Goal: Information Seeking & Learning: Check status

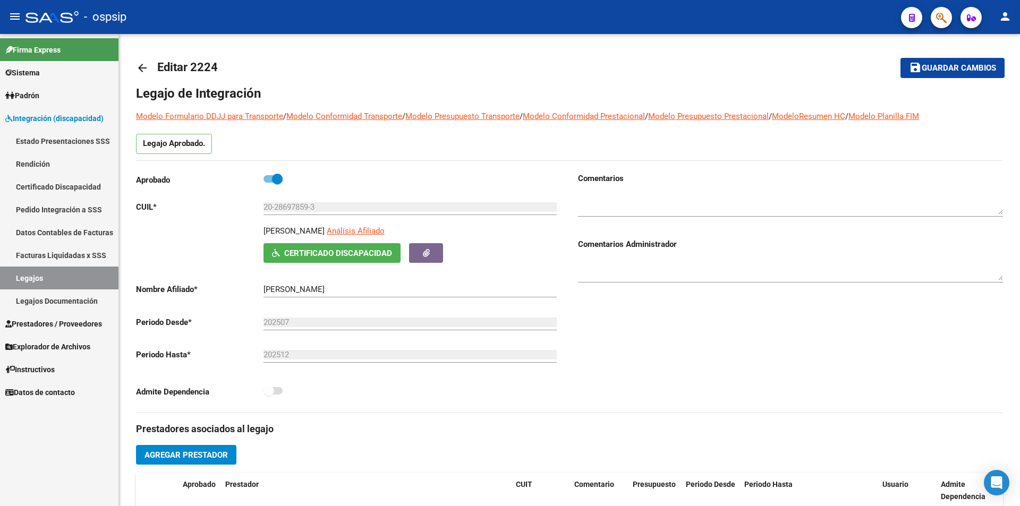
click at [80, 280] on link "Legajos" at bounding box center [59, 278] width 118 height 23
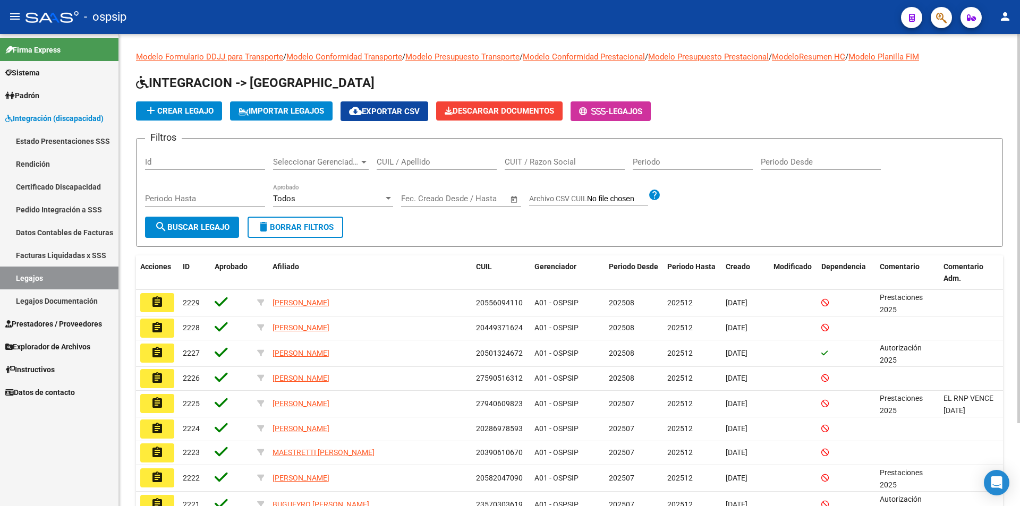
click at [392, 165] on input "CUIL / Apellido" at bounding box center [437, 162] width 120 height 10
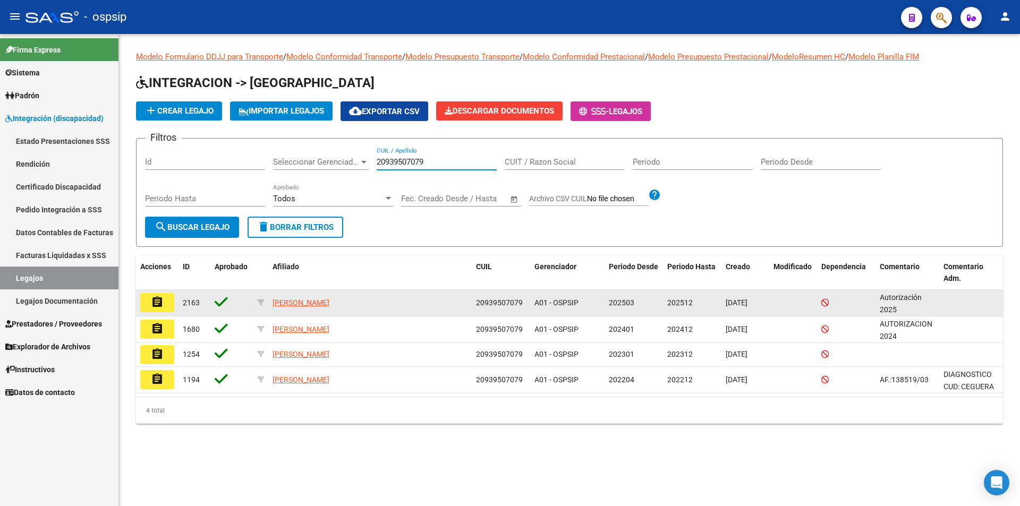
type input "20939507079"
click at [159, 306] on mat-icon "assignment" at bounding box center [157, 302] width 13 height 13
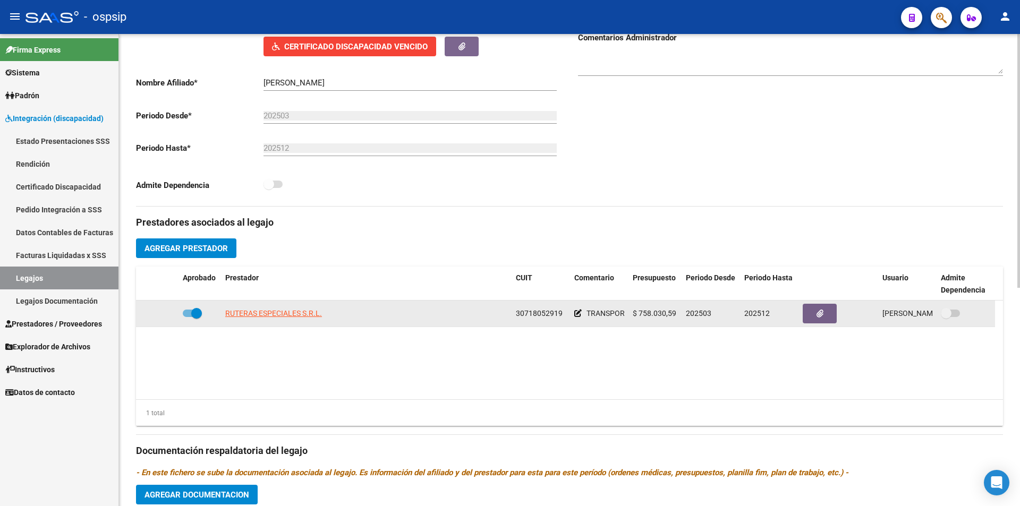
scroll to position [213, 0]
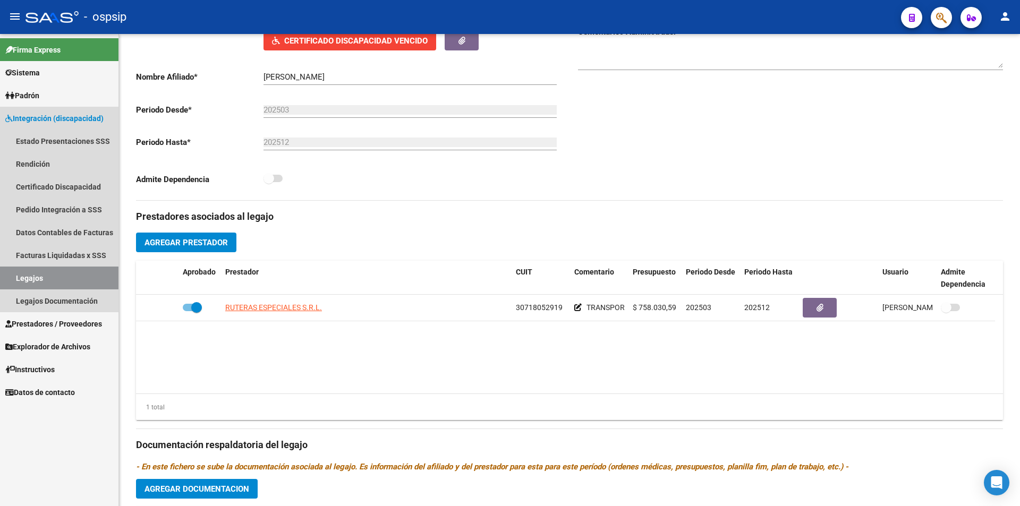
click at [89, 275] on link "Legajos" at bounding box center [59, 278] width 118 height 23
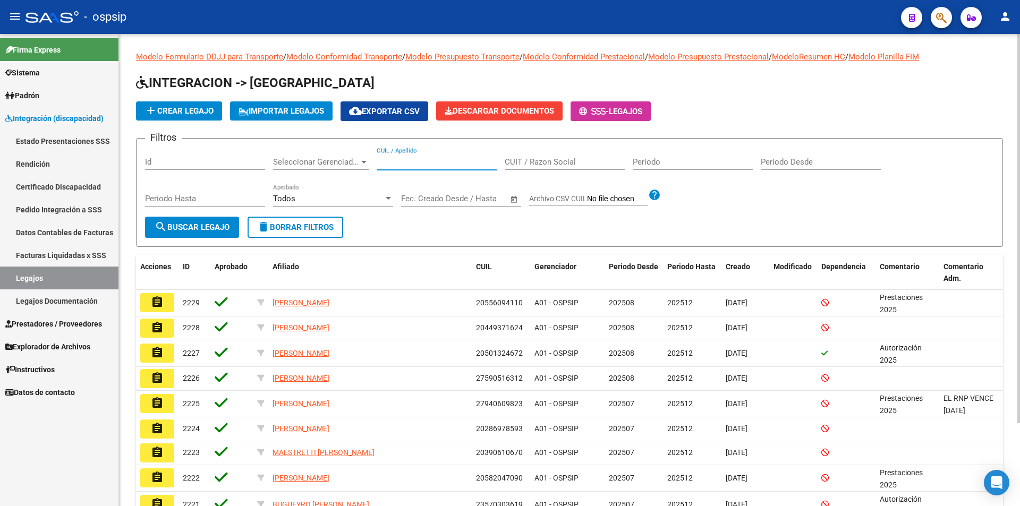
click at [423, 163] on input "CUIL / Apellido" at bounding box center [437, 162] width 120 height 10
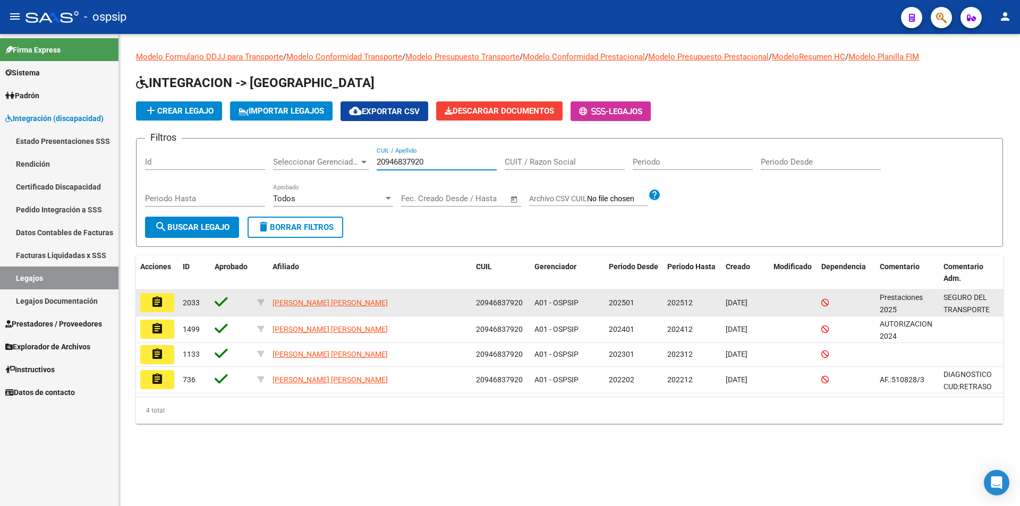
type input "20946837920"
click at [158, 308] on mat-icon "assignment" at bounding box center [157, 302] width 13 height 13
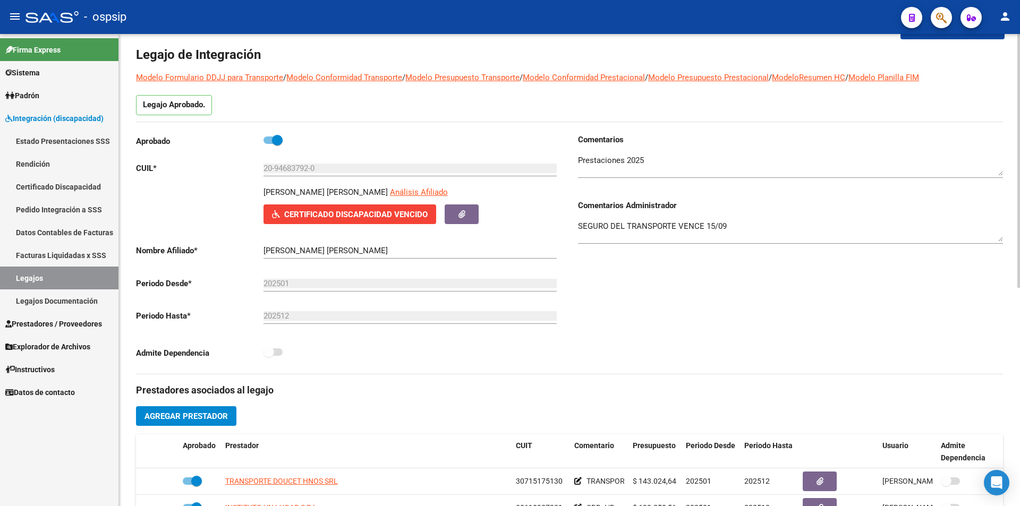
scroll to position [106, 0]
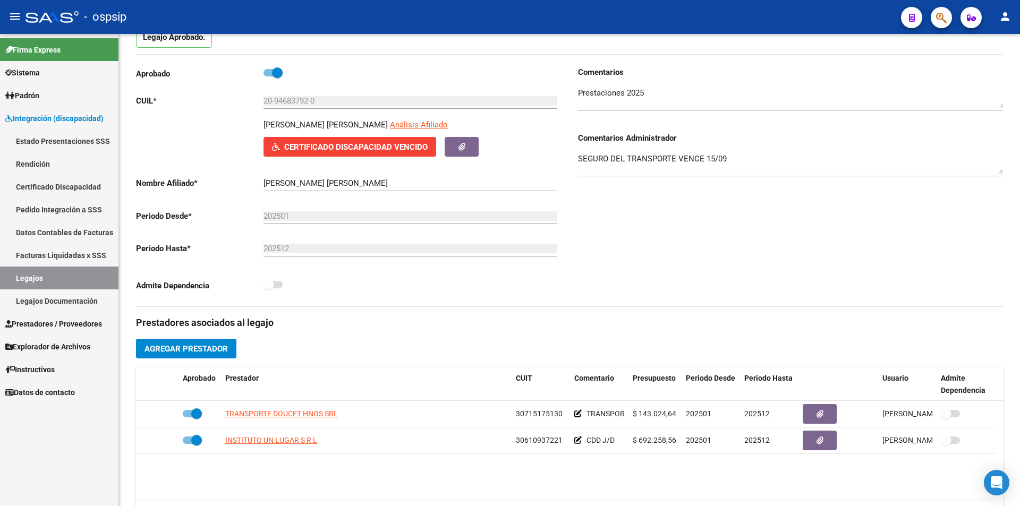
click at [35, 283] on link "Legajos" at bounding box center [59, 278] width 118 height 23
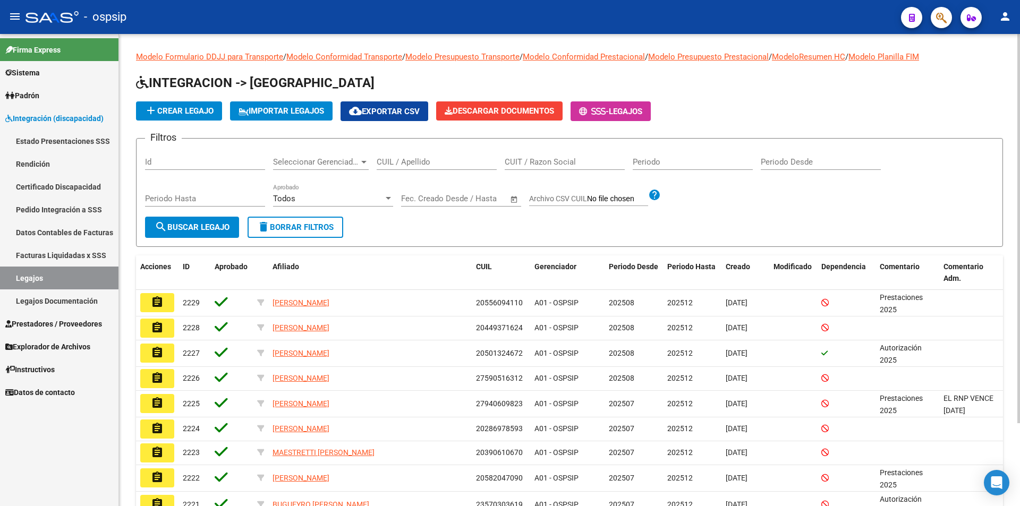
click at [389, 160] on input "CUIL / Apellido" at bounding box center [437, 162] width 120 height 10
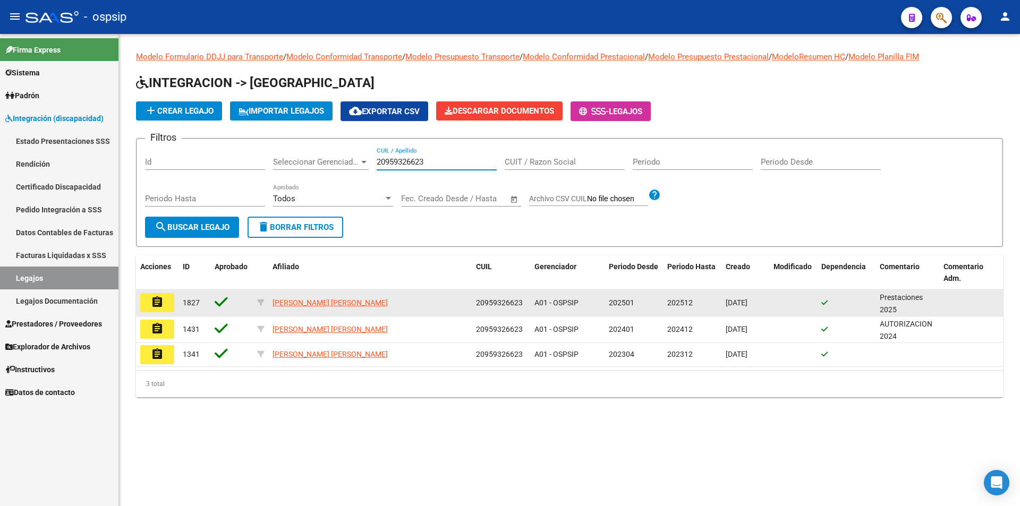
type input "20959326623"
click at [154, 300] on mat-icon "assignment" at bounding box center [157, 302] width 13 height 13
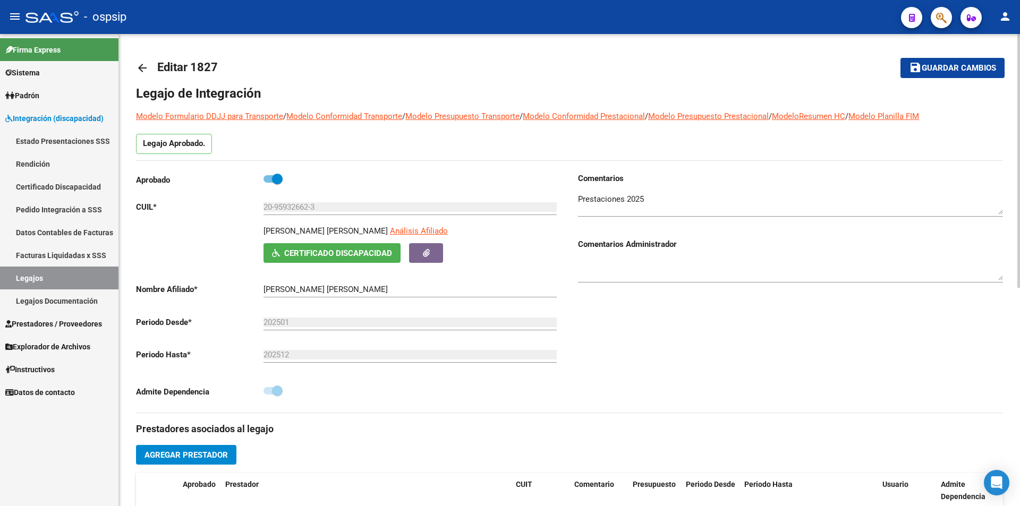
scroll to position [213, 0]
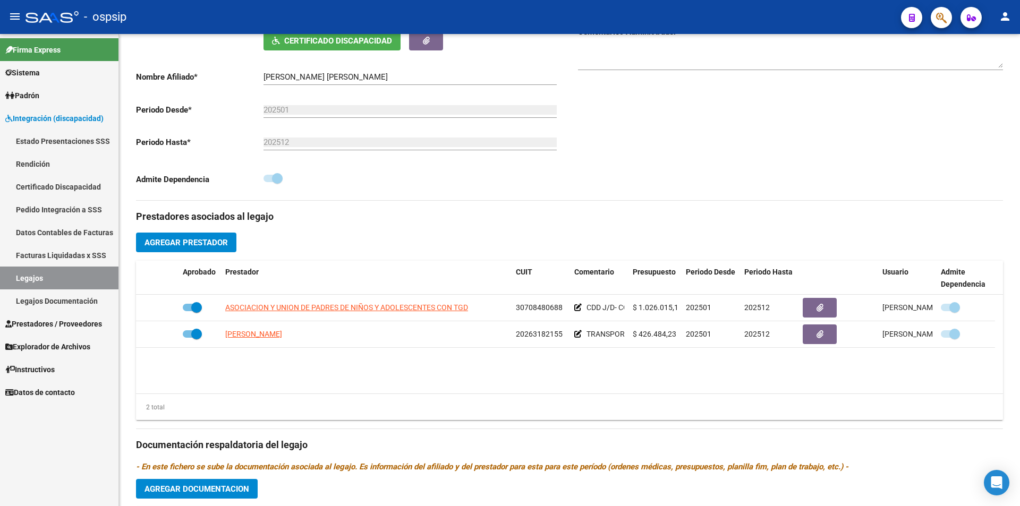
click at [77, 281] on link "Legajos" at bounding box center [59, 278] width 118 height 23
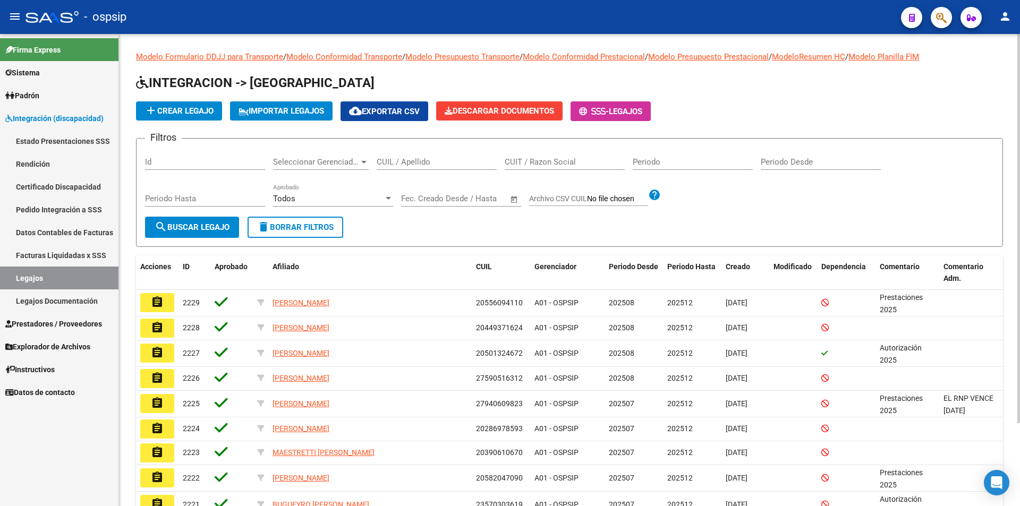
click at [402, 166] on input "CUIL / Apellido" at bounding box center [437, 162] width 120 height 10
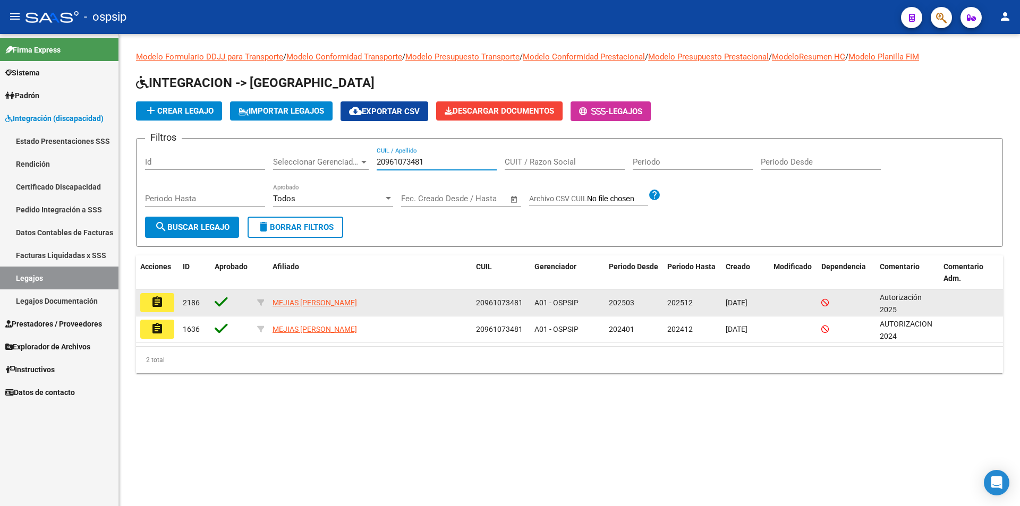
type input "20961073481"
click at [155, 303] on mat-icon "assignment" at bounding box center [157, 302] width 13 height 13
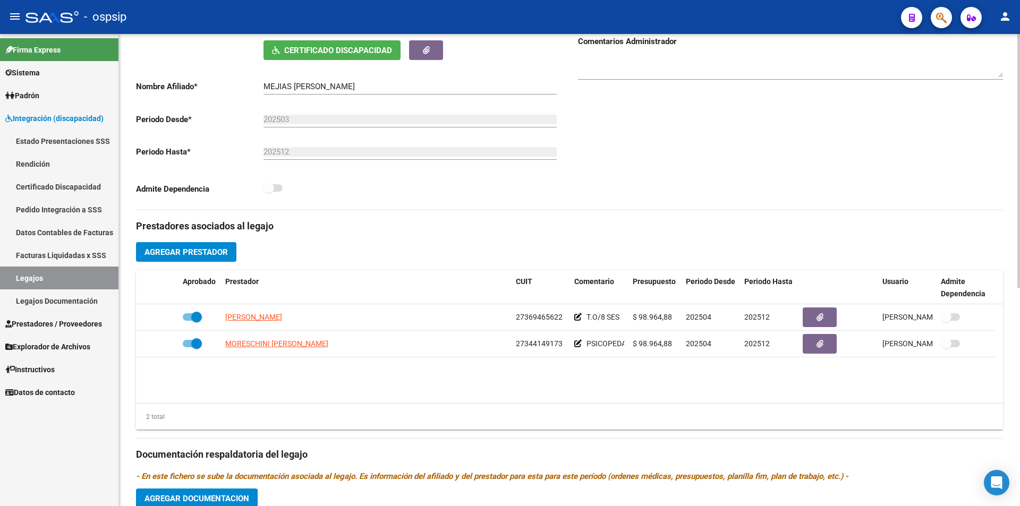
scroll to position [213, 0]
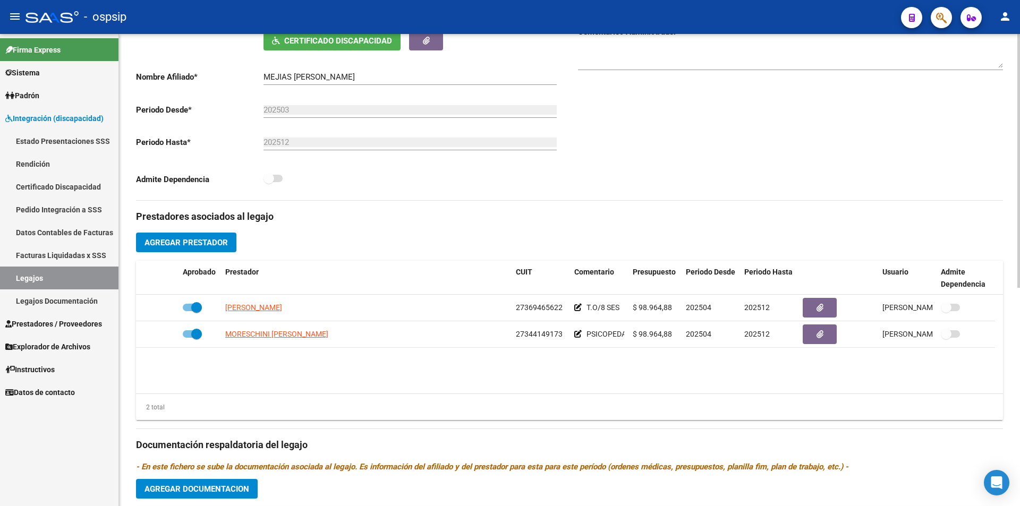
click at [575, 189] on div "Comentarios Comentarios Administrador" at bounding box center [787, 80] width 434 height 240
click at [99, 277] on link "Legajos" at bounding box center [59, 278] width 118 height 23
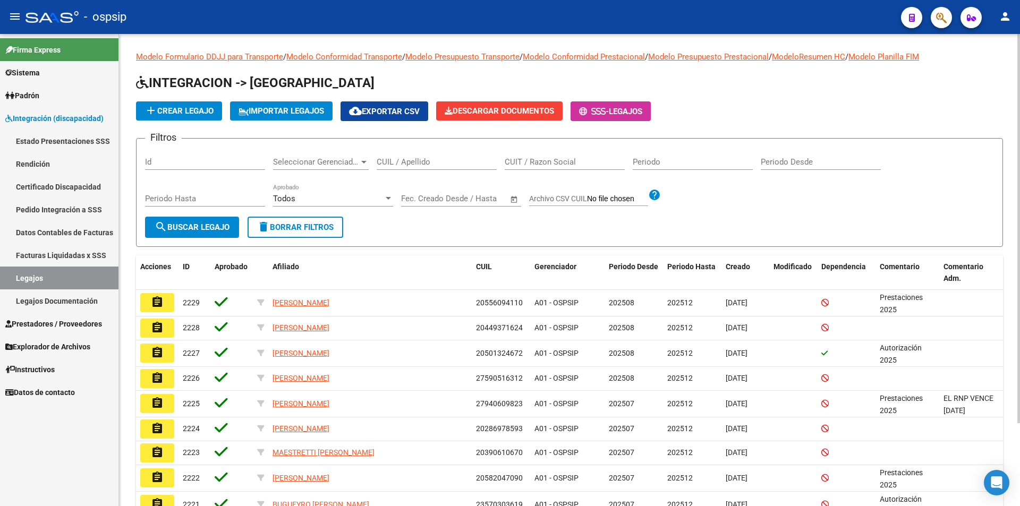
click at [432, 158] on input "CUIL / Apellido" at bounding box center [437, 162] width 120 height 10
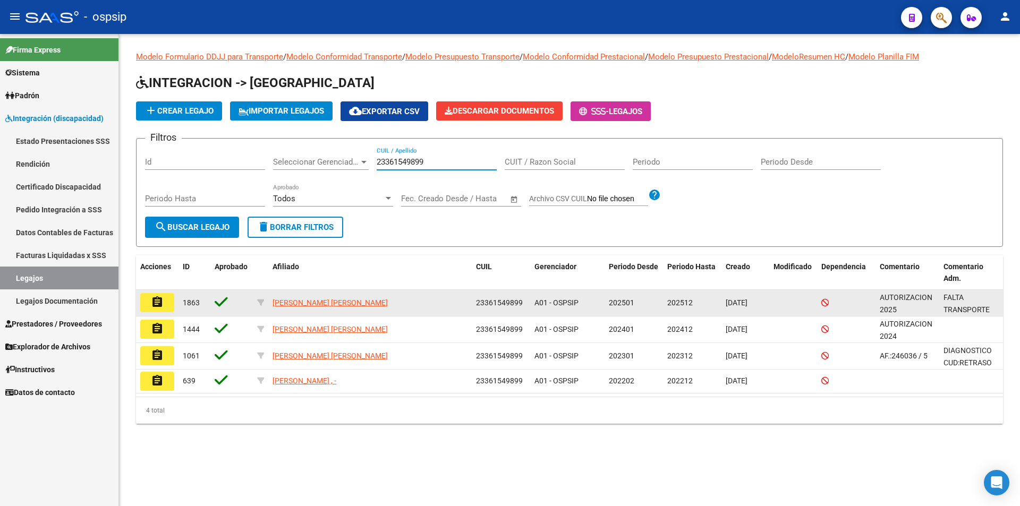
type input "23361549899"
click at [148, 298] on button "assignment" at bounding box center [157, 302] width 34 height 19
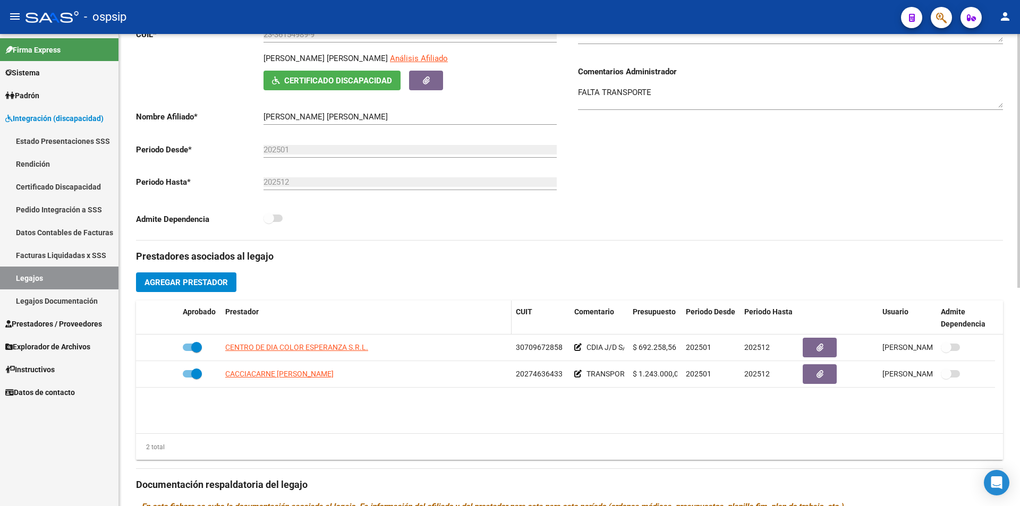
scroll to position [213, 0]
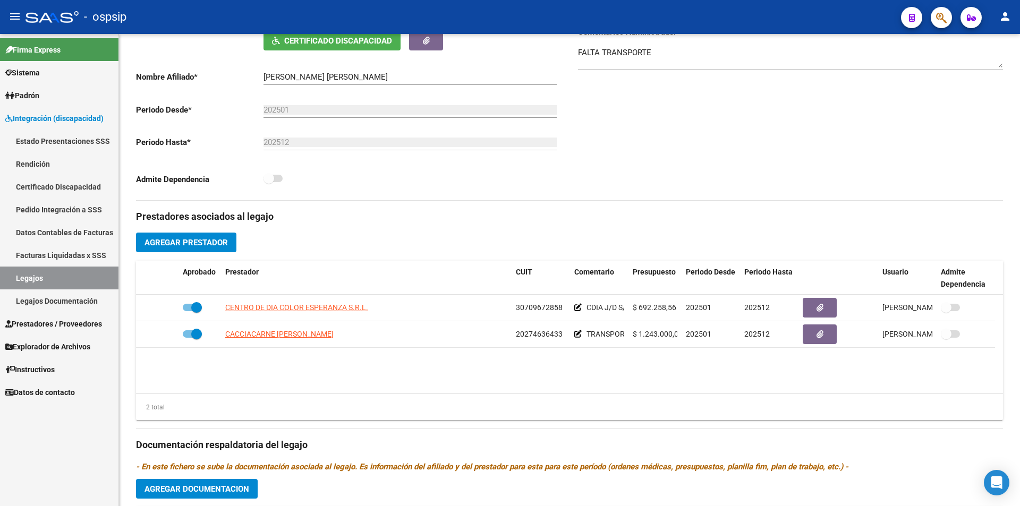
drag, startPoint x: 86, startPoint y: 273, endPoint x: 99, endPoint y: 270, distance: 13.5
click at [86, 273] on link "Legajos" at bounding box center [59, 278] width 118 height 23
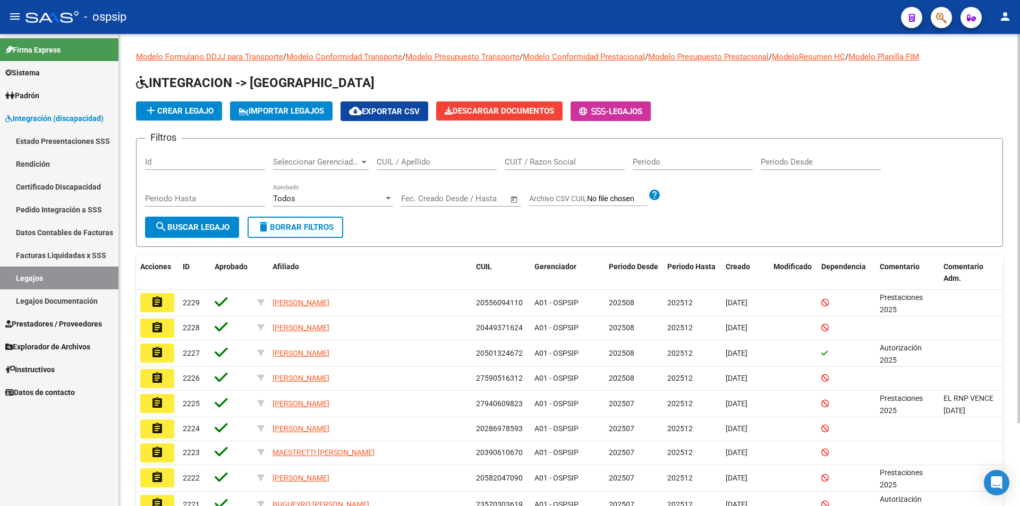
click at [459, 159] on input "CUIL / Apellido" at bounding box center [437, 162] width 120 height 10
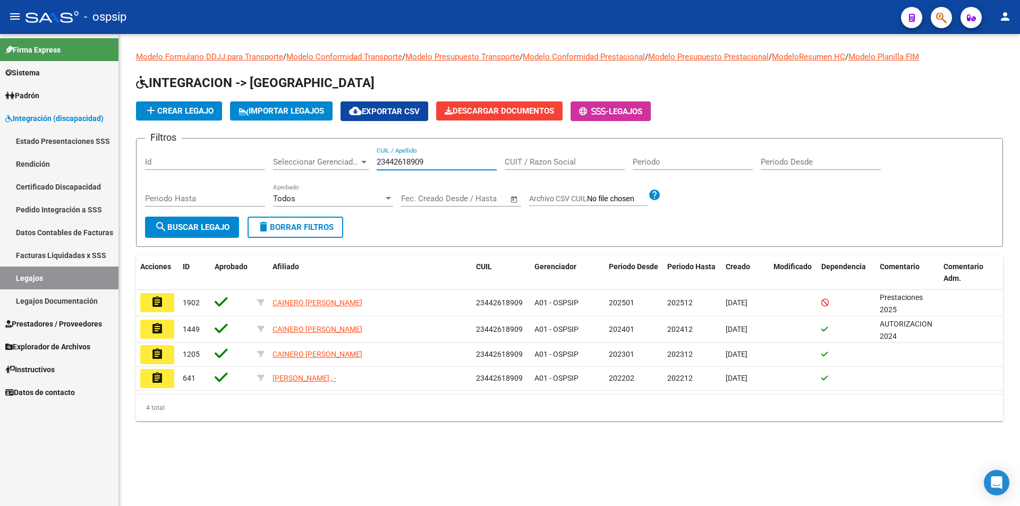
drag, startPoint x: 444, startPoint y: 164, endPoint x: 334, endPoint y: 164, distance: 110.0
click at [334, 164] on div "Filtros Id Seleccionar Gerenciador Seleccionar Gerenciador 23442618909 CUIL / A…" at bounding box center [569, 182] width 849 height 70
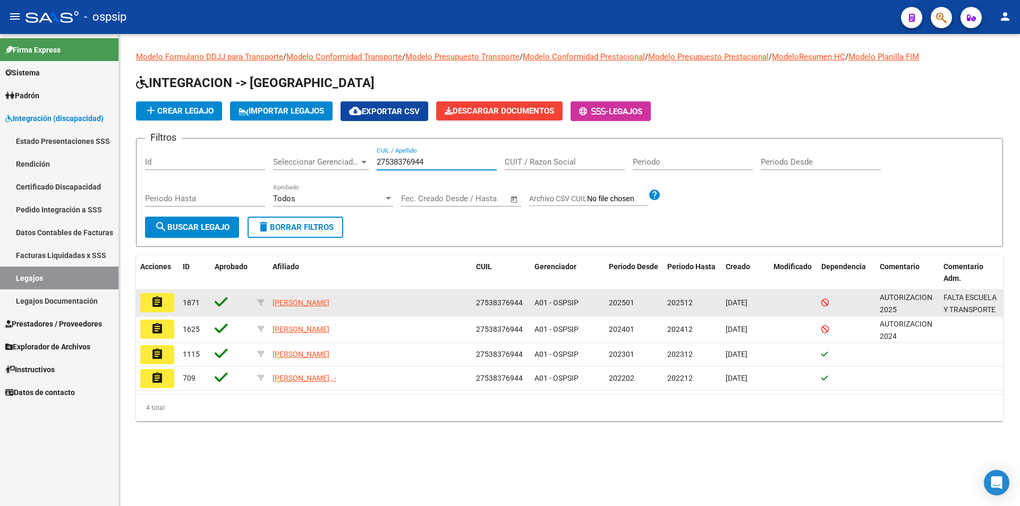
type input "27538376944"
click at [150, 301] on button "assignment" at bounding box center [157, 302] width 34 height 19
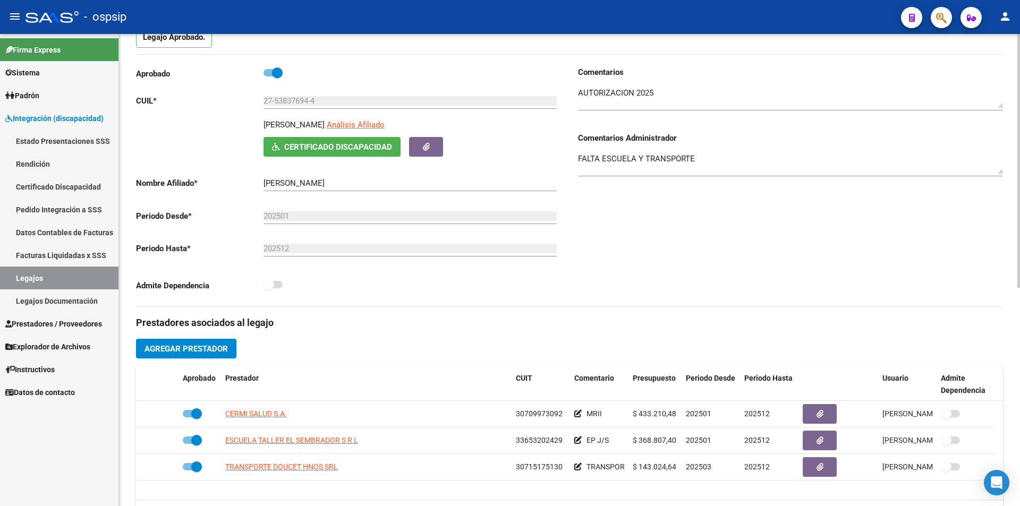
scroll to position [266, 0]
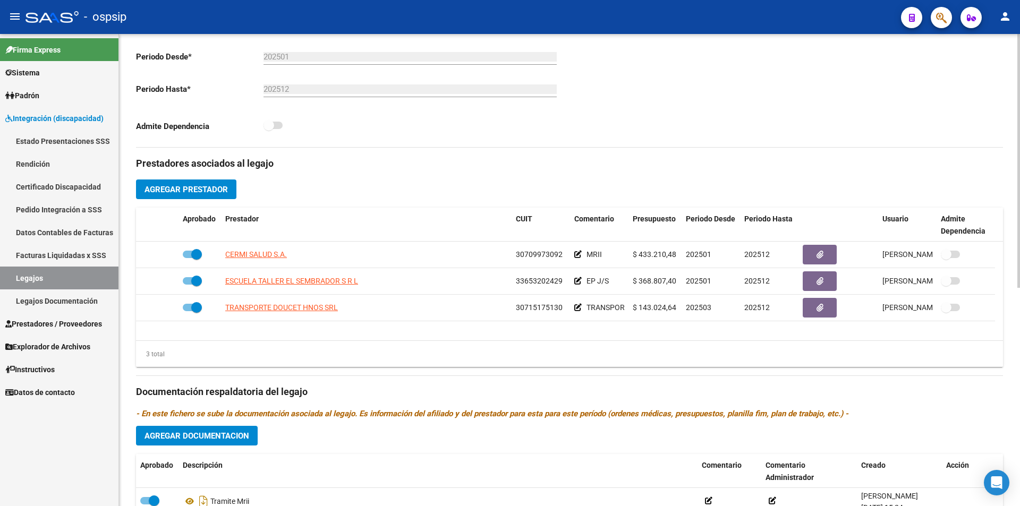
click at [622, 126] on div "Comentarios Comentarios Administrador FALTA ESCUELA Y TRANSPORTE" at bounding box center [787, 27] width 434 height 240
click at [88, 279] on link "Legajos" at bounding box center [59, 278] width 118 height 23
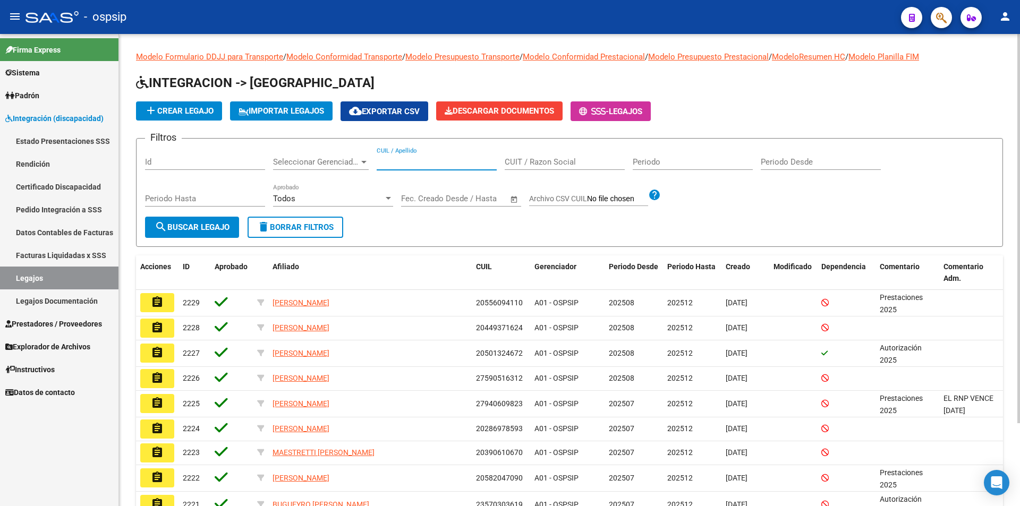
click at [394, 159] on input "CUIL / Apellido" at bounding box center [437, 162] width 120 height 10
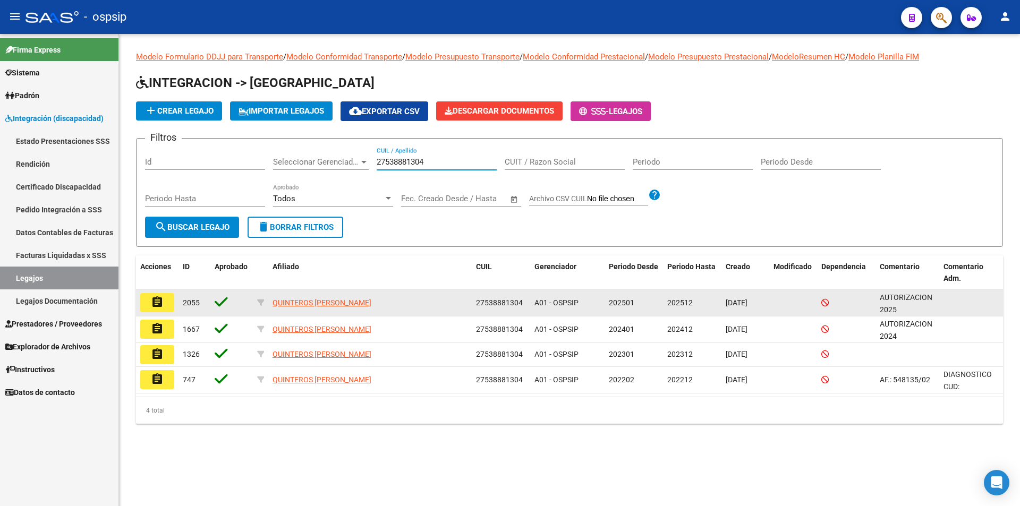
type input "27538881304"
click at [155, 304] on mat-icon "assignment" at bounding box center [157, 302] width 13 height 13
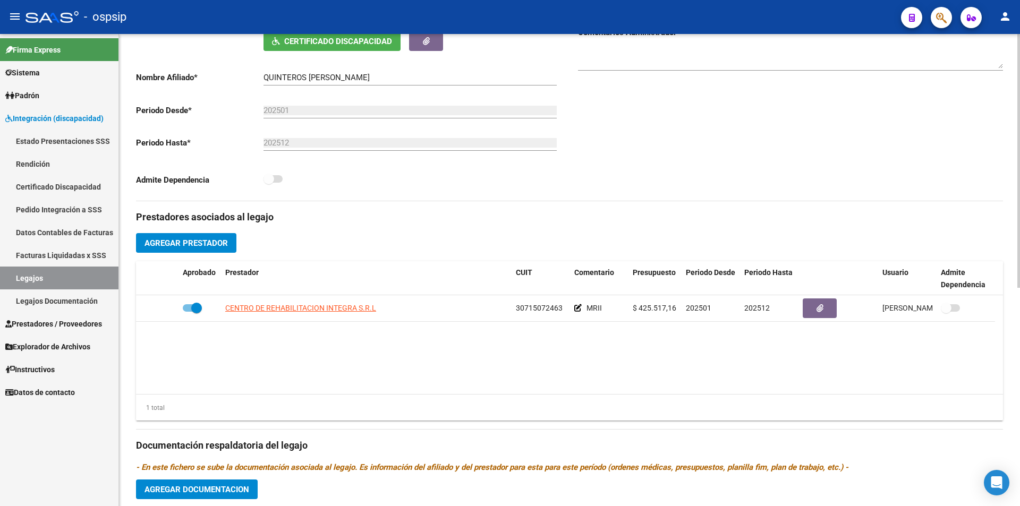
scroll to position [213, 0]
click at [70, 283] on link "Legajos" at bounding box center [59, 278] width 118 height 23
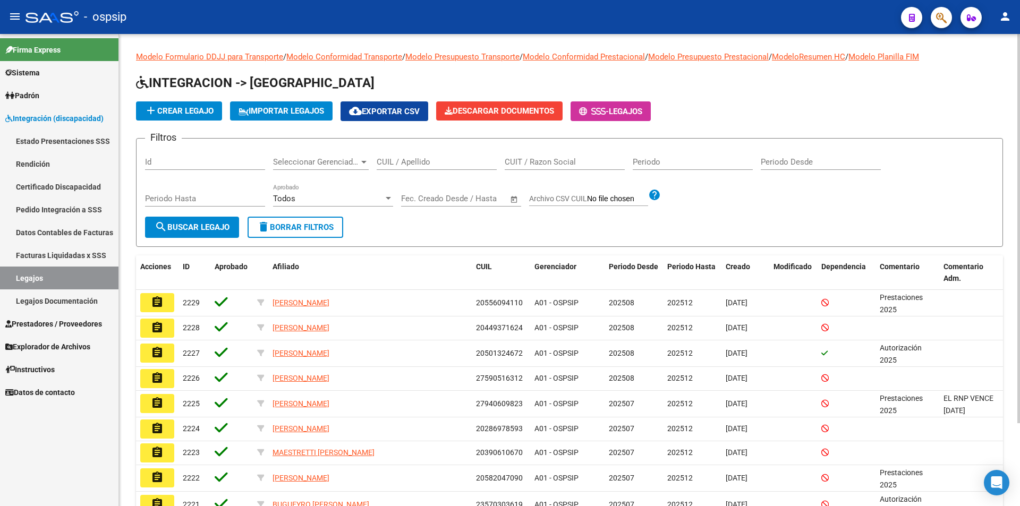
click at [398, 162] on input "CUIL / Apellido" at bounding box center [437, 162] width 120 height 10
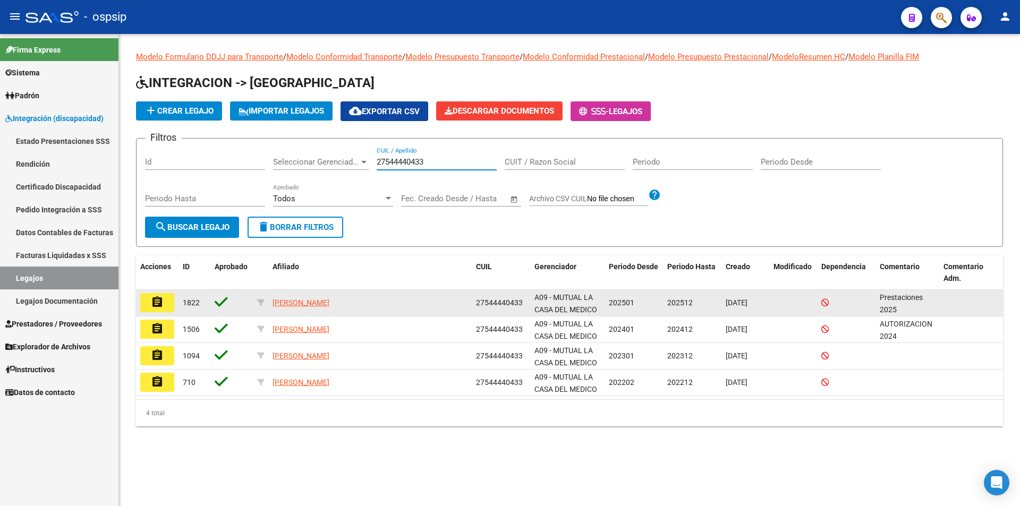
type input "27544440433"
click at [164, 309] on button "assignment" at bounding box center [157, 302] width 34 height 19
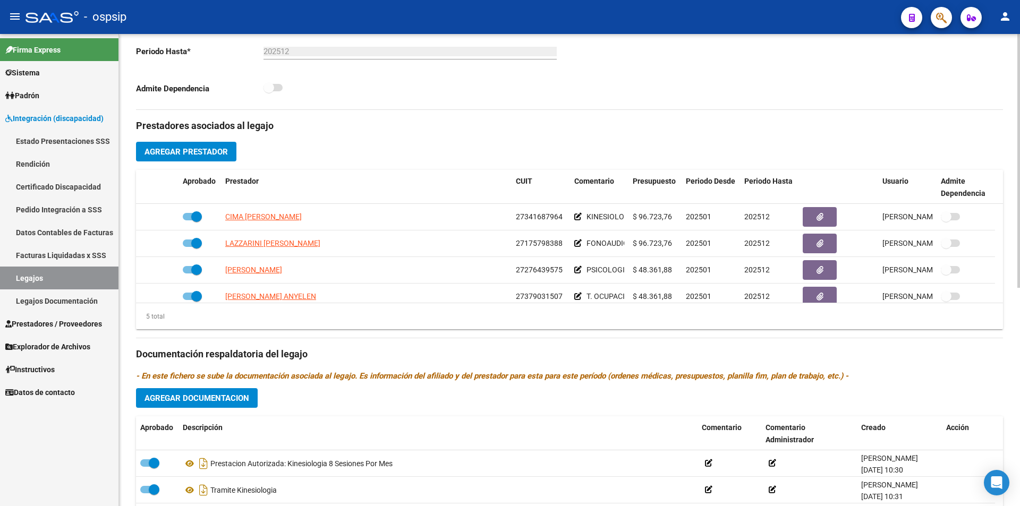
scroll to position [319, 0]
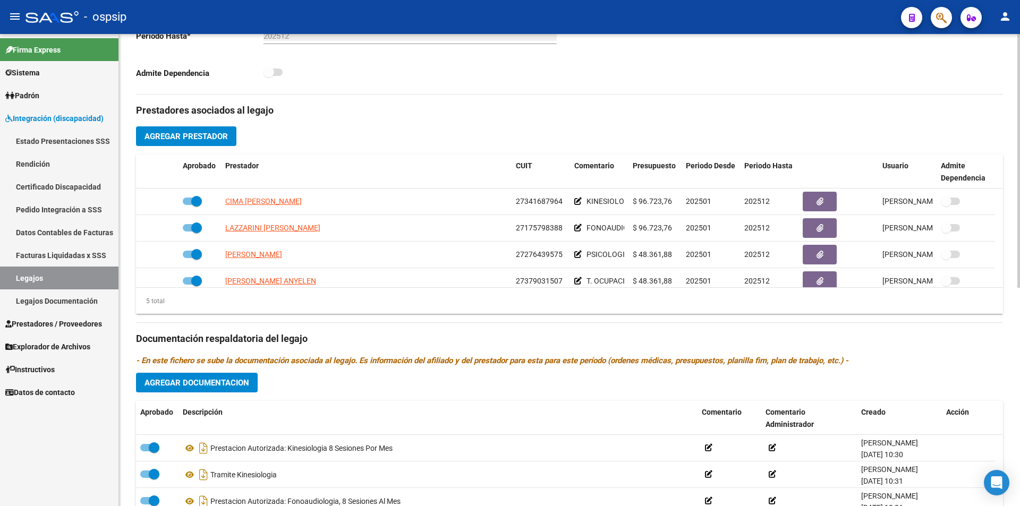
click at [644, 304] on div "5 total" at bounding box center [569, 301] width 867 height 27
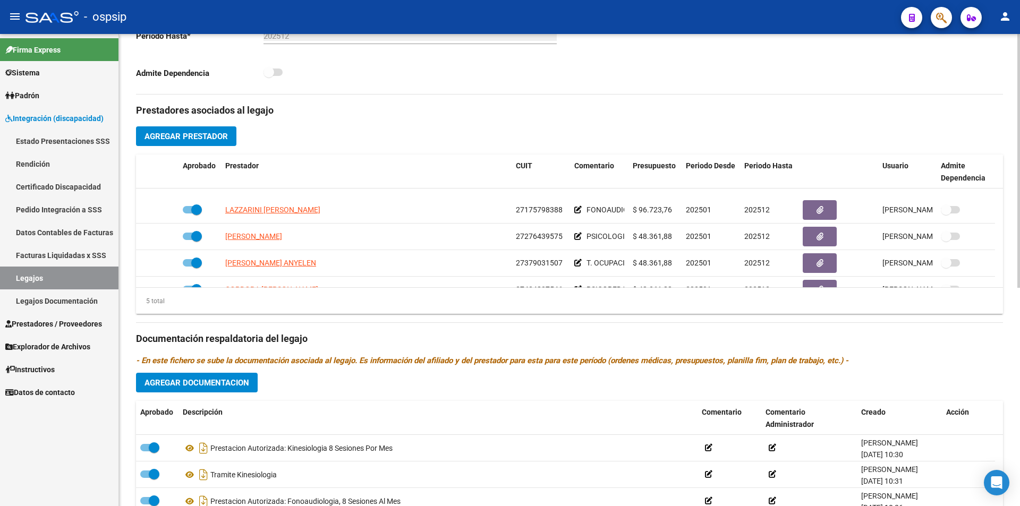
scroll to position [37, 0]
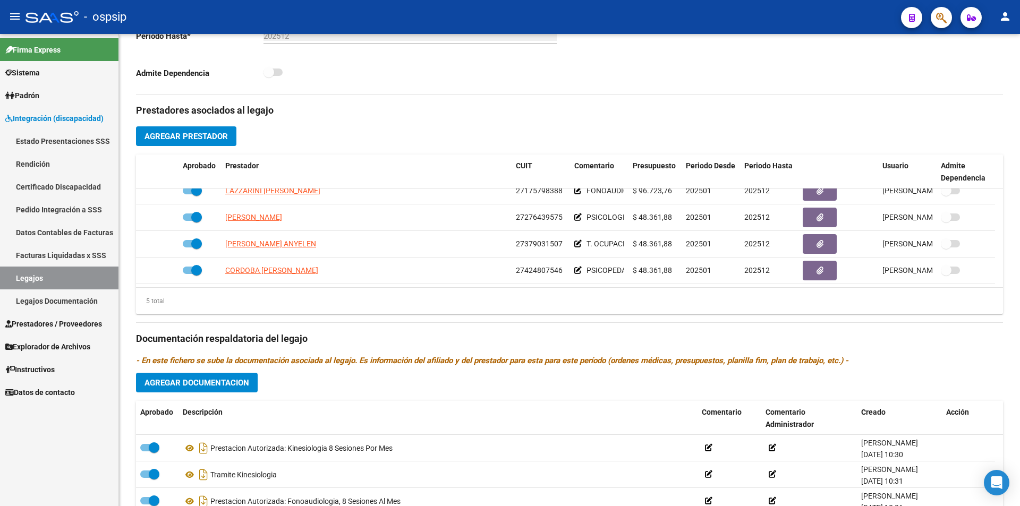
click at [85, 283] on link "Legajos" at bounding box center [59, 278] width 118 height 23
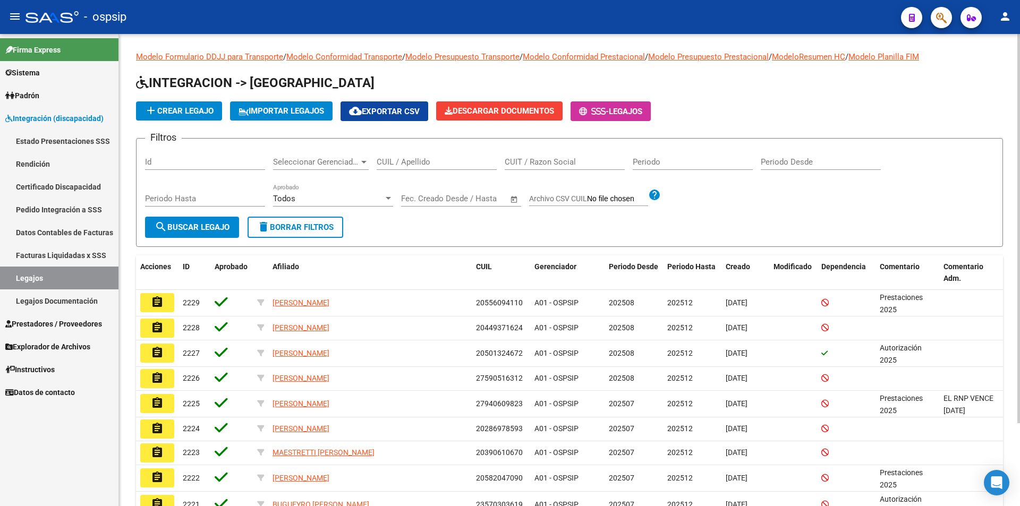
click at [422, 166] on input "CUIL / Apellido" at bounding box center [437, 162] width 120 height 10
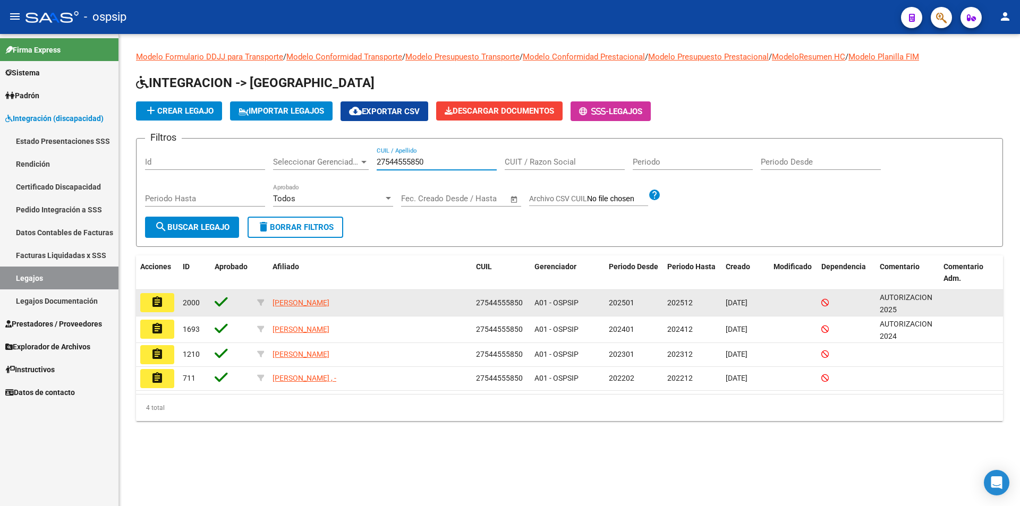
type input "27544555850"
click at [169, 300] on button "assignment" at bounding box center [157, 302] width 34 height 19
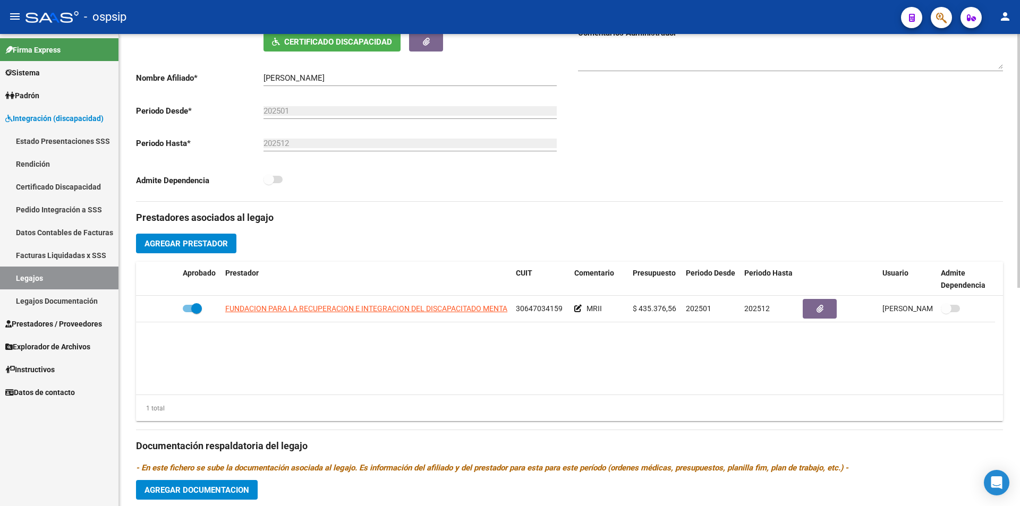
scroll to position [213, 0]
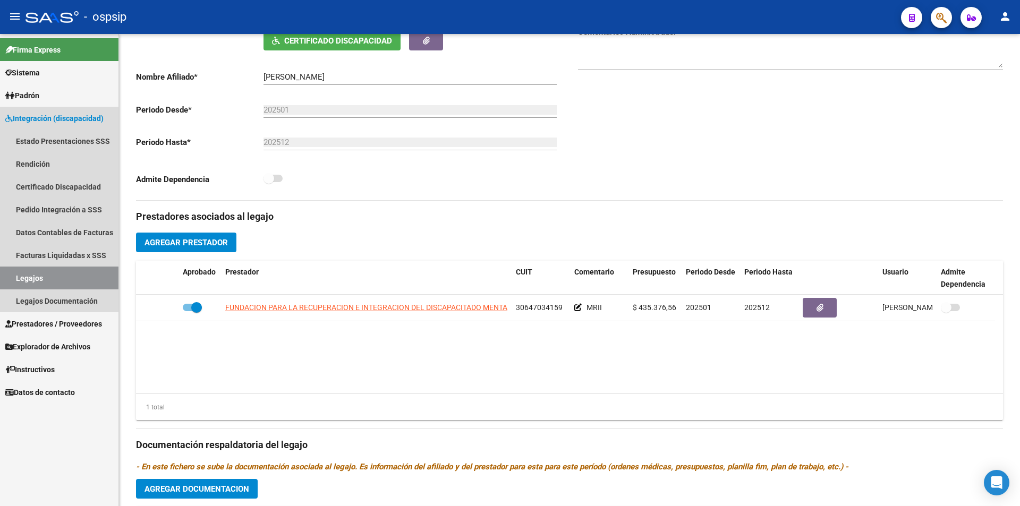
click at [18, 274] on link "Legajos" at bounding box center [59, 278] width 118 height 23
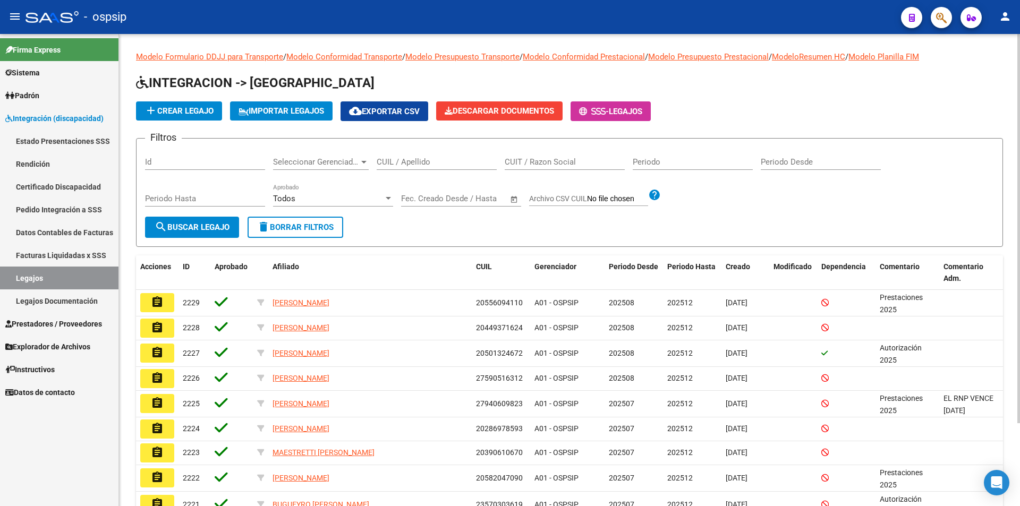
click at [454, 171] on div "CUIL / Apellido" at bounding box center [437, 163] width 120 height 33
click at [233, 227] on button "search Buscar Legajo" at bounding box center [192, 227] width 94 height 21
drag, startPoint x: 409, startPoint y: 154, endPoint x: 405, endPoint y: 165, distance: 11.6
click at [407, 161] on div "CUIL / Apellido" at bounding box center [437, 158] width 120 height 23
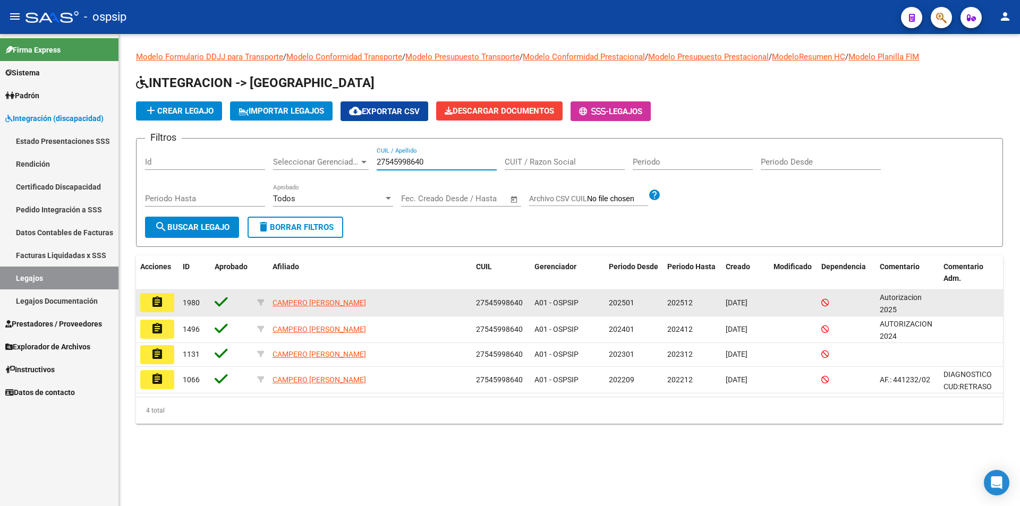
type input "27545998640"
click at [168, 307] on button "assignment" at bounding box center [157, 302] width 34 height 19
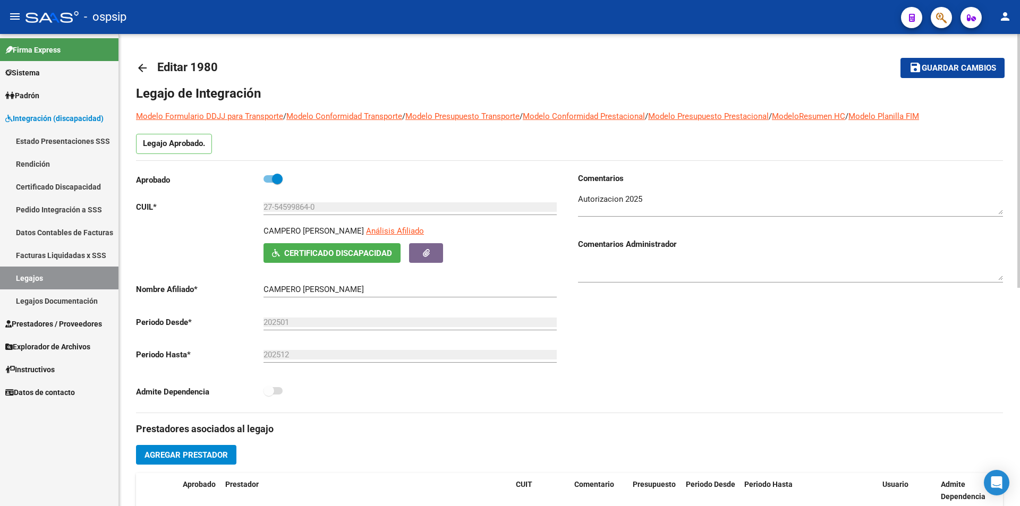
scroll to position [266, 0]
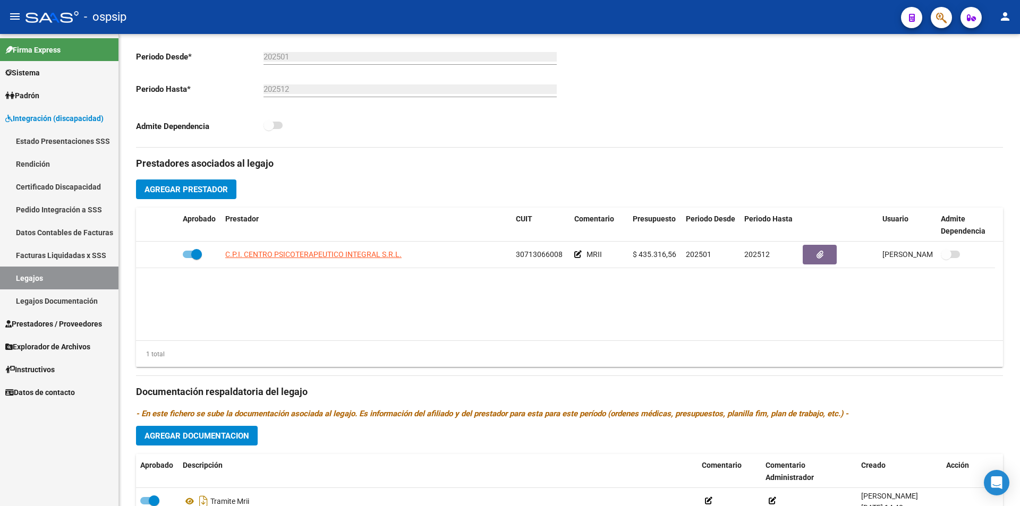
click at [92, 280] on link "Legajos" at bounding box center [59, 278] width 118 height 23
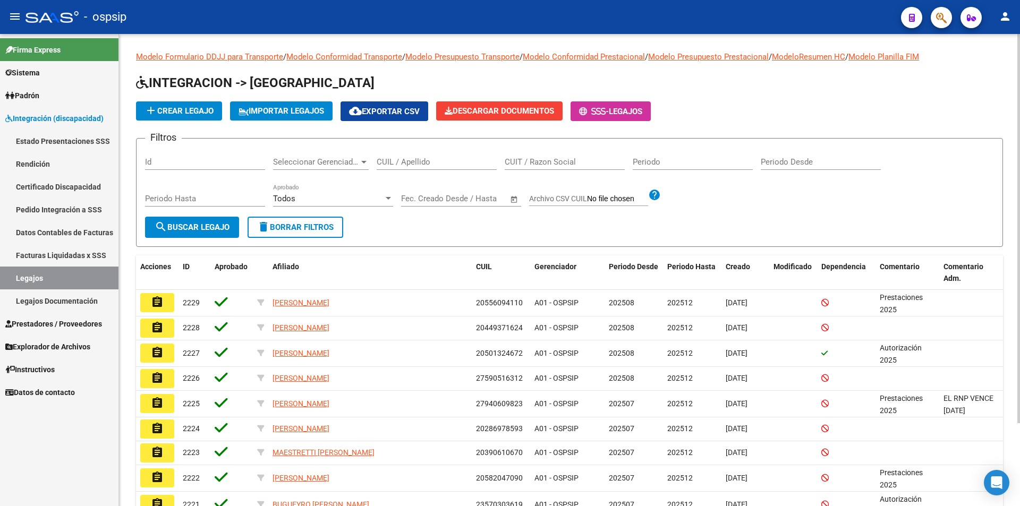
click at [423, 167] on div "CUIL / Apellido" at bounding box center [437, 158] width 120 height 23
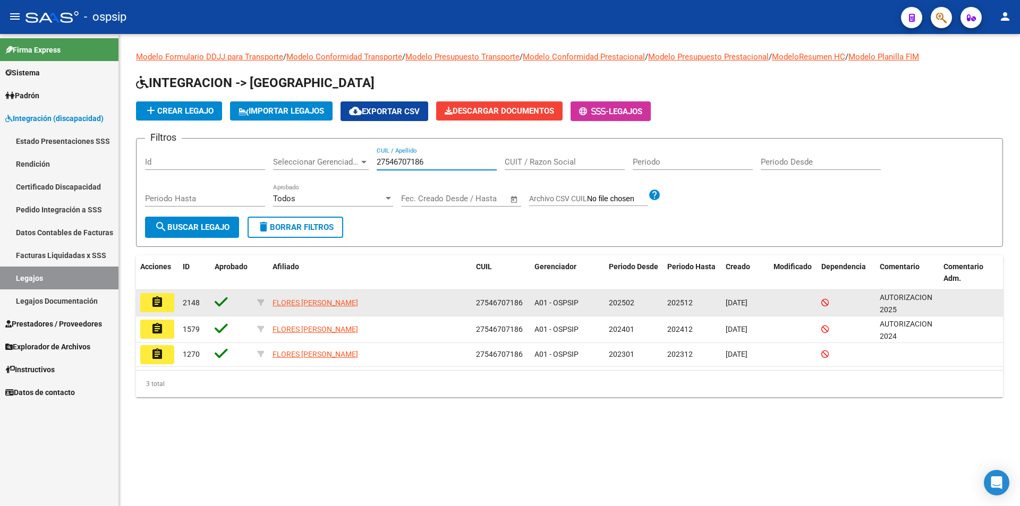
type input "27546707186"
click at [157, 302] on mat-icon "assignment" at bounding box center [157, 302] width 13 height 13
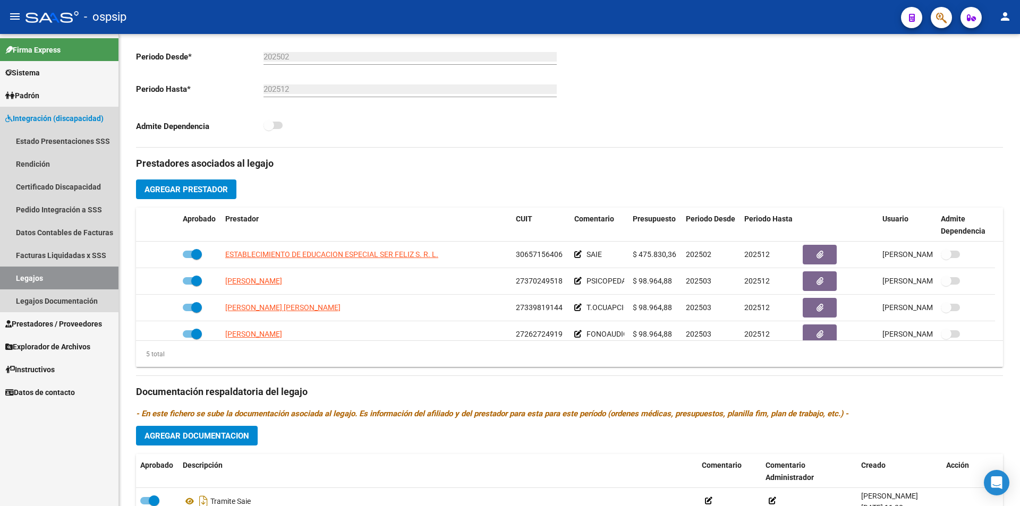
click at [55, 276] on link "Legajos" at bounding box center [59, 278] width 118 height 23
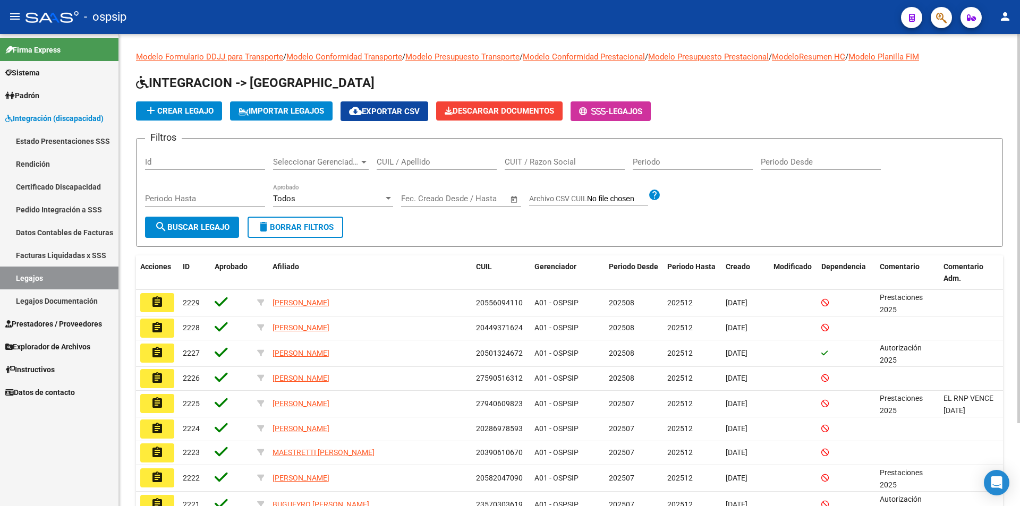
click at [425, 165] on input "CUIL / Apellido" at bounding box center [437, 162] width 120 height 10
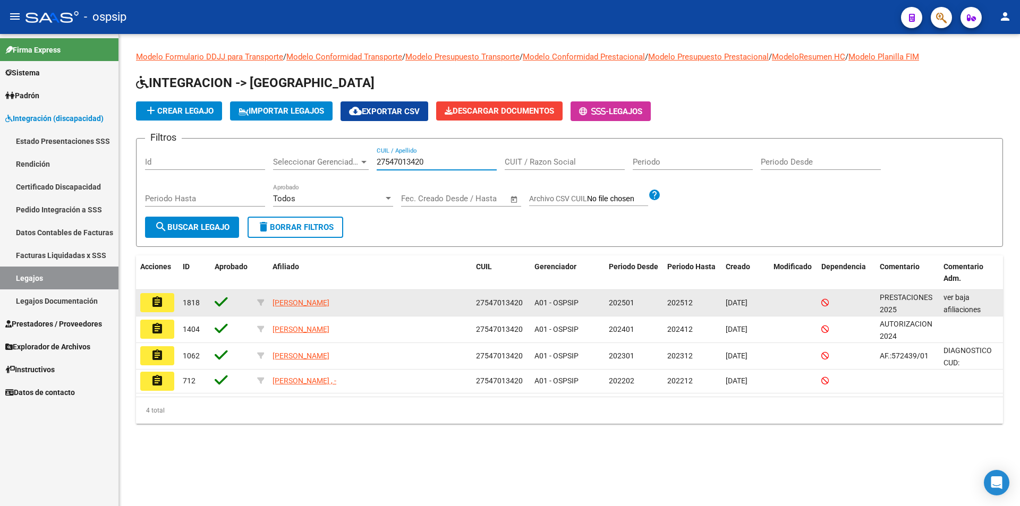
type input "27547013420"
click at [151, 301] on mat-icon "assignment" at bounding box center [157, 302] width 13 height 13
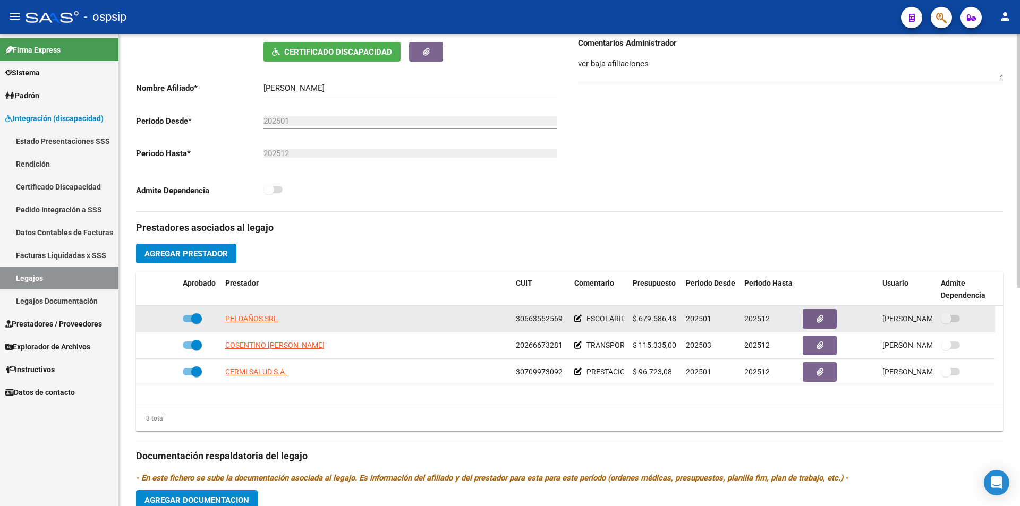
scroll to position [213, 0]
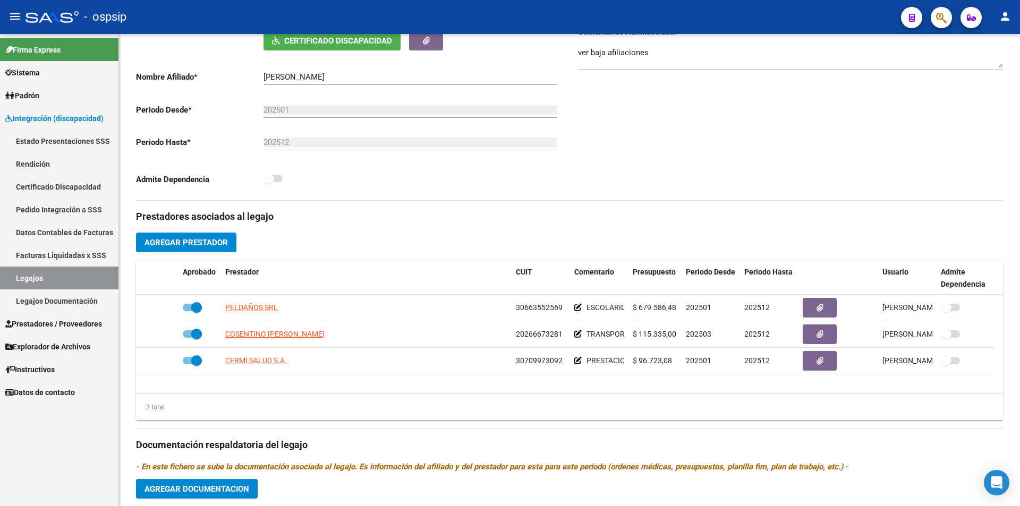
click at [58, 286] on link "Legajos" at bounding box center [59, 278] width 118 height 23
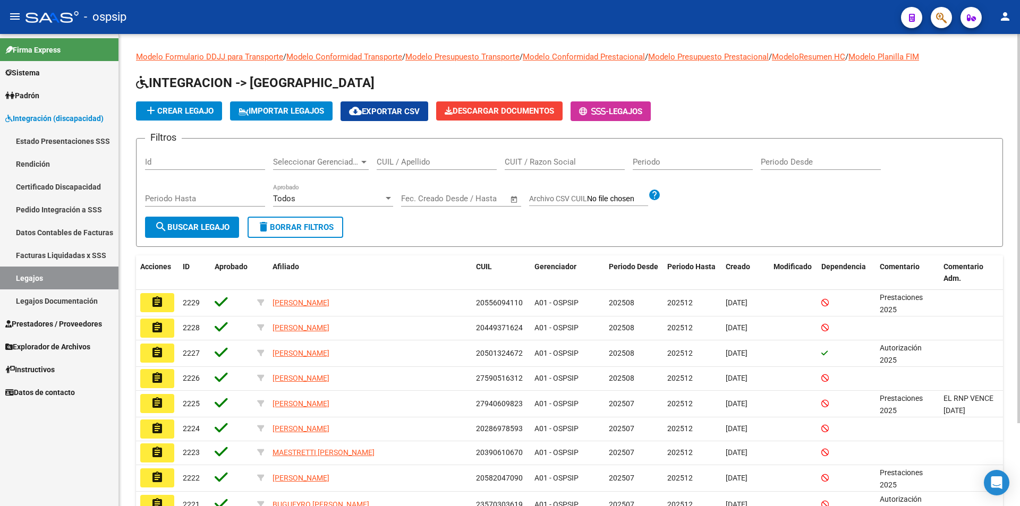
click at [385, 168] on div "CUIL / Apellido" at bounding box center [437, 158] width 120 height 23
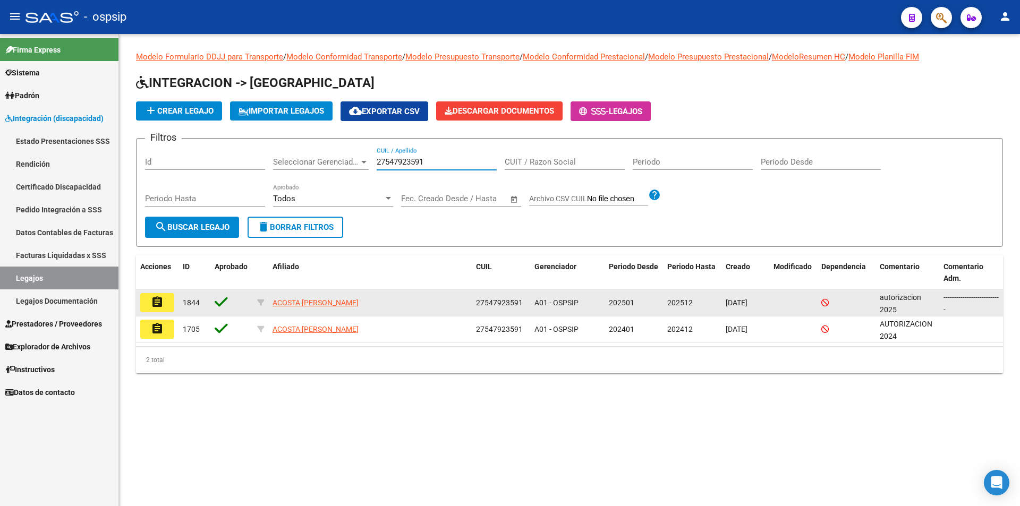
type input "27547923591"
click at [154, 304] on mat-icon "assignment" at bounding box center [157, 302] width 13 height 13
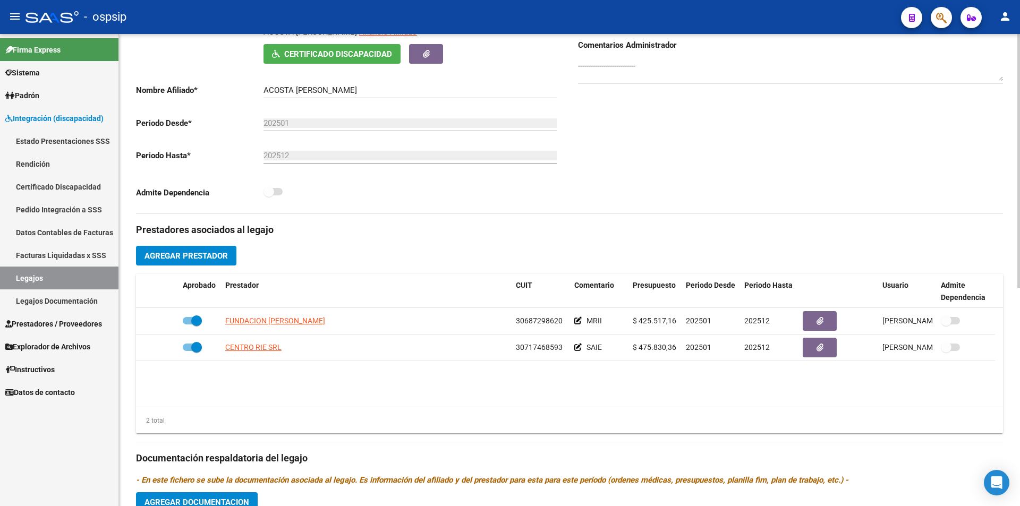
scroll to position [213, 0]
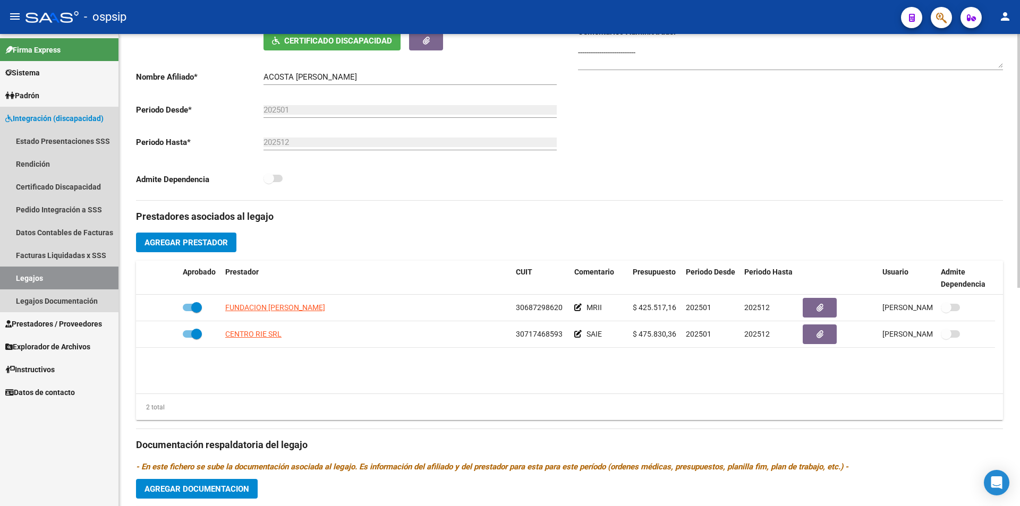
drag, startPoint x: 32, startPoint y: 281, endPoint x: 119, endPoint y: 272, distance: 87.6
click at [32, 279] on link "Legajos" at bounding box center [59, 278] width 118 height 23
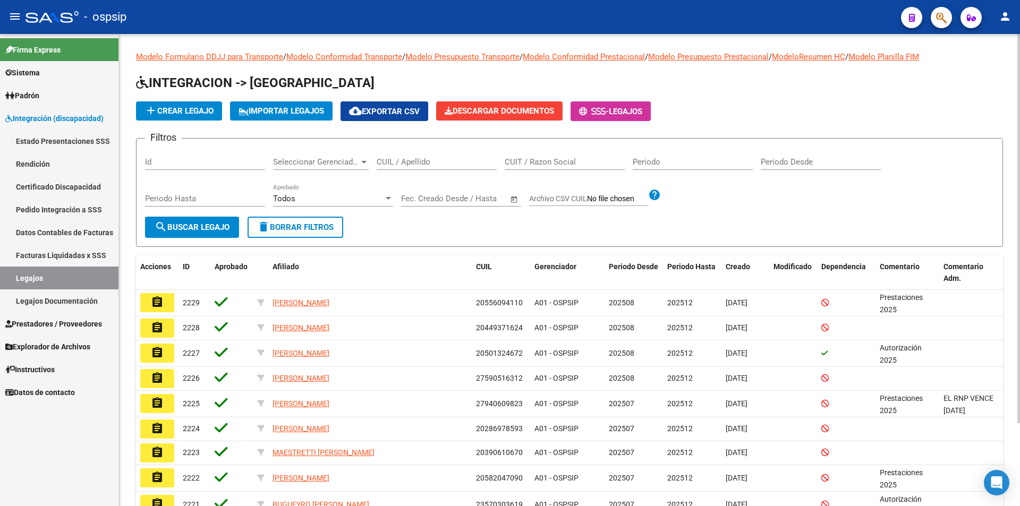
click at [422, 158] on input "CUIL / Apellido" at bounding box center [437, 162] width 120 height 10
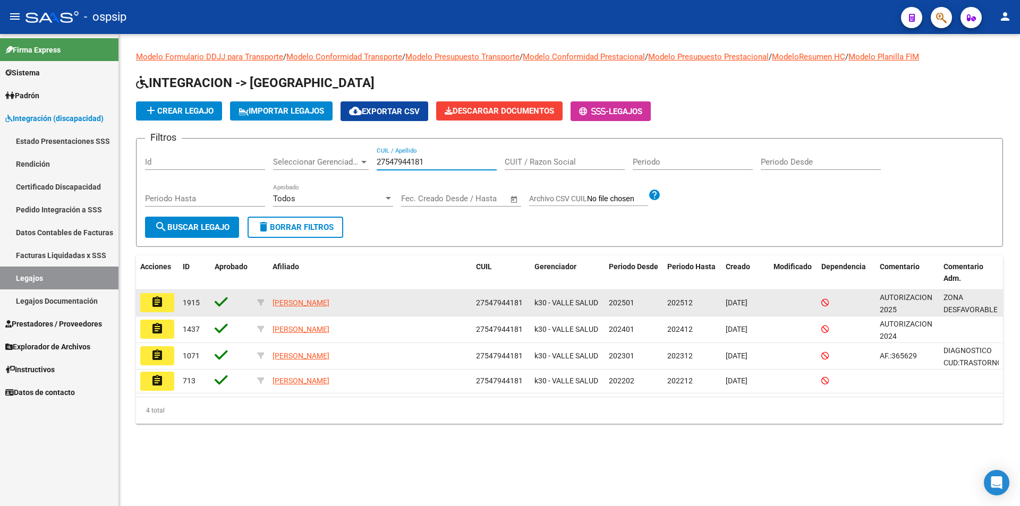
type input "27547944181"
click at [150, 297] on button "assignment" at bounding box center [157, 302] width 34 height 19
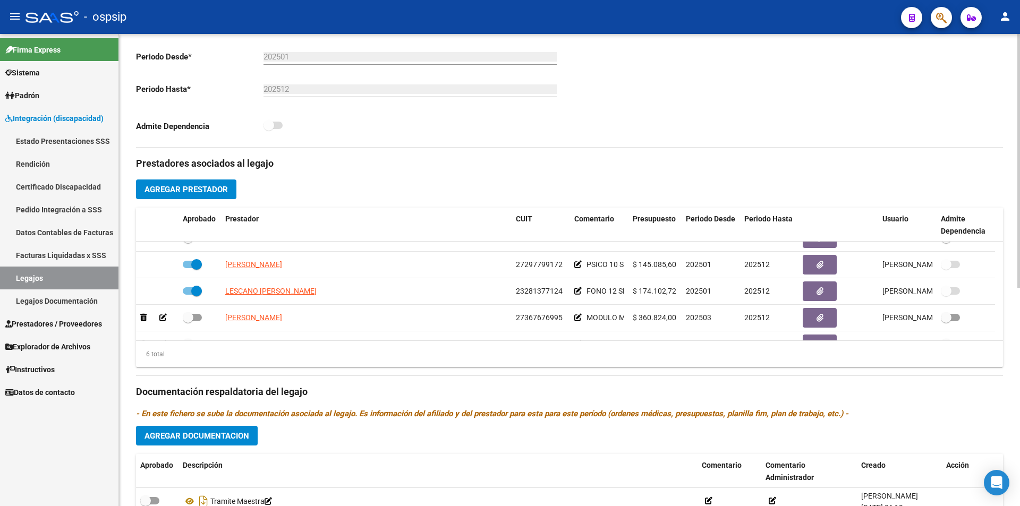
scroll to position [64, 0]
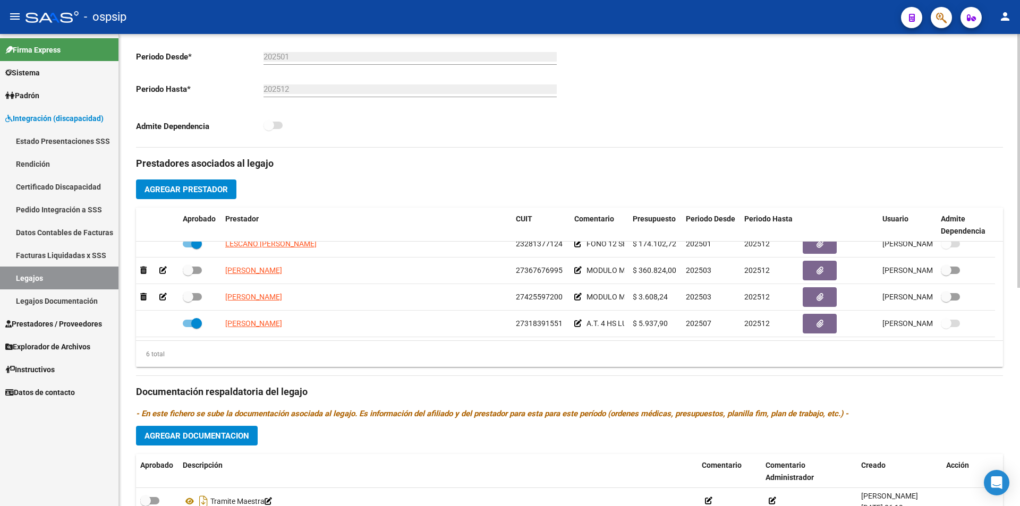
drag, startPoint x: 632, startPoint y: 378, endPoint x: 604, endPoint y: 377, distance: 28.7
click at [632, 378] on div "Prestadores asociados al legajo Agregar Prestador Aprobado Prestador CUIT Comen…" at bounding box center [569, 385] width 867 height 474
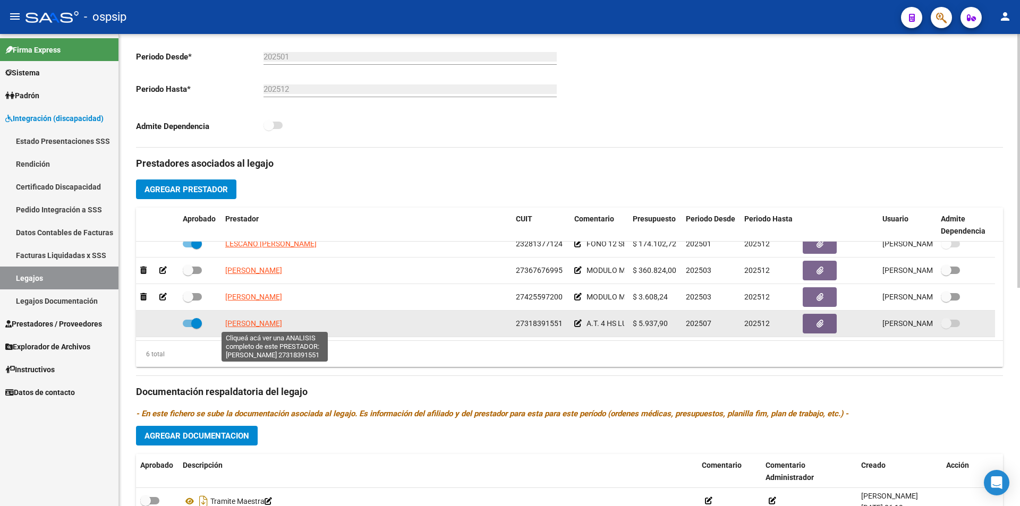
click at [282, 326] on span "[PERSON_NAME]" at bounding box center [253, 323] width 57 height 9
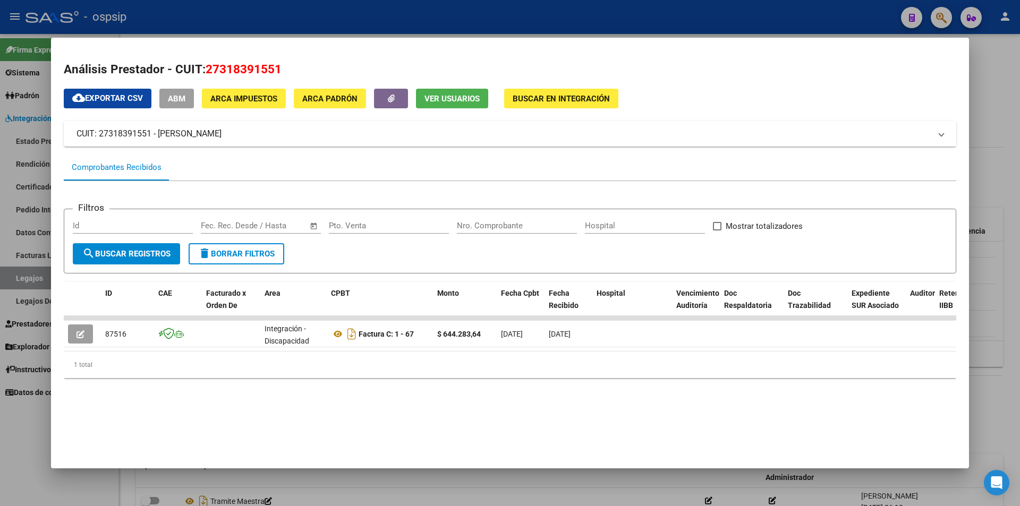
drag, startPoint x: 31, startPoint y: 273, endPoint x: 40, endPoint y: 276, distance: 9.9
click at [35, 275] on div at bounding box center [510, 253] width 1020 height 506
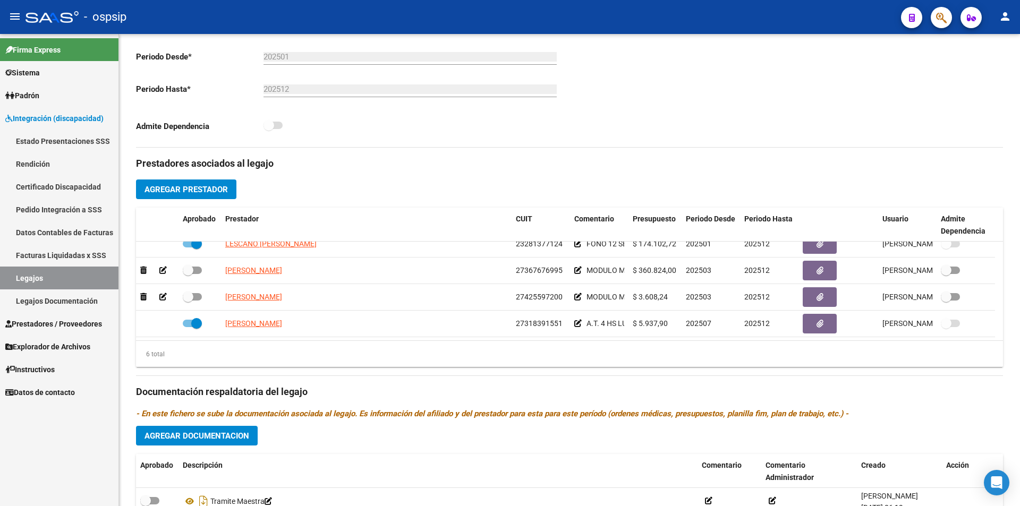
click at [101, 277] on link "Legajos" at bounding box center [59, 278] width 118 height 23
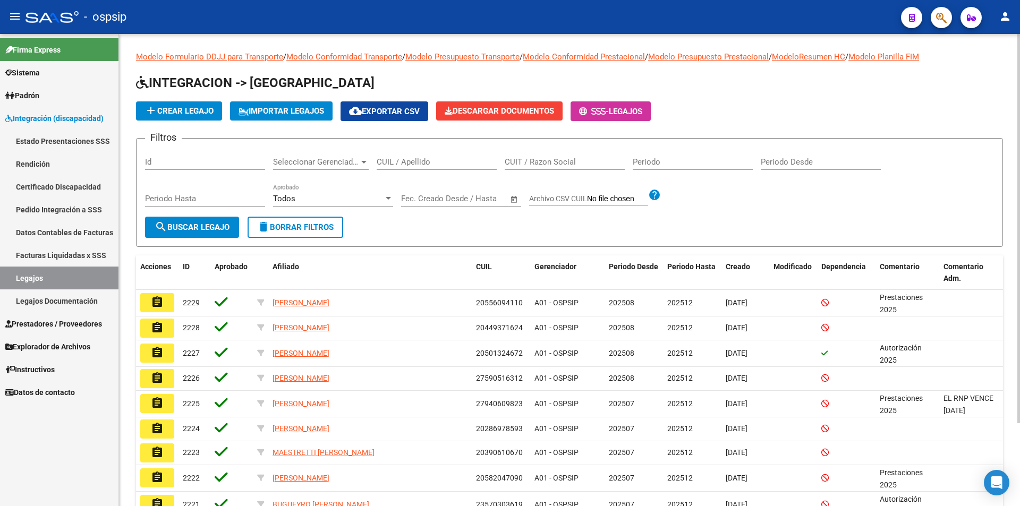
click at [402, 162] on input "CUIL / Apellido" at bounding box center [437, 162] width 120 height 10
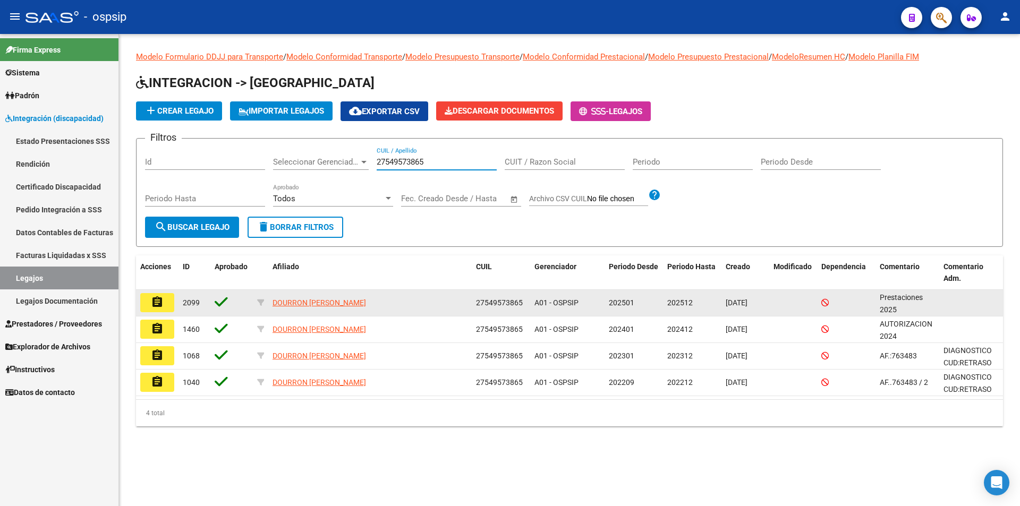
type input "27549573865"
click at [148, 302] on button "assignment" at bounding box center [157, 302] width 34 height 19
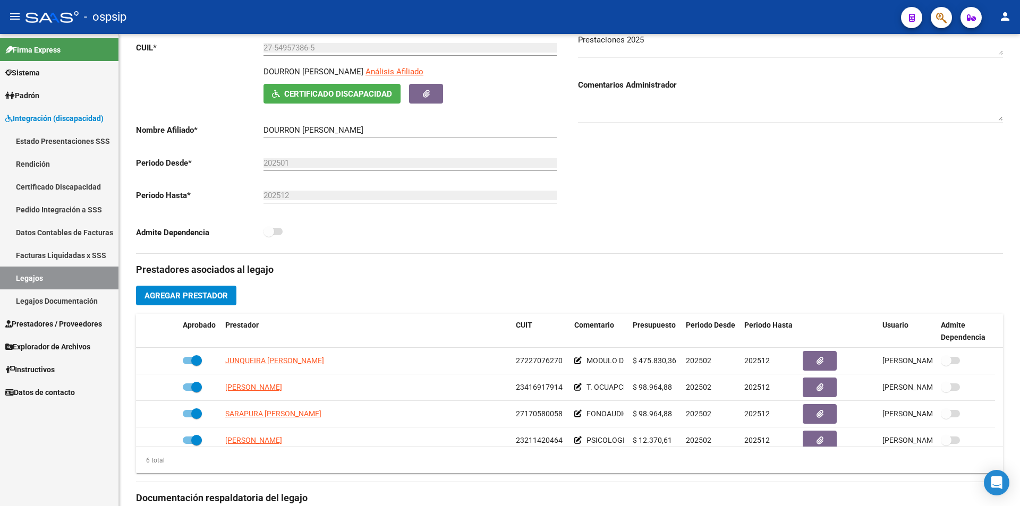
click at [56, 282] on link "Legajos" at bounding box center [59, 278] width 118 height 23
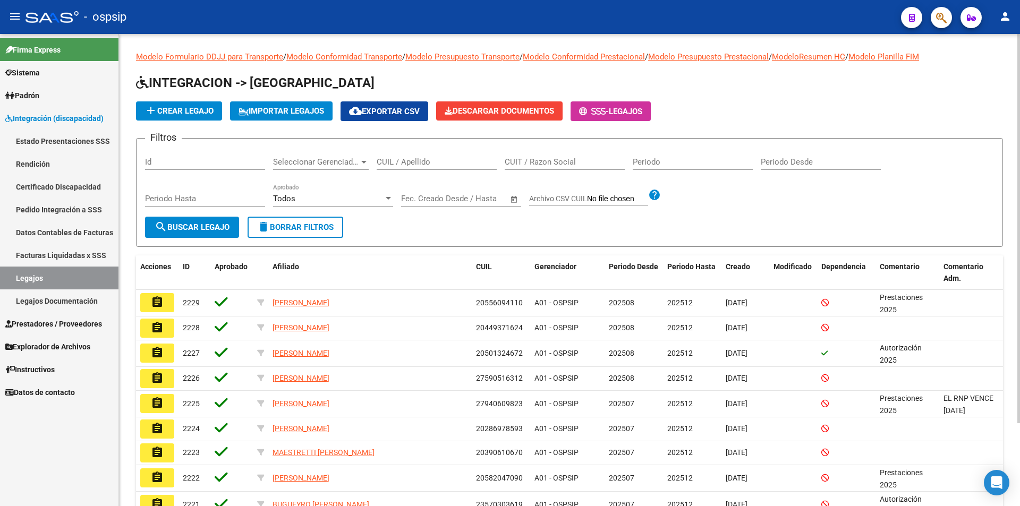
click at [392, 163] on input "CUIL / Apellido" at bounding box center [437, 162] width 120 height 10
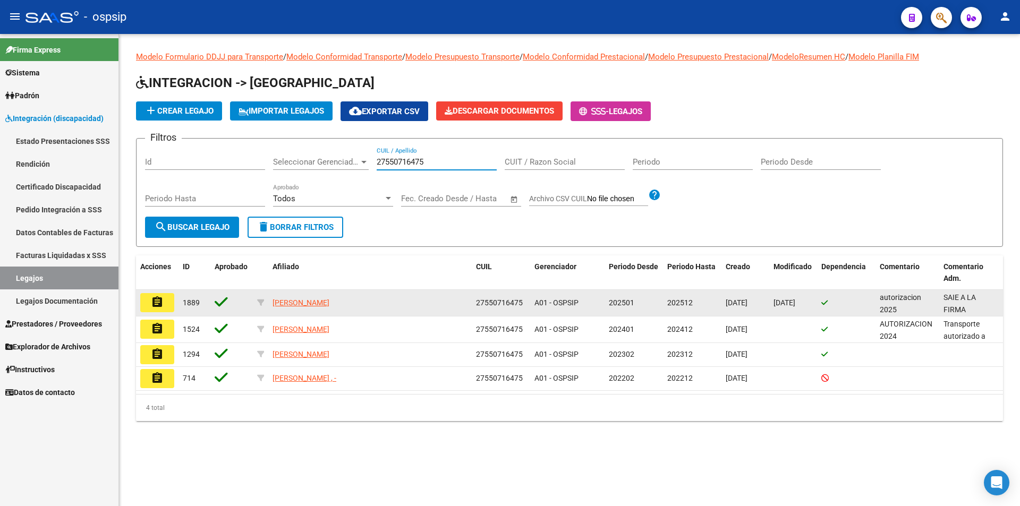
type input "27550716475"
click at [153, 304] on mat-icon "assignment" at bounding box center [157, 302] width 13 height 13
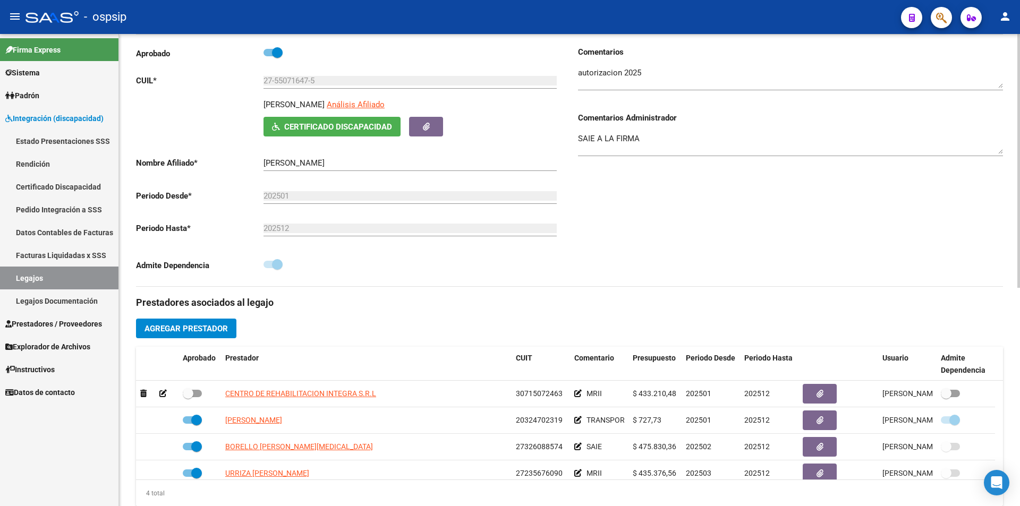
scroll to position [213, 0]
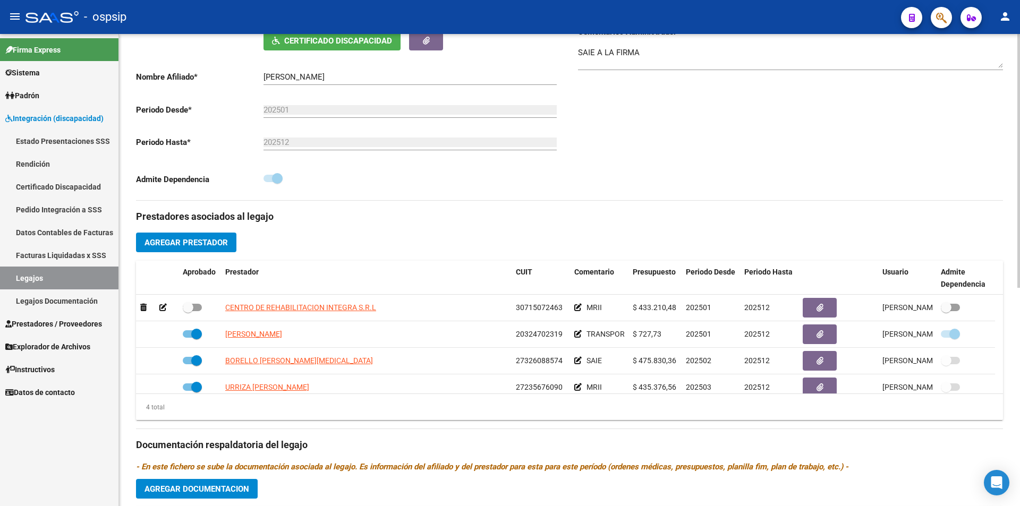
click at [328, 475] on div "Prestadores asociados al legajo Agregar Prestador Aprobado Prestador CUIT Comen…" at bounding box center [569, 438] width 867 height 474
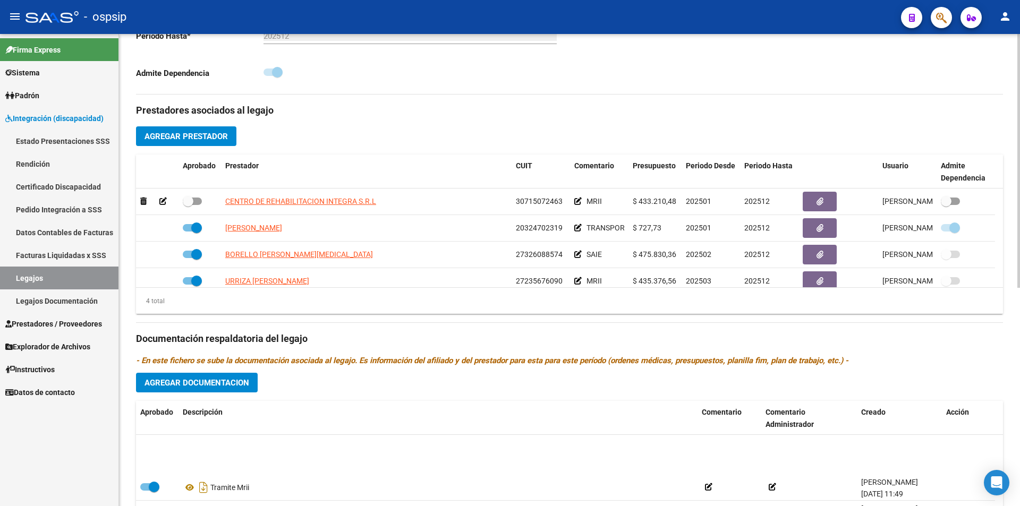
scroll to position [159, 0]
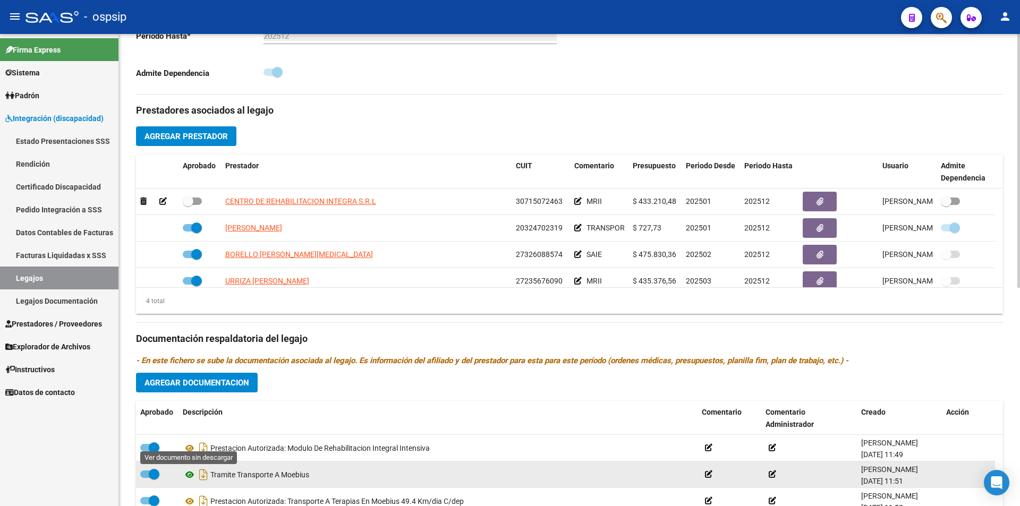
click at [192, 474] on icon at bounding box center [190, 475] width 14 height 13
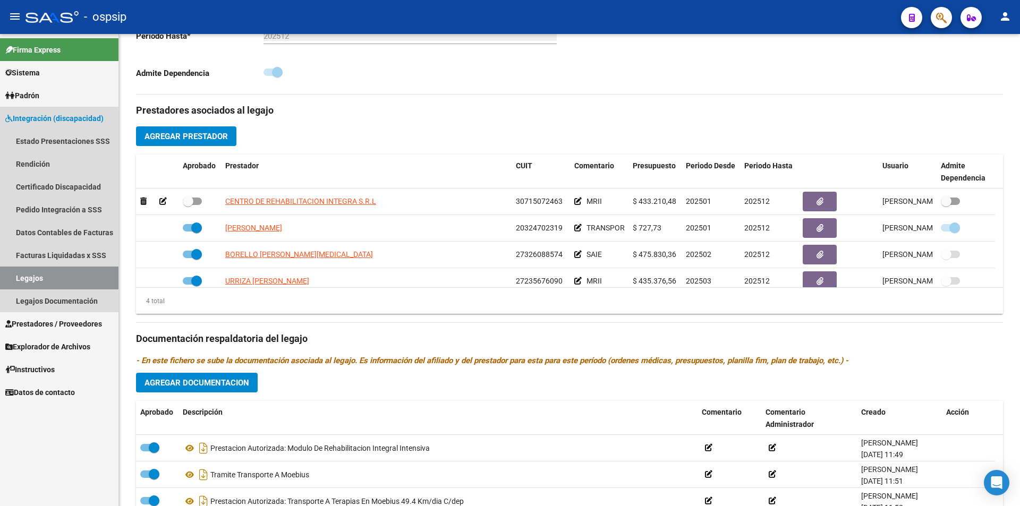
click at [76, 278] on link "Legajos" at bounding box center [59, 278] width 118 height 23
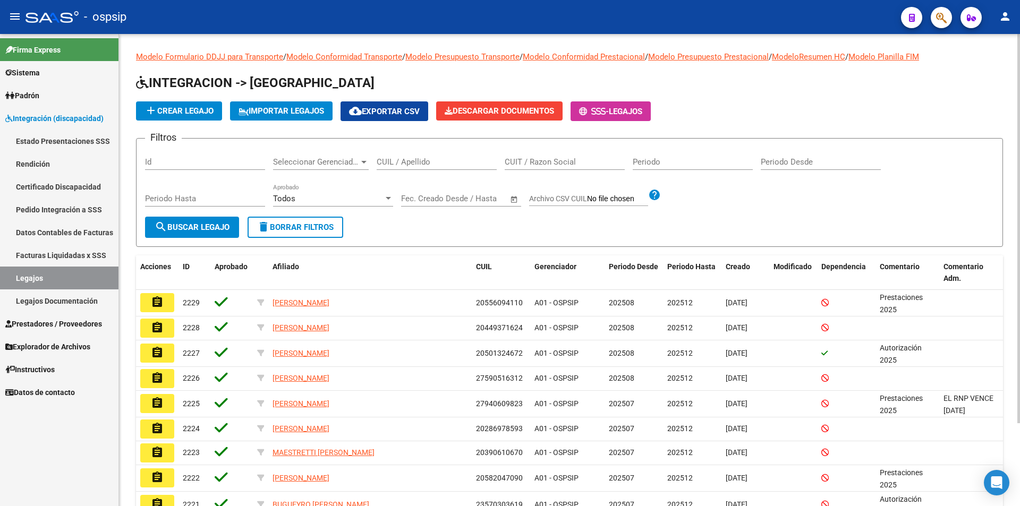
click at [393, 163] on input "CUIL / Apellido" at bounding box center [437, 162] width 120 height 10
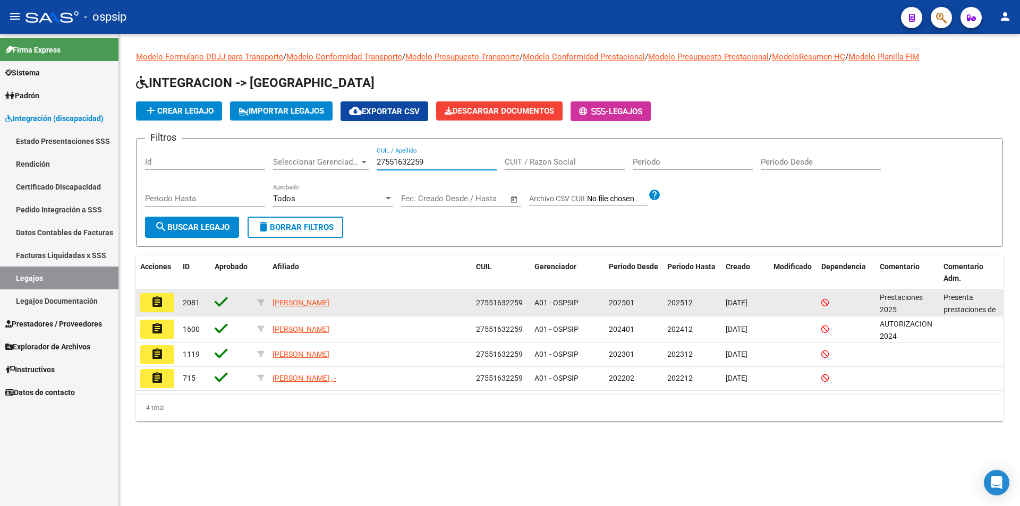
type input "27551632259"
click at [156, 302] on mat-icon "assignment" at bounding box center [157, 302] width 13 height 13
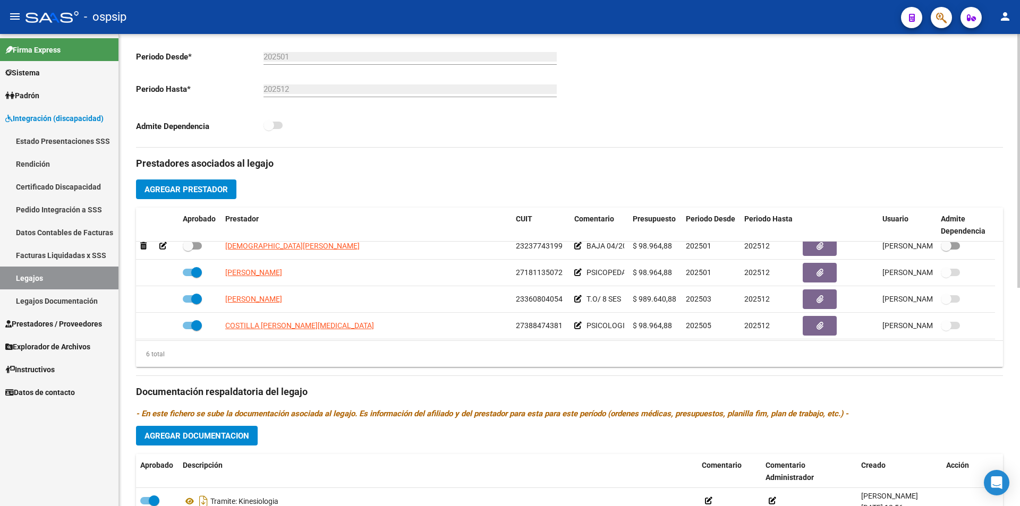
scroll to position [64, 0]
click at [42, 282] on link "Legajos" at bounding box center [59, 278] width 118 height 23
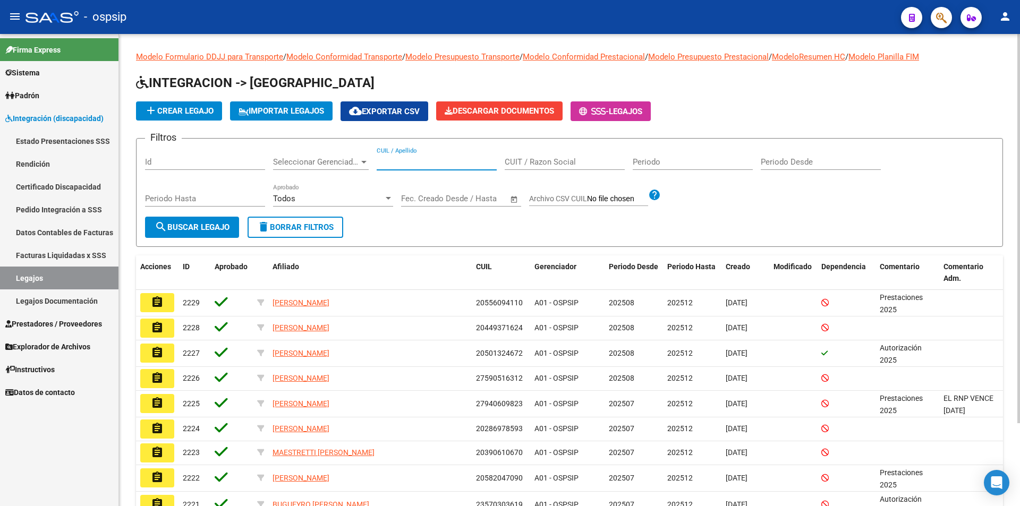
click at [401, 159] on input "CUIL / Apellido" at bounding box center [437, 162] width 120 height 10
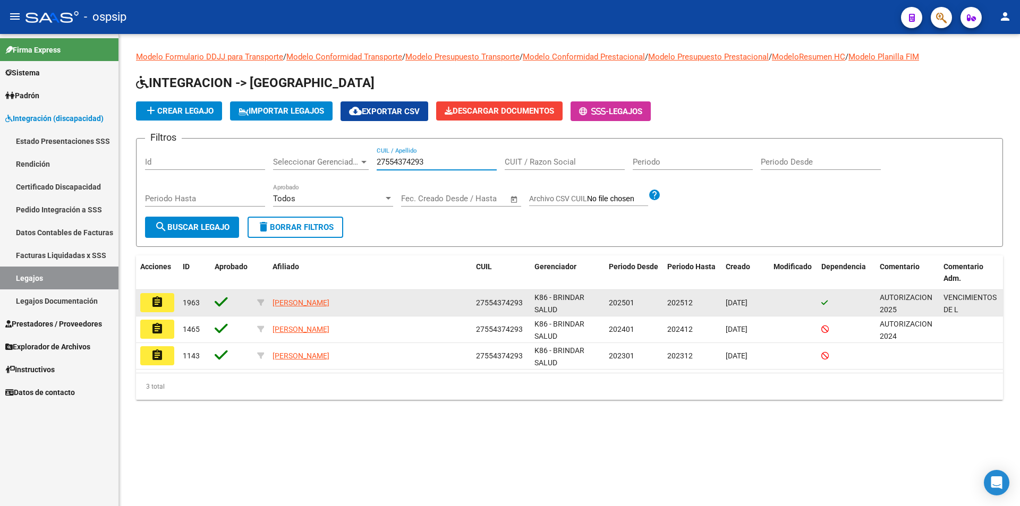
type input "27554374293"
click at [162, 299] on mat-icon "assignment" at bounding box center [157, 302] width 13 height 13
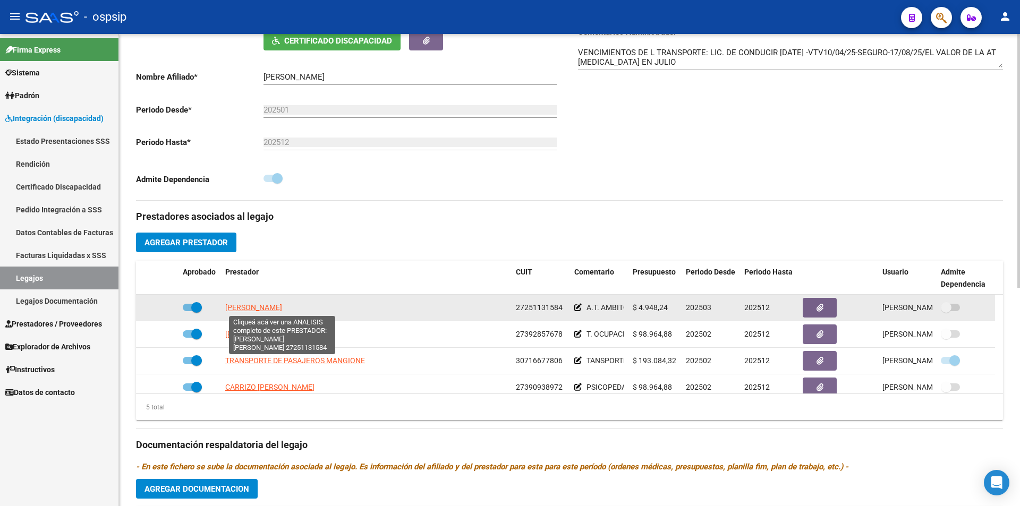
click at [282, 309] on span "[PERSON_NAME]" at bounding box center [253, 307] width 57 height 9
type textarea "27251131584"
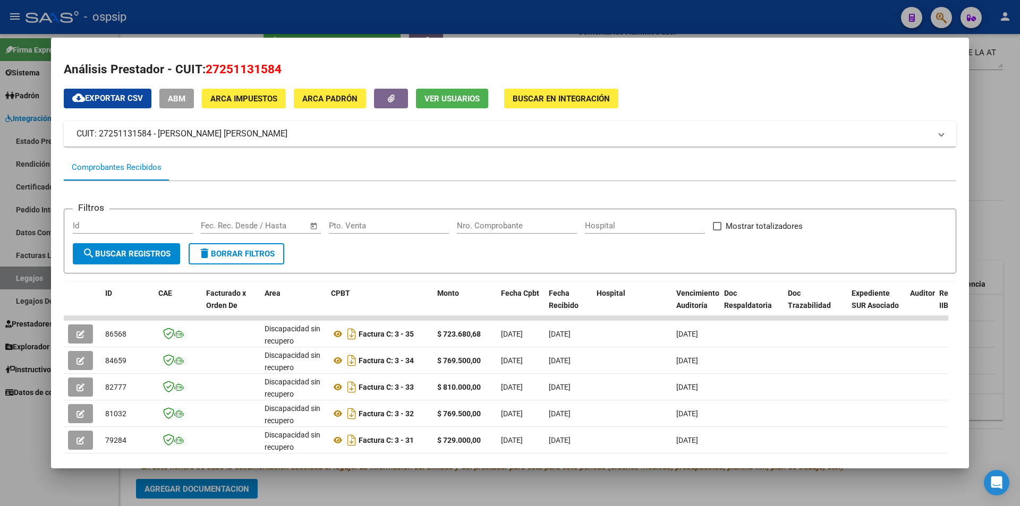
click at [19, 283] on div at bounding box center [510, 253] width 1020 height 506
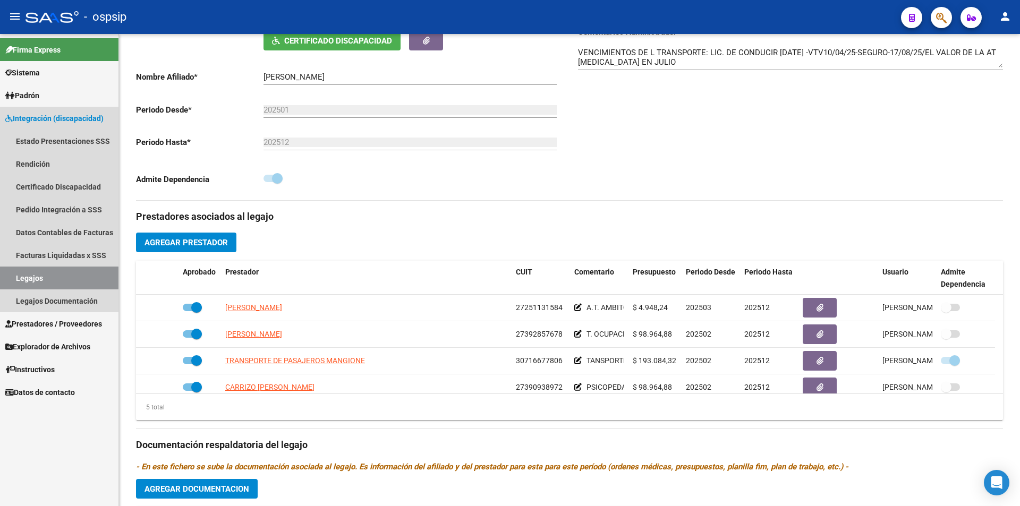
click at [19, 283] on link "Legajos" at bounding box center [59, 278] width 118 height 23
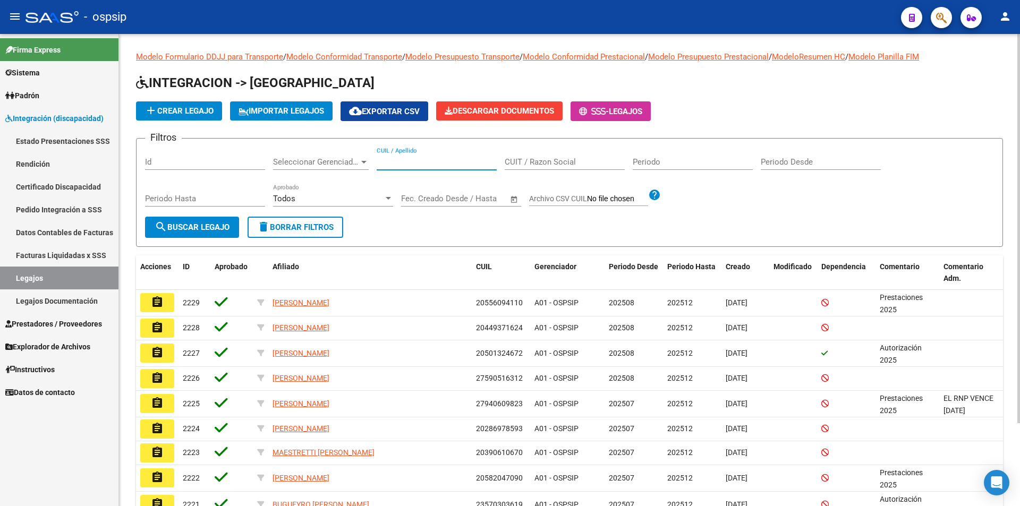
click at [400, 159] on input "CUIL / Apellido" at bounding box center [437, 162] width 120 height 10
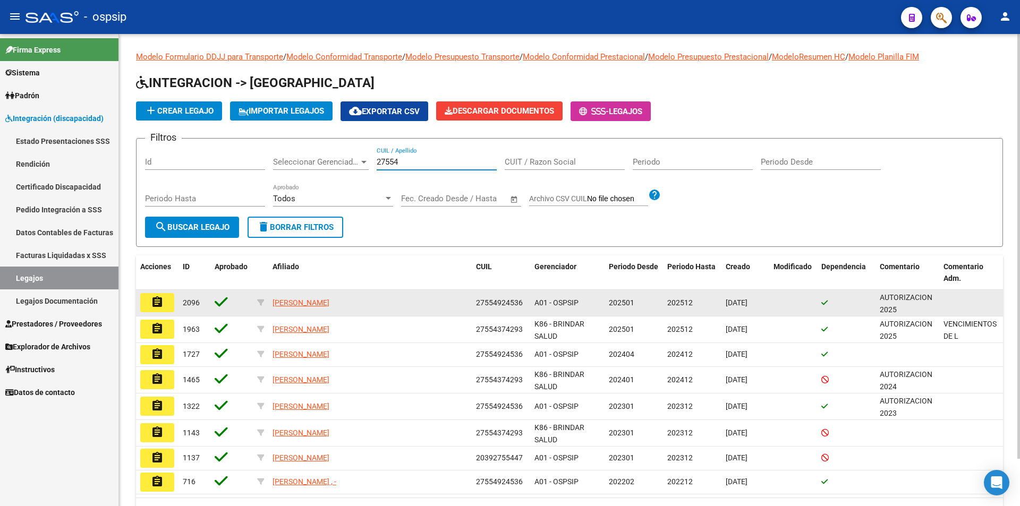
type input "27554"
click at [152, 306] on mat-icon "assignment" at bounding box center [157, 302] width 13 height 13
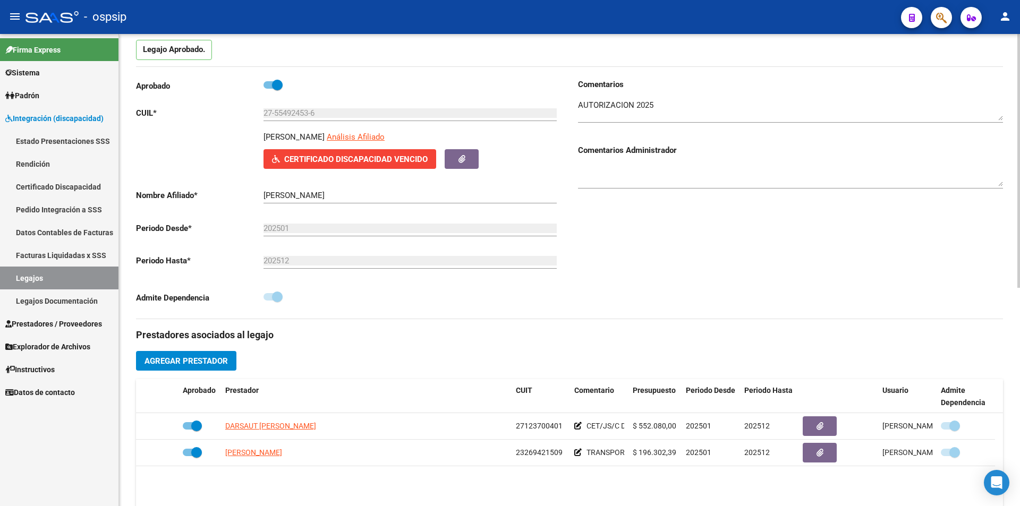
scroll to position [213, 0]
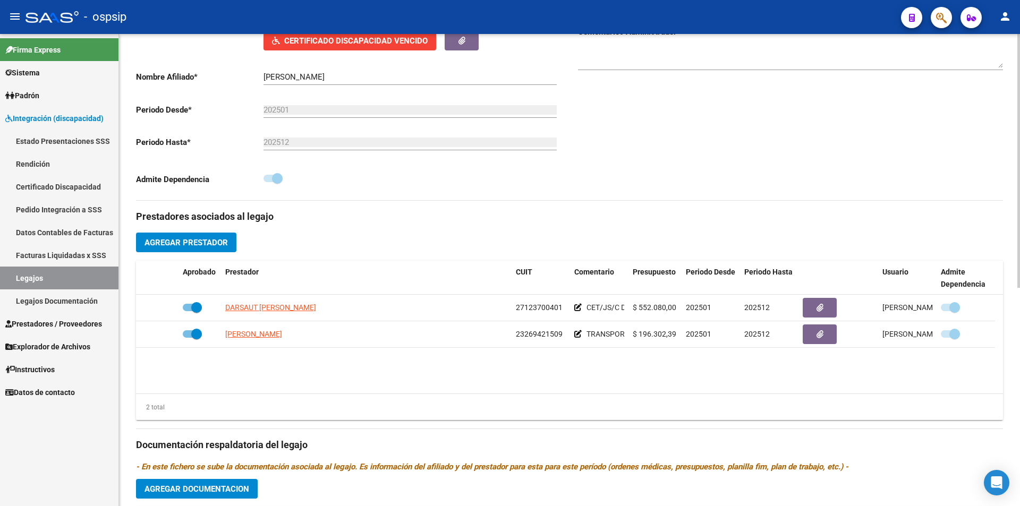
click at [43, 280] on link "Legajos" at bounding box center [59, 278] width 118 height 23
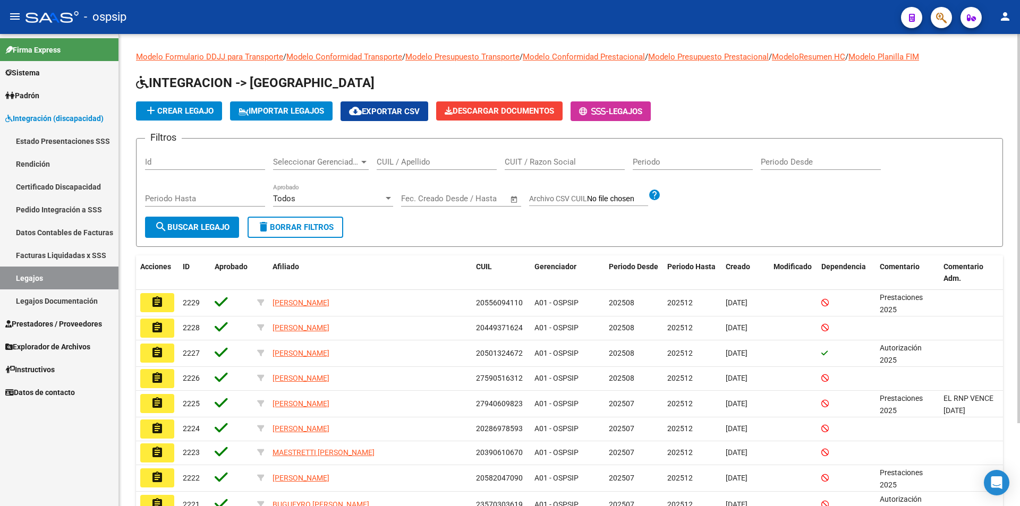
click at [400, 160] on input "CUIL / Apellido" at bounding box center [437, 162] width 120 height 10
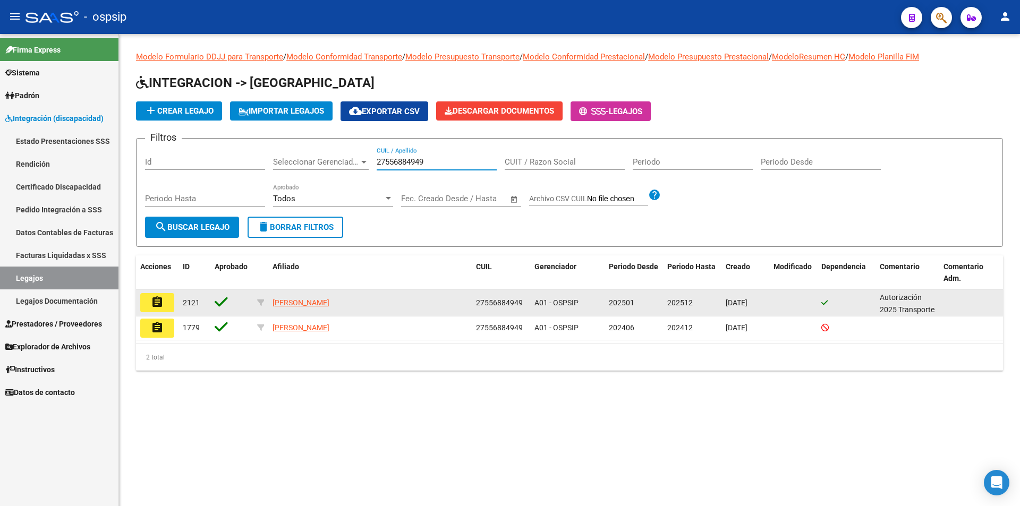
type input "27556884949"
click at [161, 303] on mat-icon "assignment" at bounding box center [157, 302] width 13 height 13
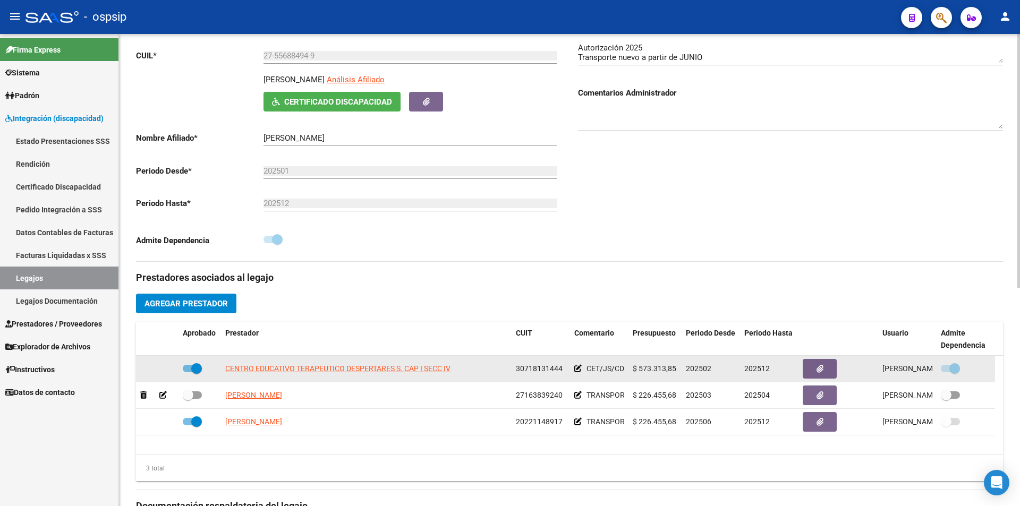
scroll to position [159, 0]
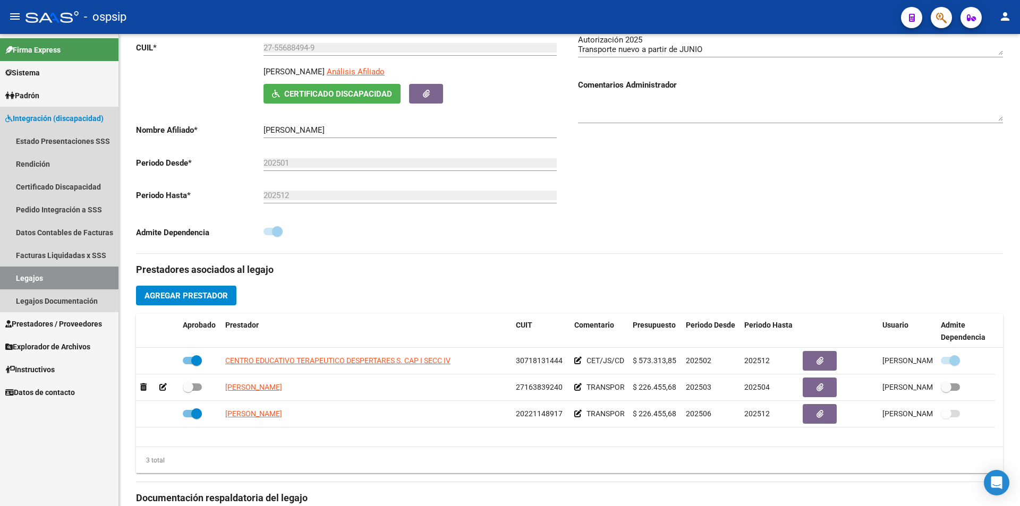
click at [73, 281] on link "Legajos" at bounding box center [59, 278] width 118 height 23
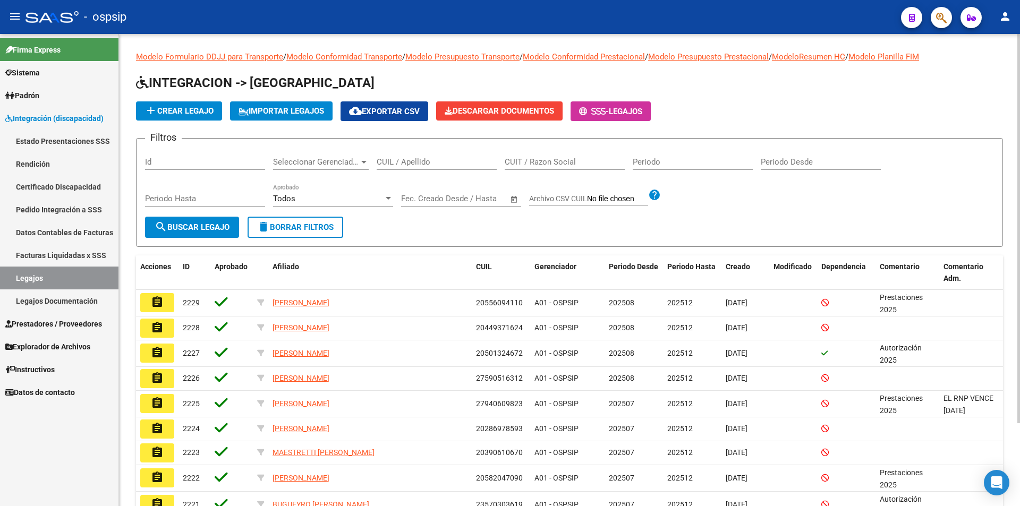
click at [440, 160] on input "CUIL / Apellido" at bounding box center [437, 162] width 120 height 10
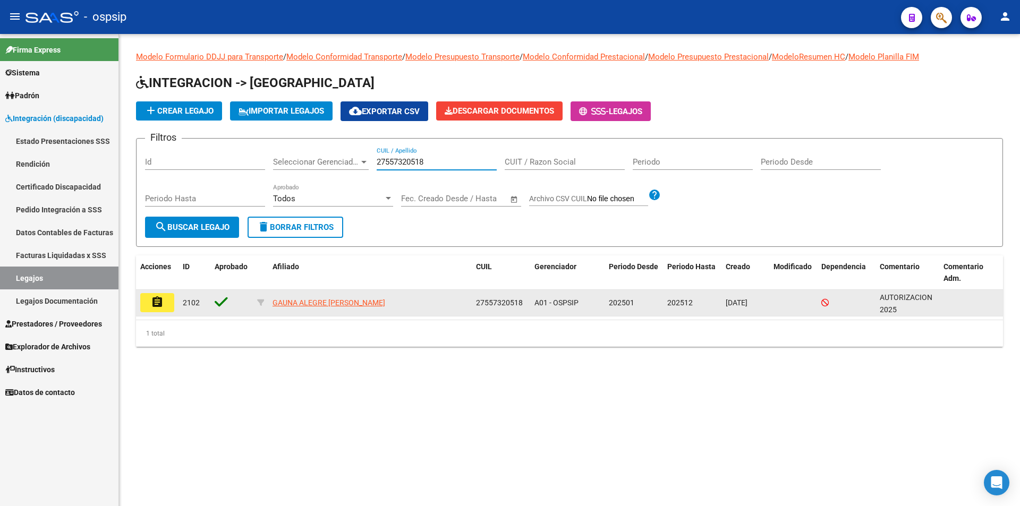
type input "27557320518"
click at [162, 310] on button "assignment" at bounding box center [157, 302] width 34 height 19
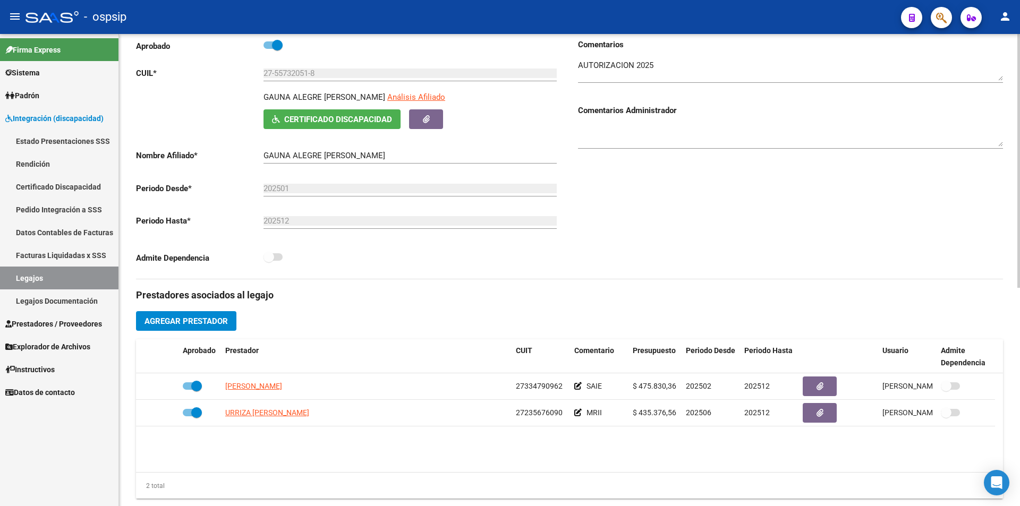
scroll to position [159, 0]
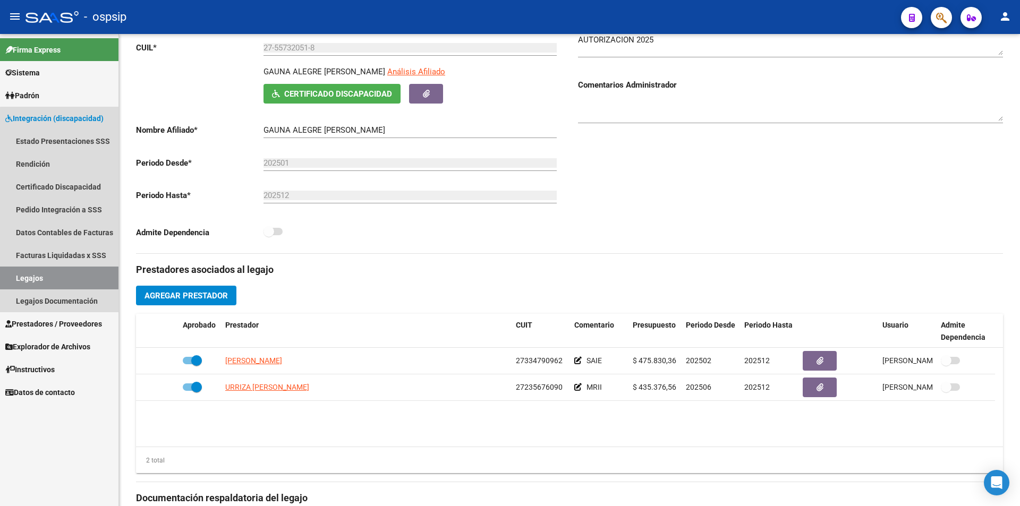
click at [74, 280] on link "Legajos" at bounding box center [59, 278] width 118 height 23
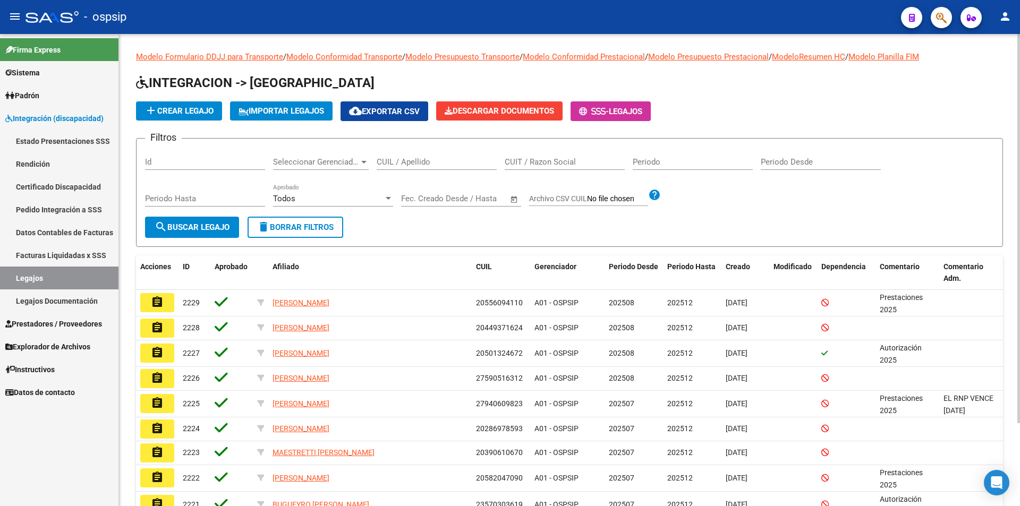
click at [394, 165] on input "CUIL / Apellido" at bounding box center [437, 162] width 120 height 10
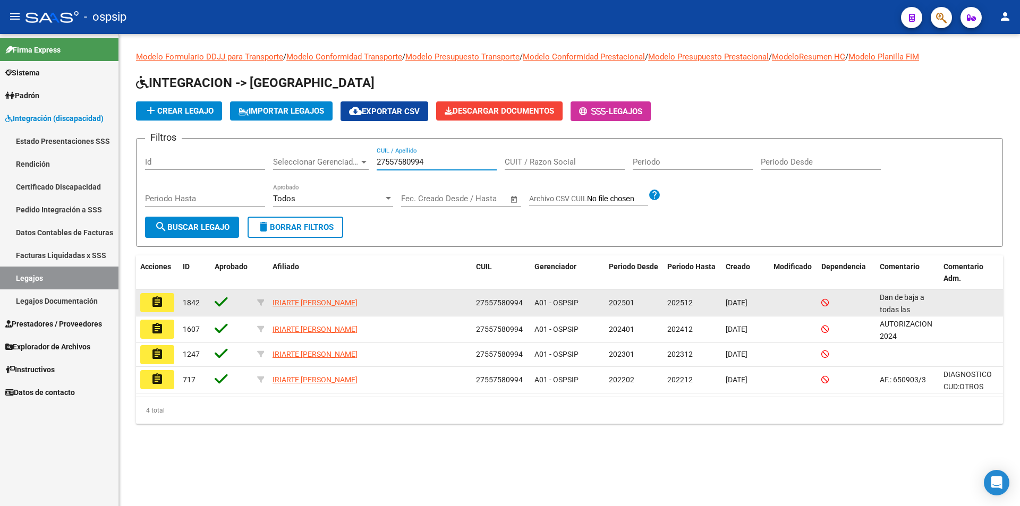
type input "27557580994"
click at [155, 305] on mat-icon "assignment" at bounding box center [157, 302] width 13 height 13
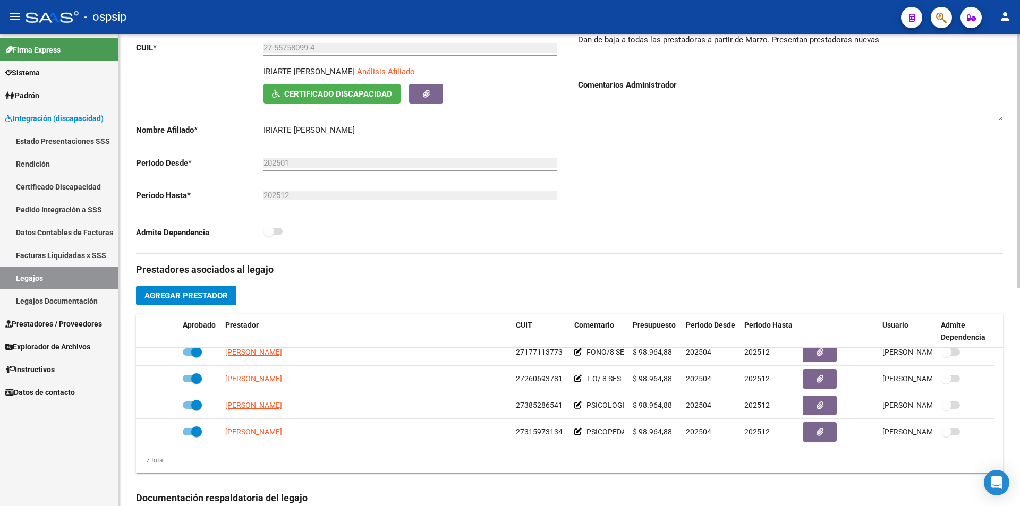
scroll to position [90, 0]
click at [89, 276] on link "Legajos" at bounding box center [59, 278] width 118 height 23
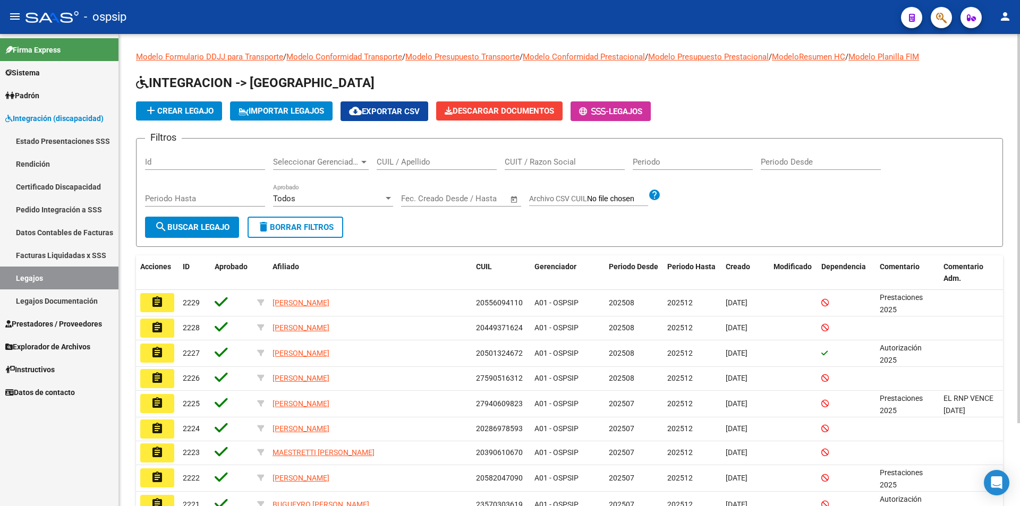
click at [398, 157] on div "CUIL / Apellido" at bounding box center [437, 158] width 120 height 23
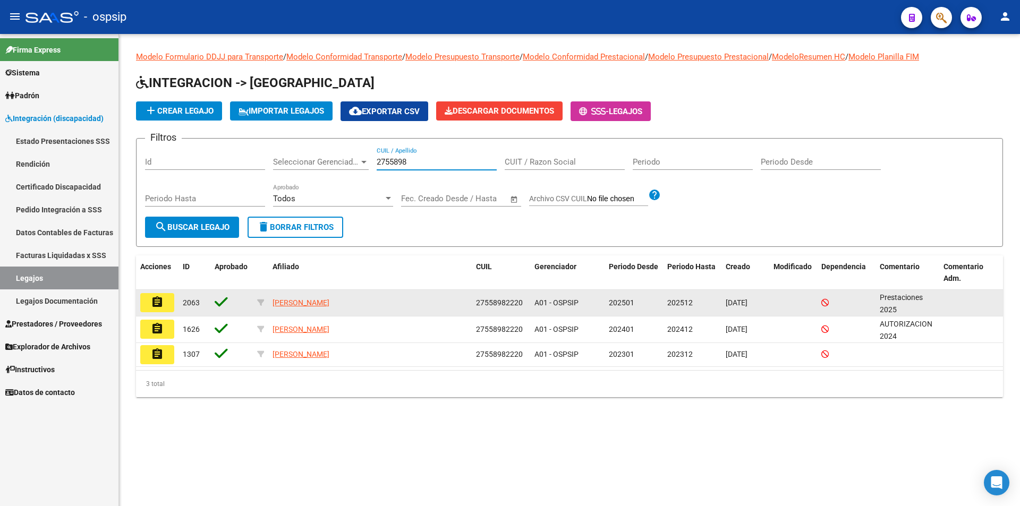
type input "2755898"
click at [152, 301] on mat-icon "assignment" at bounding box center [157, 302] width 13 height 13
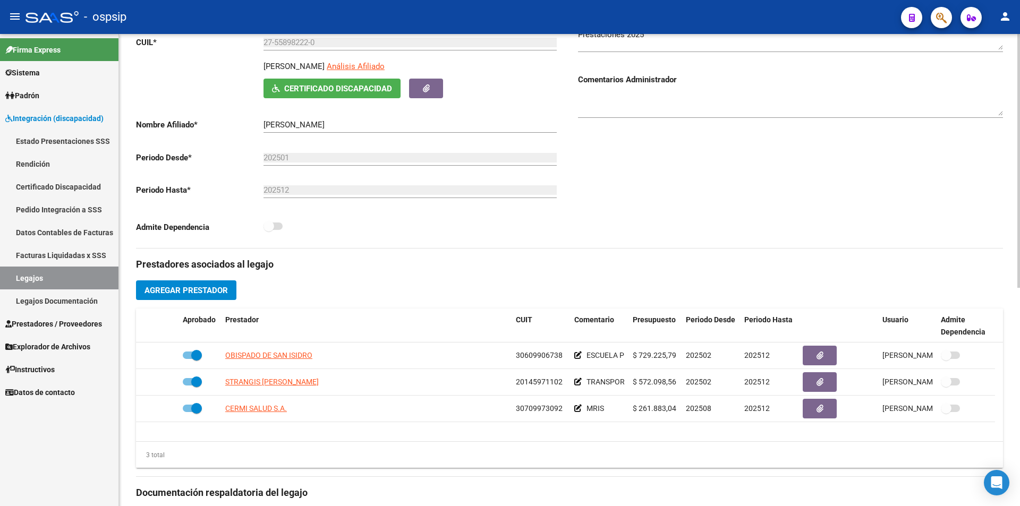
scroll to position [213, 0]
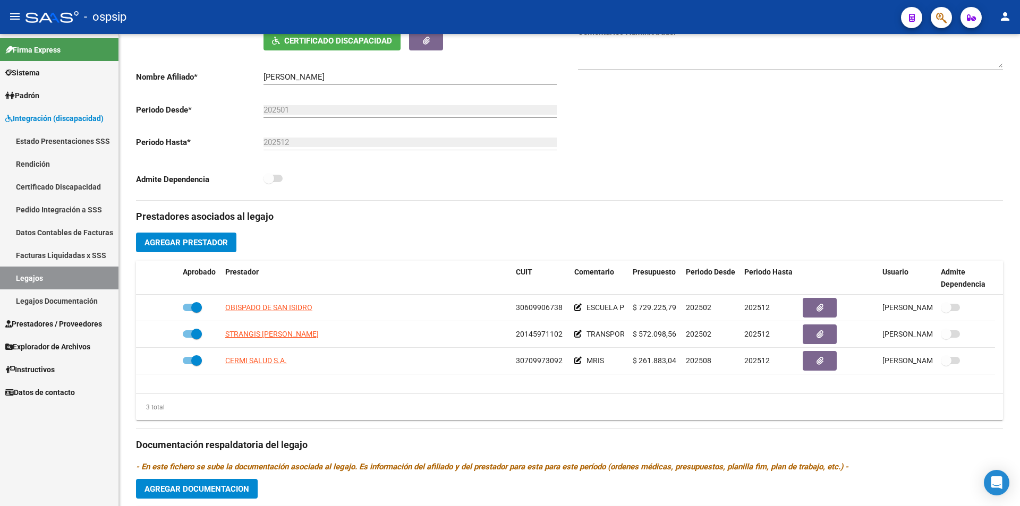
click at [87, 276] on link "Legajos" at bounding box center [59, 278] width 118 height 23
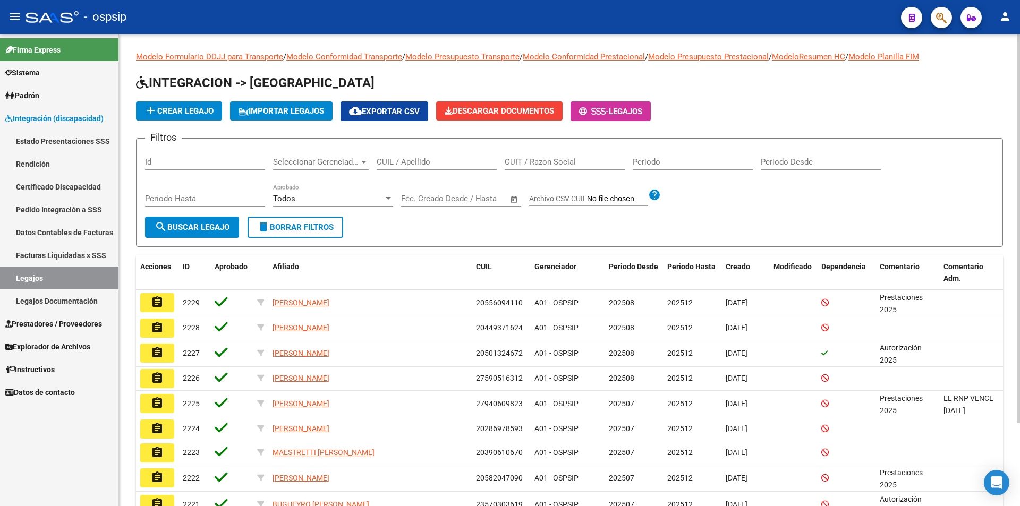
click at [447, 167] on input "CUIL / Apellido" at bounding box center [437, 162] width 120 height 10
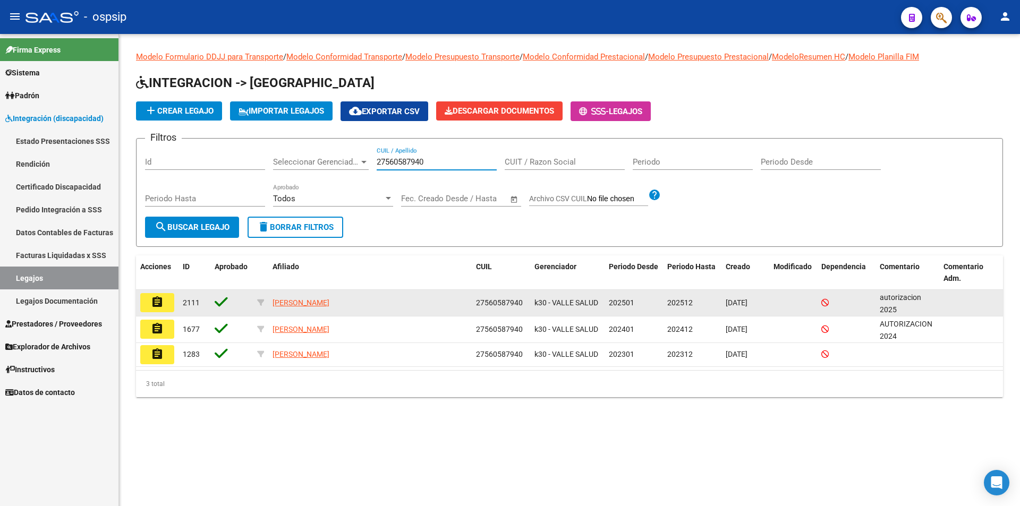
type input "27560587940"
click at [160, 299] on mat-icon "assignment" at bounding box center [157, 302] width 13 height 13
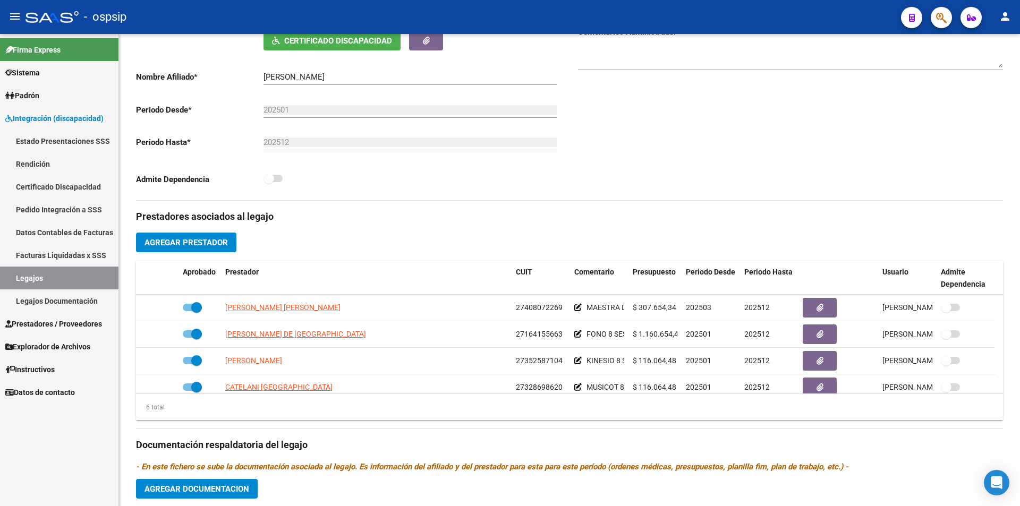
click at [40, 278] on link "Legajos" at bounding box center [59, 278] width 118 height 23
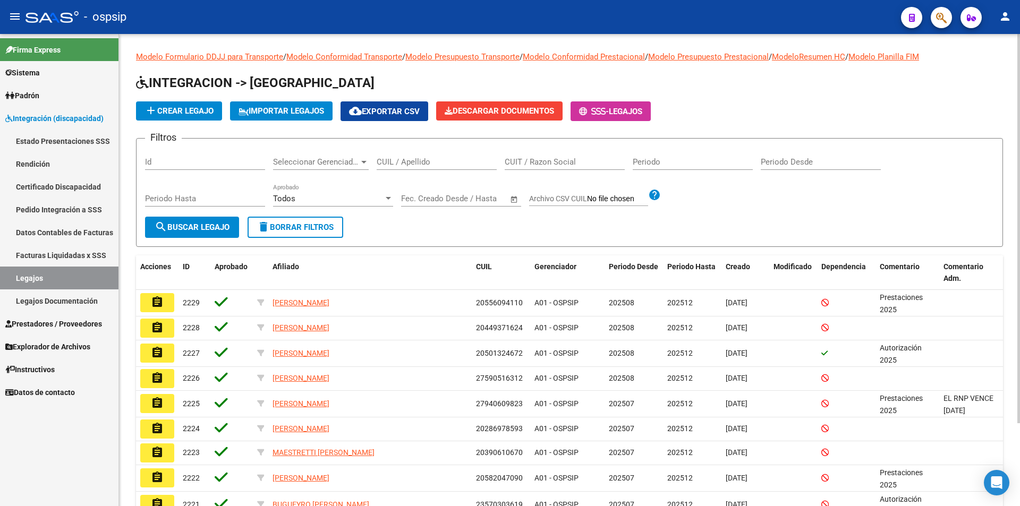
click at [454, 165] on input "CUIL / Apellido" at bounding box center [437, 162] width 120 height 10
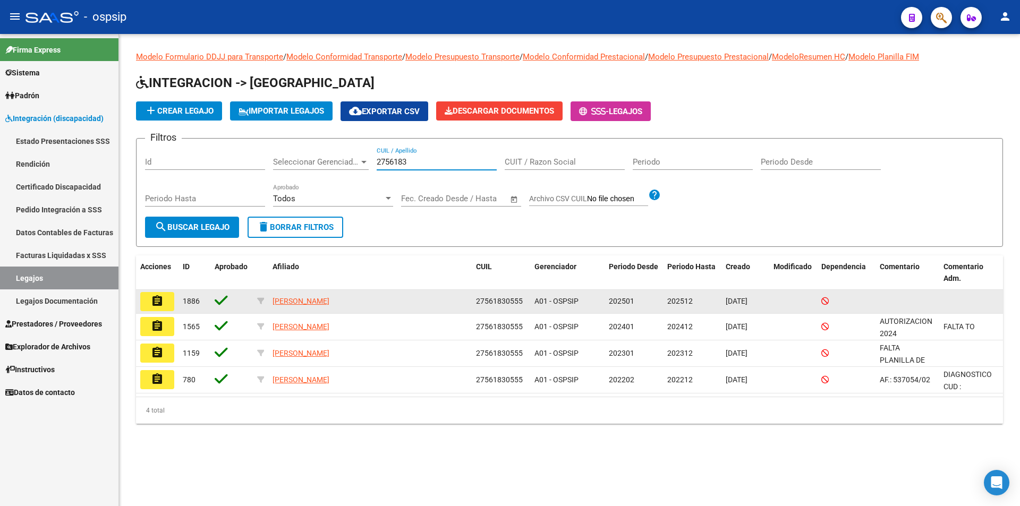
type input "2756183"
click at [155, 304] on mat-icon "assignment" at bounding box center [157, 301] width 13 height 13
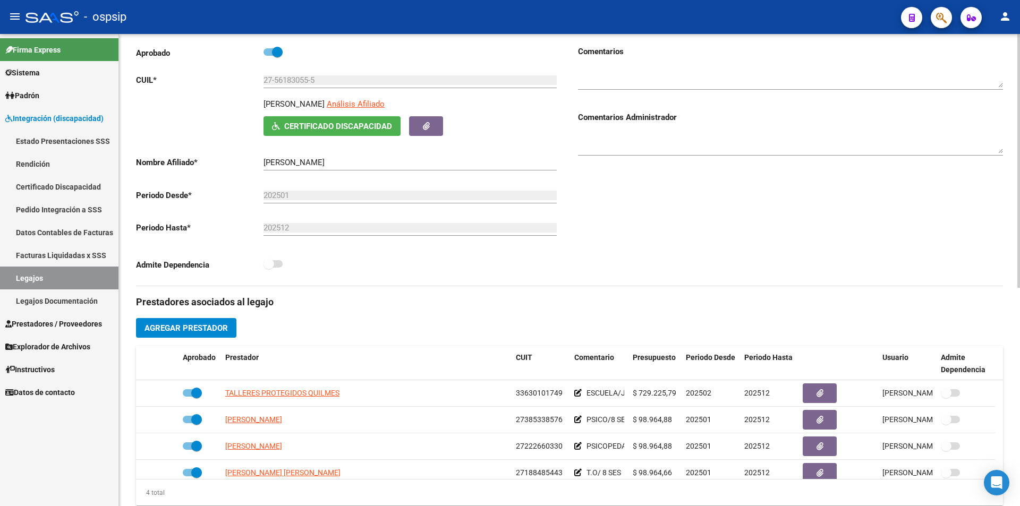
scroll to position [213, 0]
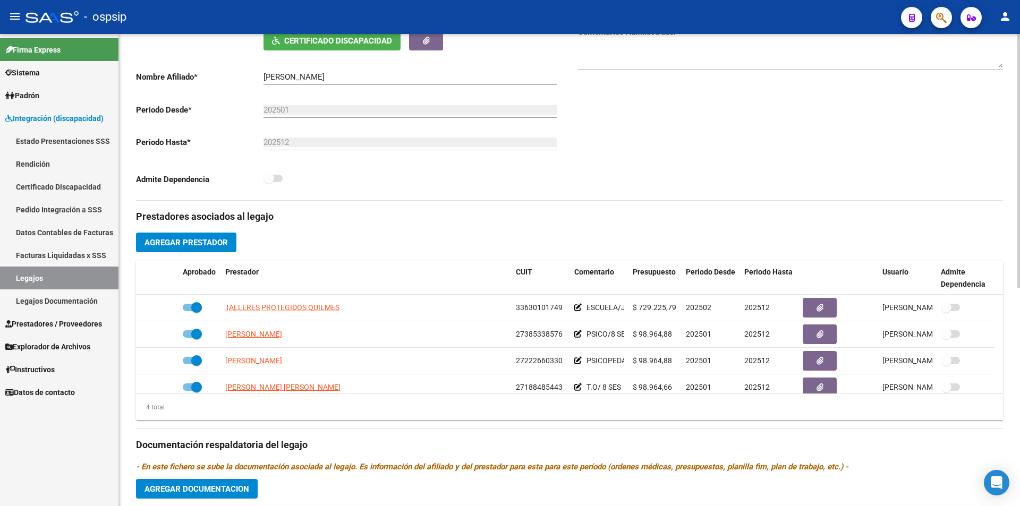
drag, startPoint x: 75, startPoint y: 284, endPoint x: 80, endPoint y: 282, distance: 5.7
click at [75, 284] on link "Legajos" at bounding box center [59, 278] width 118 height 23
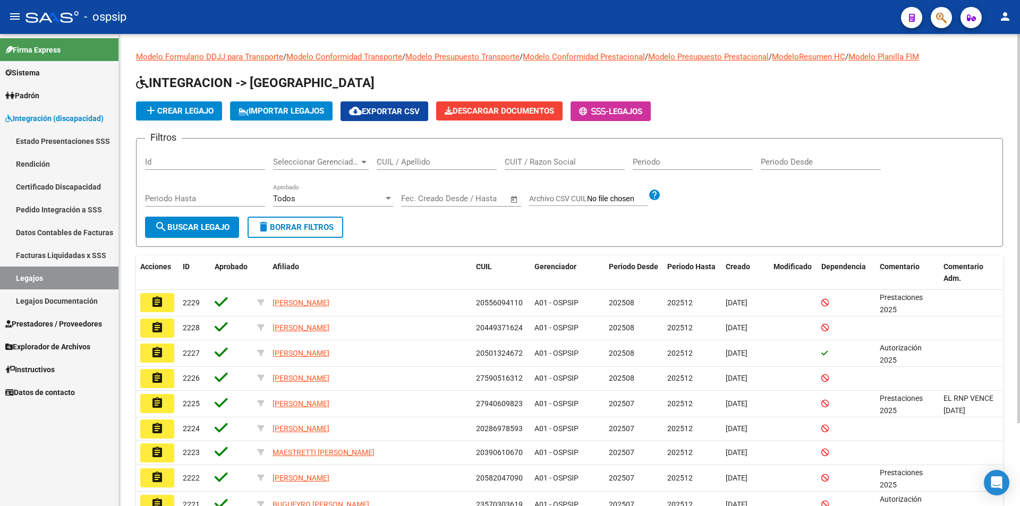
click at [418, 157] on input "CUIL / Apellido" at bounding box center [437, 162] width 120 height 10
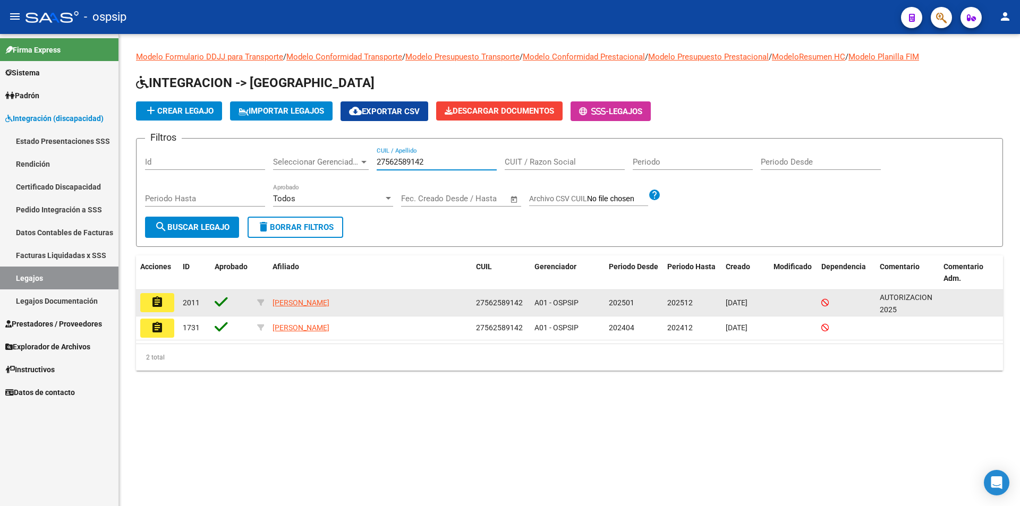
type input "27562589142"
click at [138, 302] on datatable-body-cell "assignment" at bounding box center [157, 303] width 43 height 26
click at [155, 304] on mat-icon "assignment" at bounding box center [157, 302] width 13 height 13
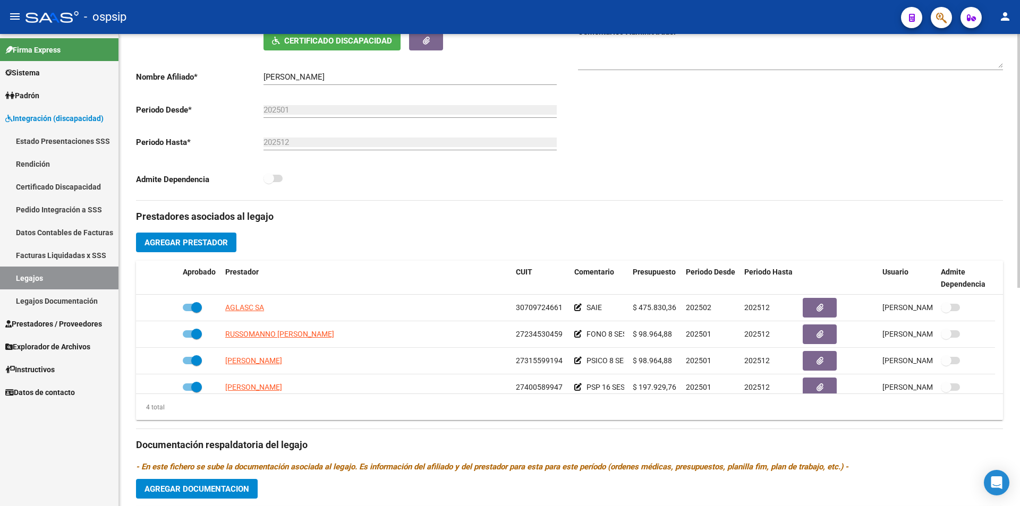
scroll to position [11, 0]
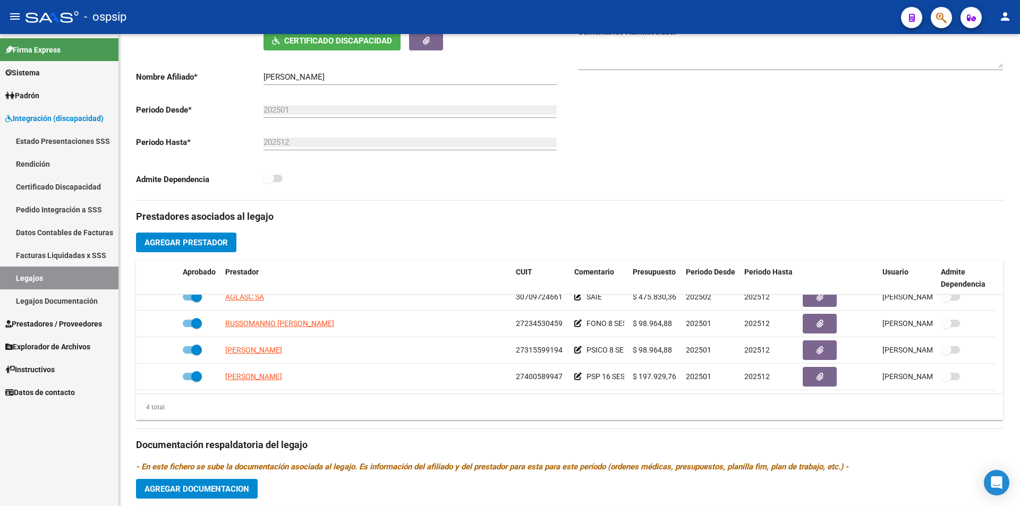
click at [100, 284] on link "Legajos" at bounding box center [59, 278] width 118 height 23
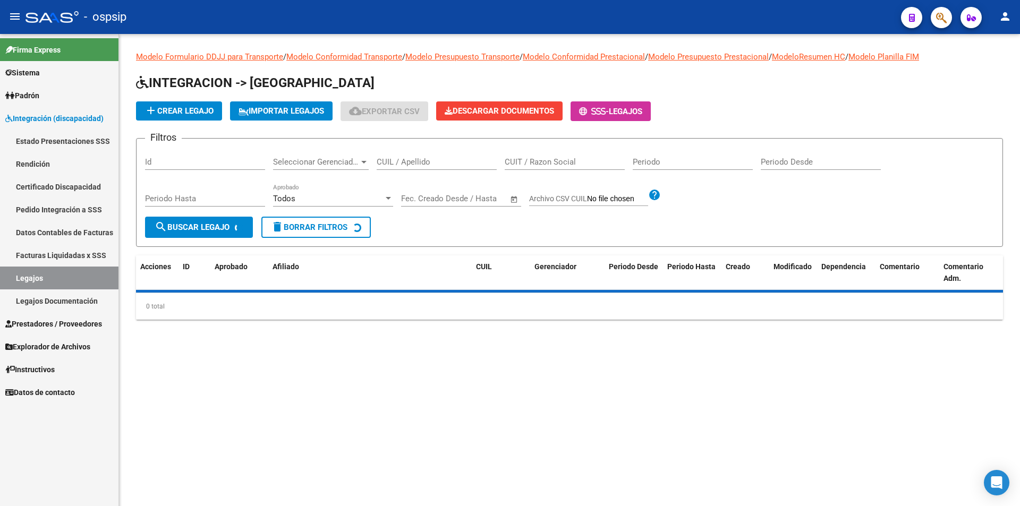
click at [390, 165] on input "CUIL / Apellido" at bounding box center [437, 162] width 120 height 10
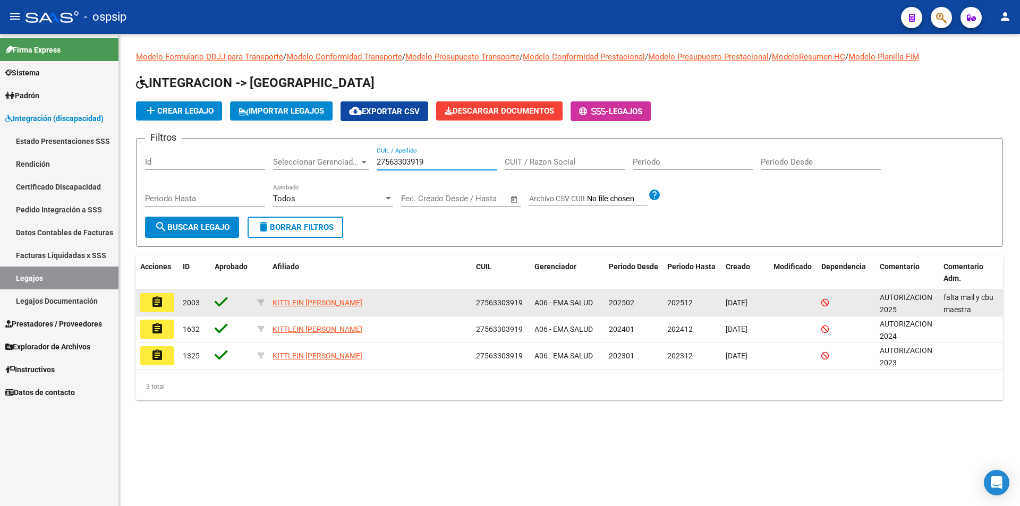
type input "27563303919"
click at [150, 301] on button "assignment" at bounding box center [157, 302] width 34 height 19
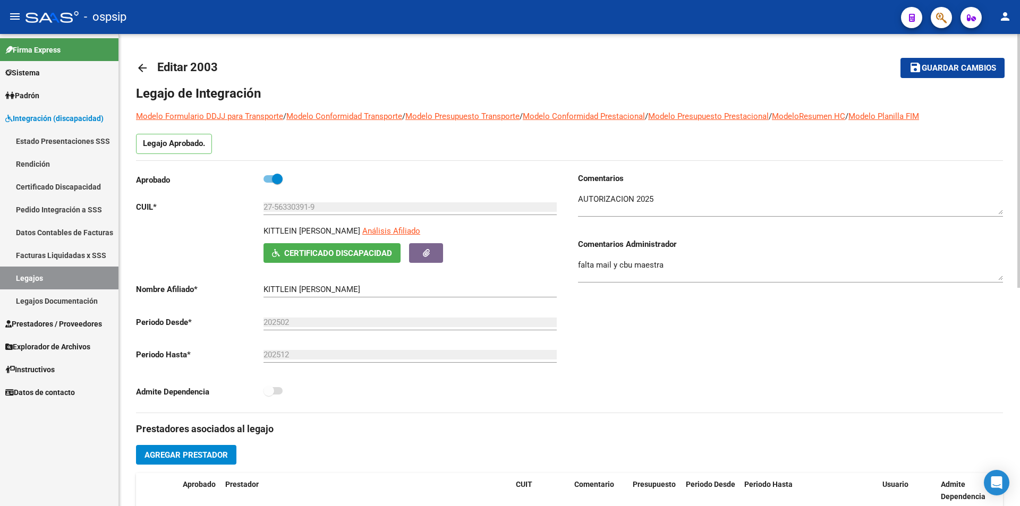
scroll to position [266, 0]
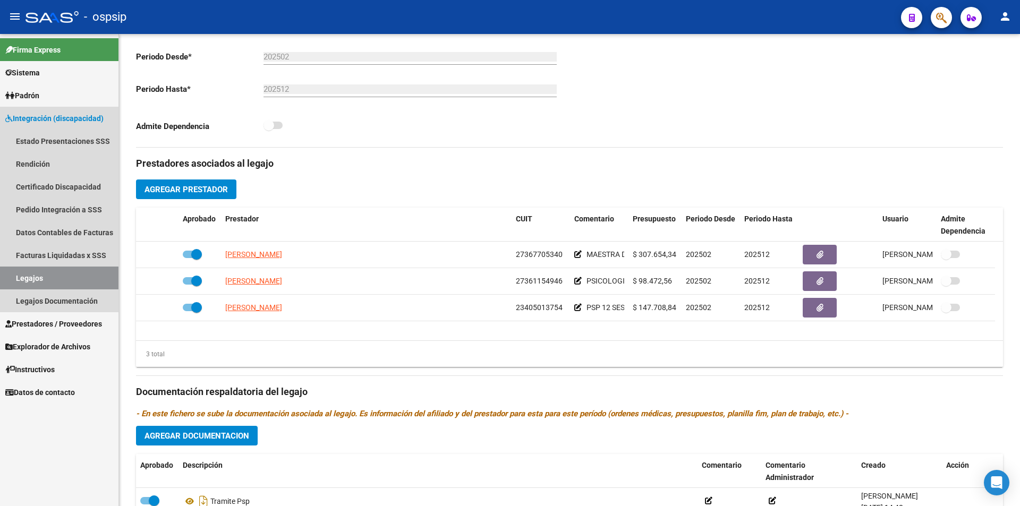
click at [60, 275] on link "Legajos" at bounding box center [59, 278] width 118 height 23
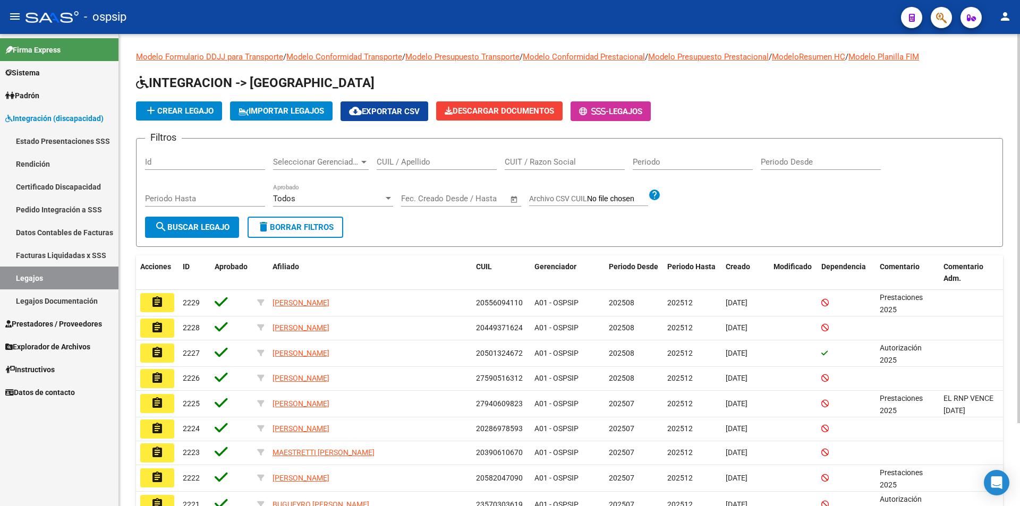
click at [409, 165] on input "CUIL / Apellido" at bounding box center [437, 162] width 120 height 10
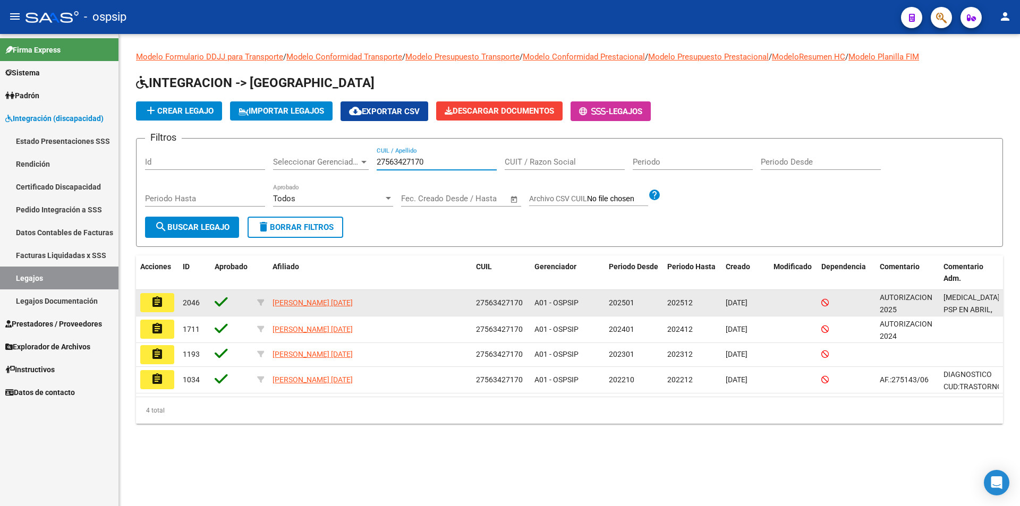
type input "27563427170"
click at [166, 301] on button "assignment" at bounding box center [157, 302] width 34 height 19
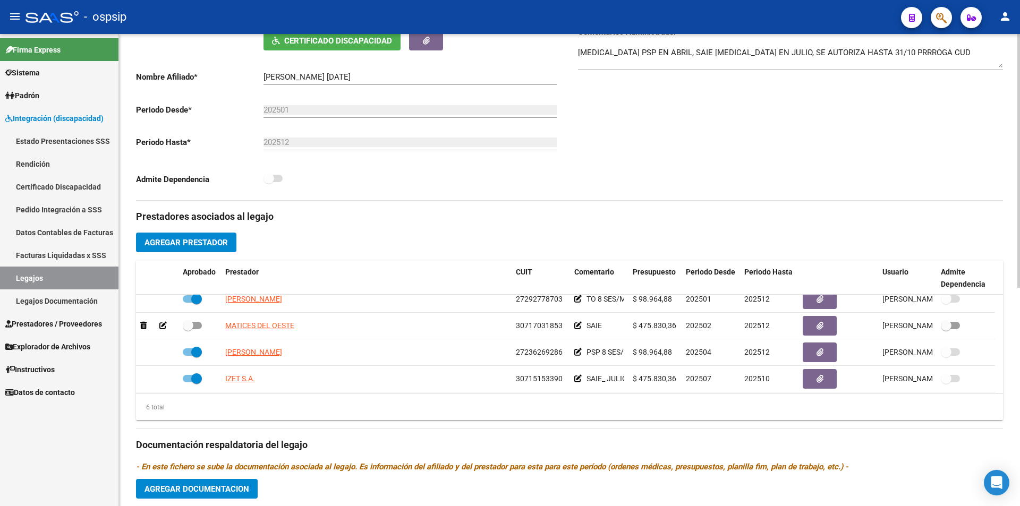
scroll to position [64, 0]
drag, startPoint x: 61, startPoint y: 283, endPoint x: 94, endPoint y: 278, distance: 33.7
click at [61, 283] on link "Legajos" at bounding box center [59, 278] width 118 height 23
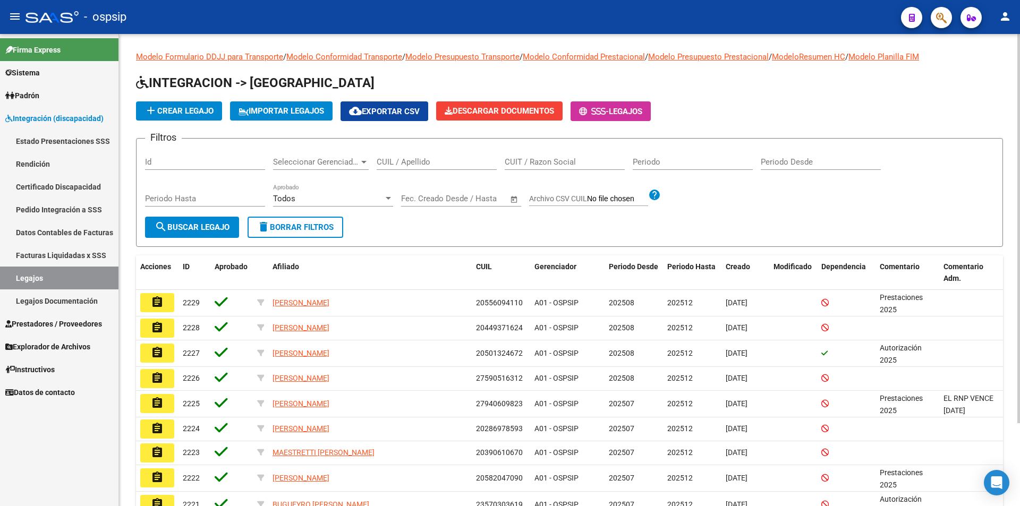
click at [385, 167] on input "CUIL / Apellido" at bounding box center [437, 162] width 120 height 10
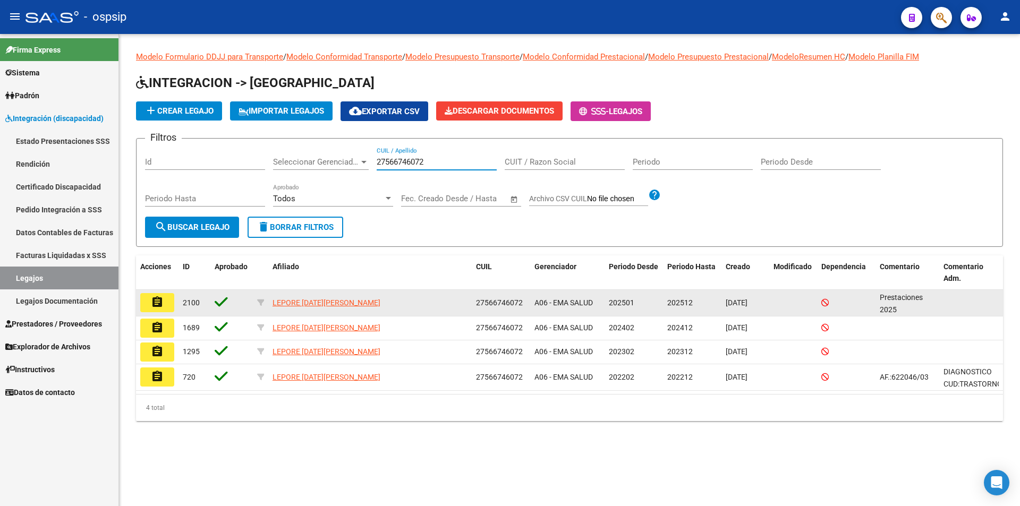
type input "27566746072"
click at [154, 303] on mat-icon "assignment" at bounding box center [157, 302] width 13 height 13
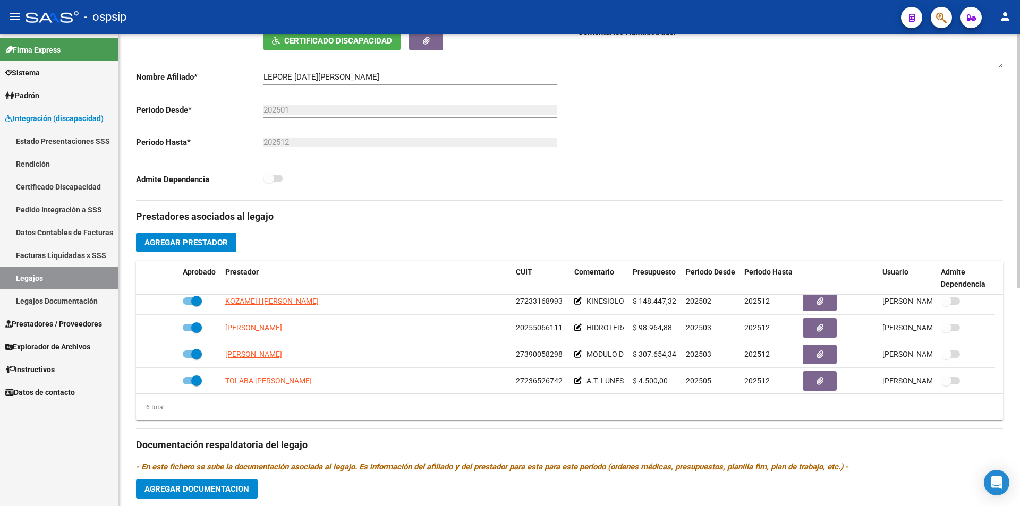
scroll to position [64, 0]
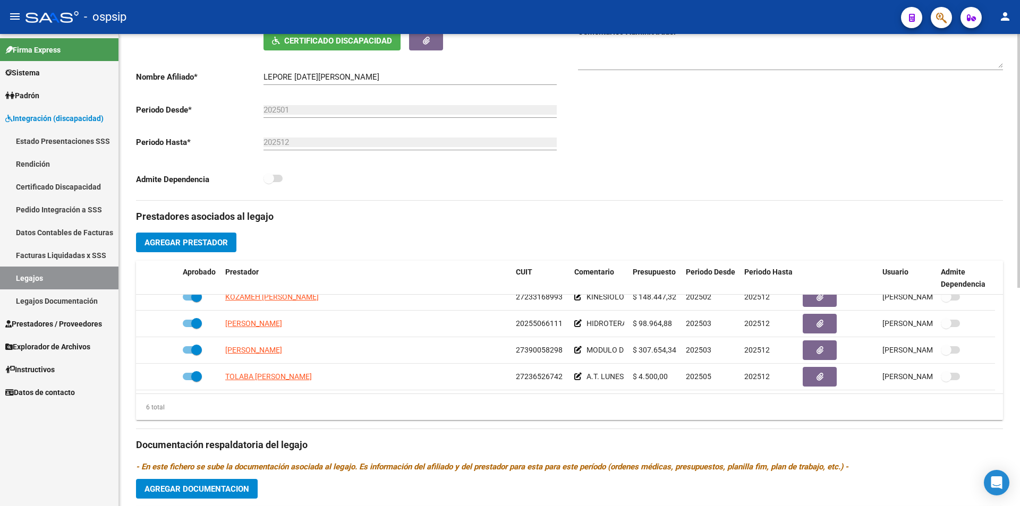
click at [577, 405] on div "6 total" at bounding box center [569, 407] width 867 height 27
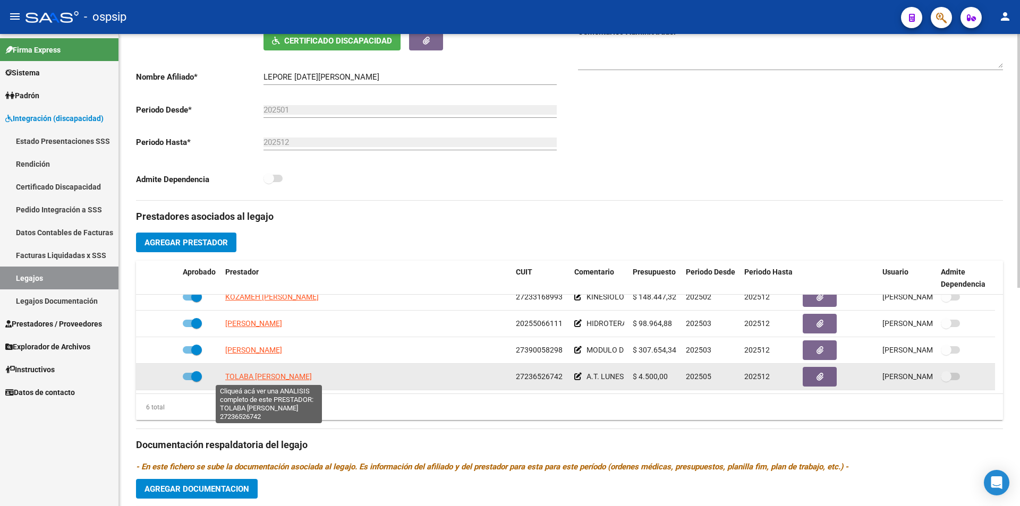
click at [283, 377] on span "TOLABA [PERSON_NAME]" at bounding box center [268, 376] width 87 height 9
type textarea "27236526742"
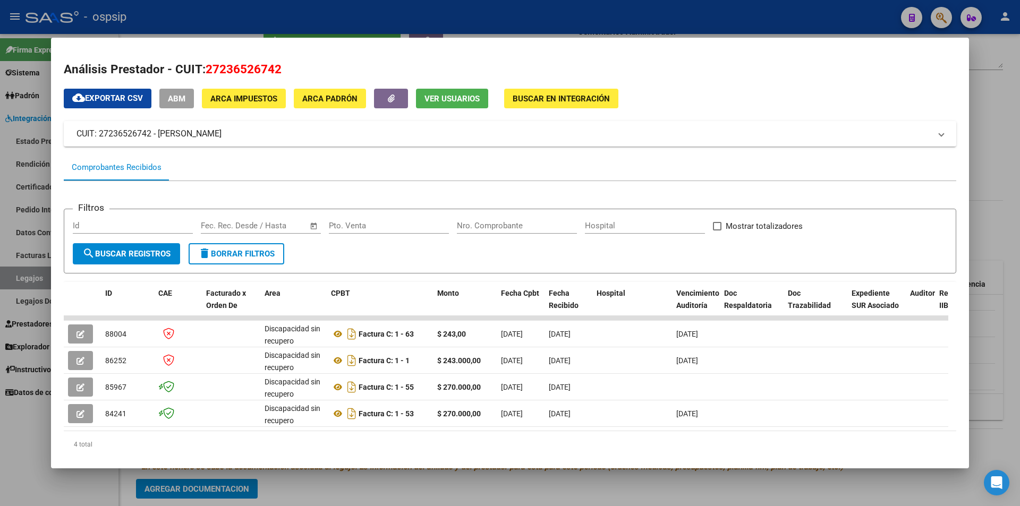
click at [436, 13] on div at bounding box center [510, 253] width 1020 height 506
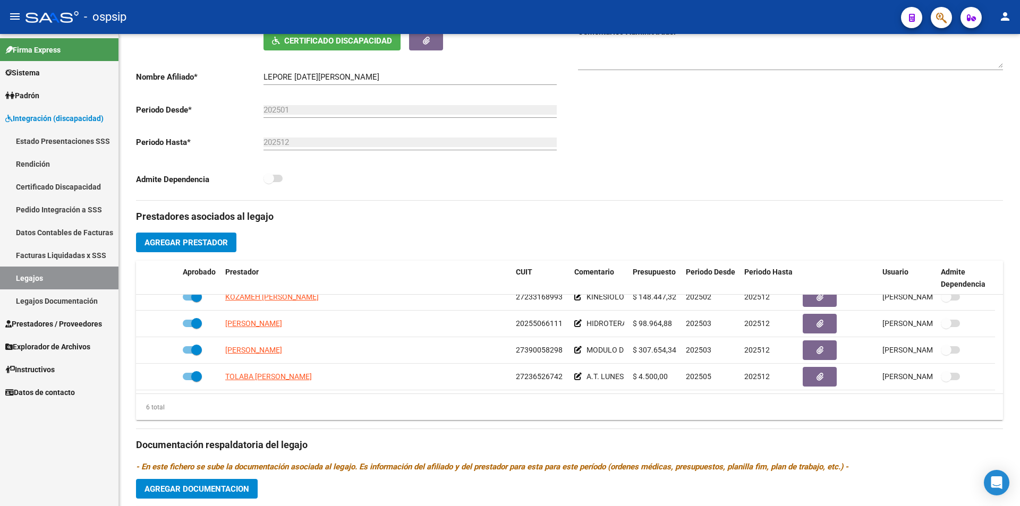
click at [94, 283] on link "Legajos" at bounding box center [59, 278] width 118 height 23
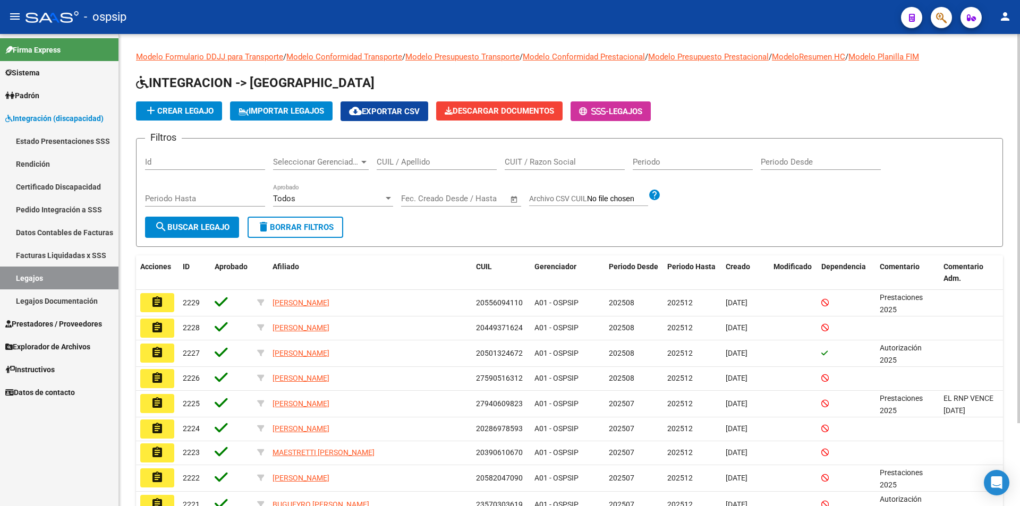
click at [414, 159] on input "CUIL / Apellido" at bounding box center [437, 162] width 120 height 10
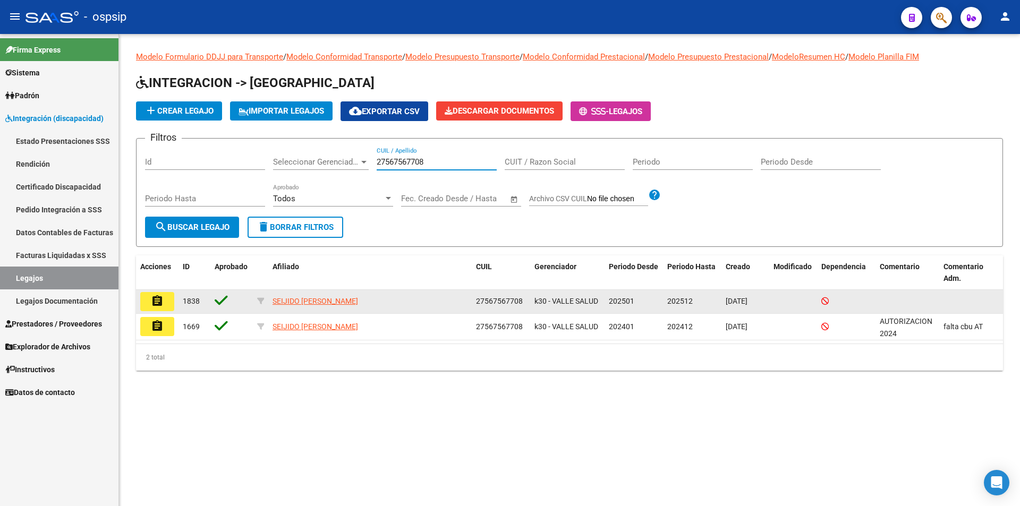
type input "27567567708"
click at [163, 305] on mat-icon "assignment" at bounding box center [157, 301] width 13 height 13
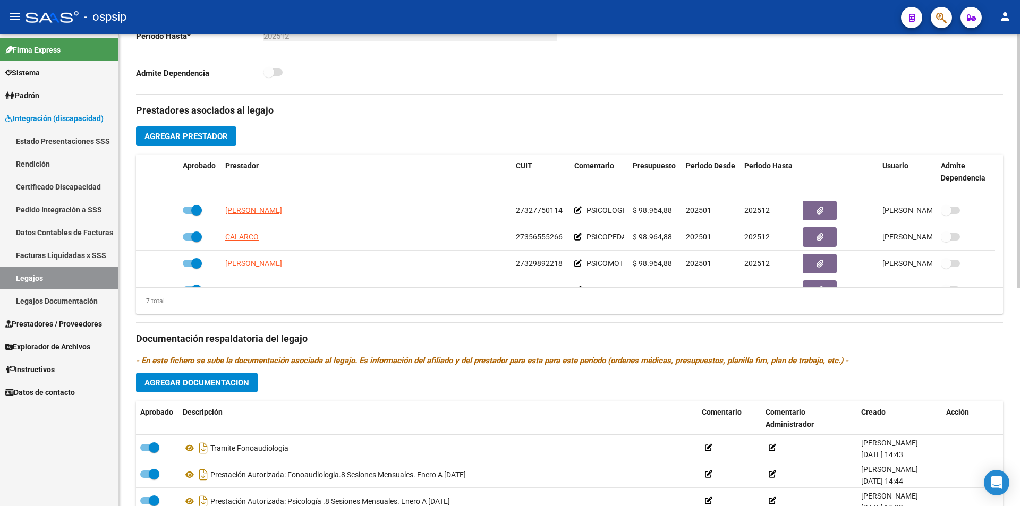
scroll to position [31, 0]
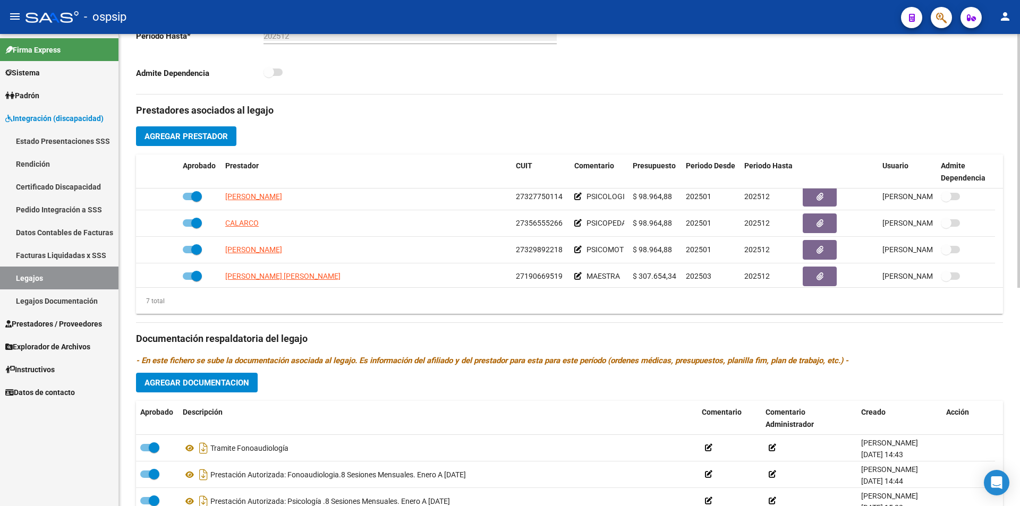
click at [540, 400] on div "Prestadores asociados al legajo Agregar Prestador Aprobado Prestador CUIT Comen…" at bounding box center [569, 332] width 867 height 474
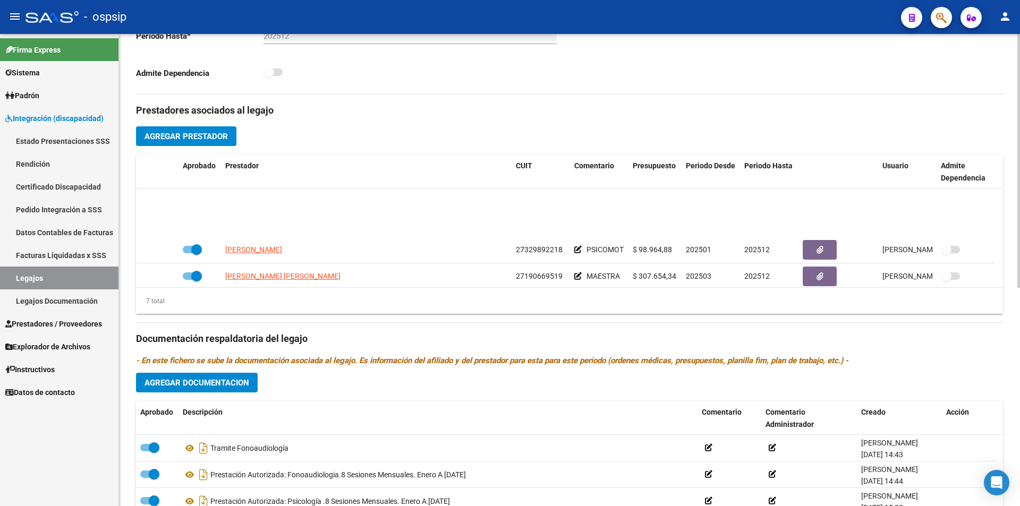
scroll to position [90, 0]
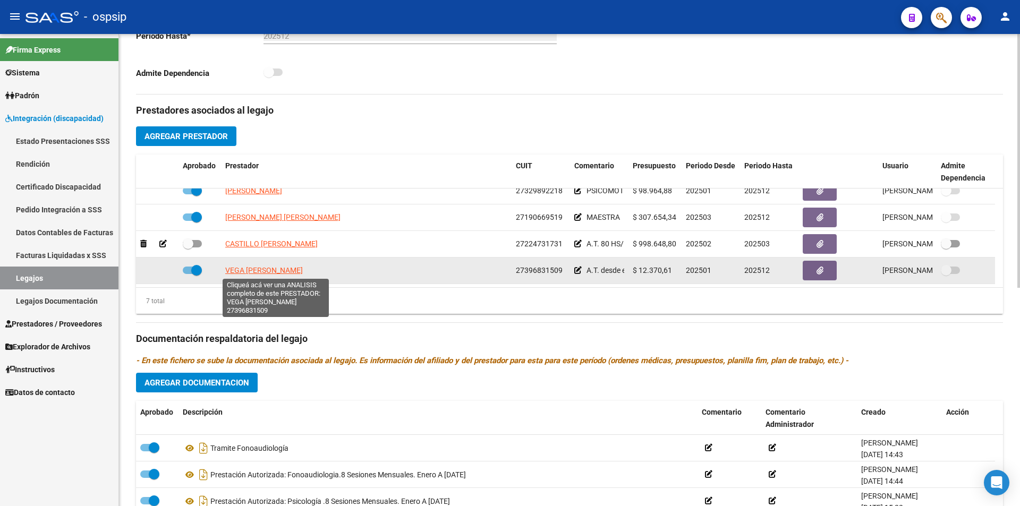
click at [276, 269] on span "VEGA [PERSON_NAME]" at bounding box center [264, 270] width 78 height 9
type textarea "27396831509"
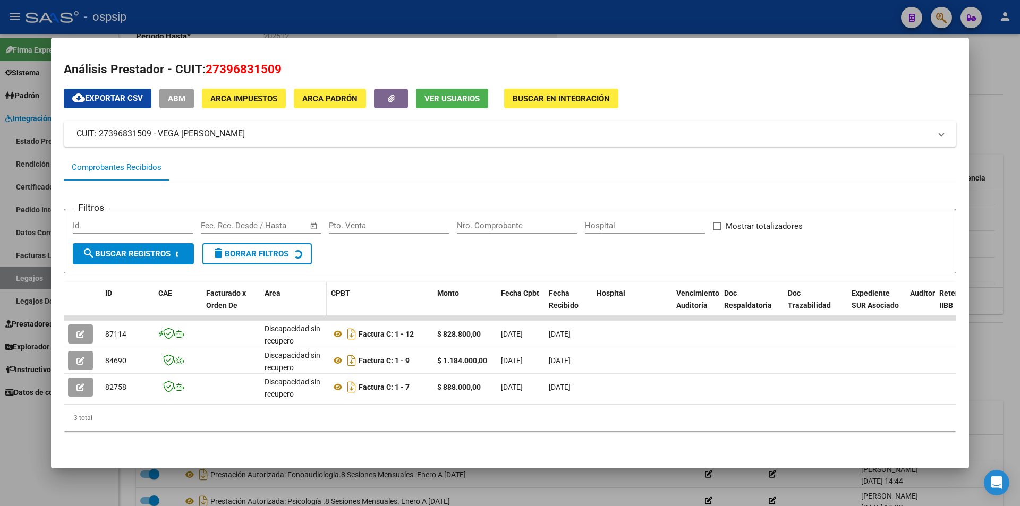
scroll to position [4, 0]
click at [6, 429] on div at bounding box center [510, 253] width 1020 height 506
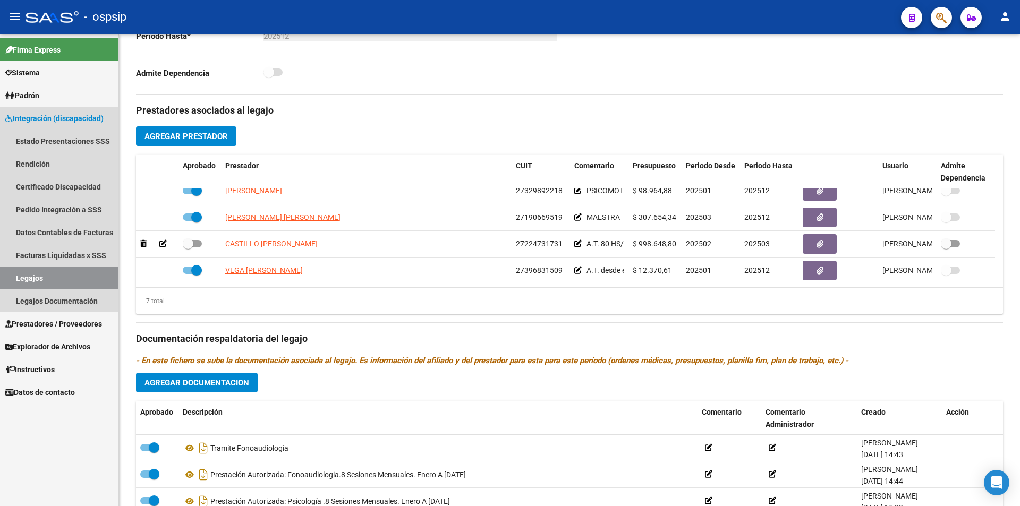
click at [28, 281] on link "Legajos" at bounding box center [59, 278] width 118 height 23
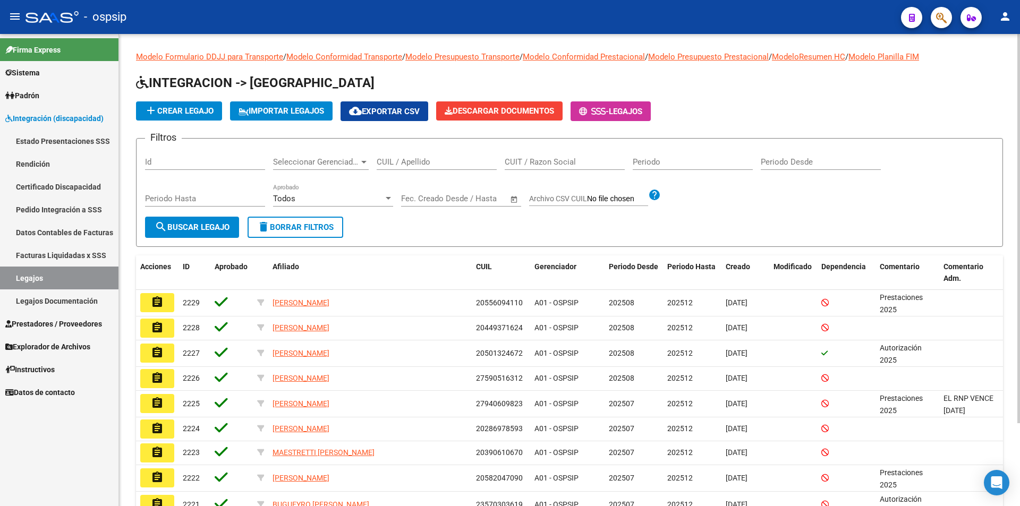
click at [386, 156] on div "CUIL / Apellido" at bounding box center [437, 158] width 120 height 23
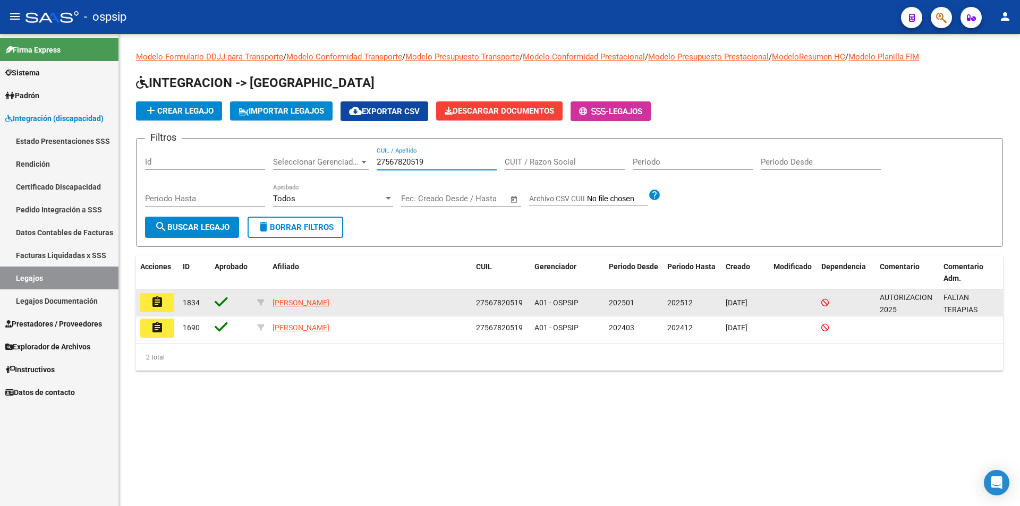
type input "27567820519"
click at [167, 304] on button "assignment" at bounding box center [157, 302] width 34 height 19
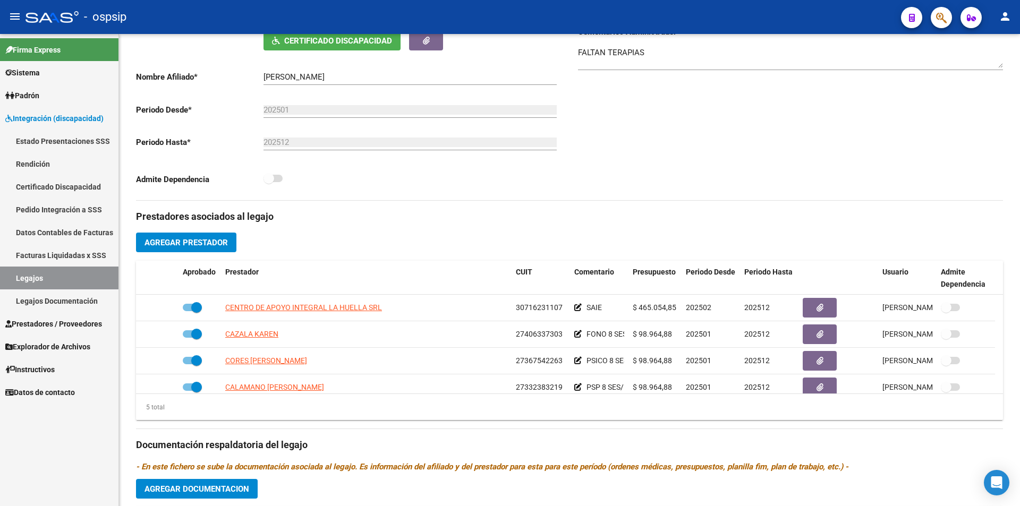
click at [80, 281] on link "Legajos" at bounding box center [59, 278] width 118 height 23
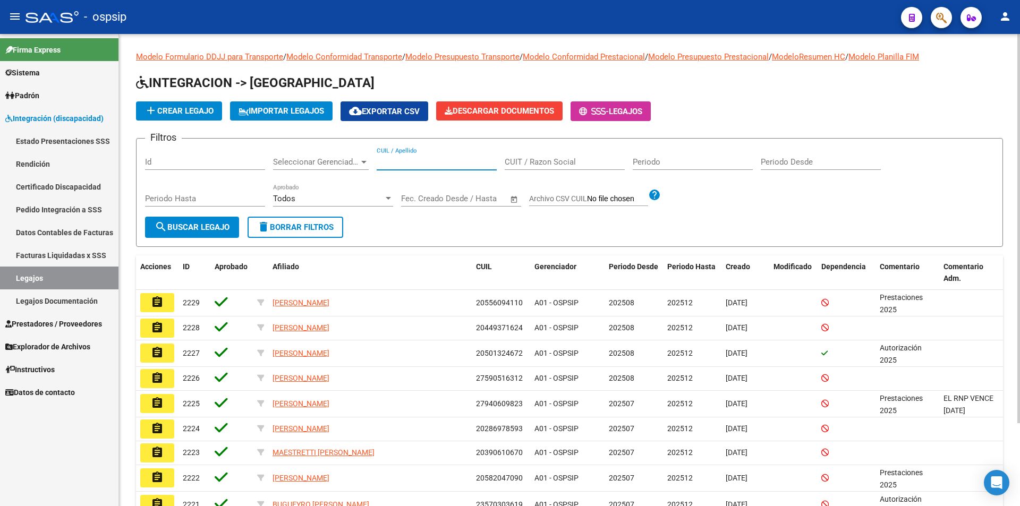
click at [401, 165] on input "CUIL / Apellido" at bounding box center [437, 162] width 120 height 10
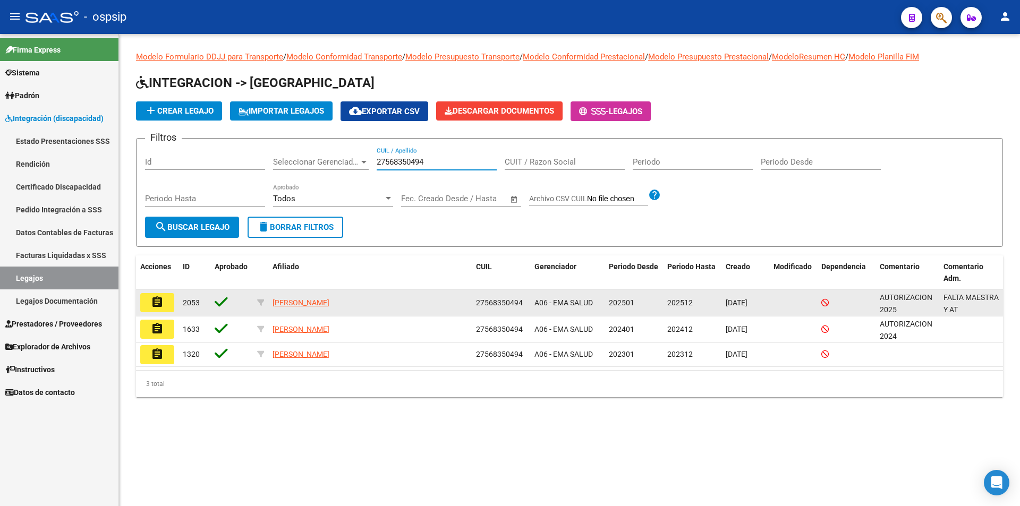
type input "27568350494"
click at [168, 301] on button "assignment" at bounding box center [157, 302] width 34 height 19
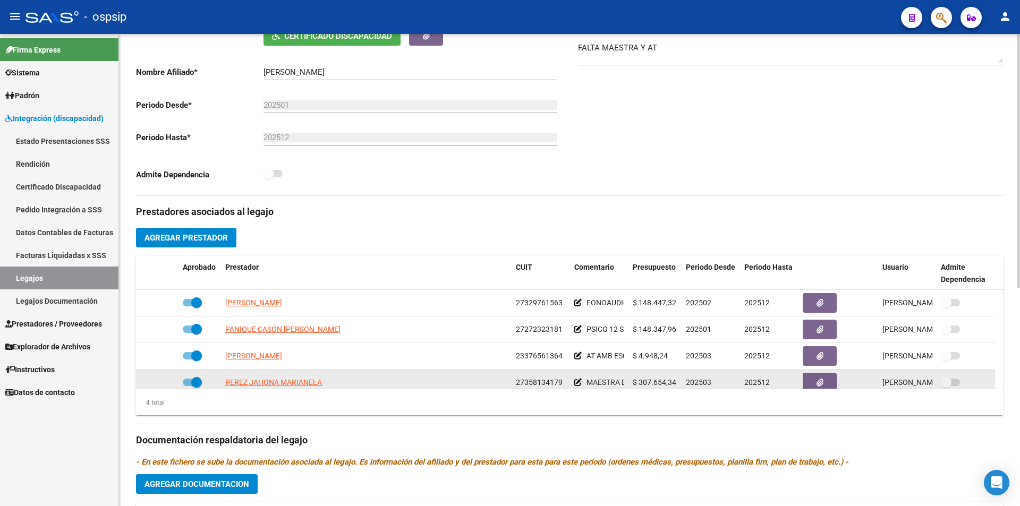
scroll to position [266, 0]
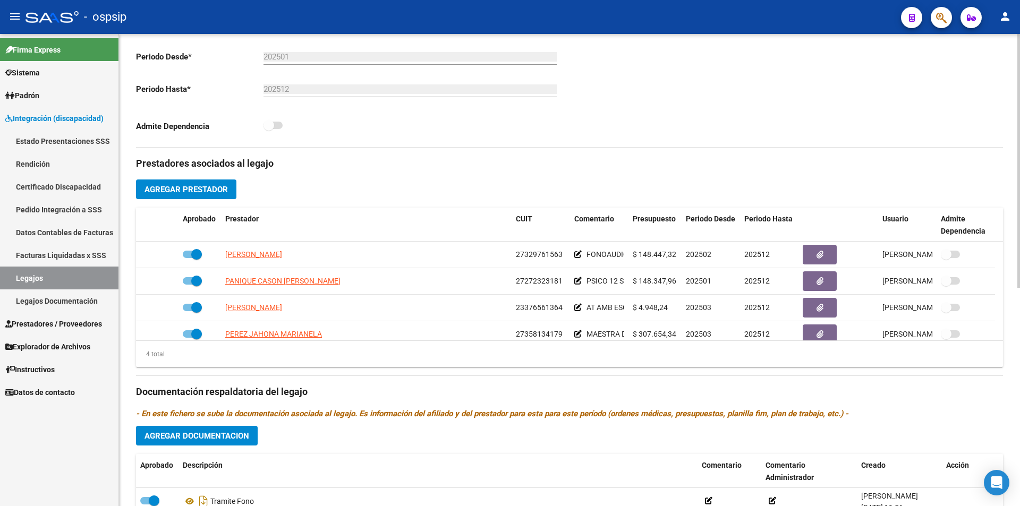
click at [584, 434] on div "Prestadores asociados al legajo Agregar Prestador Aprobado Prestador CUIT Comen…" at bounding box center [569, 385] width 867 height 474
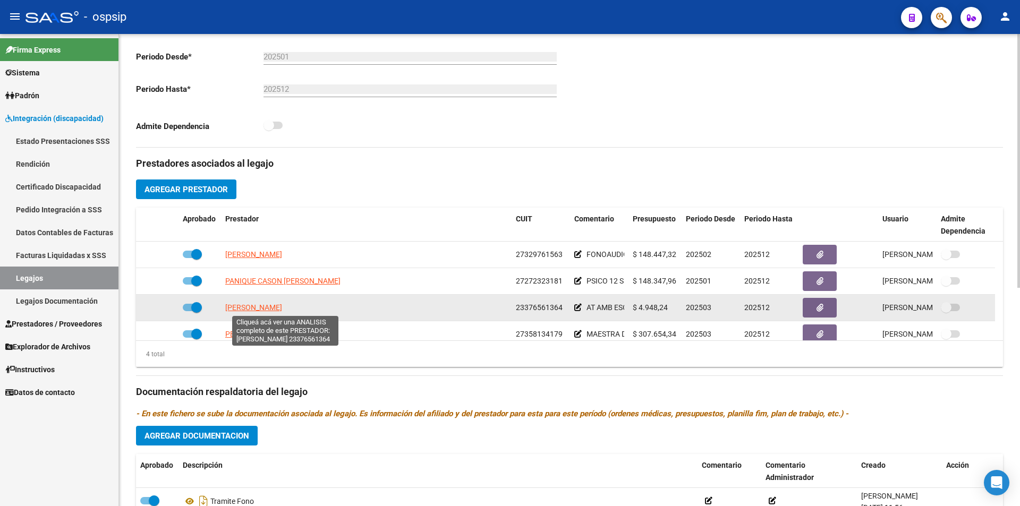
click at [282, 308] on span "[PERSON_NAME]" at bounding box center [253, 307] width 57 height 9
type textarea "23376561364"
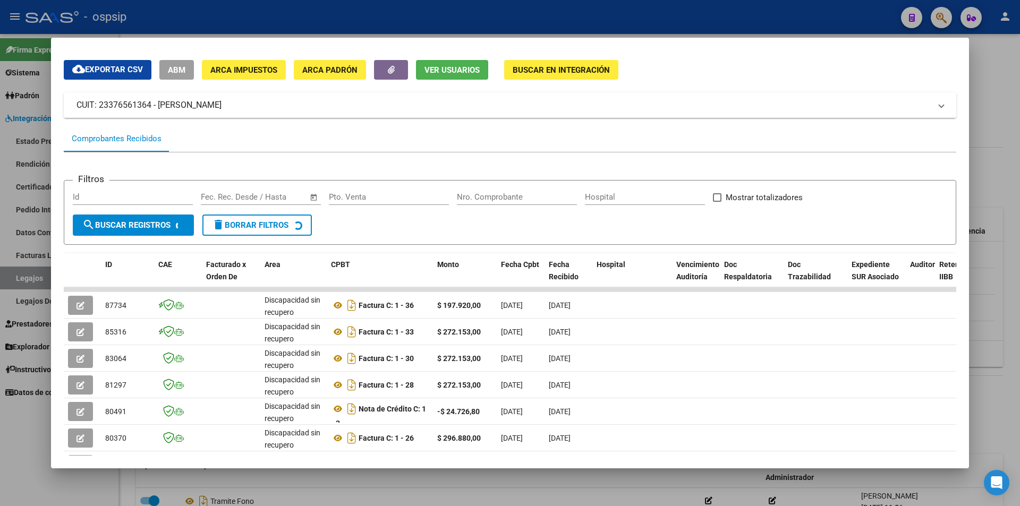
scroll to position [53, 0]
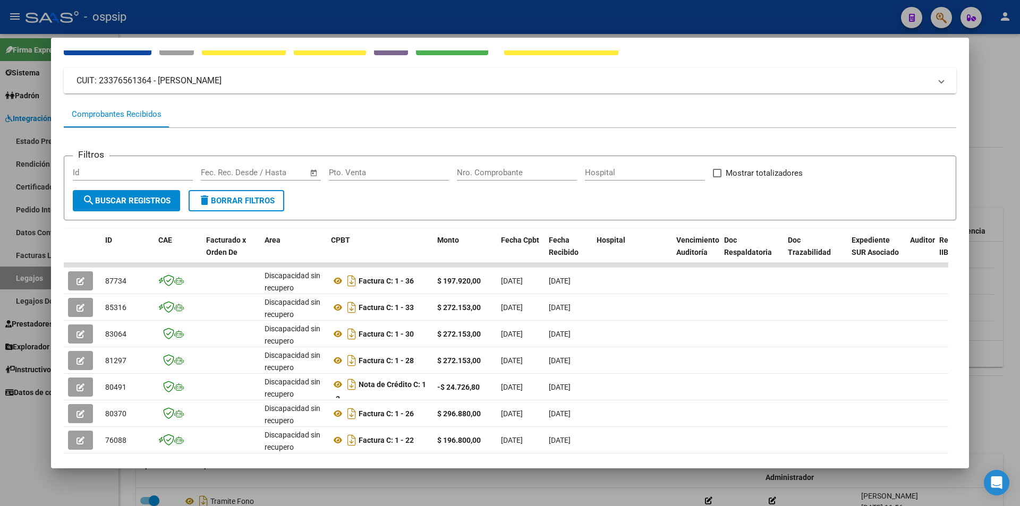
drag, startPoint x: 29, startPoint y: 464, endPoint x: 3, endPoint y: 324, distance: 142.8
click at [29, 464] on div at bounding box center [510, 253] width 1020 height 506
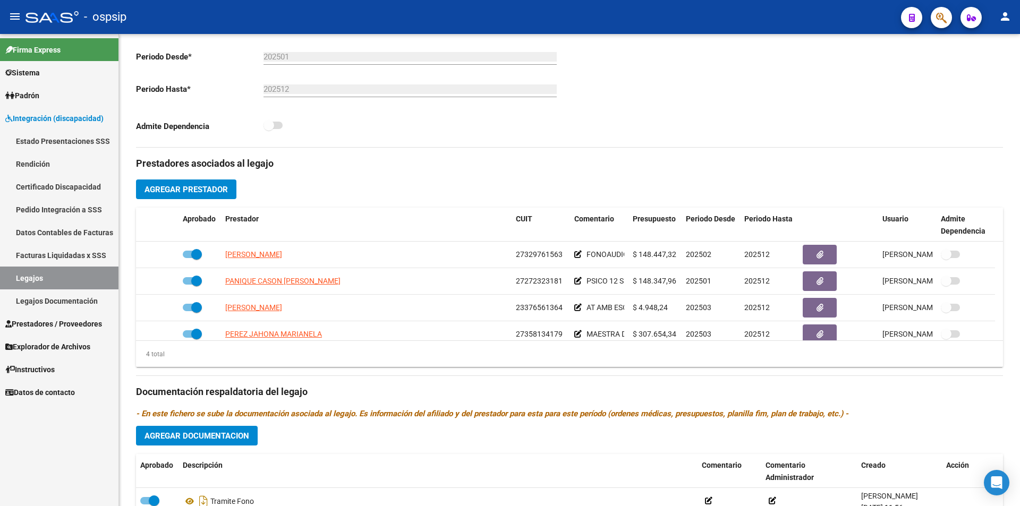
drag, startPoint x: 18, startPoint y: 285, endPoint x: 90, endPoint y: 258, distance: 77.0
click at [18, 284] on link "Legajos" at bounding box center [59, 278] width 118 height 23
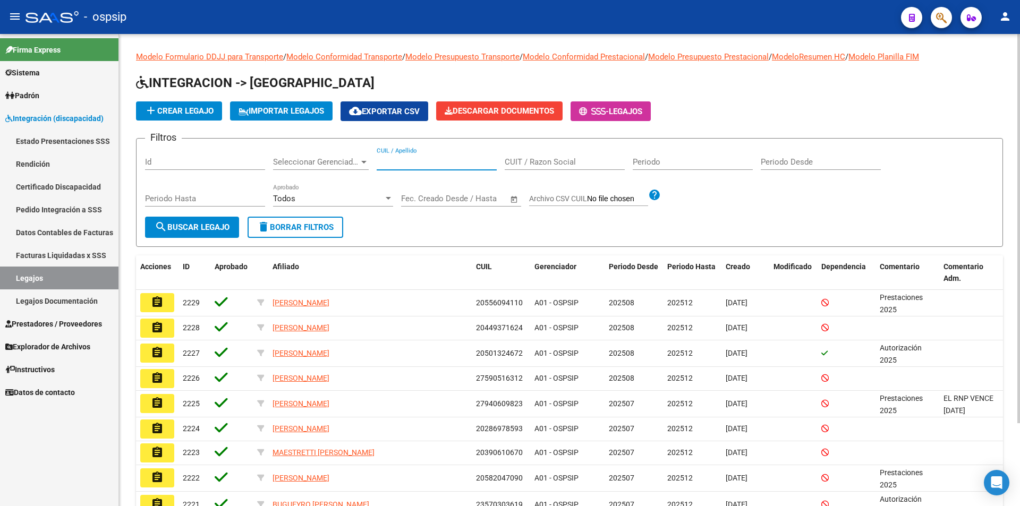
click at [390, 162] on input "CUIL / Apellido" at bounding box center [437, 162] width 120 height 10
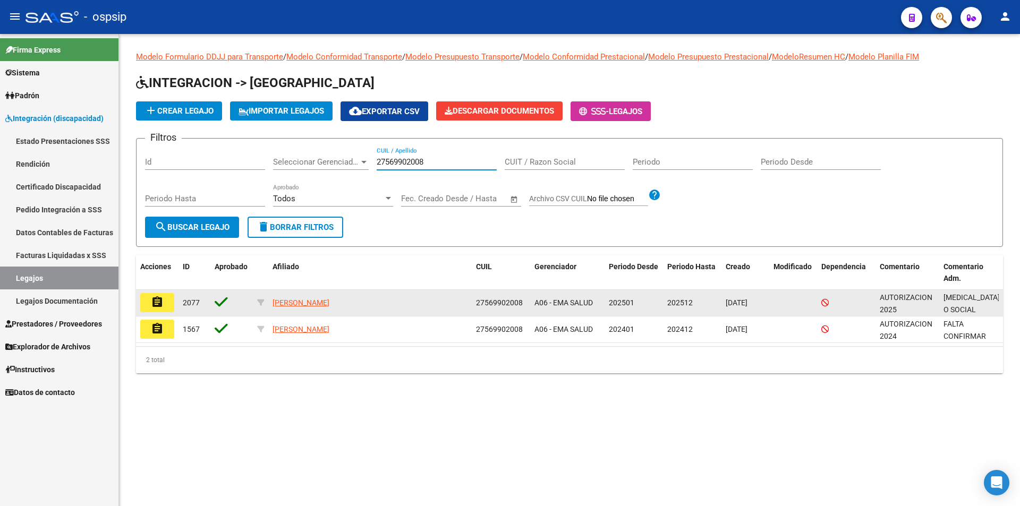
type input "27569902008"
click at [159, 302] on mat-icon "assignment" at bounding box center [157, 302] width 13 height 13
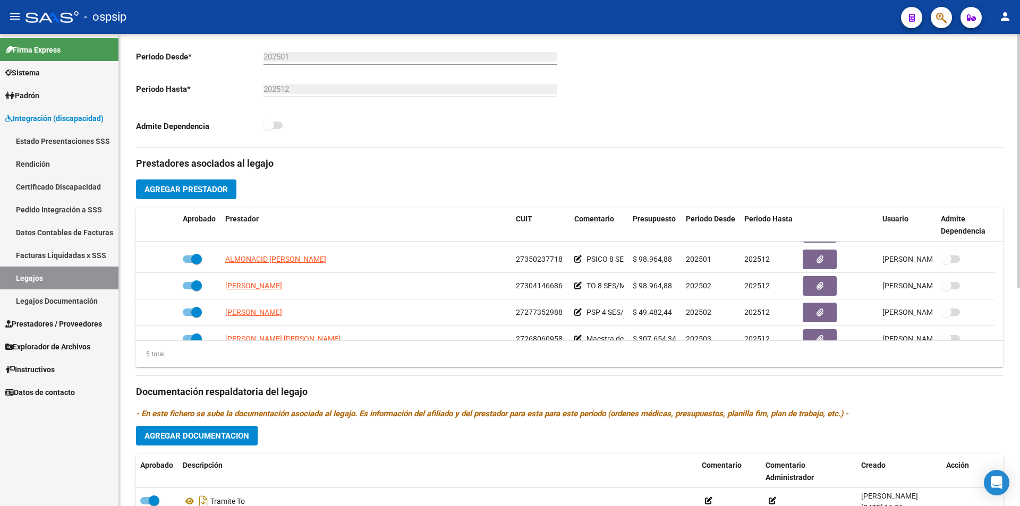
scroll to position [37, 0]
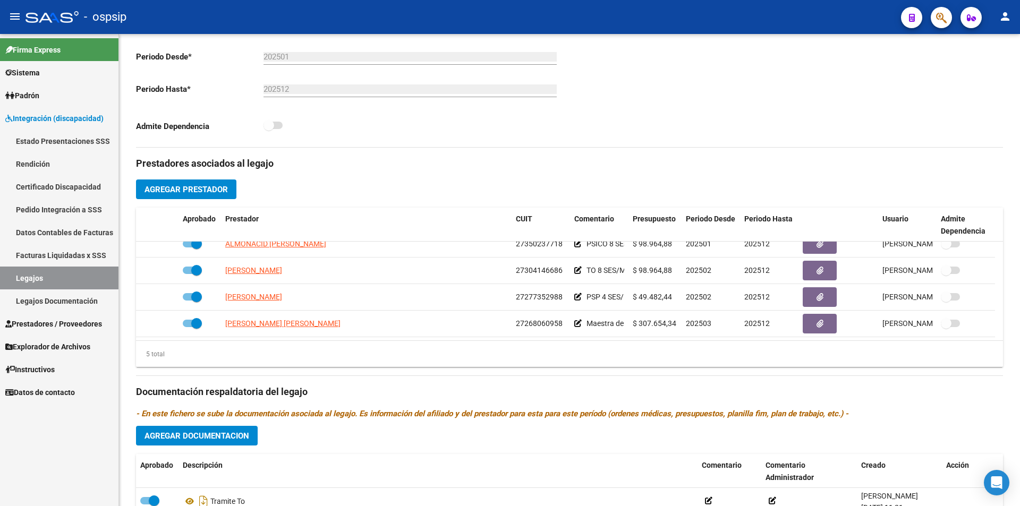
click at [49, 279] on link "Legajos" at bounding box center [59, 278] width 118 height 23
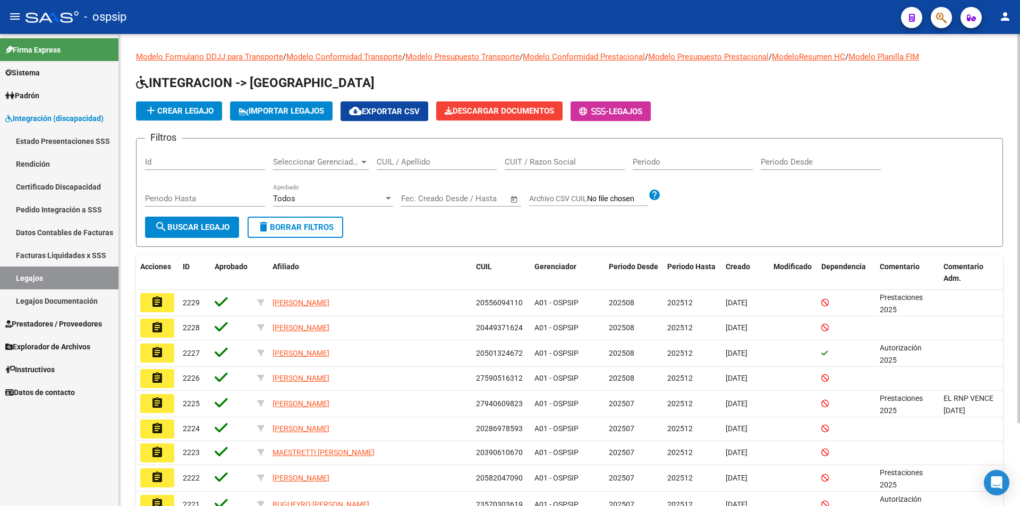
click at [389, 157] on input "CUIL / Apellido" at bounding box center [437, 162] width 120 height 10
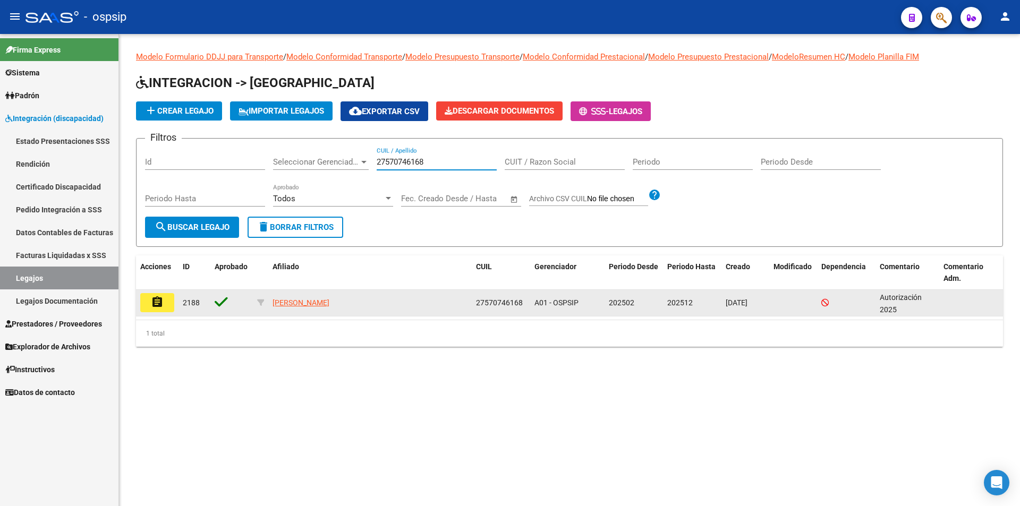
type input "27570746168"
click at [158, 303] on mat-icon "assignment" at bounding box center [157, 302] width 13 height 13
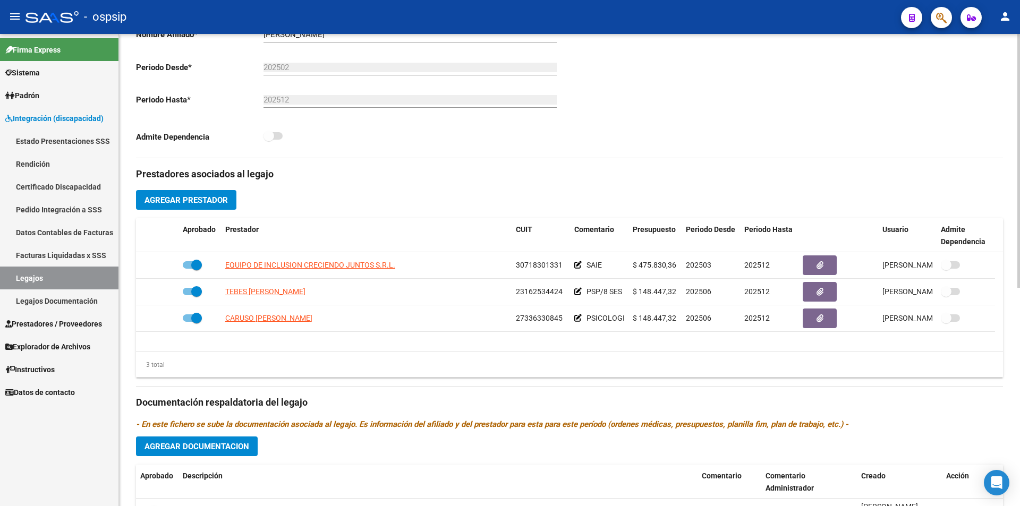
scroll to position [266, 0]
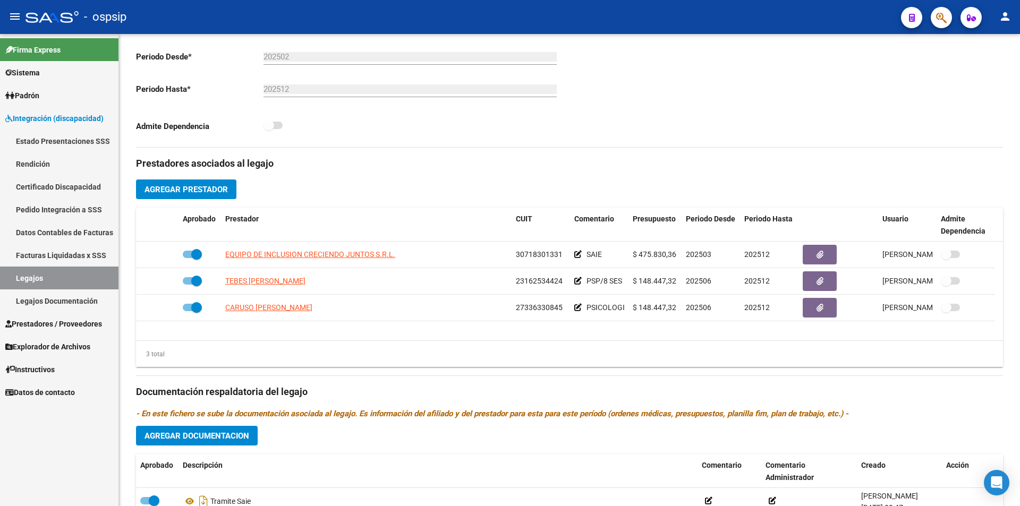
click at [96, 286] on link "Legajos" at bounding box center [59, 278] width 118 height 23
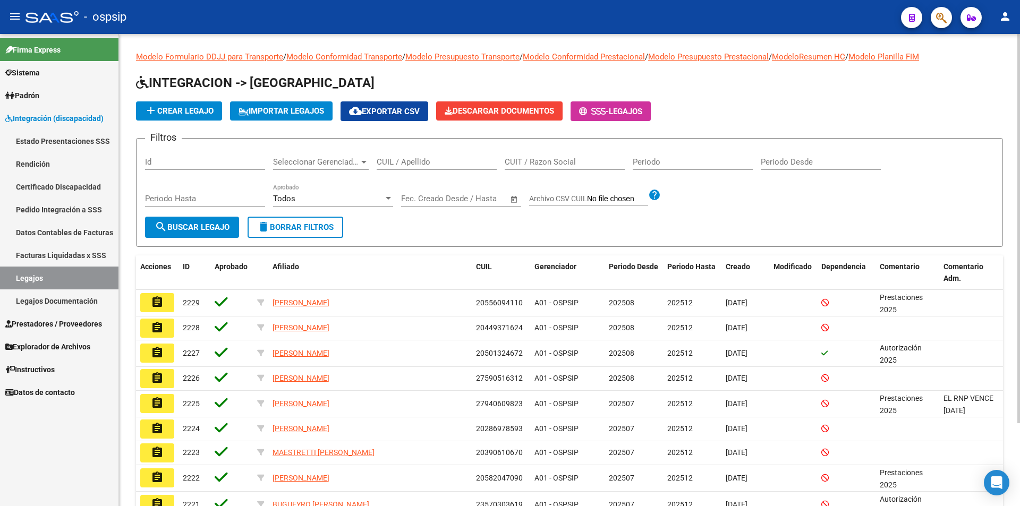
click at [440, 168] on div "CUIL / Apellido" at bounding box center [437, 158] width 120 height 23
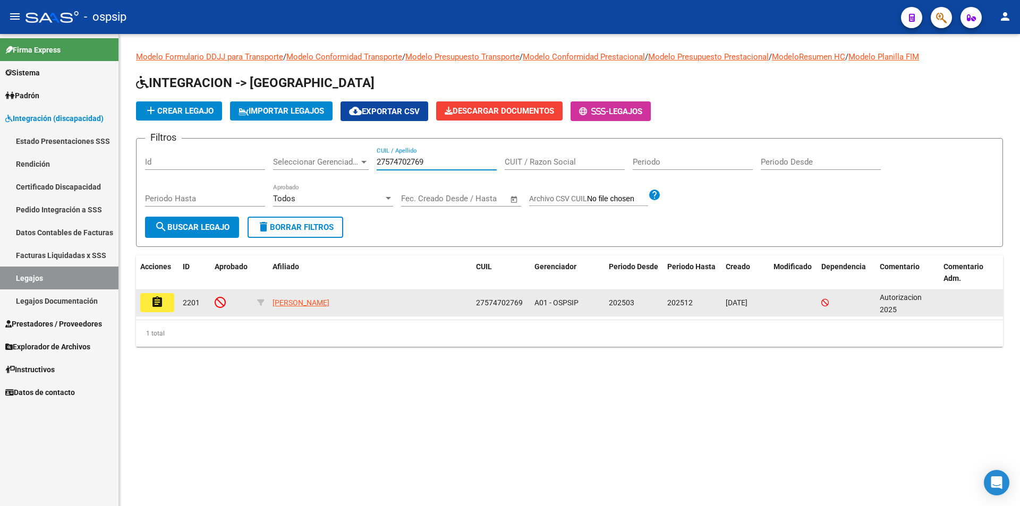
type input "27574702769"
click at [159, 304] on mat-icon "assignment" at bounding box center [157, 302] width 13 height 13
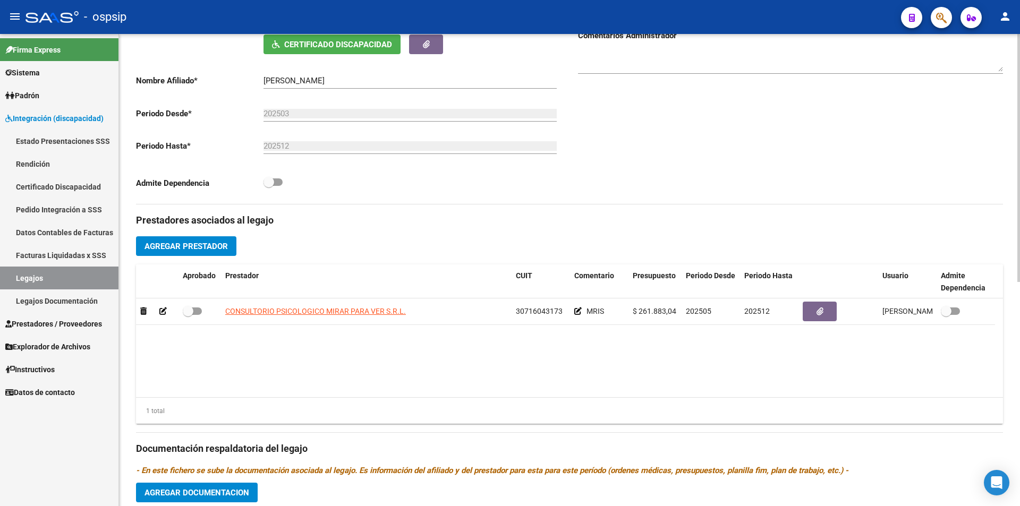
scroll to position [266, 0]
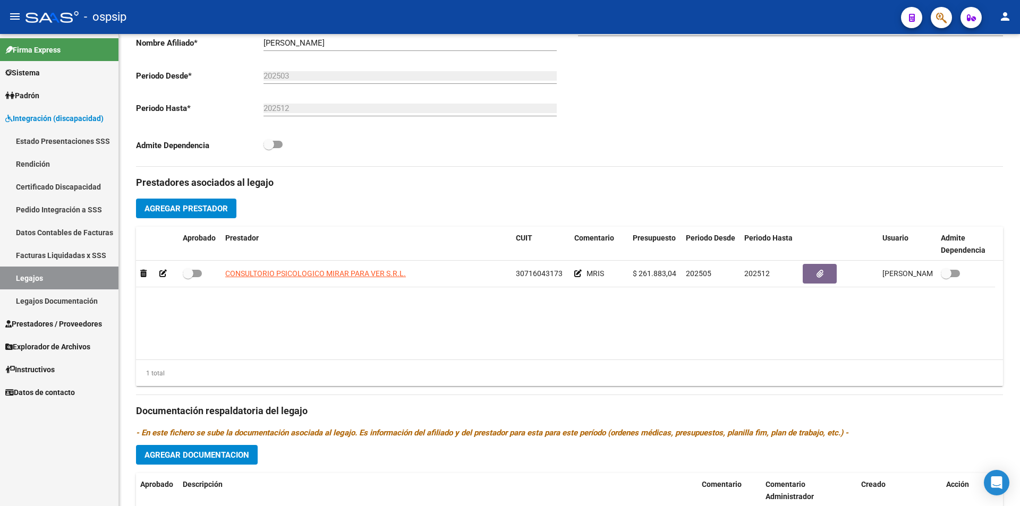
click at [48, 275] on link "Legajos" at bounding box center [59, 278] width 118 height 23
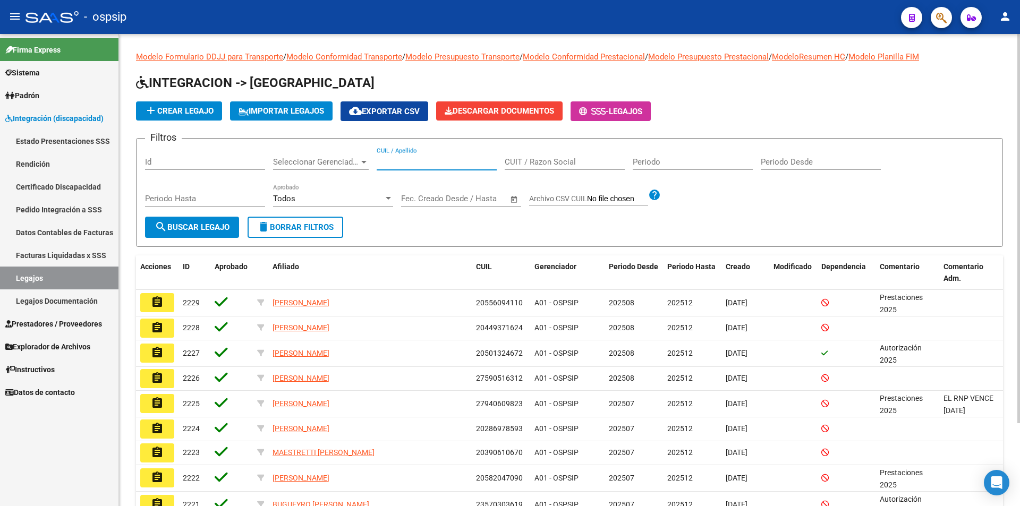
click at [388, 162] on input "CUIL / Apellido" at bounding box center [437, 162] width 120 height 10
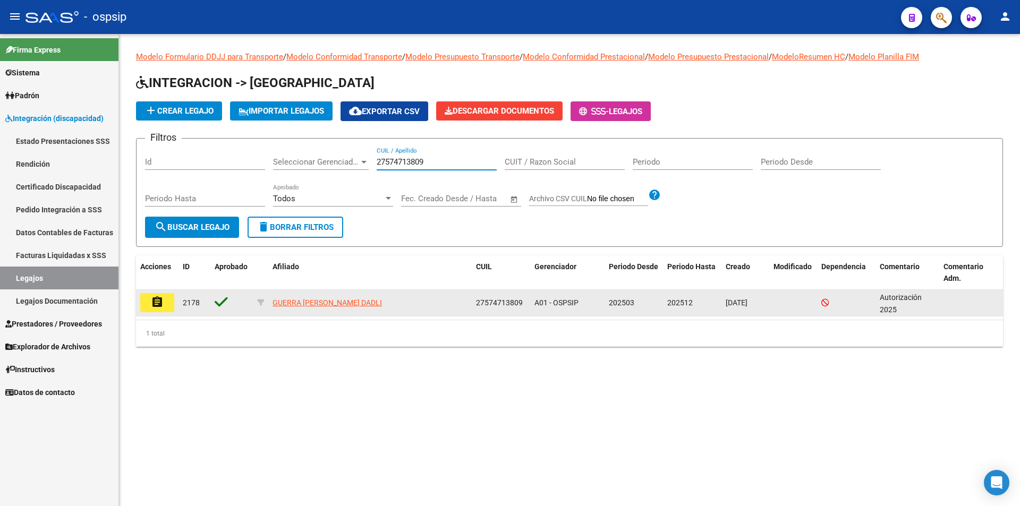
type input "27574713809"
click at [145, 300] on button "assignment" at bounding box center [157, 302] width 34 height 19
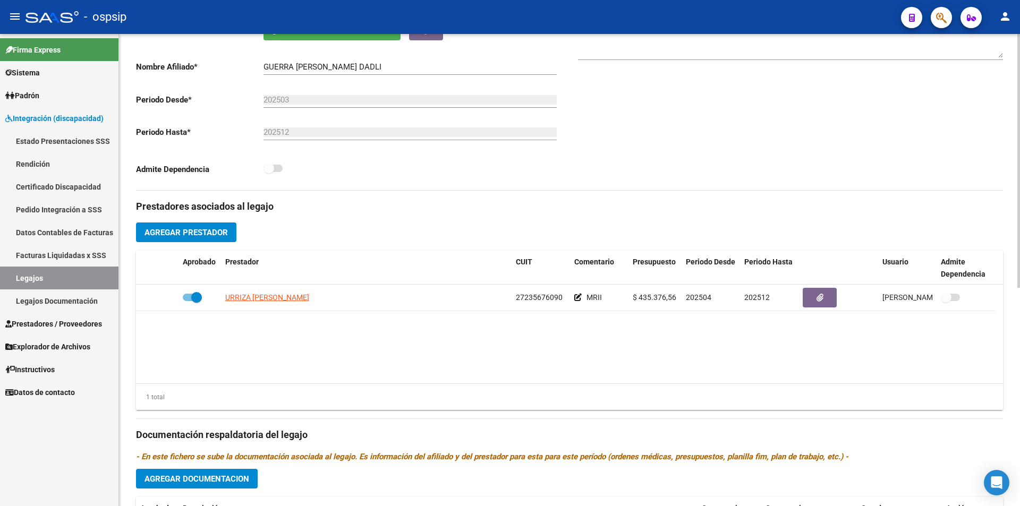
scroll to position [266, 0]
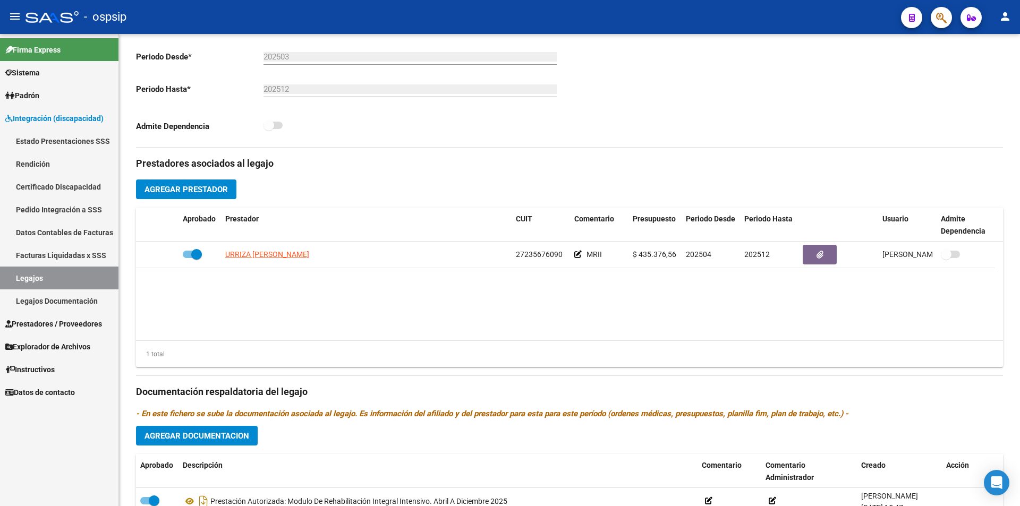
click at [32, 274] on link "Legajos" at bounding box center [59, 278] width 118 height 23
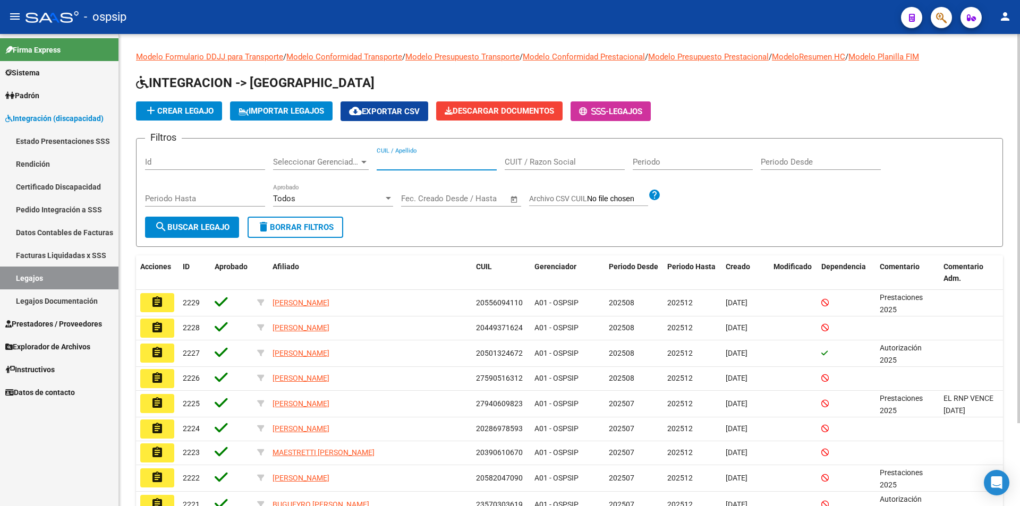
click at [394, 162] on input "CUIL / Apellido" at bounding box center [437, 162] width 120 height 10
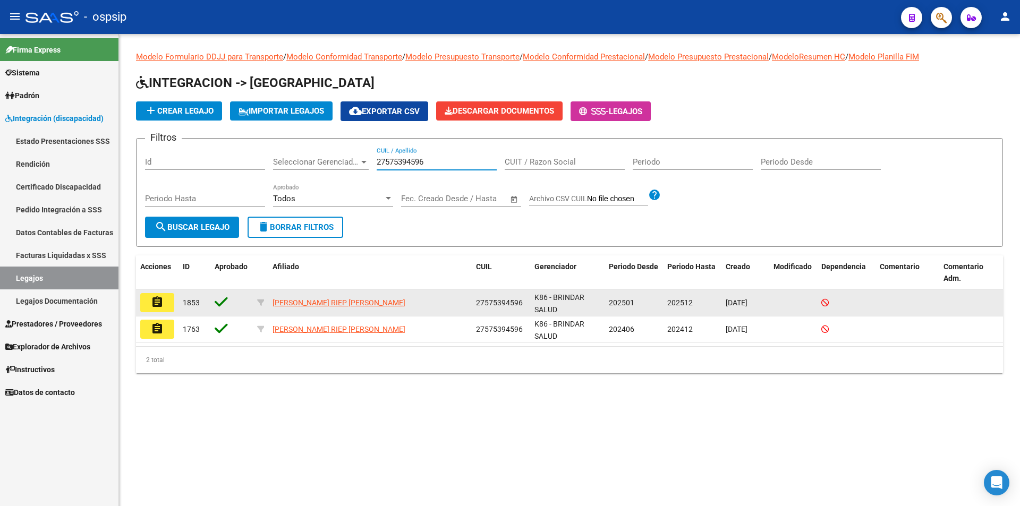
type input "27575394596"
click at [168, 306] on button "assignment" at bounding box center [157, 302] width 34 height 19
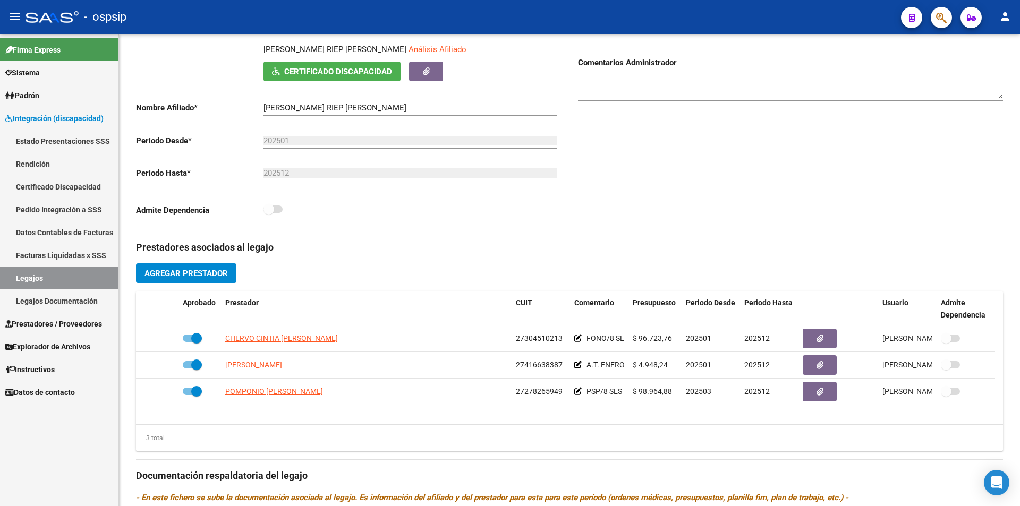
scroll to position [213, 0]
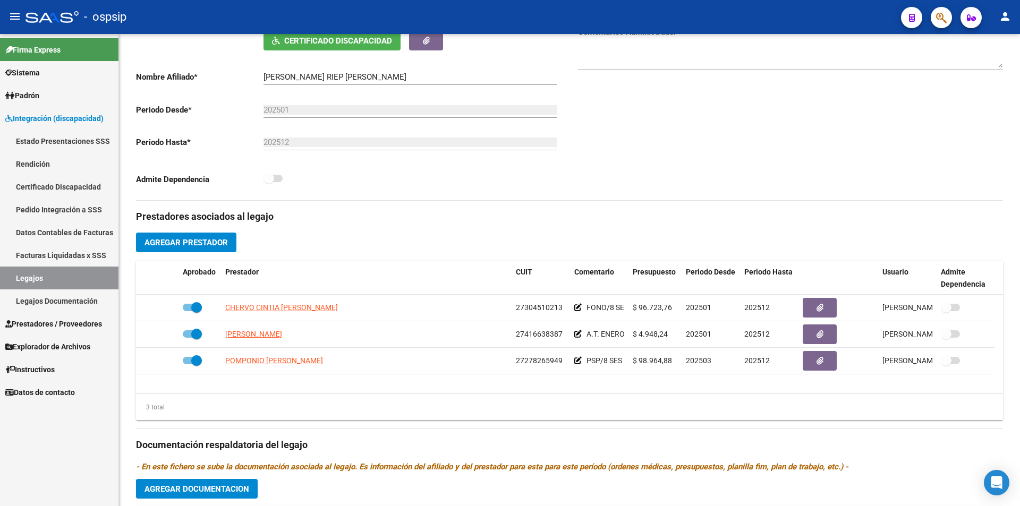
click at [78, 280] on link "Legajos" at bounding box center [59, 278] width 118 height 23
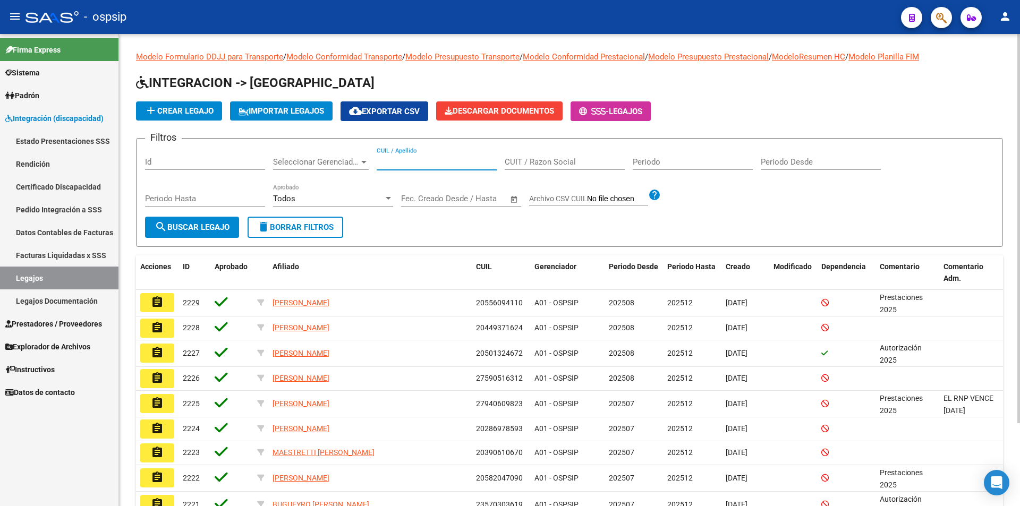
click at [401, 162] on input "CUIL / Apellido" at bounding box center [437, 162] width 120 height 10
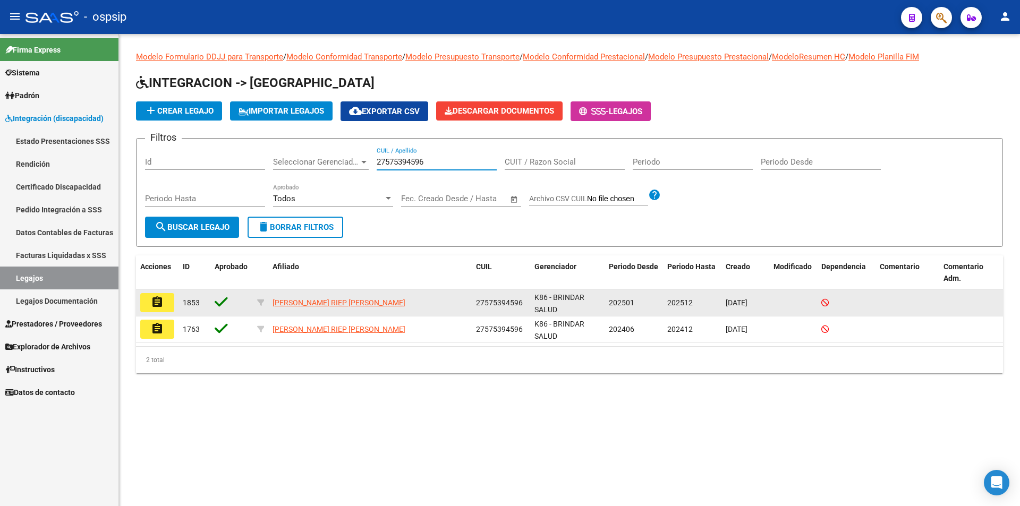
type input "27575394596"
click at [155, 298] on mat-icon "assignment" at bounding box center [157, 302] width 13 height 13
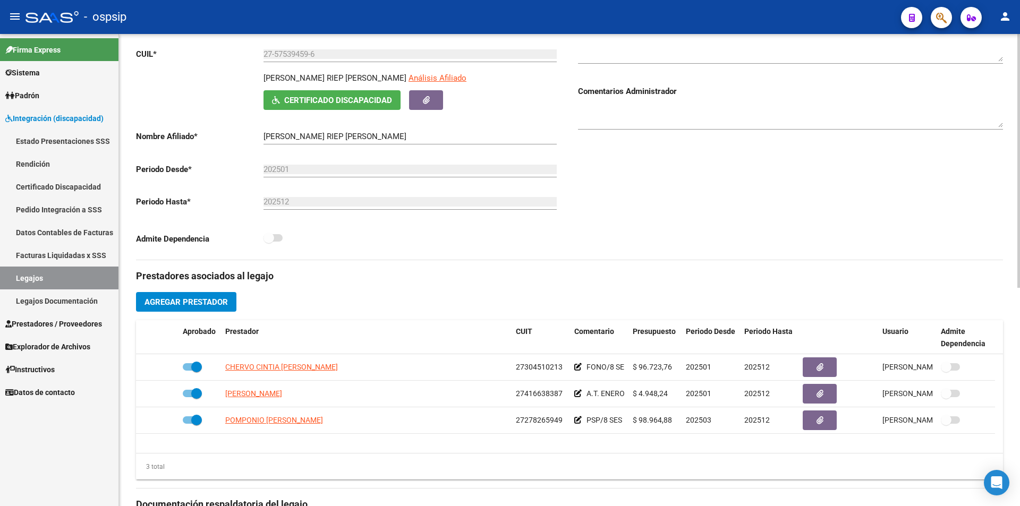
scroll to position [213, 0]
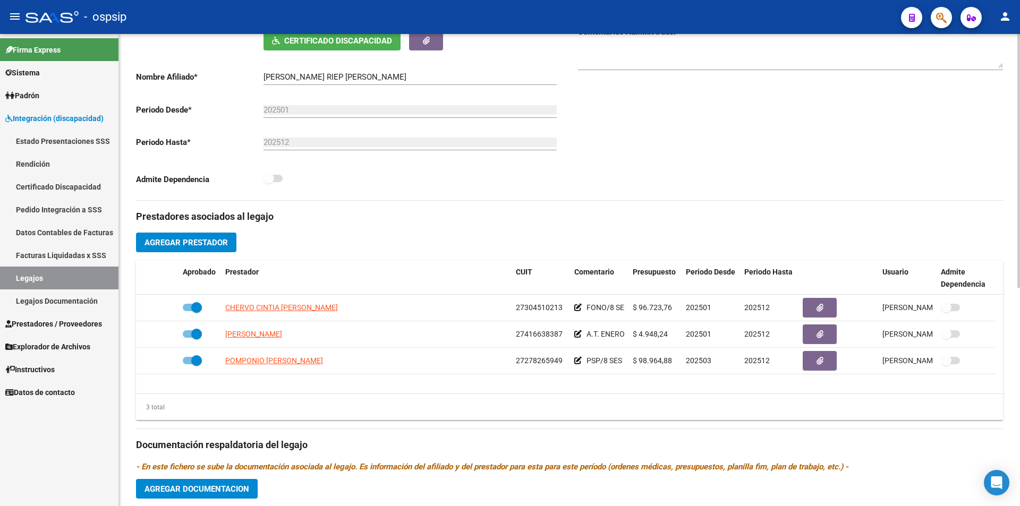
click at [136, 410] on div "3 total" at bounding box center [150, 408] width 29 height 12
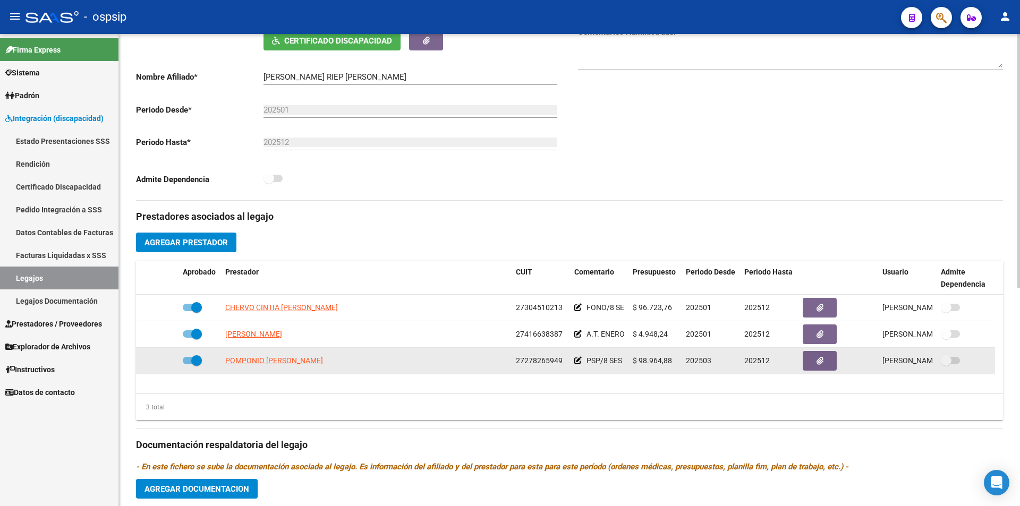
drag, startPoint x: 239, startPoint y: 334, endPoint x: 233, endPoint y: 352, distance: 19.0
click at [230, 352] on datatable-scroller "CHERVO CINTIA [PERSON_NAME] 27304510213 FONO/8 SES $ 96.723,76 202501 202512 [P…" at bounding box center [569, 335] width 867 height 80
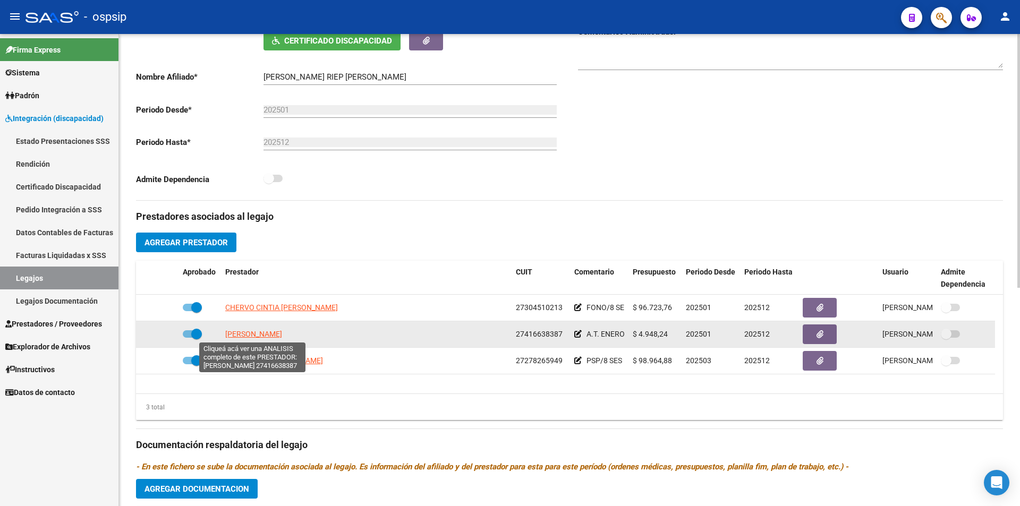
click at [232, 334] on span "[PERSON_NAME]" at bounding box center [253, 334] width 57 height 9
type textarea "27416638387"
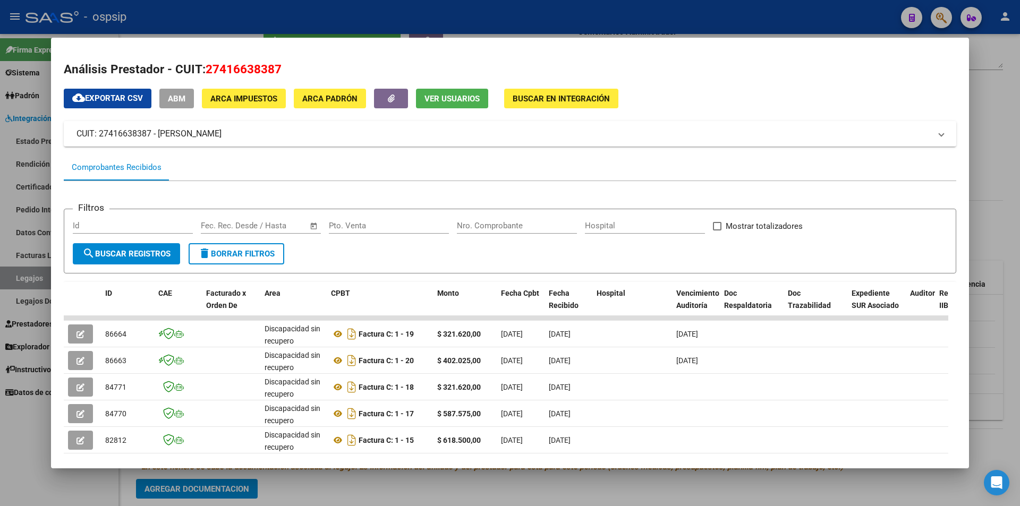
click at [9, 455] on div at bounding box center [510, 253] width 1020 height 506
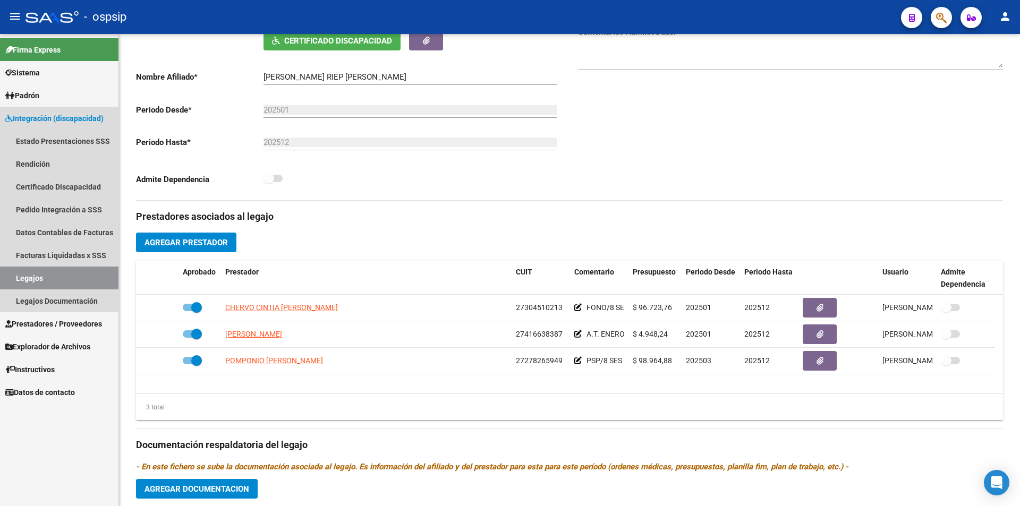
click at [69, 277] on link "Legajos" at bounding box center [59, 278] width 118 height 23
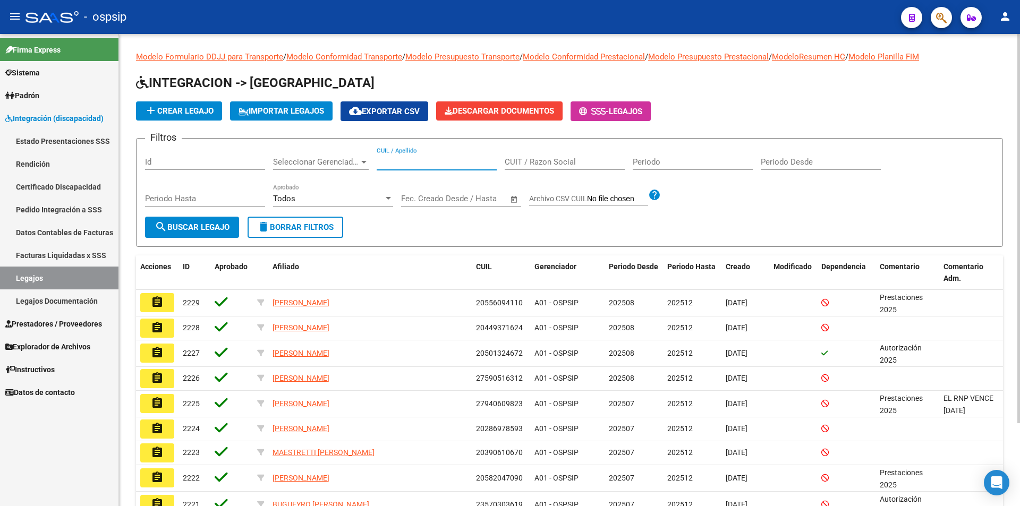
click at [396, 158] on input "CUIL / Apellido" at bounding box center [437, 162] width 120 height 10
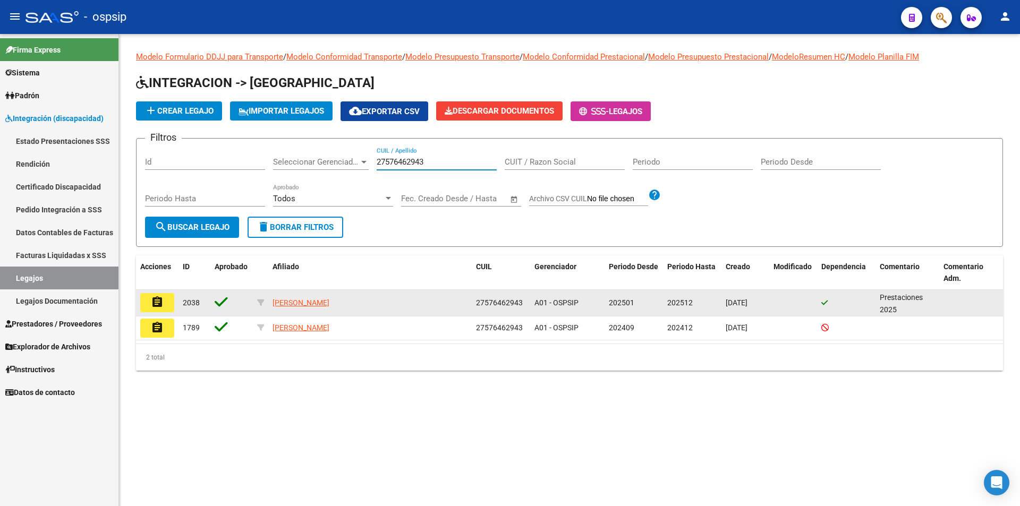
type input "27576462943"
click at [147, 307] on button "assignment" at bounding box center [157, 302] width 34 height 19
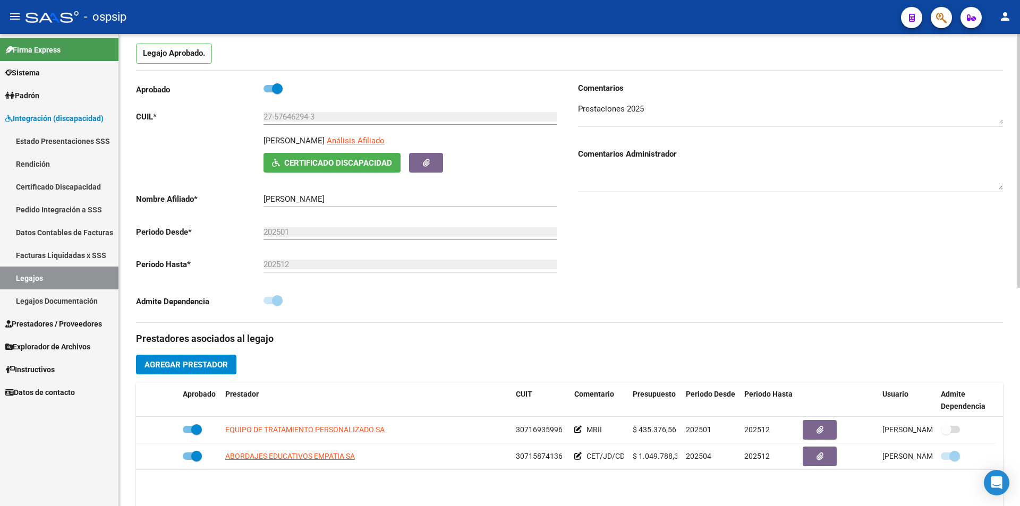
scroll to position [266, 0]
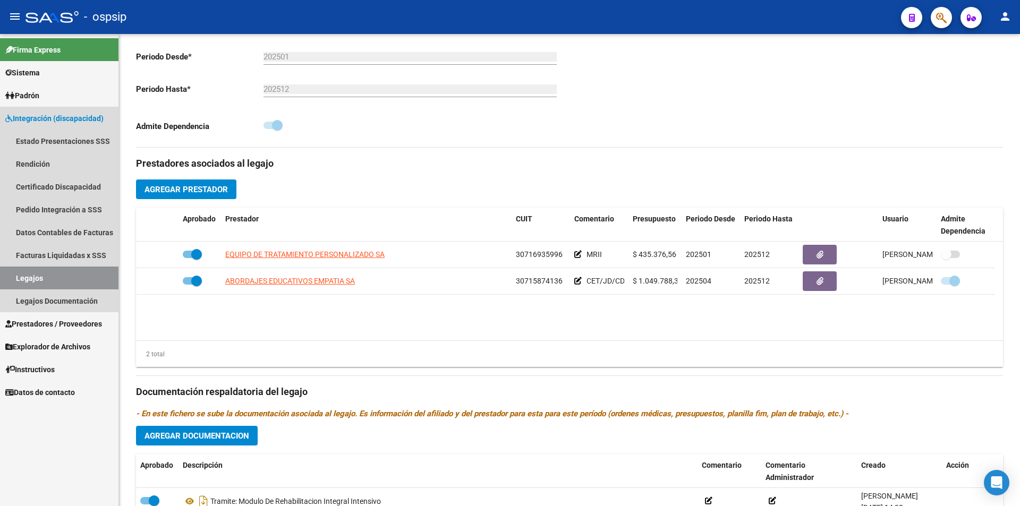
click at [19, 274] on link "Legajos" at bounding box center [59, 278] width 118 height 23
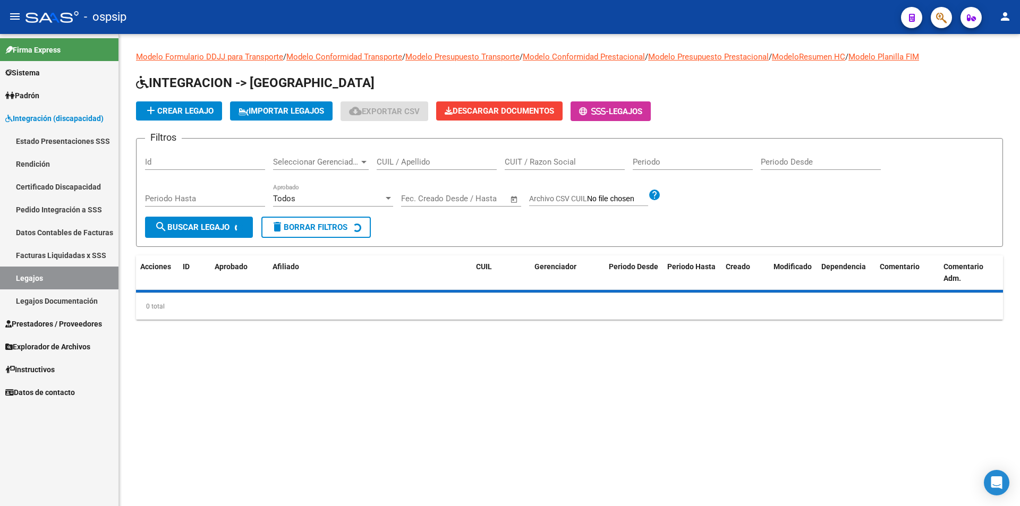
click at [380, 164] on input "CUIL / Apellido" at bounding box center [437, 162] width 120 height 10
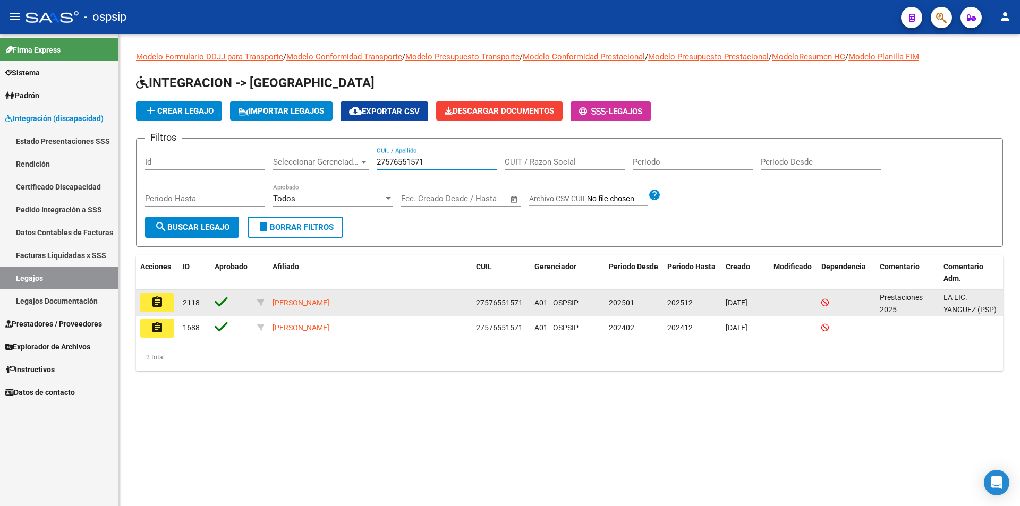
type input "27576551571"
click at [165, 301] on button "assignment" at bounding box center [157, 302] width 34 height 19
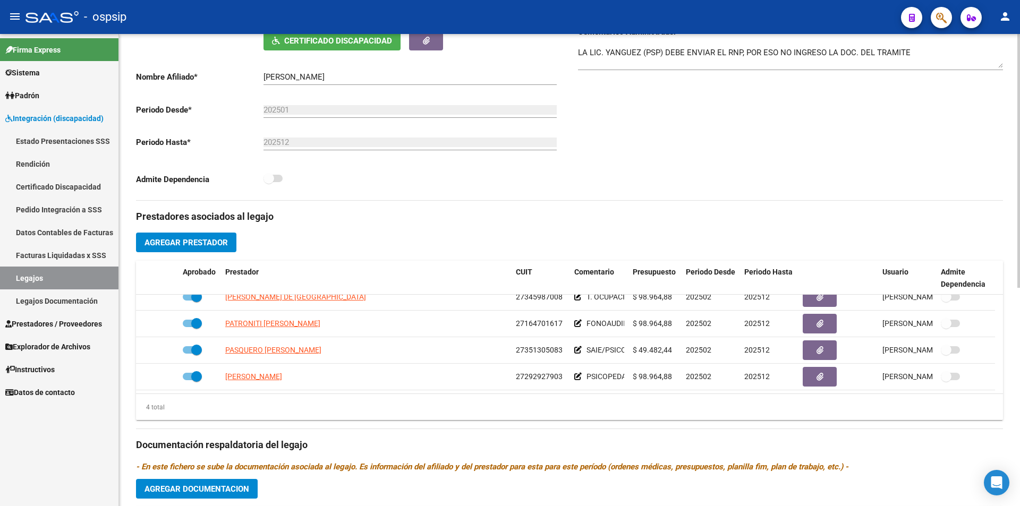
scroll to position [5, 0]
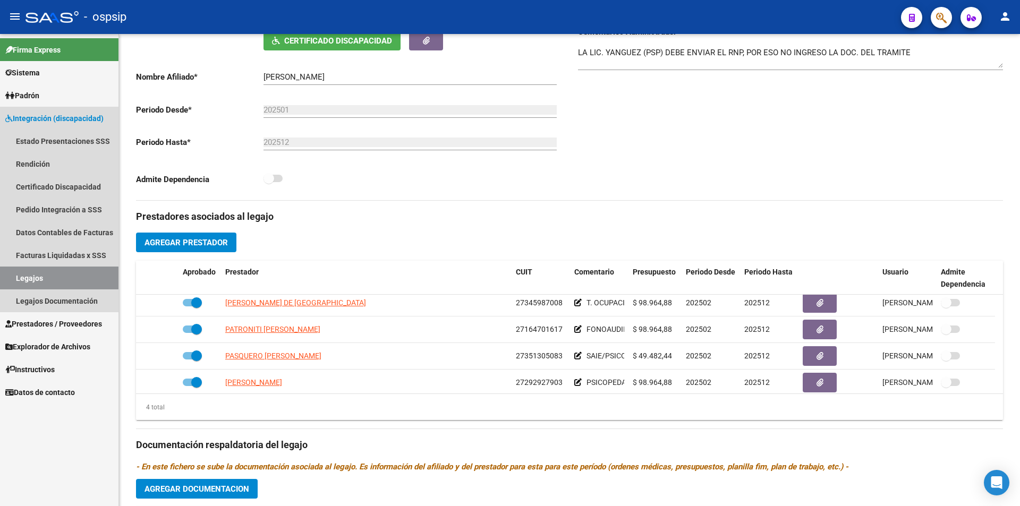
click at [111, 280] on link "Legajos" at bounding box center [59, 278] width 118 height 23
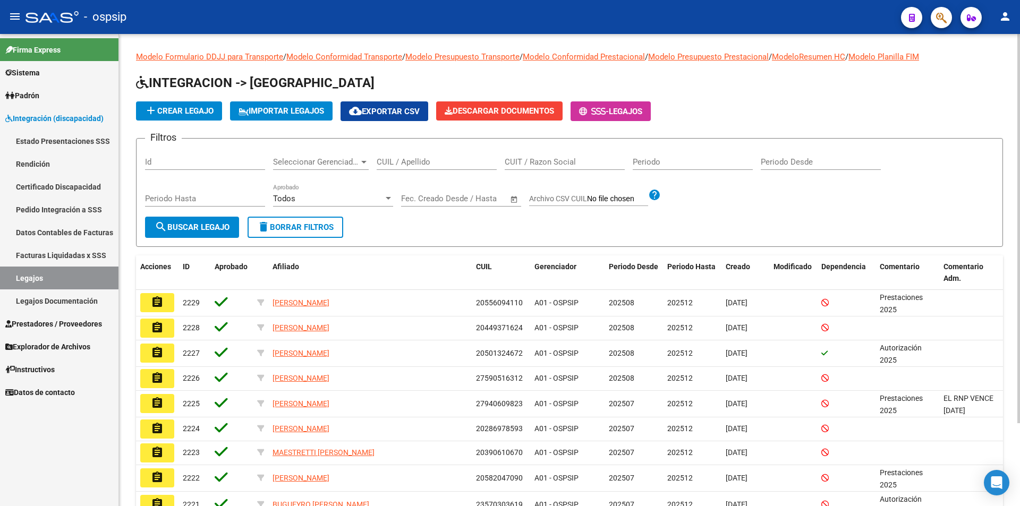
click at [418, 165] on input "CUIL / Apellido" at bounding box center [437, 162] width 120 height 10
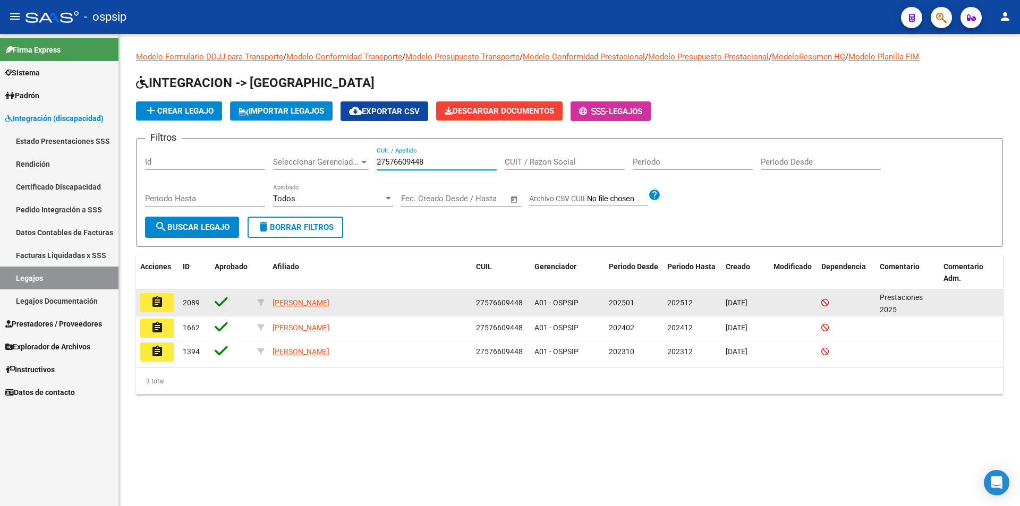
type input "27576609448"
click at [159, 298] on mat-icon "assignment" at bounding box center [157, 302] width 13 height 13
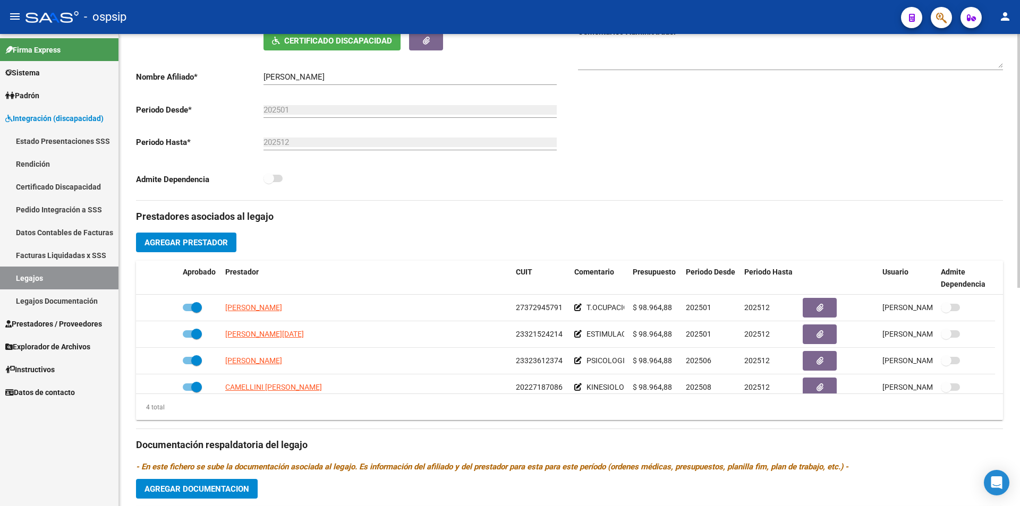
scroll to position [11, 0]
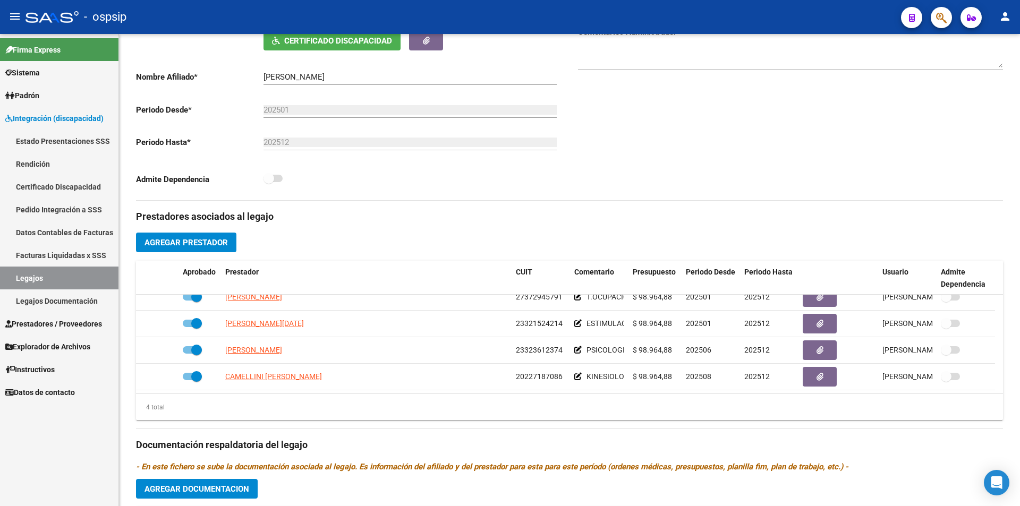
click at [97, 273] on link "Legajos" at bounding box center [59, 278] width 118 height 23
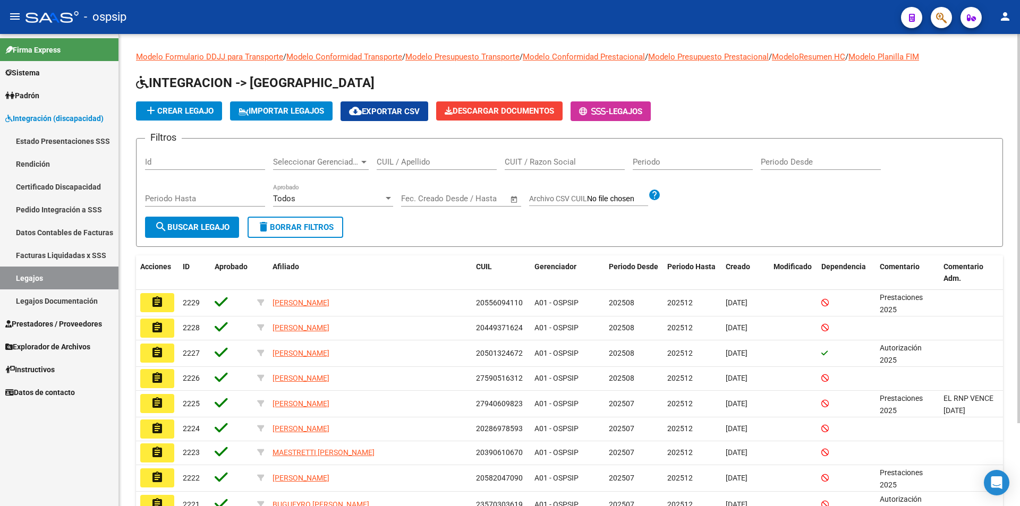
click at [417, 161] on input "CUIL / Apellido" at bounding box center [437, 162] width 120 height 10
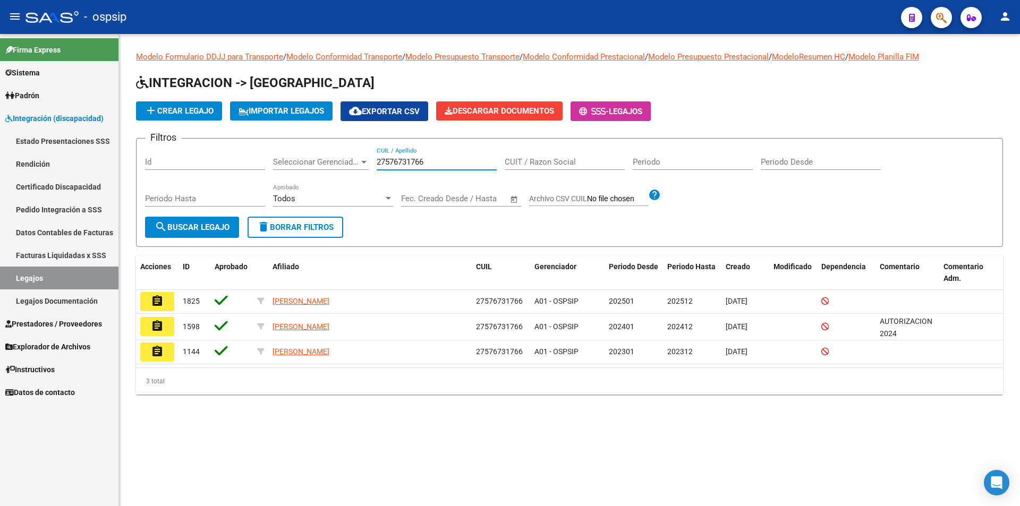
type input "27576731766"
click at [210, 225] on span "search Buscar Legajo" at bounding box center [192, 228] width 75 height 10
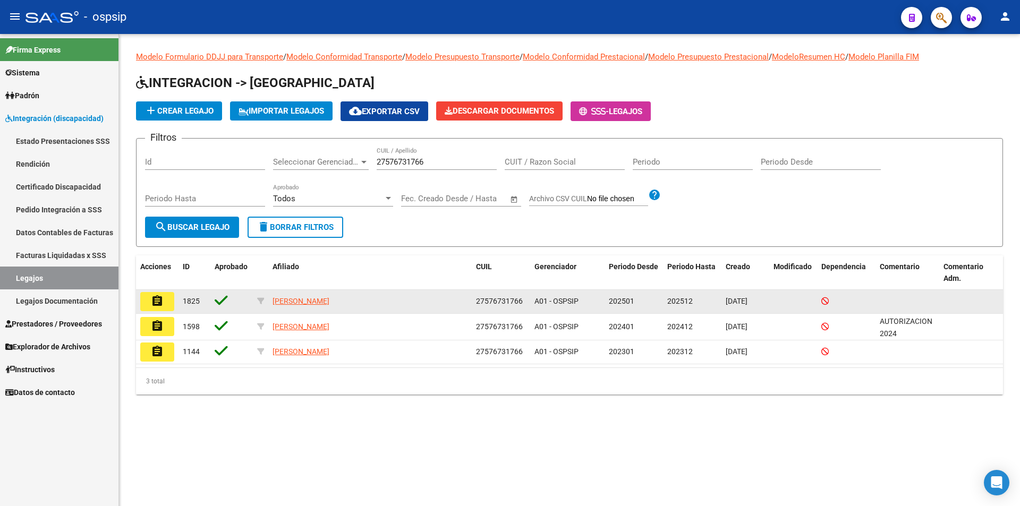
click at [164, 302] on button "assignment" at bounding box center [157, 301] width 34 height 19
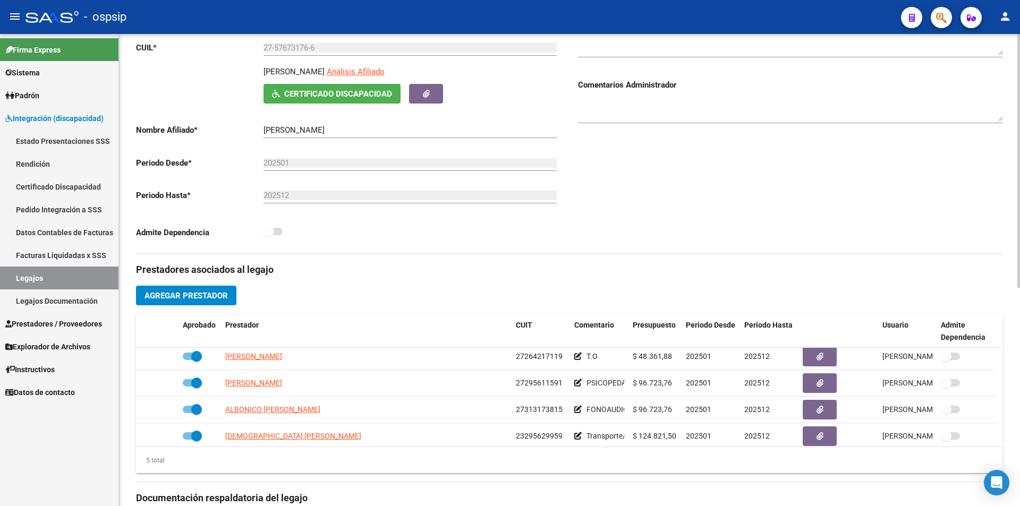
scroll to position [37, 0]
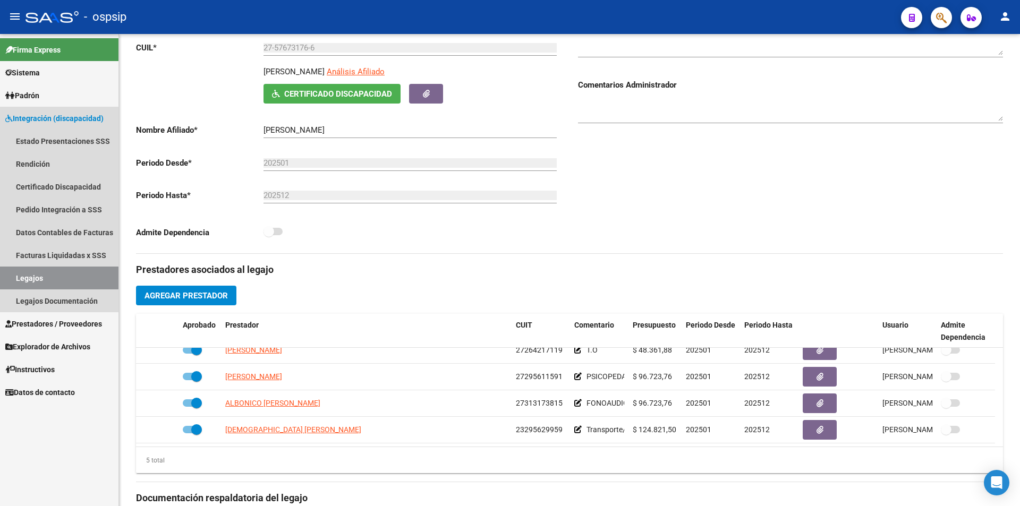
click at [102, 281] on link "Legajos" at bounding box center [59, 278] width 118 height 23
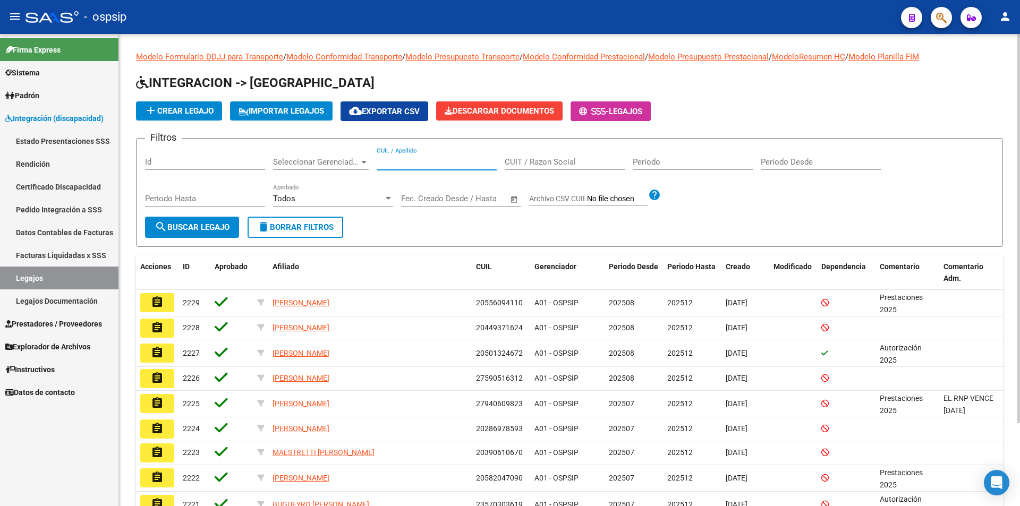
click at [384, 162] on input "CUIL / Apellido" at bounding box center [437, 162] width 120 height 10
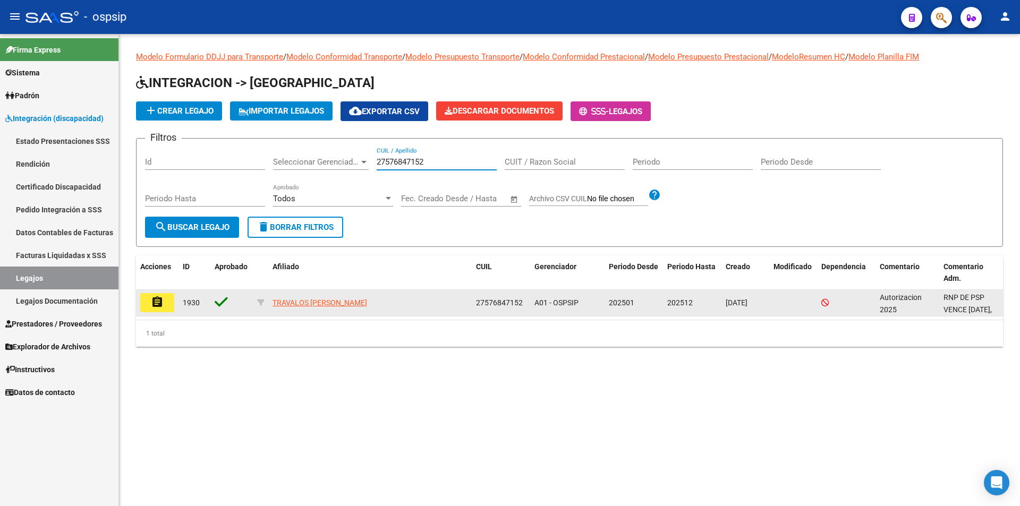
type input "27576847152"
click at [162, 304] on mat-icon "assignment" at bounding box center [157, 302] width 13 height 13
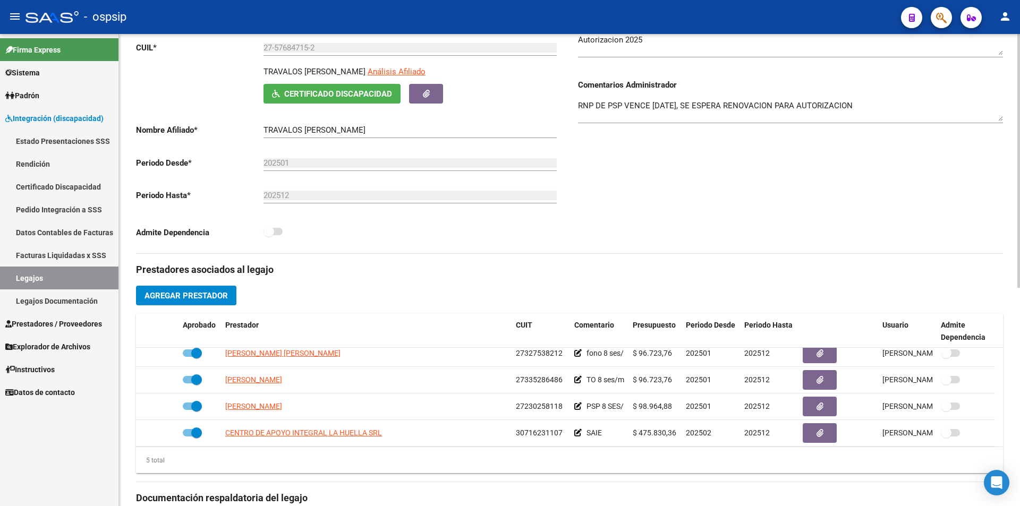
scroll to position [37, 0]
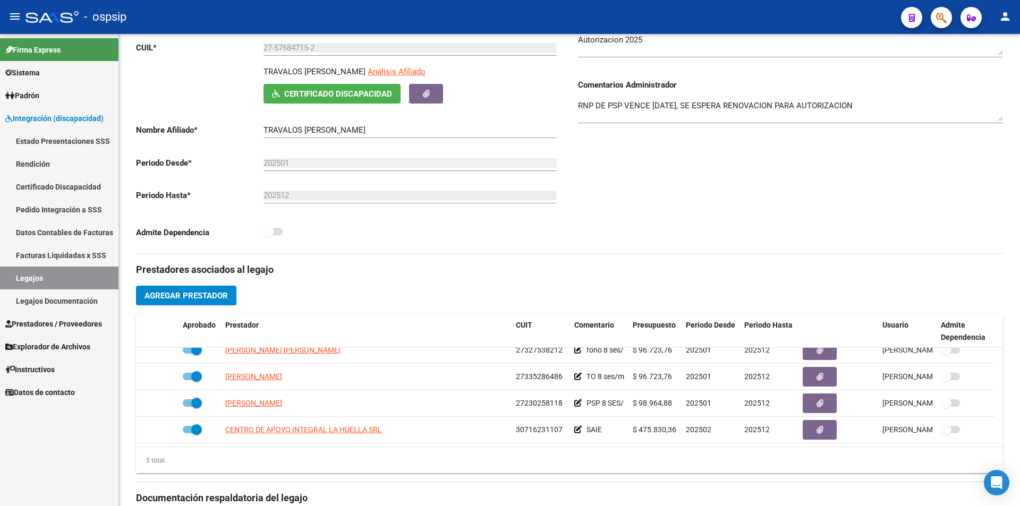
click at [100, 280] on link "Legajos" at bounding box center [59, 278] width 118 height 23
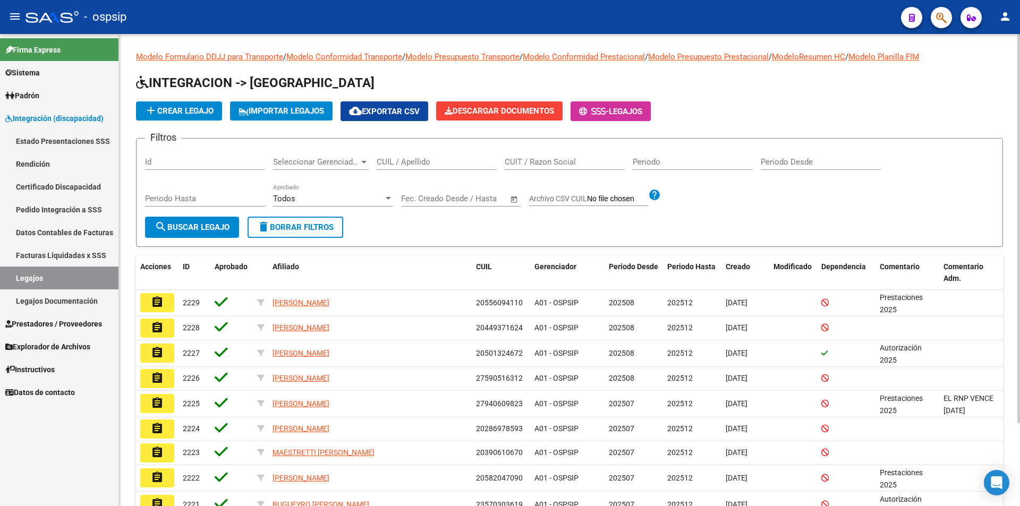
click at [389, 159] on input "CUIL / Apellido" at bounding box center [437, 162] width 120 height 10
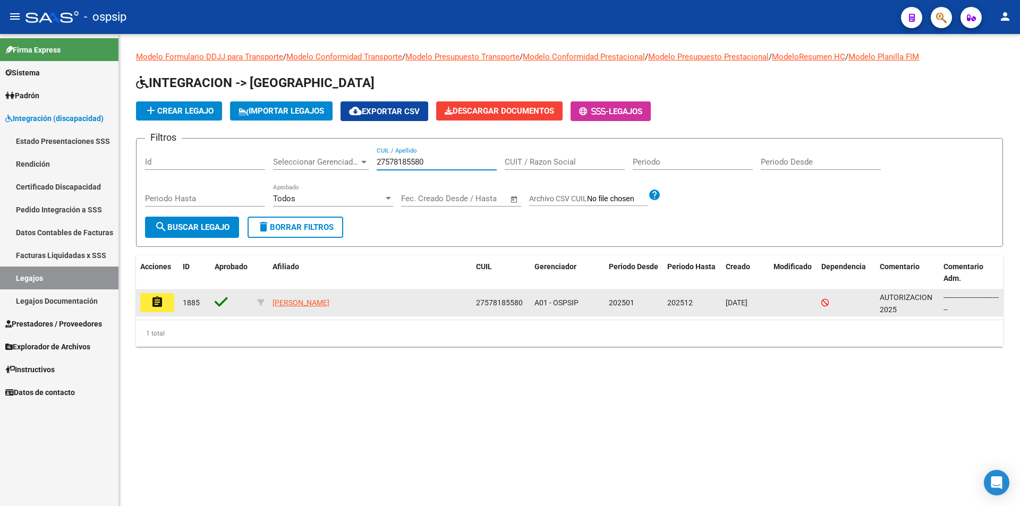
type input "27578185580"
click at [160, 296] on mat-icon "assignment" at bounding box center [157, 302] width 13 height 13
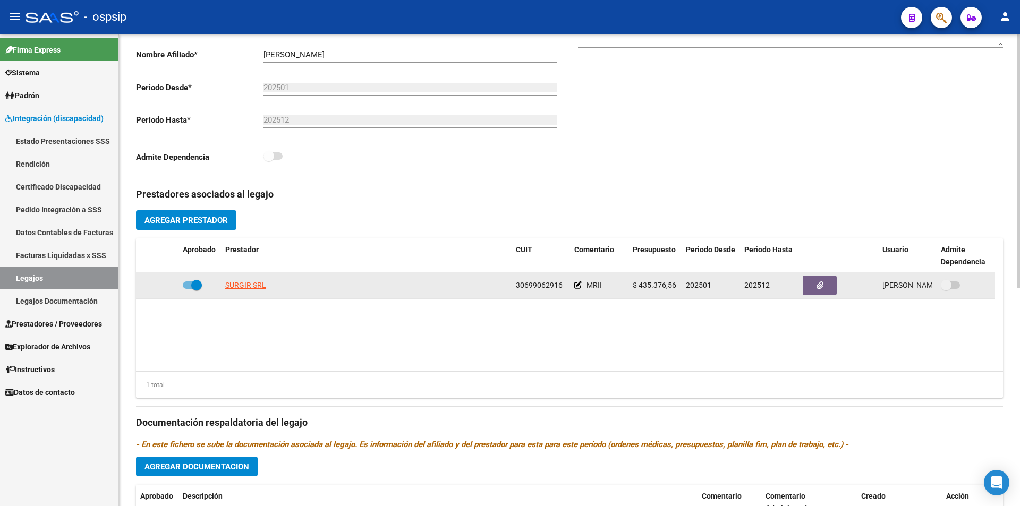
scroll to position [266, 0]
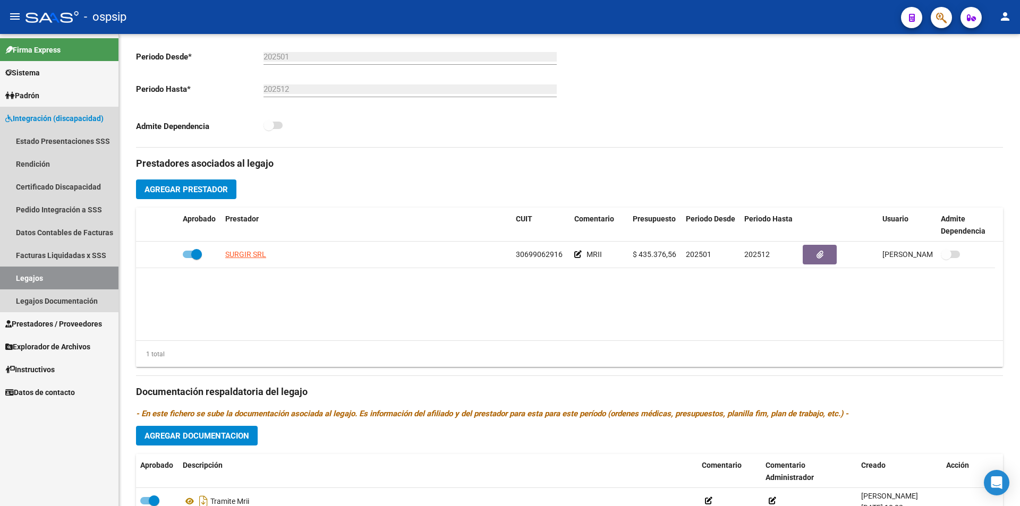
click at [82, 282] on link "Legajos" at bounding box center [59, 278] width 118 height 23
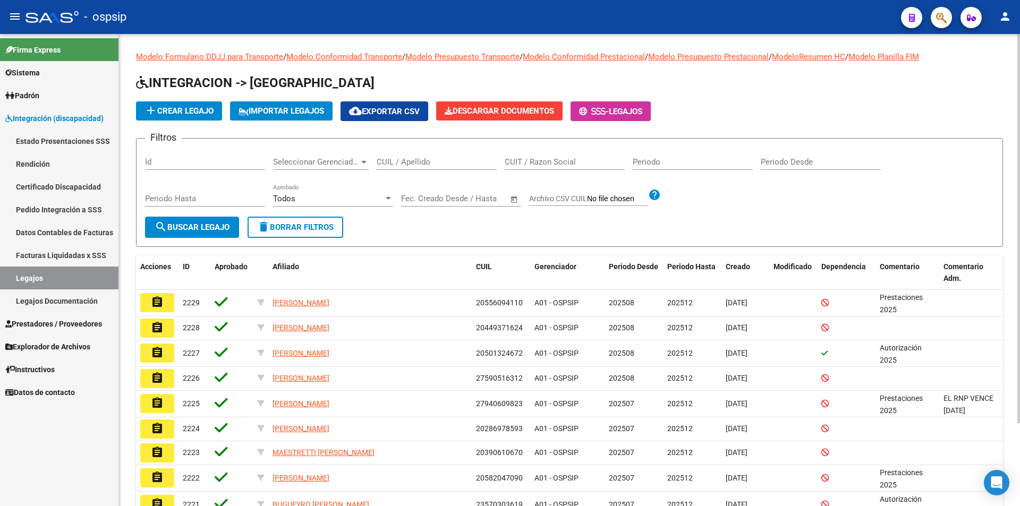
click at [383, 162] on input "CUIL / Apellido" at bounding box center [437, 162] width 120 height 10
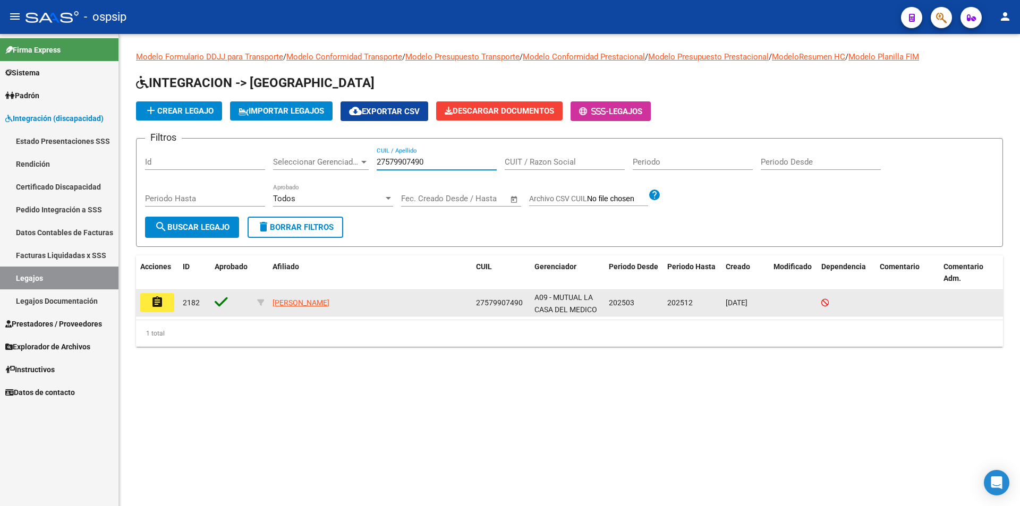
type input "27579907490"
click at [165, 307] on button "assignment" at bounding box center [157, 302] width 34 height 19
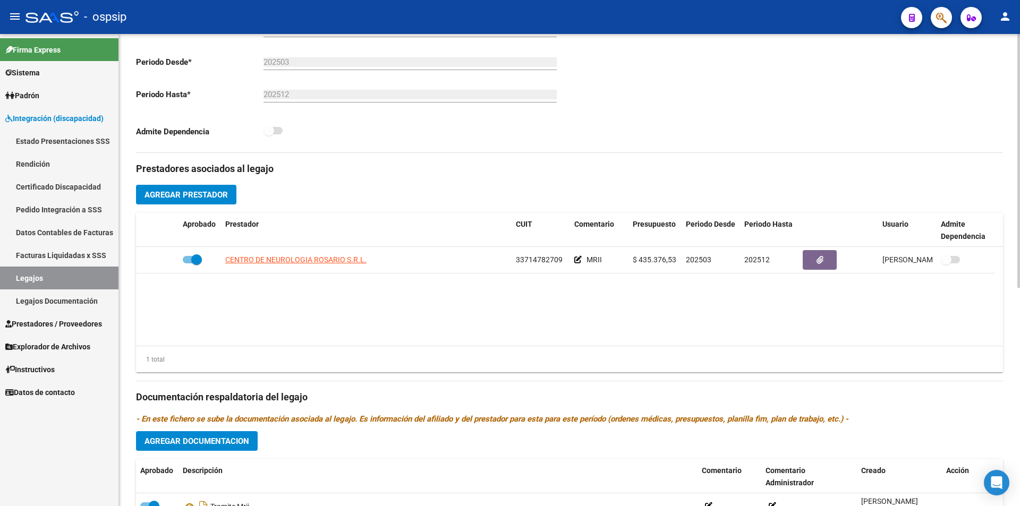
scroll to position [266, 0]
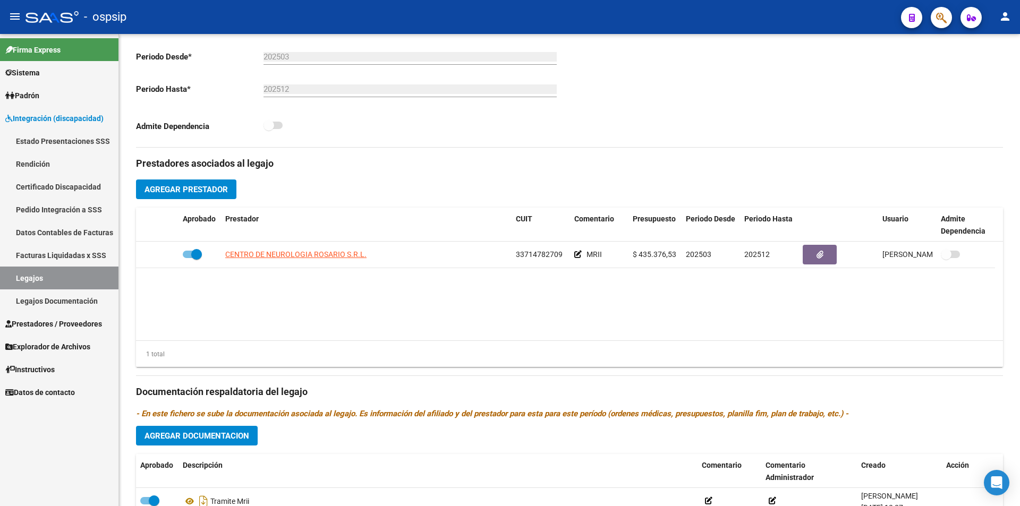
click at [88, 283] on link "Legajos" at bounding box center [59, 278] width 118 height 23
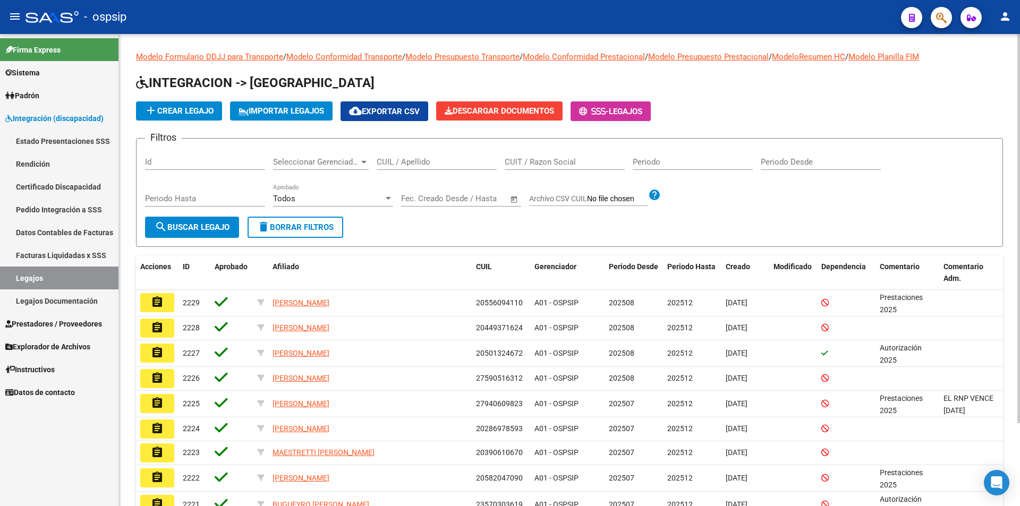
click at [386, 165] on input "CUIL / Apellido" at bounding box center [437, 162] width 120 height 10
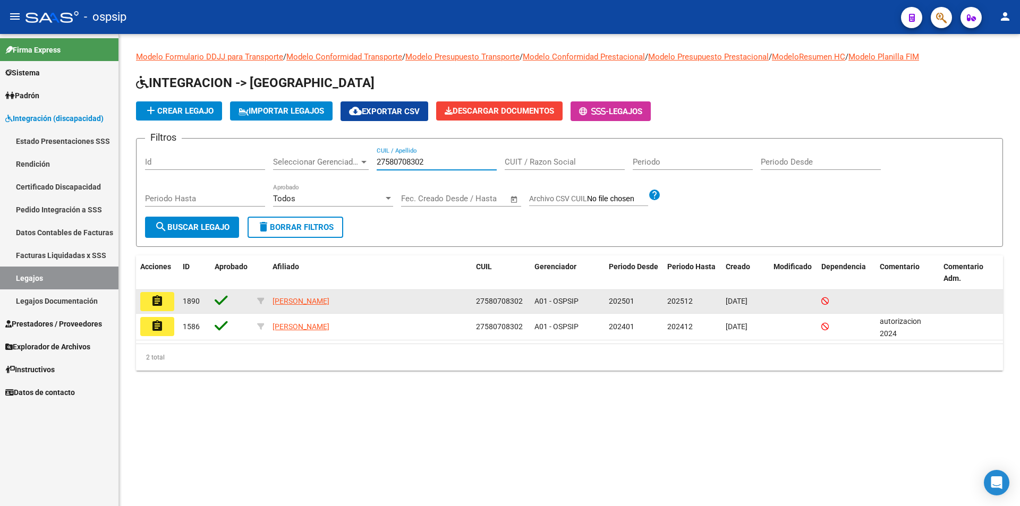
type input "27580708302"
click at [160, 298] on mat-icon "assignment" at bounding box center [157, 301] width 13 height 13
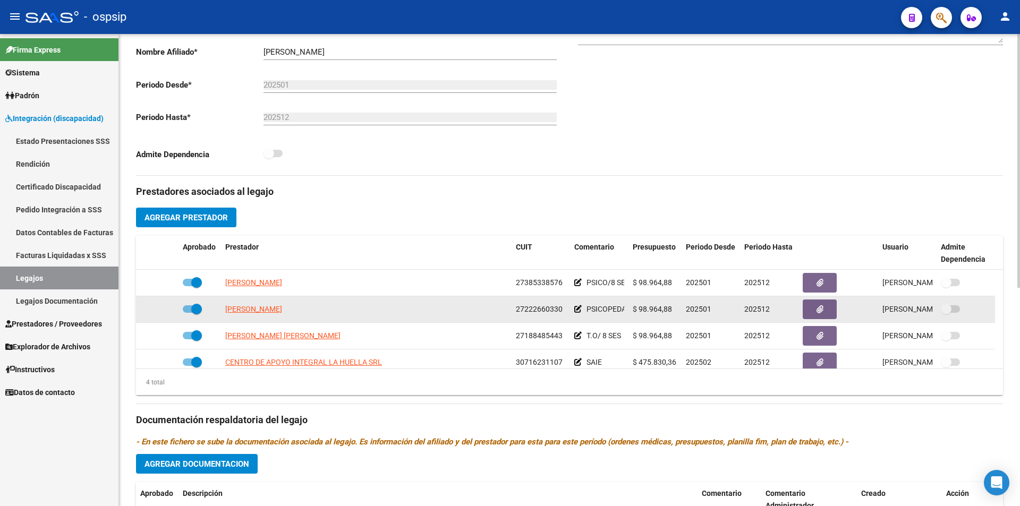
scroll to position [266, 0]
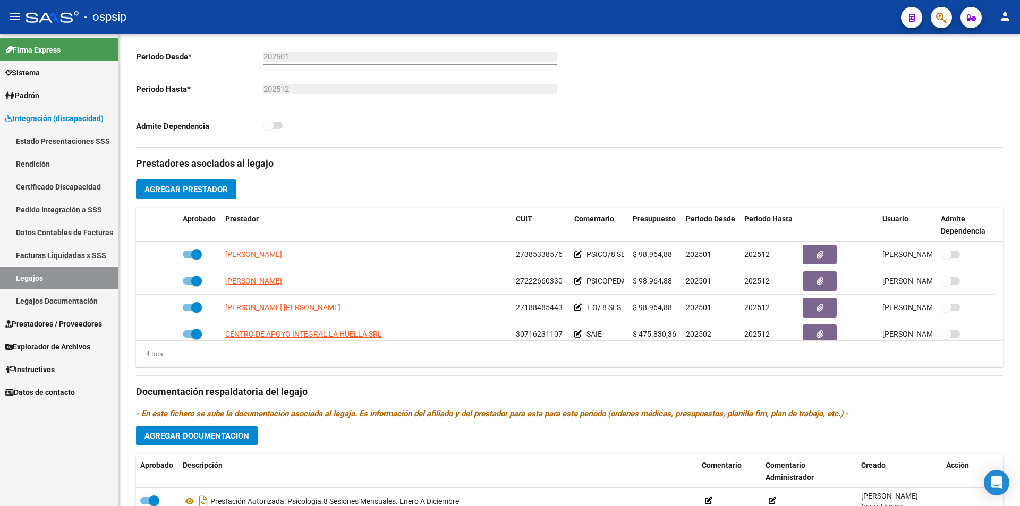
click at [54, 278] on link "Legajos" at bounding box center [59, 278] width 118 height 23
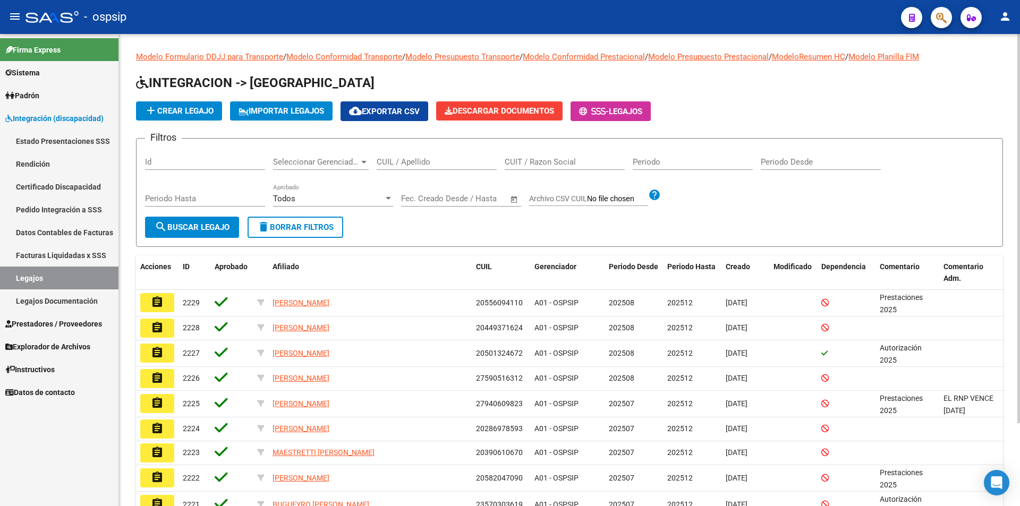
click at [440, 168] on div "CUIL / Apellido" at bounding box center [437, 158] width 120 height 23
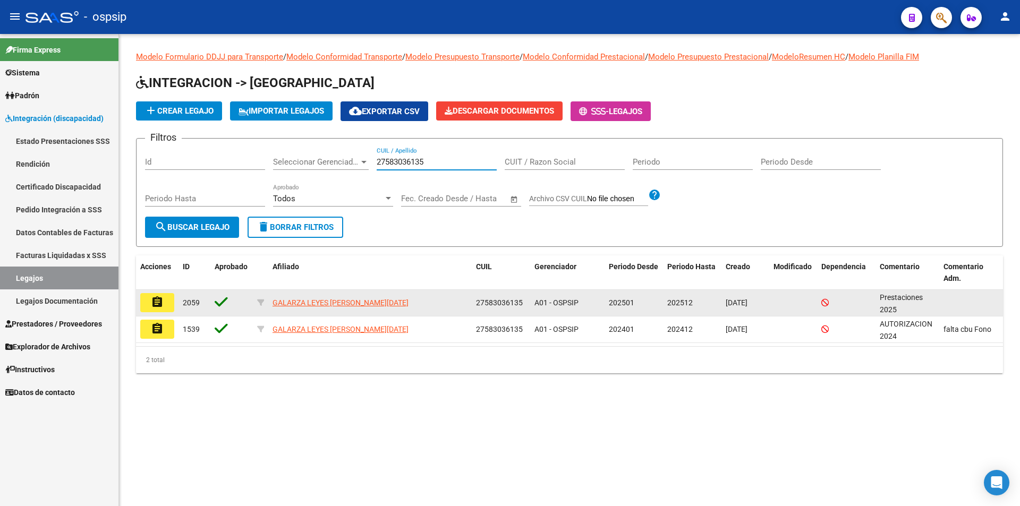
type input "27583036135"
click at [158, 298] on mat-icon "assignment" at bounding box center [157, 302] width 13 height 13
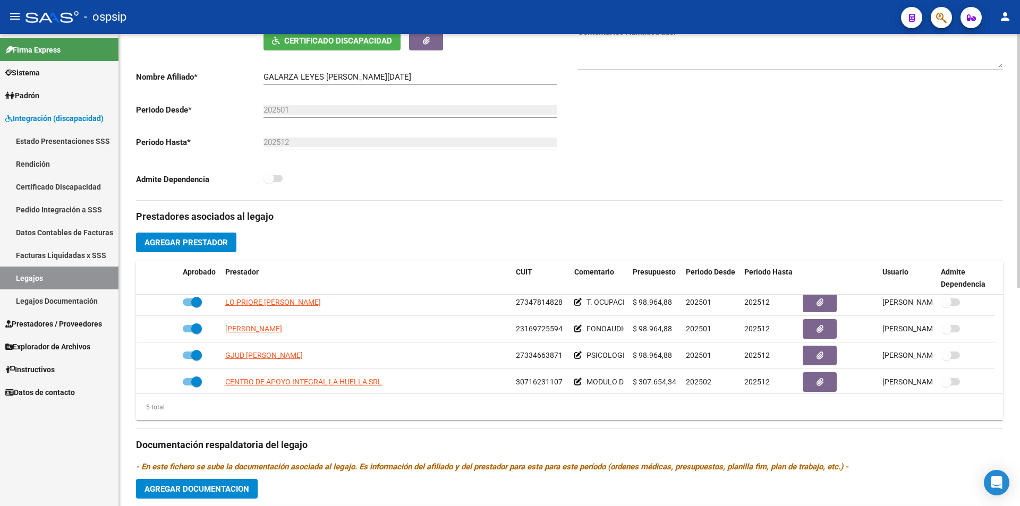
scroll to position [37, 0]
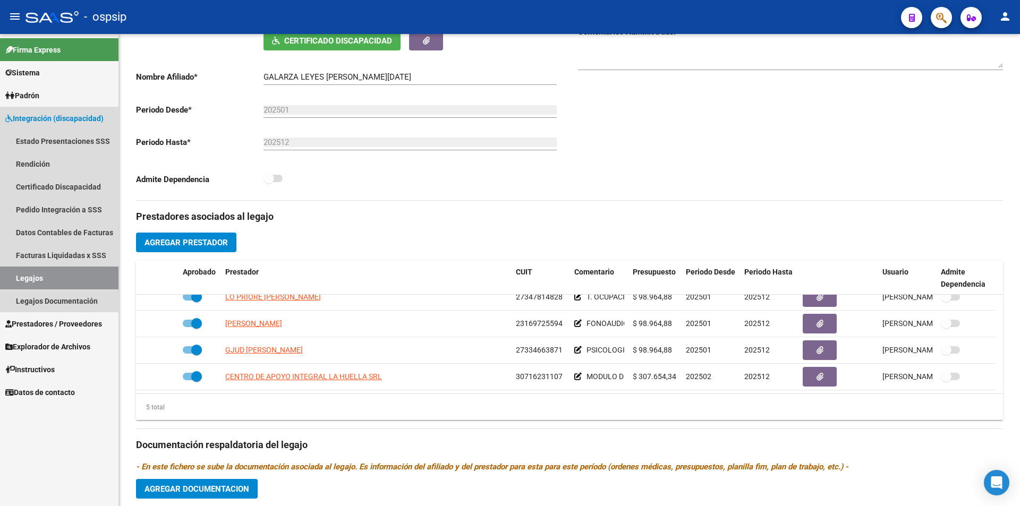
click at [74, 286] on link "Legajos" at bounding box center [59, 278] width 118 height 23
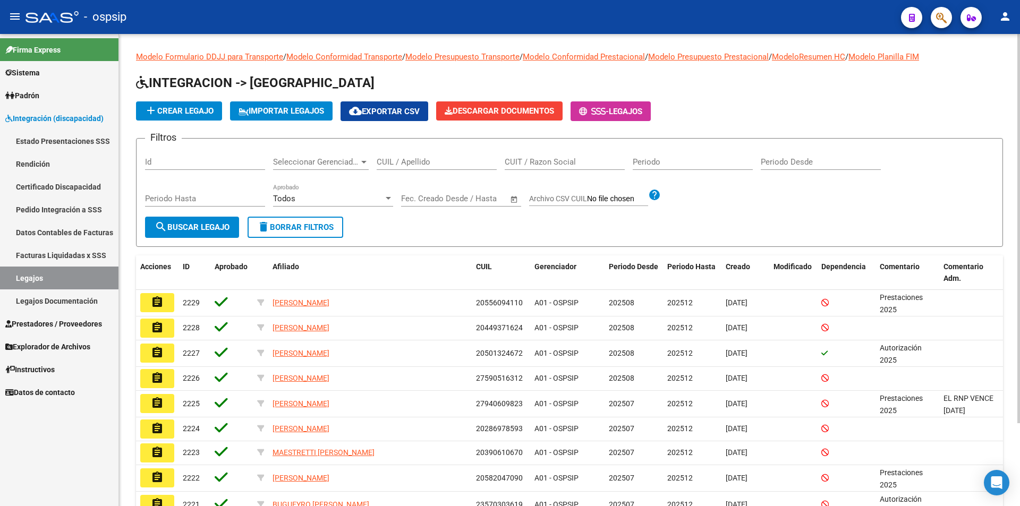
click at [401, 151] on div "CUIL / Apellido" at bounding box center [437, 158] width 120 height 23
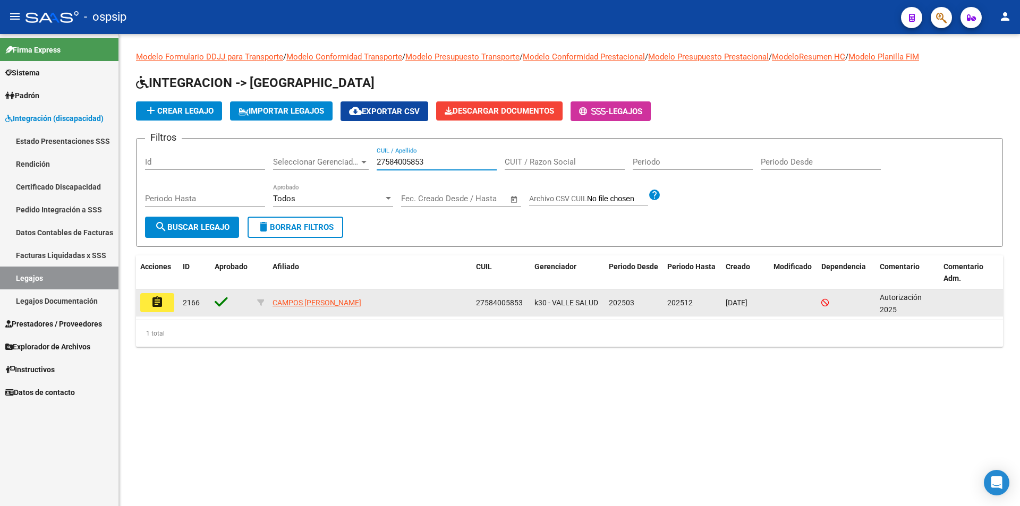
type input "27584005853"
click at [157, 295] on button "assignment" at bounding box center [157, 302] width 34 height 19
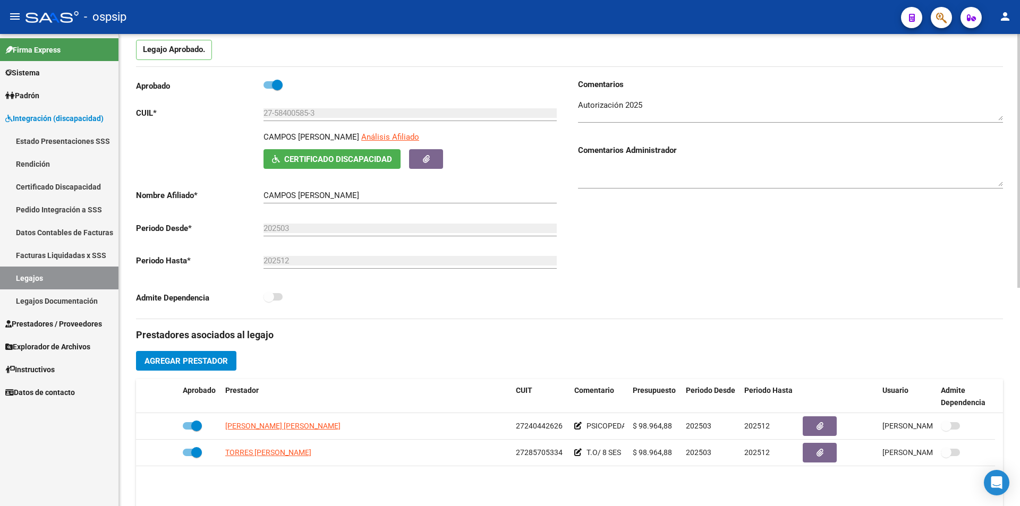
scroll to position [213, 0]
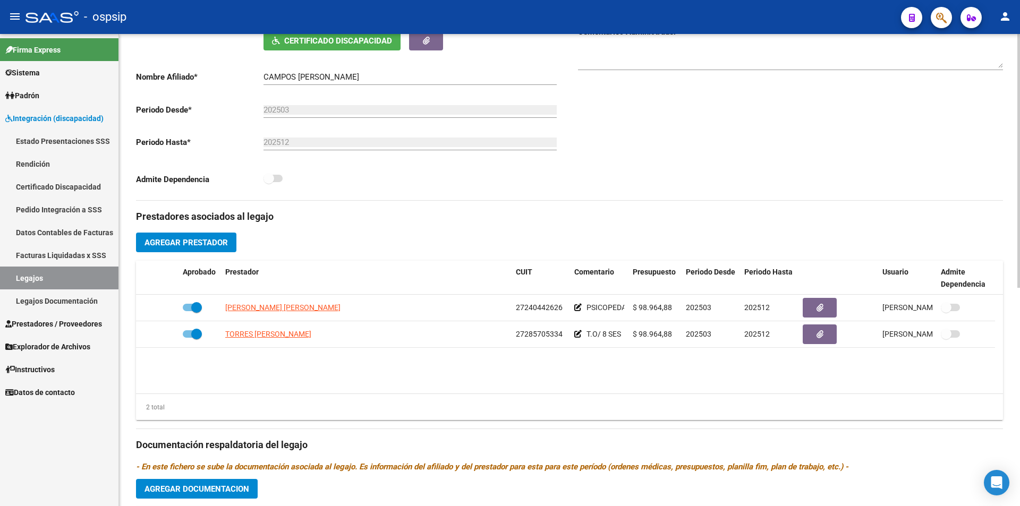
click at [62, 276] on link "Legajos" at bounding box center [59, 278] width 118 height 23
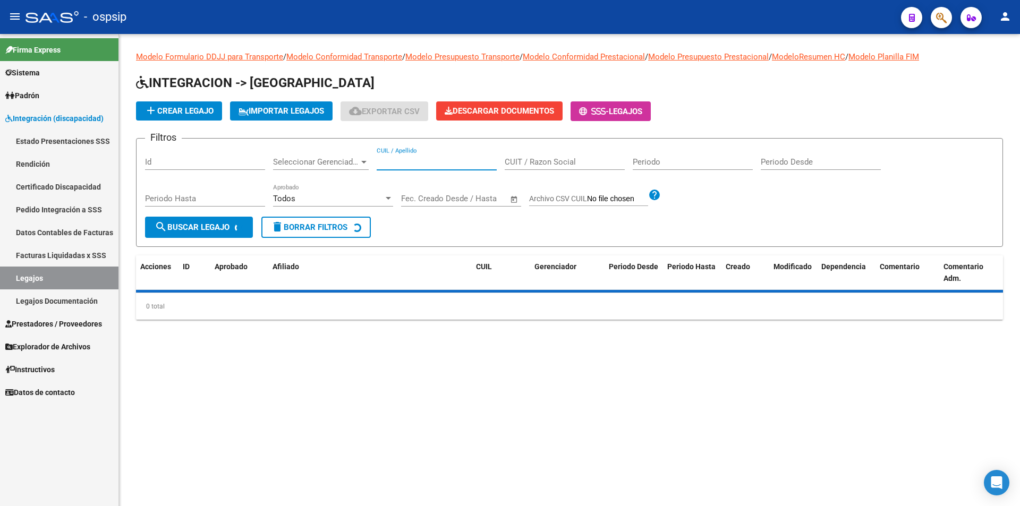
click at [422, 160] on input "CUIL / Apellido" at bounding box center [437, 162] width 120 height 10
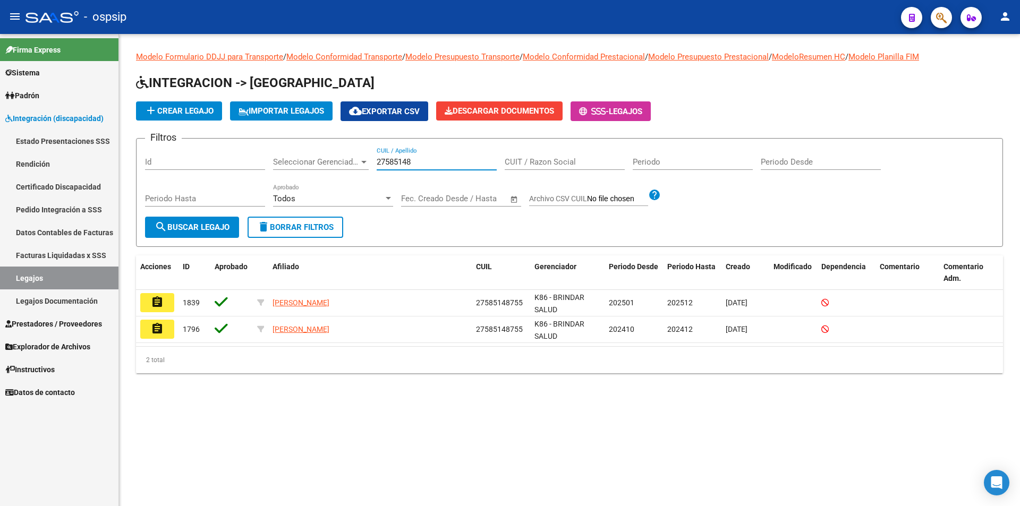
type input "27585148"
click at [162, 298] on mat-icon "assignment" at bounding box center [157, 302] width 13 height 13
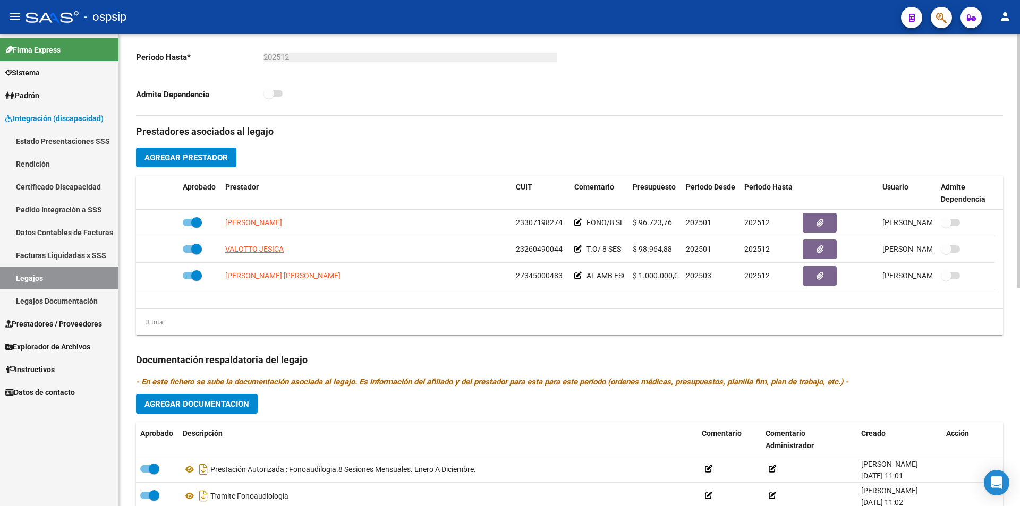
scroll to position [319, 0]
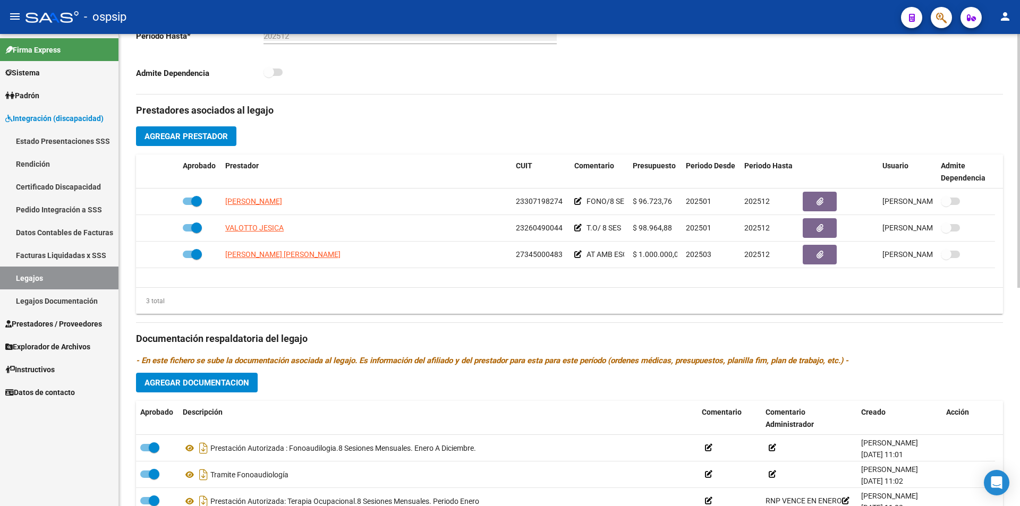
drag, startPoint x: 651, startPoint y: 291, endPoint x: 634, endPoint y: 291, distance: 17.5
click at [650, 291] on div "3 total" at bounding box center [569, 301] width 867 height 27
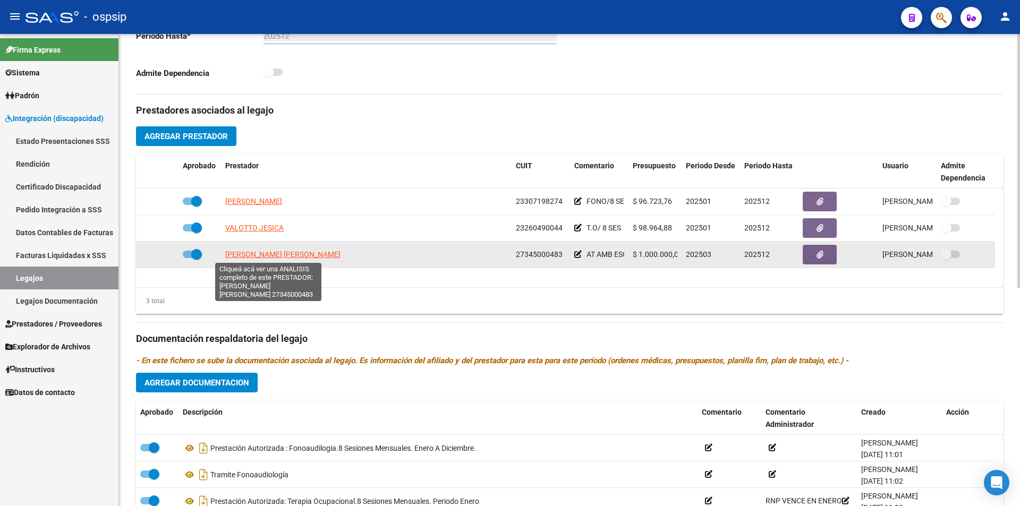
click at [238, 257] on span "[PERSON_NAME] [PERSON_NAME]" at bounding box center [282, 254] width 115 height 9
type textarea "27345000483"
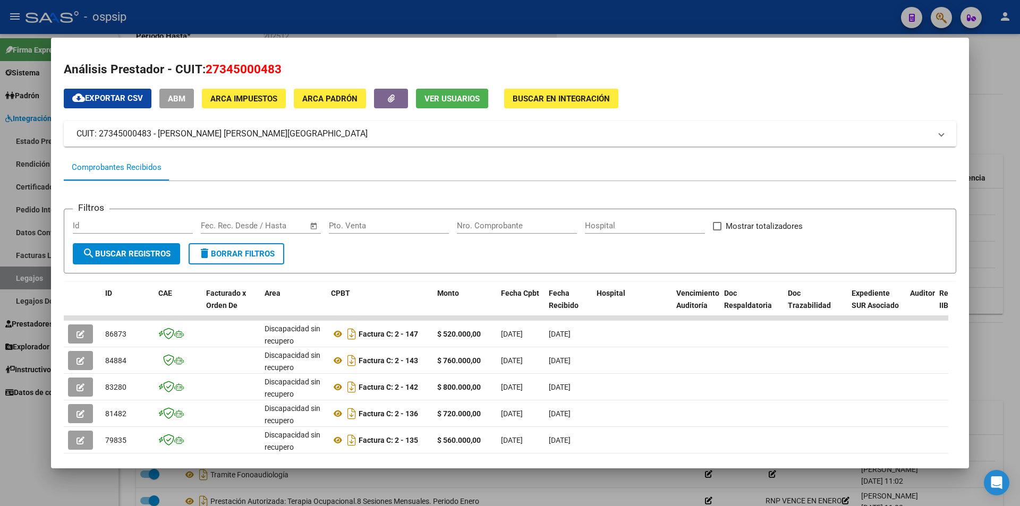
click at [36, 443] on div at bounding box center [510, 253] width 1020 height 506
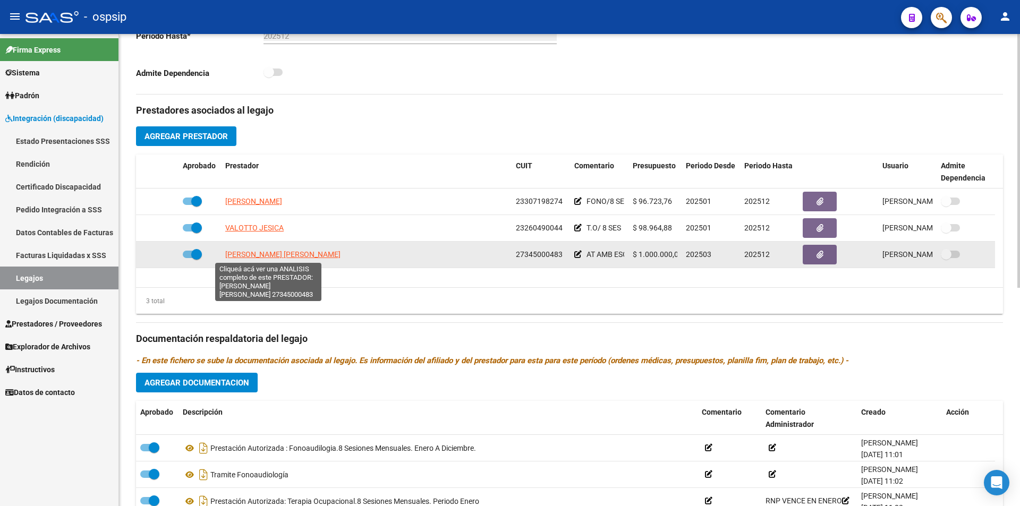
click at [252, 250] on span "[PERSON_NAME] [PERSON_NAME]" at bounding box center [282, 254] width 115 height 9
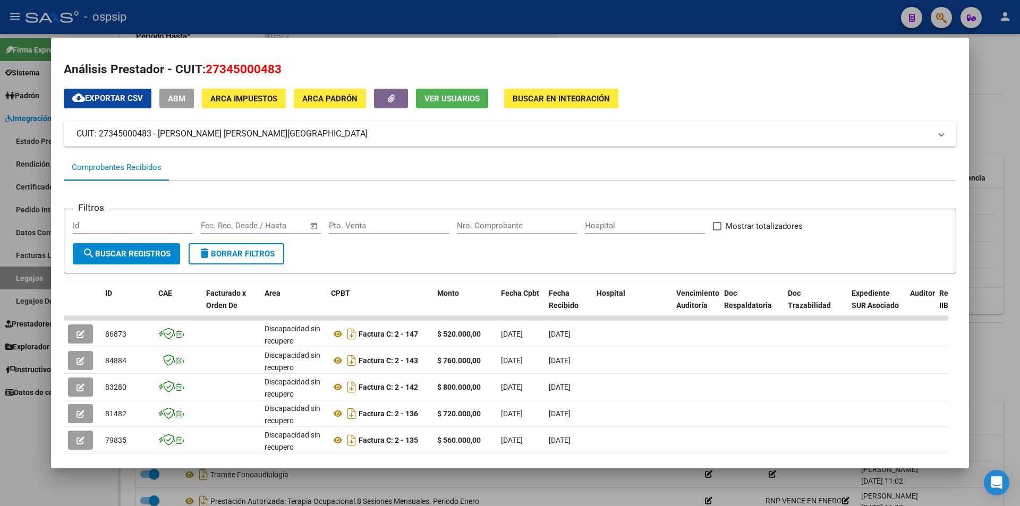
click at [20, 281] on div at bounding box center [510, 253] width 1020 height 506
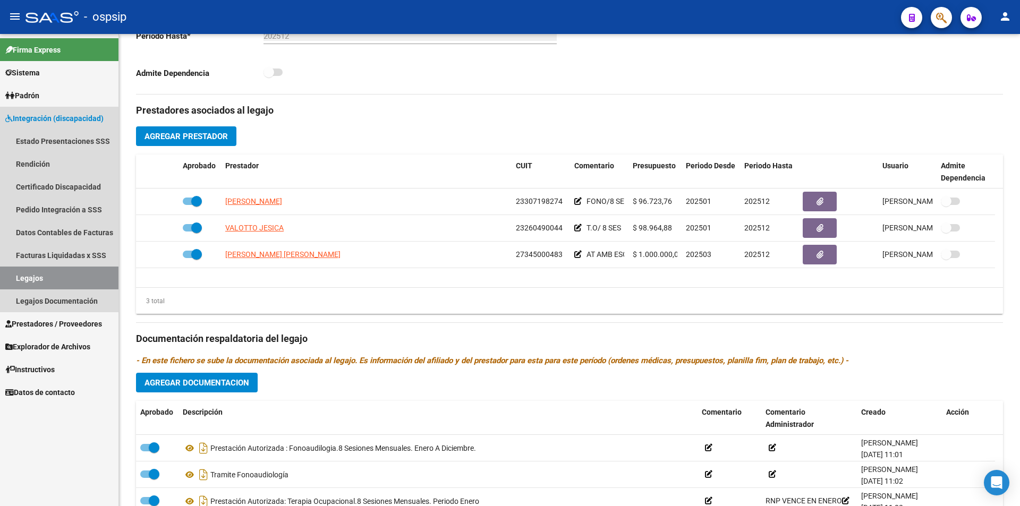
click at [20, 281] on link "Legajos" at bounding box center [59, 278] width 118 height 23
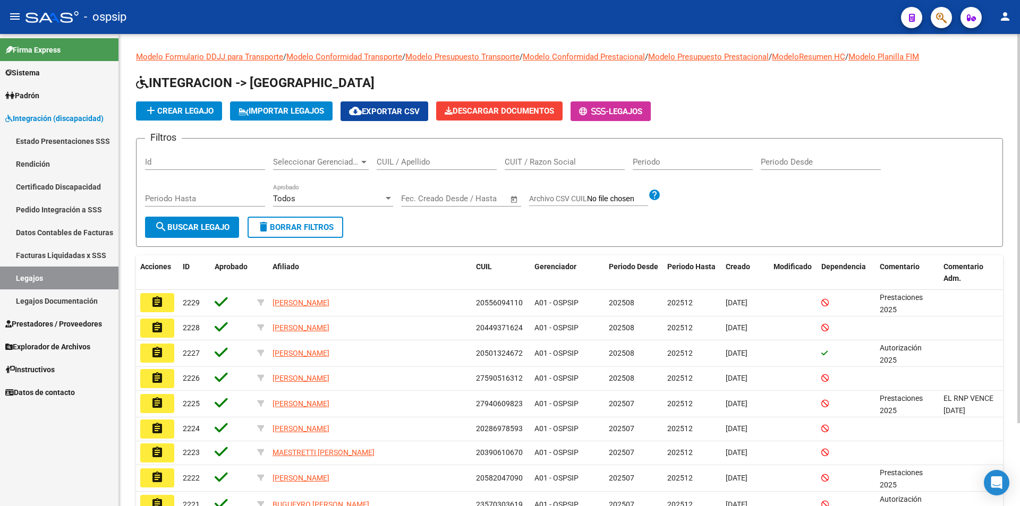
click at [432, 158] on input "CUIL / Apellido" at bounding box center [437, 162] width 120 height 10
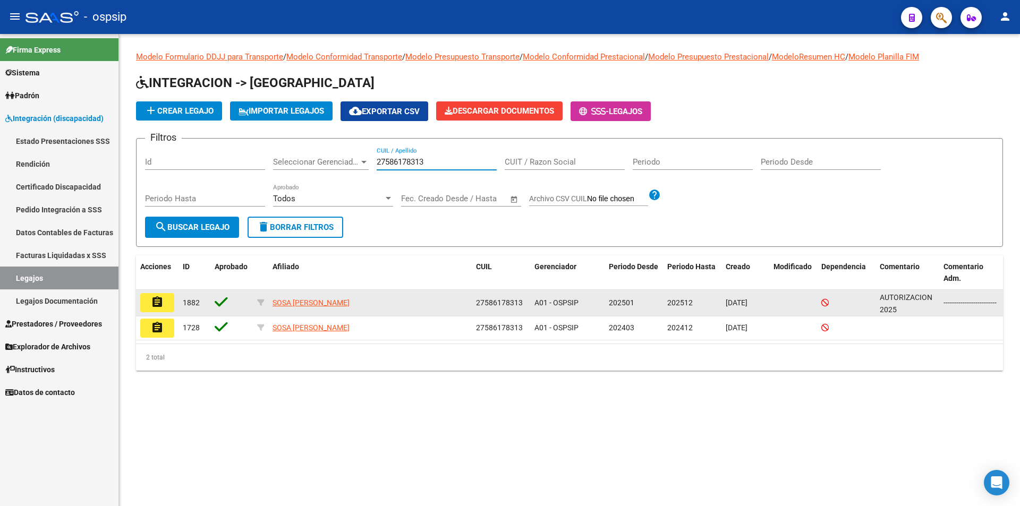
type input "27586178313"
click at [151, 306] on mat-icon "assignment" at bounding box center [157, 302] width 13 height 13
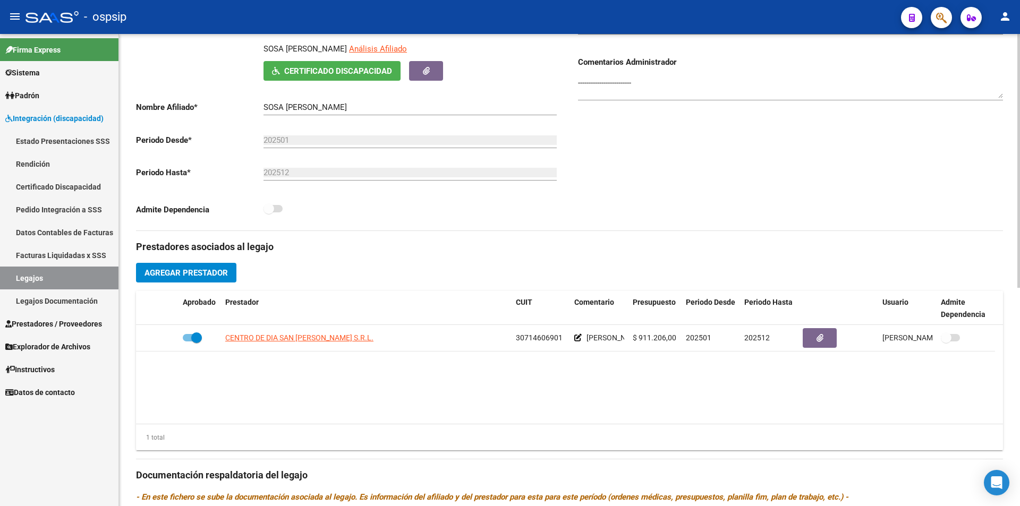
scroll to position [213, 0]
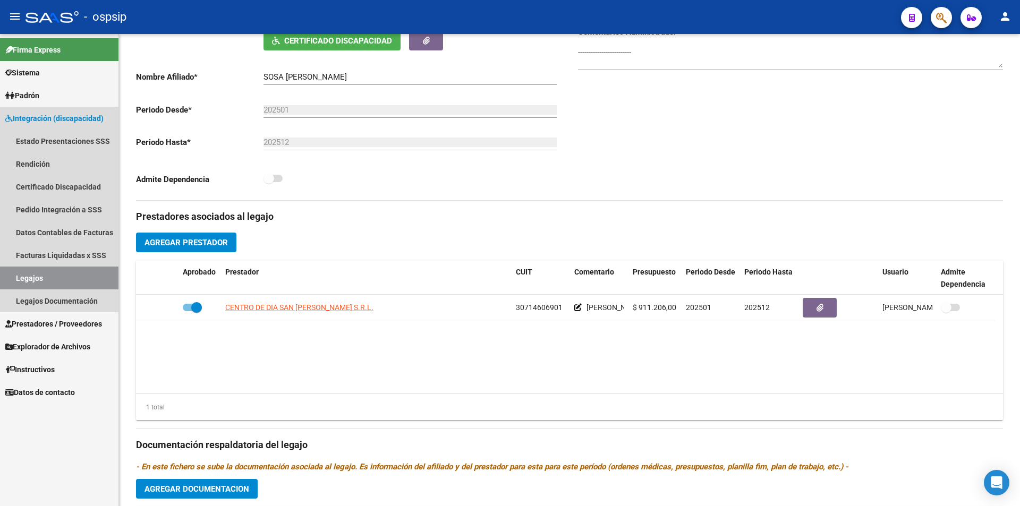
click at [34, 275] on link "Legajos" at bounding box center [59, 278] width 118 height 23
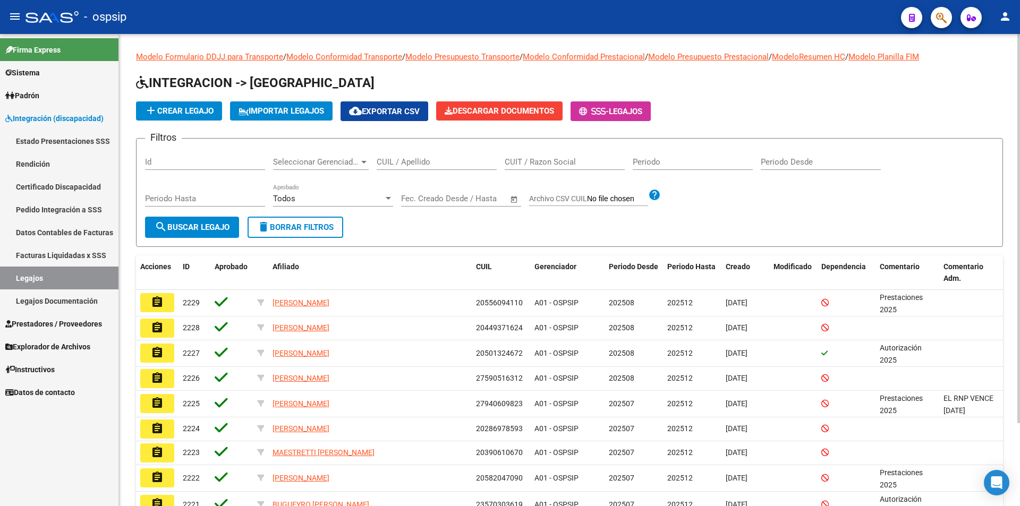
click at [414, 164] on input "CUIL / Apellido" at bounding box center [437, 162] width 120 height 10
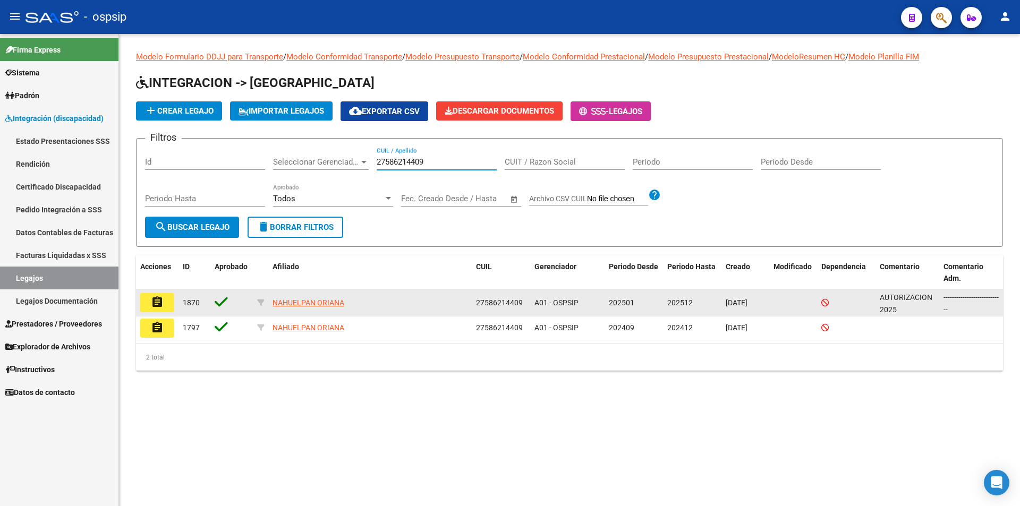
type input "27586214409"
click at [157, 303] on mat-icon "assignment" at bounding box center [157, 302] width 13 height 13
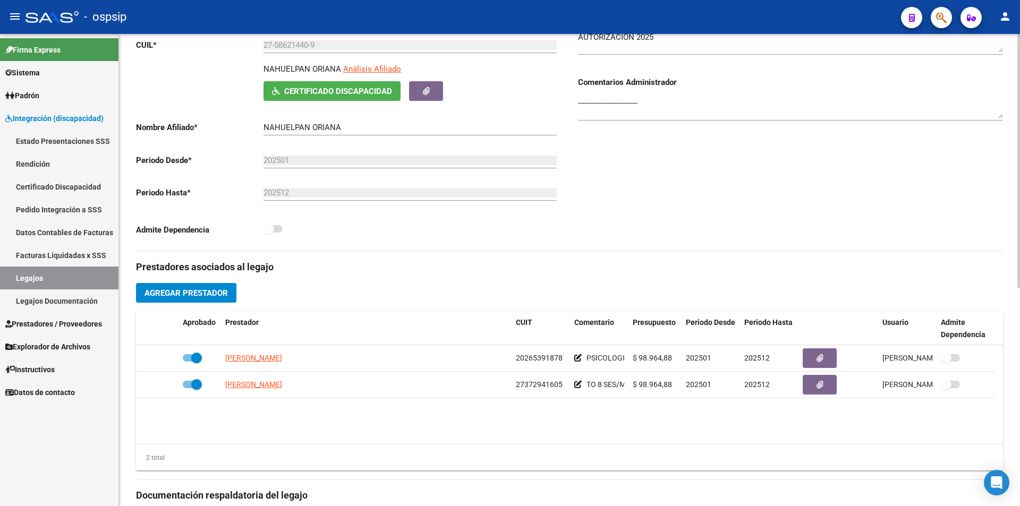
scroll to position [319, 0]
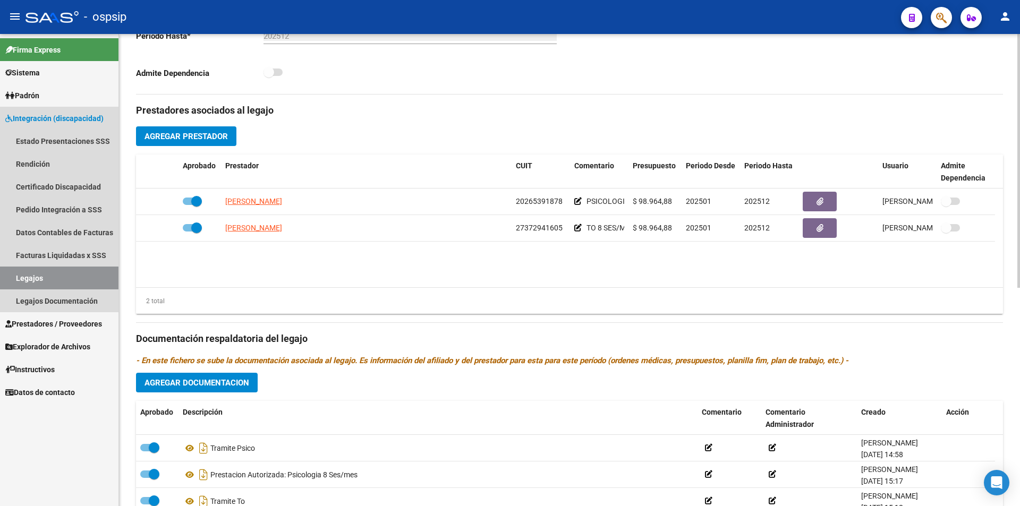
click at [105, 280] on link "Legajos" at bounding box center [59, 278] width 118 height 23
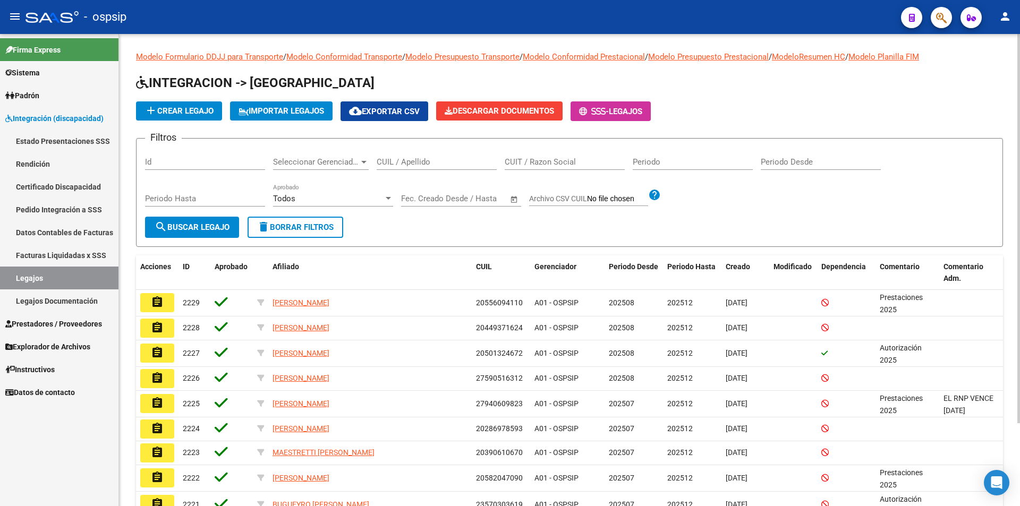
click at [431, 160] on input "CUIL / Apellido" at bounding box center [437, 162] width 120 height 10
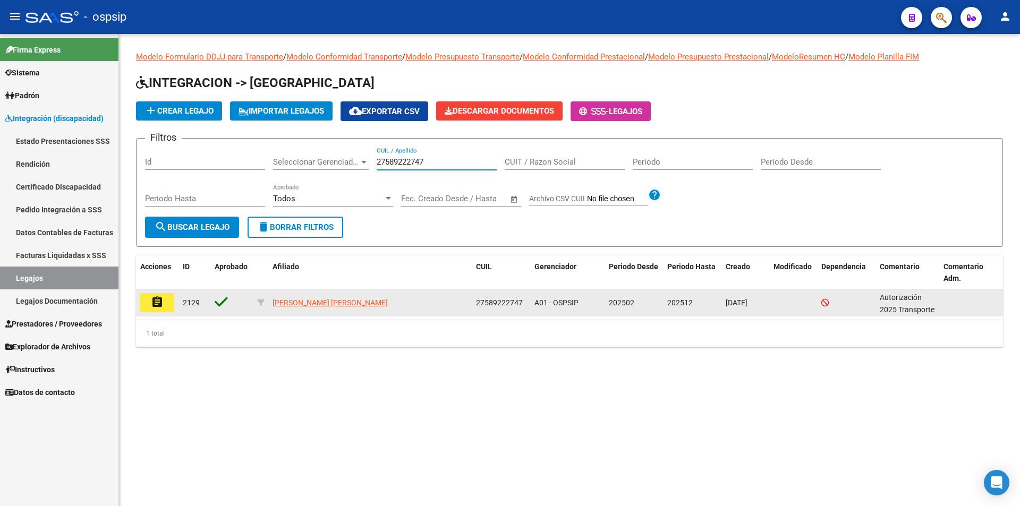
type input "27589222747"
click at [162, 305] on mat-icon "assignment" at bounding box center [157, 302] width 13 height 13
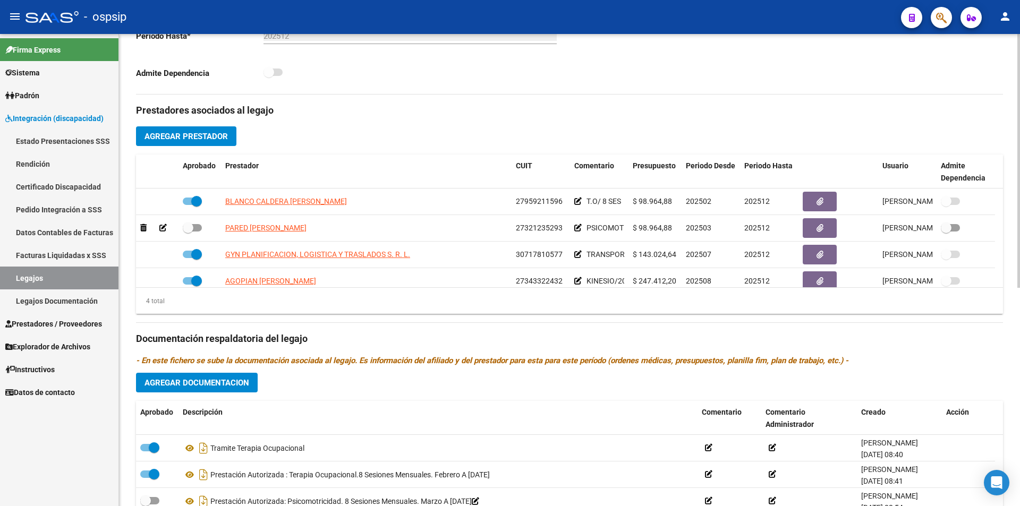
scroll to position [11, 0]
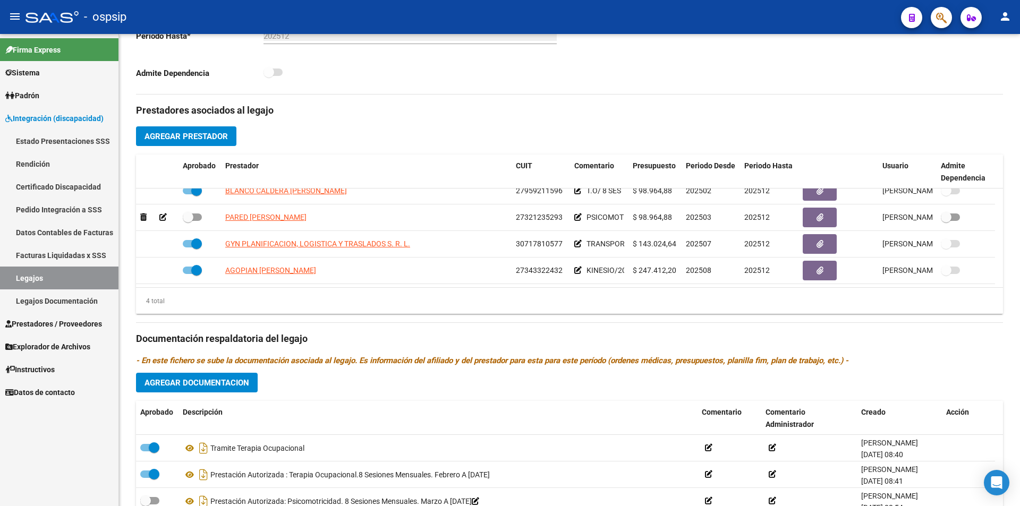
click at [56, 272] on link "Legajos" at bounding box center [59, 278] width 118 height 23
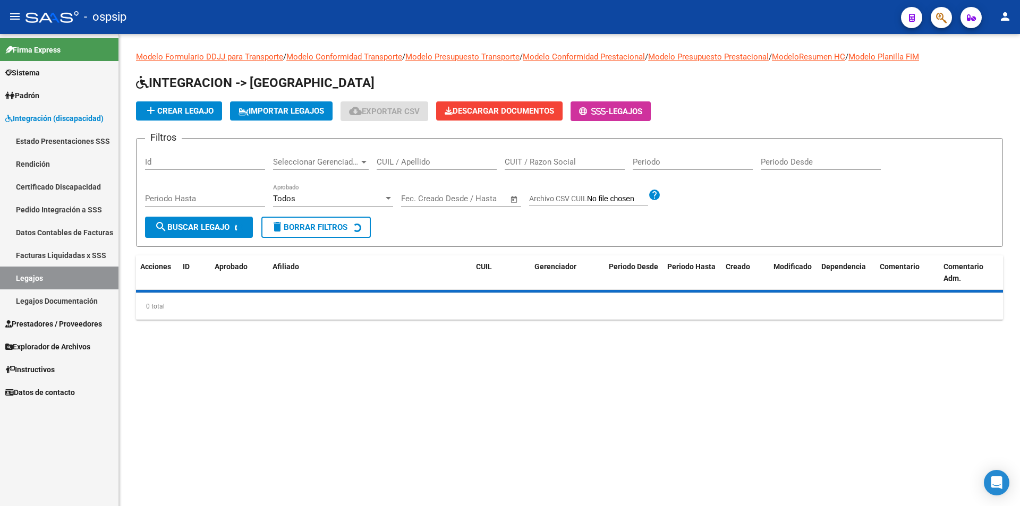
click at [407, 157] on input "CUIL / Apellido" at bounding box center [437, 162] width 120 height 10
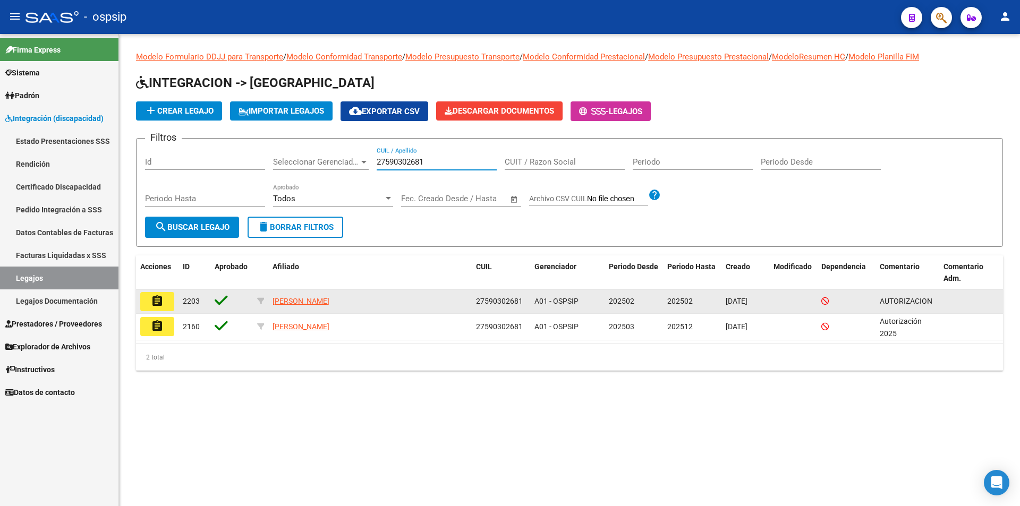
type input "27590302681"
click at [146, 304] on button "assignment" at bounding box center [157, 301] width 34 height 19
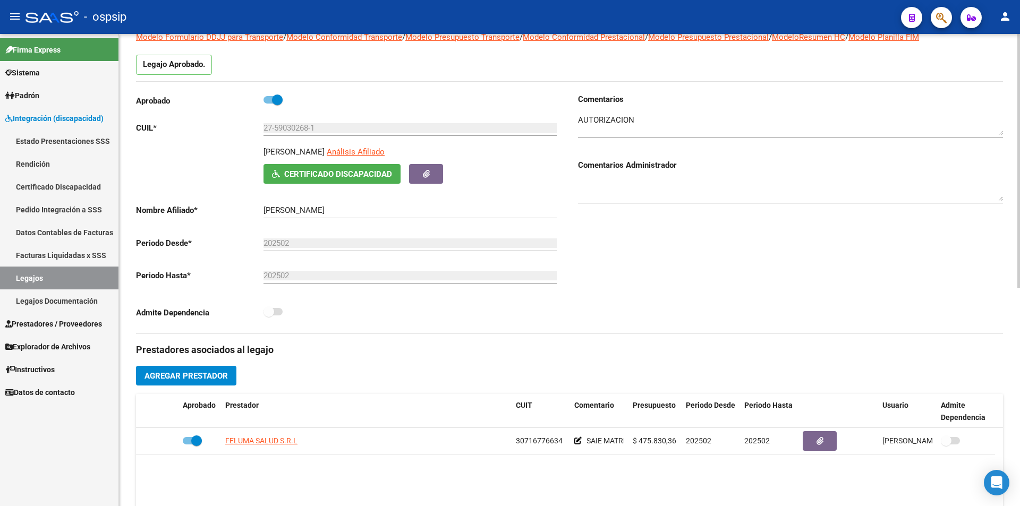
scroll to position [106, 0]
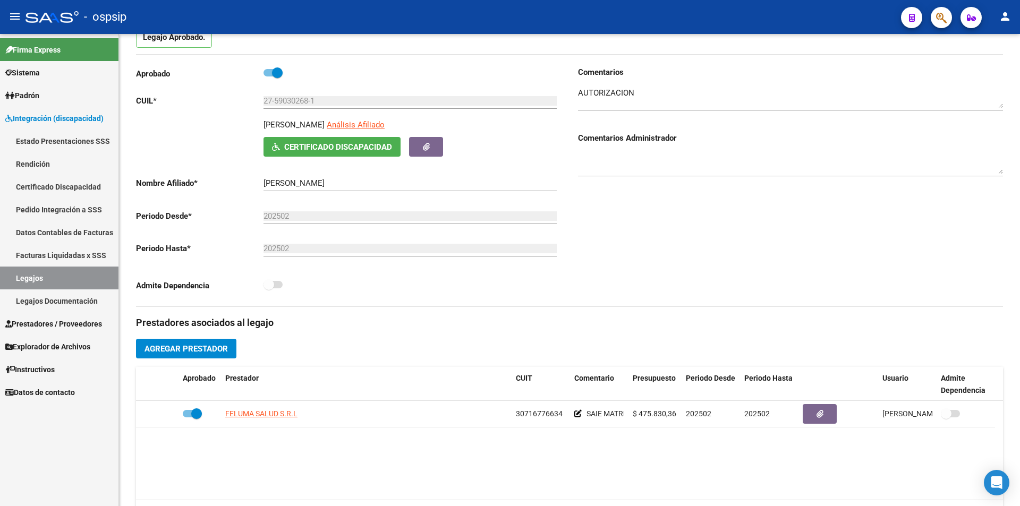
click at [94, 278] on link "Legajos" at bounding box center [59, 278] width 118 height 23
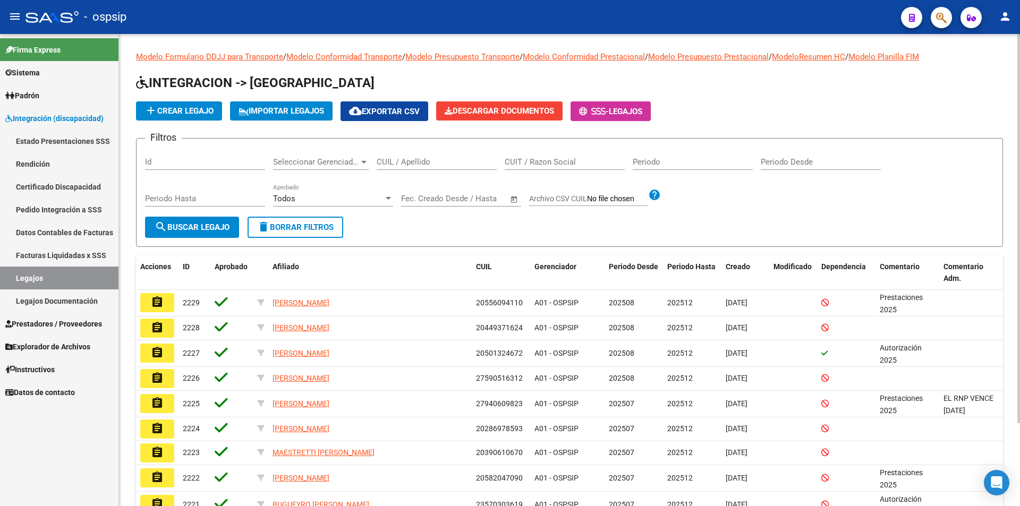
click at [406, 162] on input "CUIL / Apellido" at bounding box center [437, 162] width 120 height 10
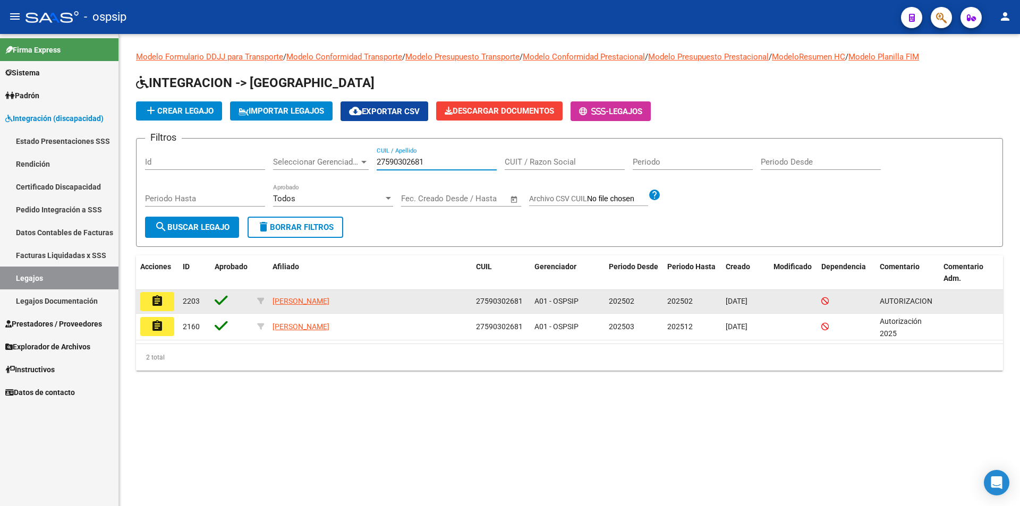
type input "27590302681"
click at [152, 300] on mat-icon "assignment" at bounding box center [157, 301] width 13 height 13
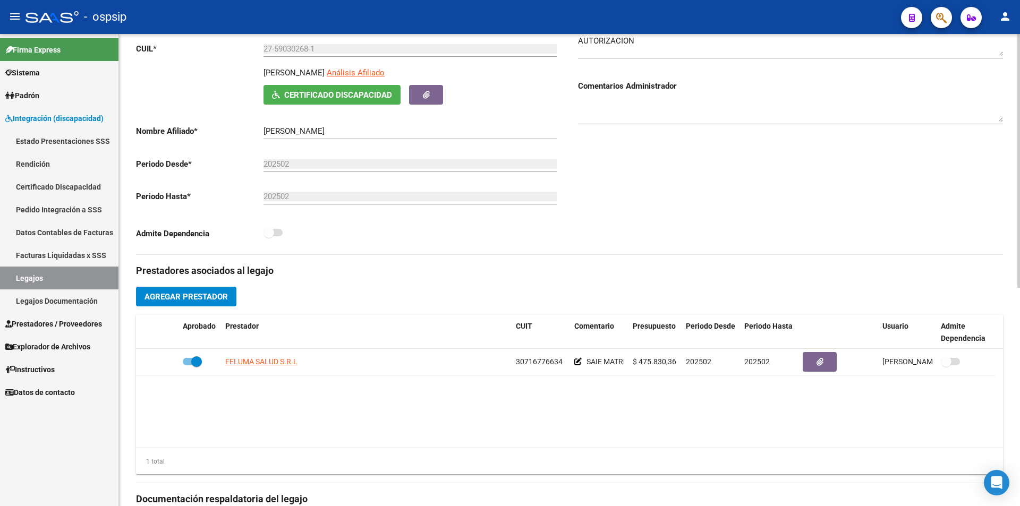
scroll to position [213, 0]
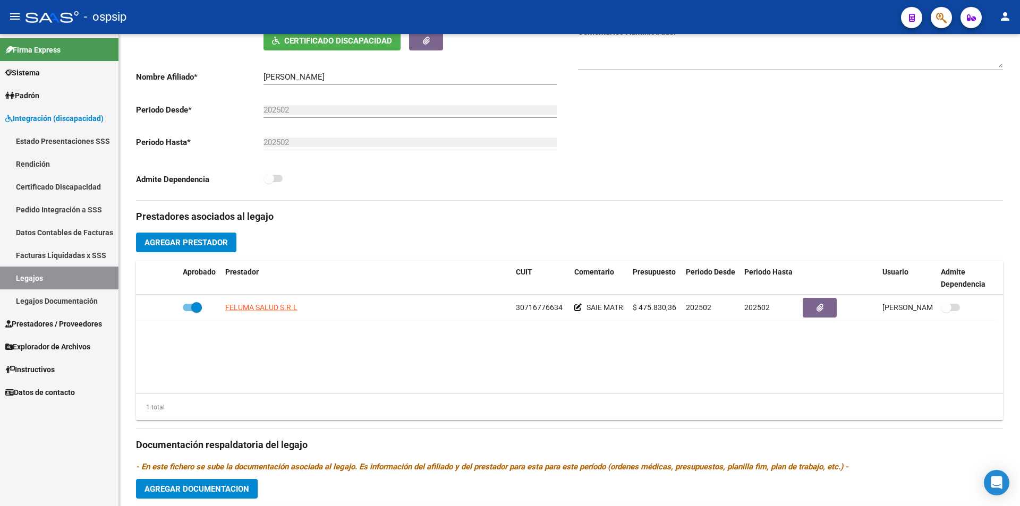
click at [44, 273] on link "Legajos" at bounding box center [59, 278] width 118 height 23
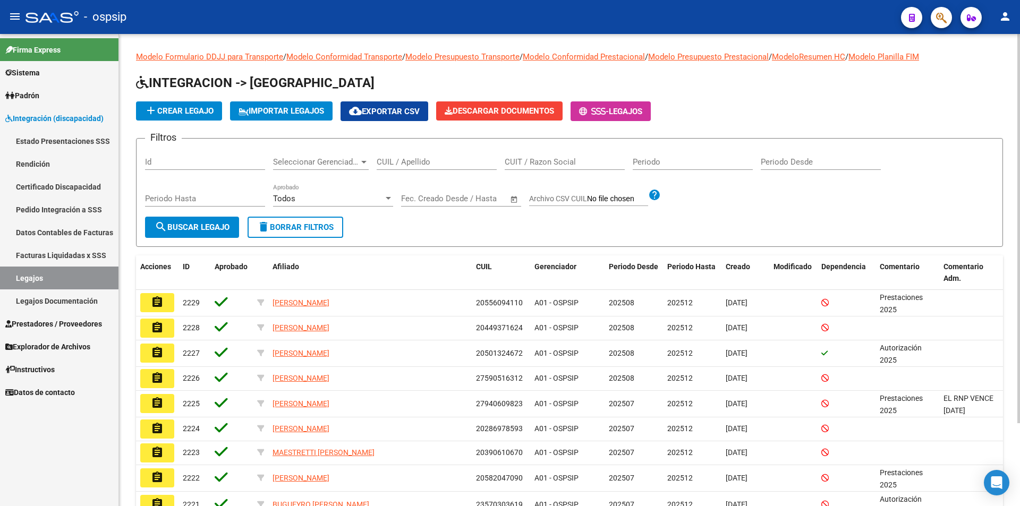
click at [410, 161] on input "CUIL / Apellido" at bounding box center [437, 162] width 120 height 10
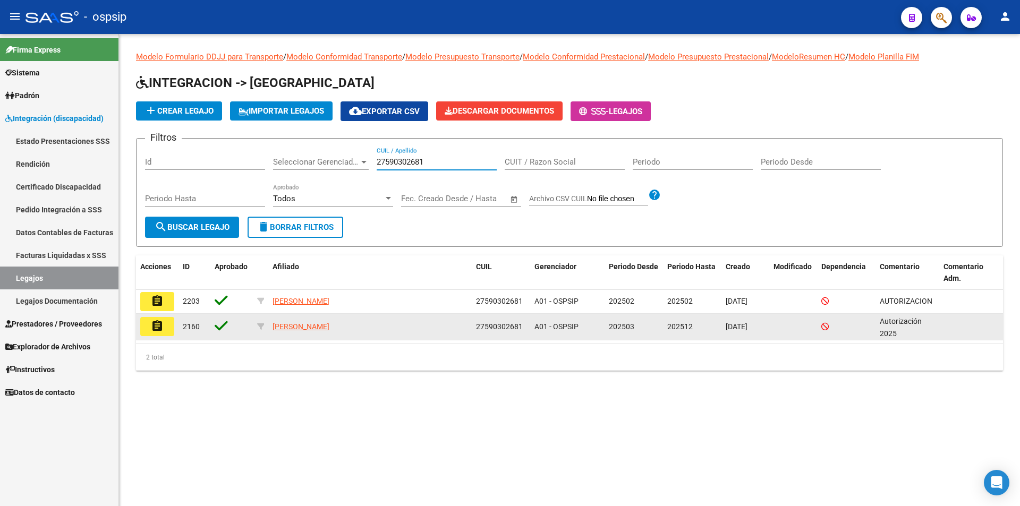
type input "27590302681"
click at [156, 328] on mat-icon "assignment" at bounding box center [157, 326] width 13 height 13
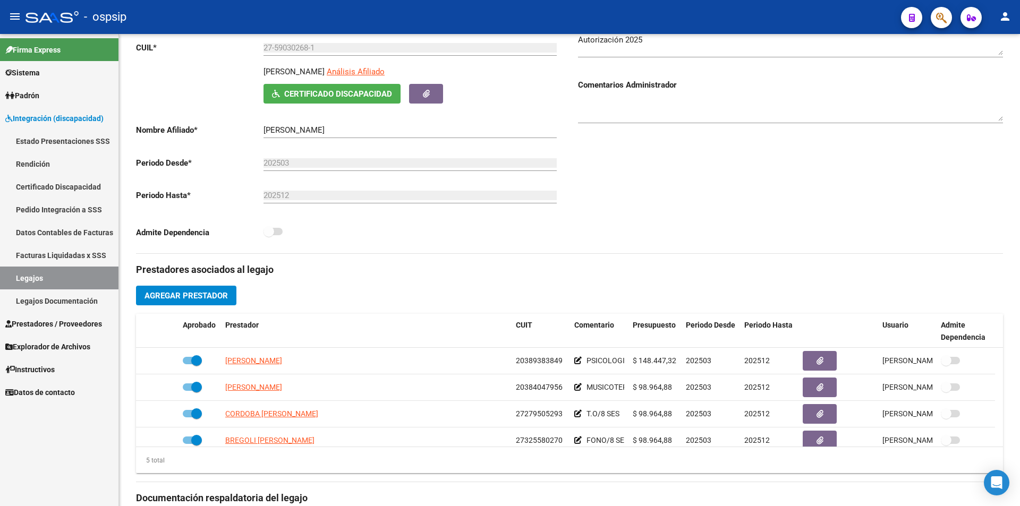
click at [85, 277] on link "Legajos" at bounding box center [59, 278] width 118 height 23
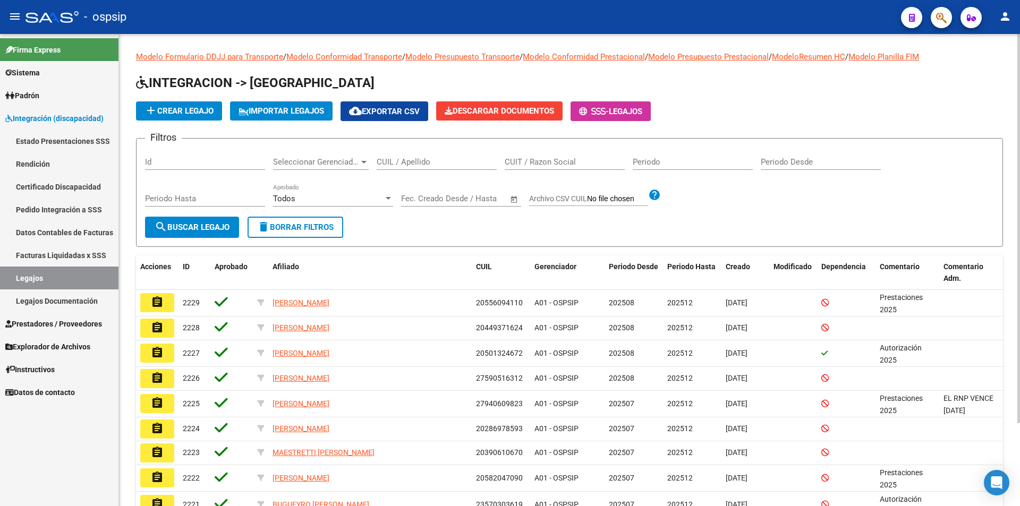
click at [418, 163] on input "CUIL / Apellido" at bounding box center [437, 162] width 120 height 10
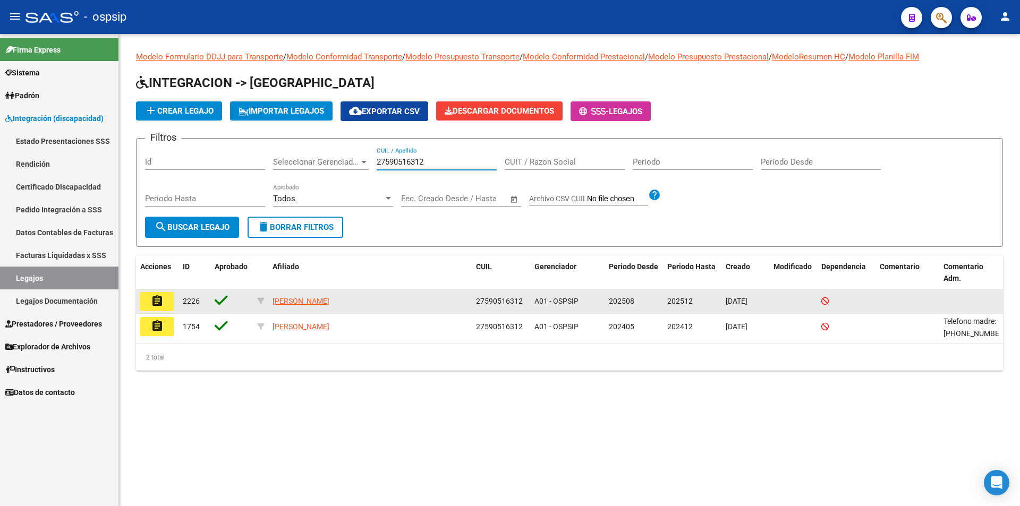
type input "27590516312"
click at [163, 304] on button "assignment" at bounding box center [157, 301] width 34 height 19
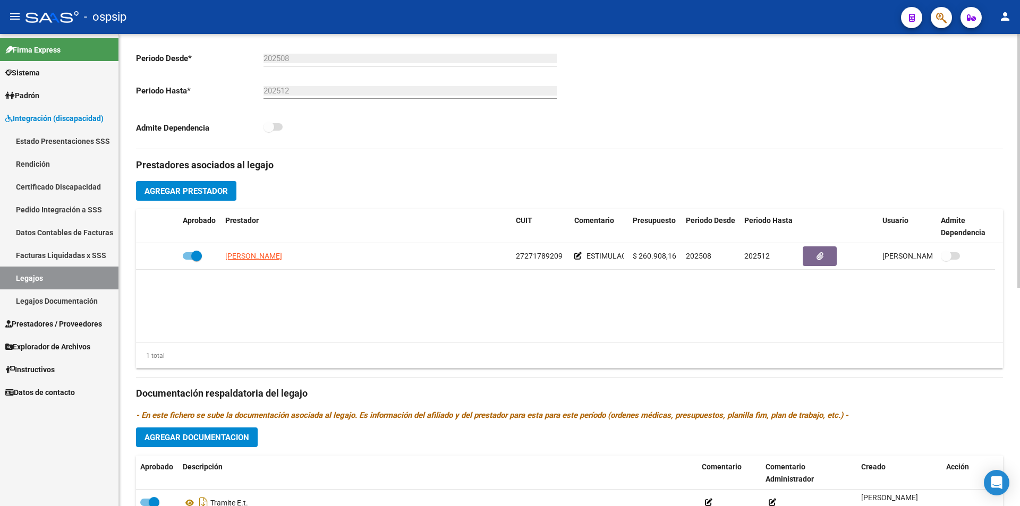
scroll to position [266, 0]
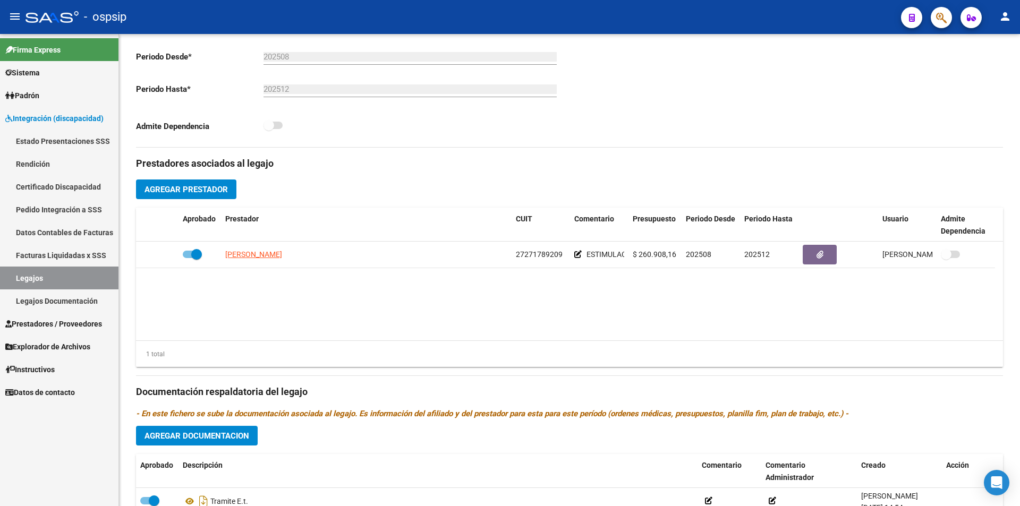
click at [32, 282] on link "Legajos" at bounding box center [59, 278] width 118 height 23
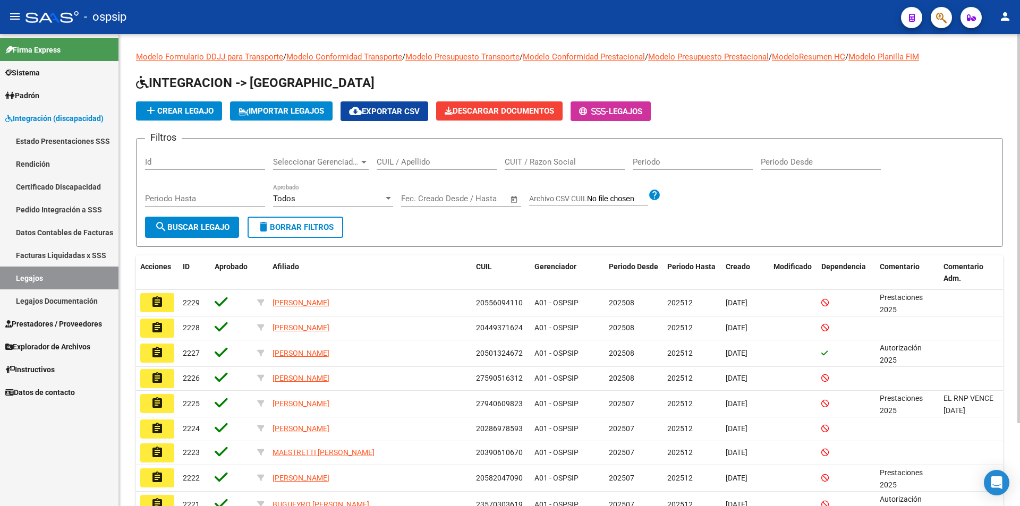
click at [378, 157] on input "CUIL / Apellido" at bounding box center [437, 162] width 120 height 10
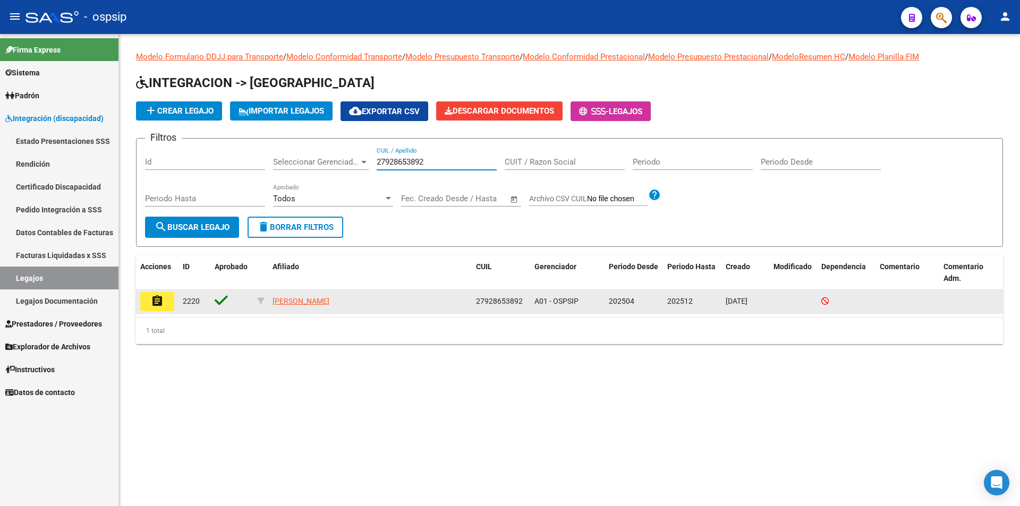
type input "27928653892"
click at [161, 306] on mat-icon "assignment" at bounding box center [157, 301] width 13 height 13
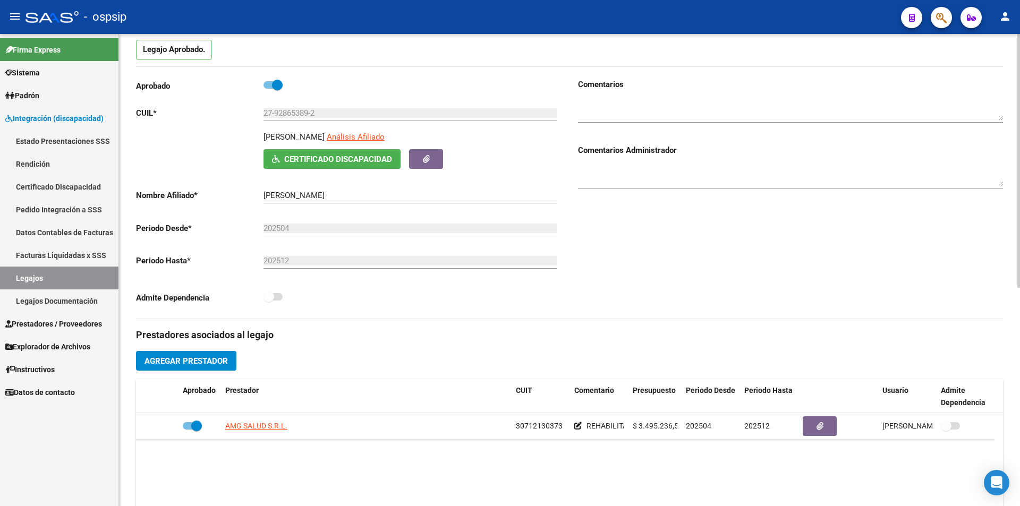
scroll to position [106, 0]
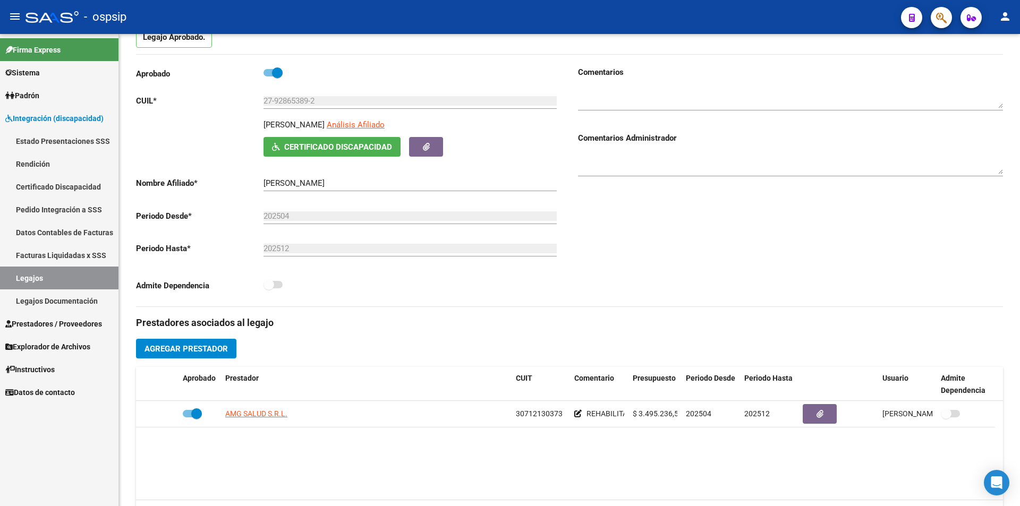
click at [56, 268] on link "Legajos" at bounding box center [59, 278] width 118 height 23
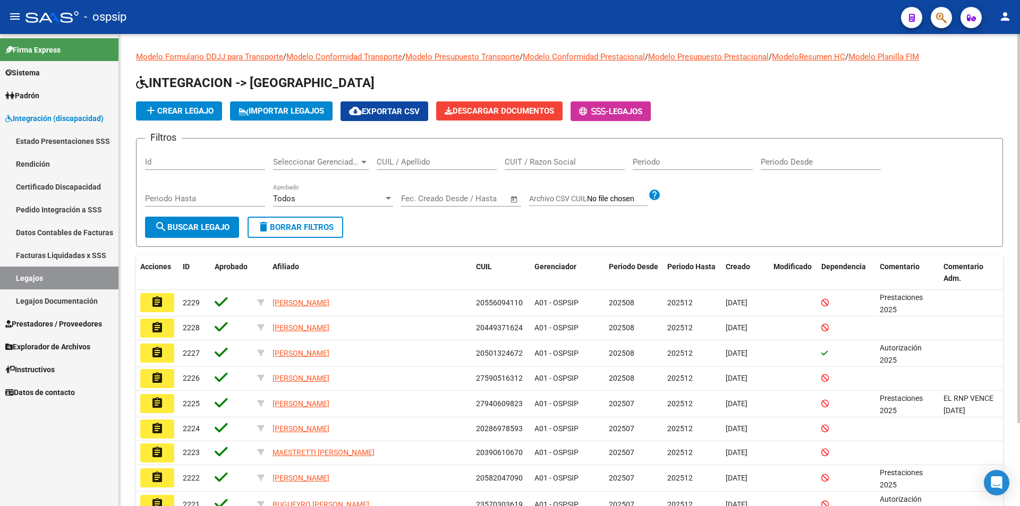
click at [438, 154] on div "CUIL / Apellido" at bounding box center [437, 158] width 120 height 23
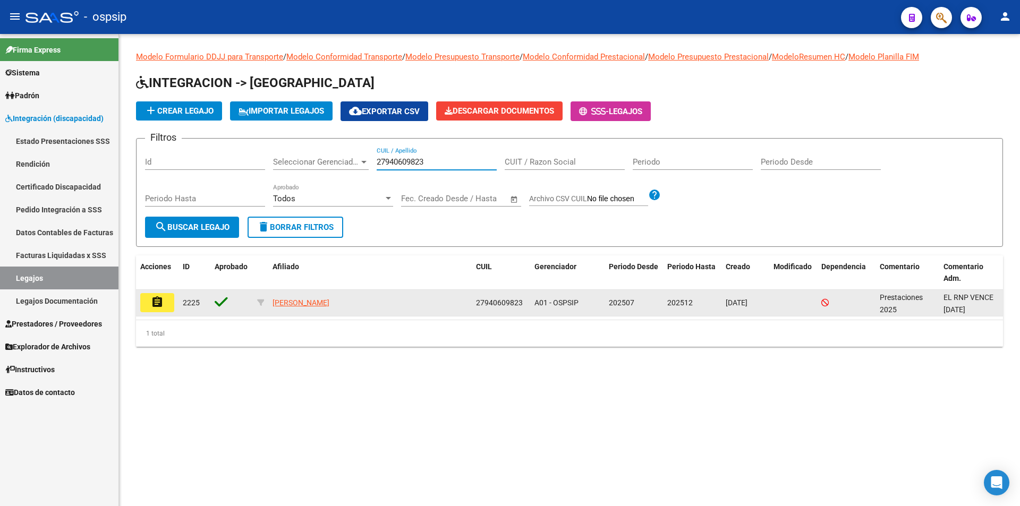
type input "27940609823"
click at [159, 308] on mat-icon "assignment" at bounding box center [157, 302] width 13 height 13
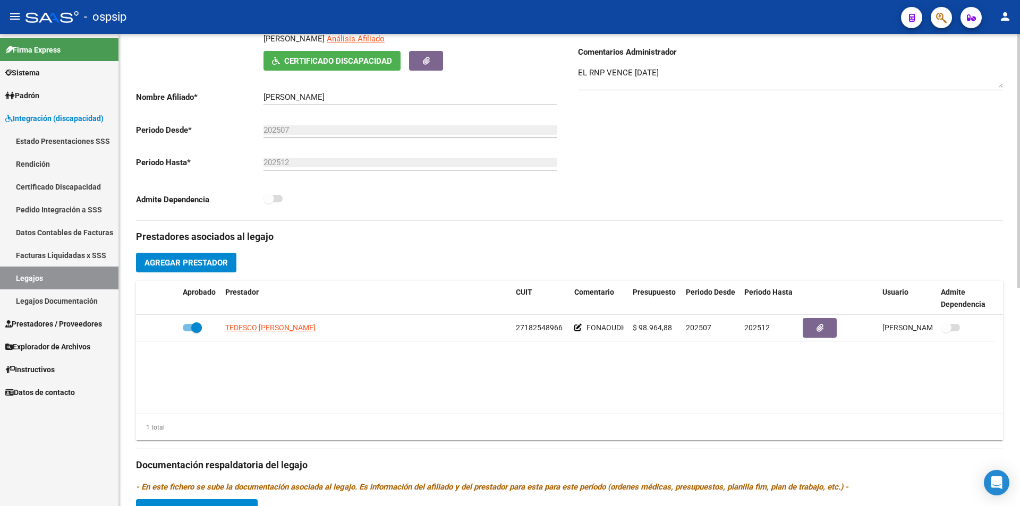
scroll to position [213, 0]
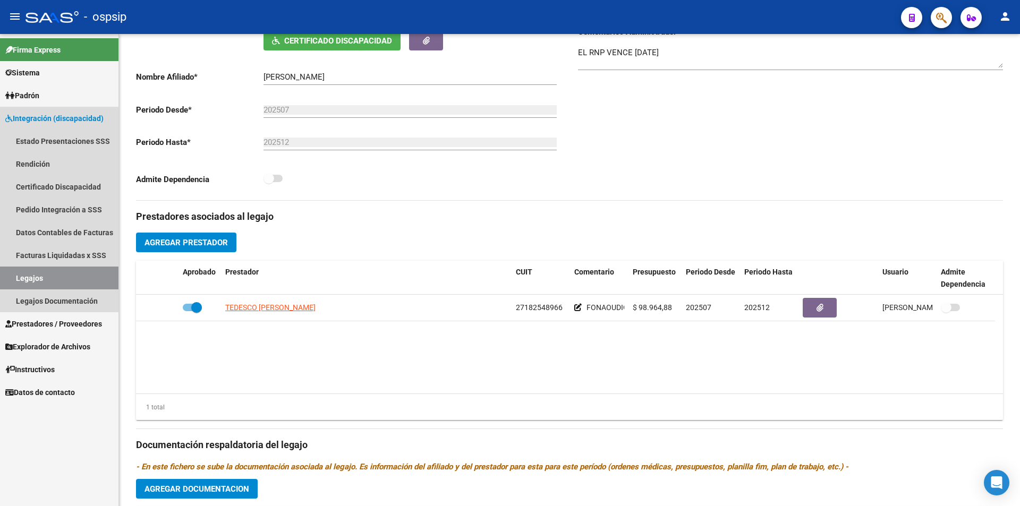
click at [68, 281] on link "Legajos" at bounding box center [59, 278] width 118 height 23
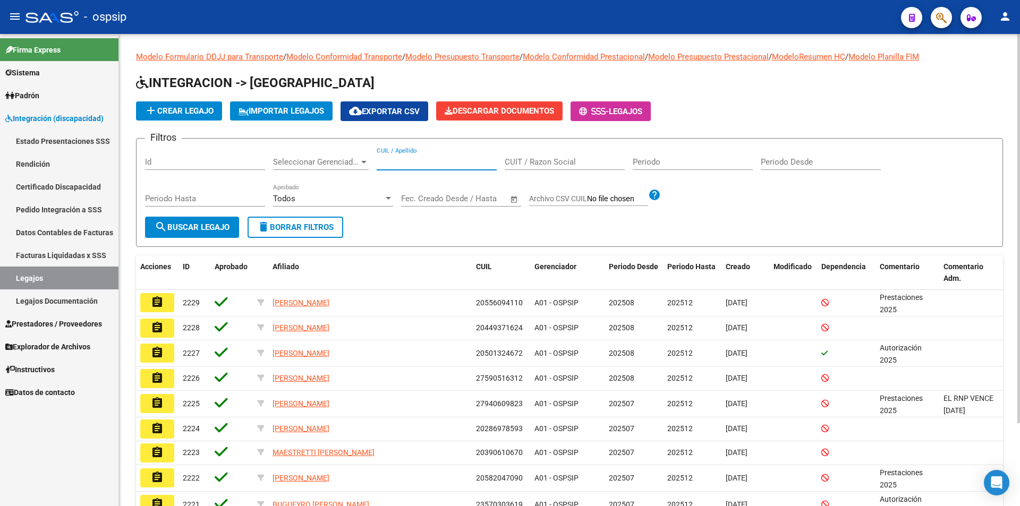
drag, startPoint x: 380, startPoint y: 158, endPoint x: 391, endPoint y: 158, distance: 10.6
click at [381, 158] on input "CUIL / Apellido" at bounding box center [437, 162] width 120 height 10
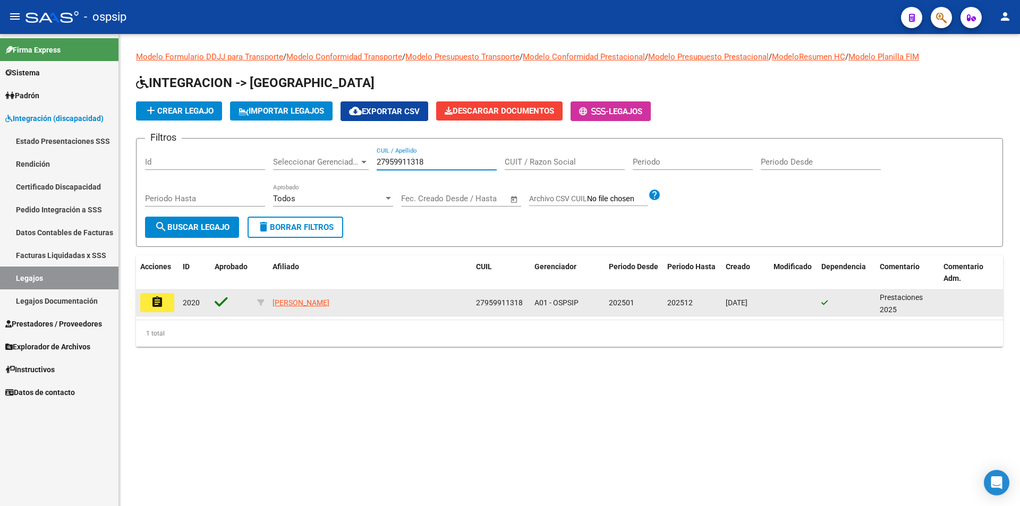
type input "27959911318"
click at [148, 306] on button "assignment" at bounding box center [157, 302] width 34 height 19
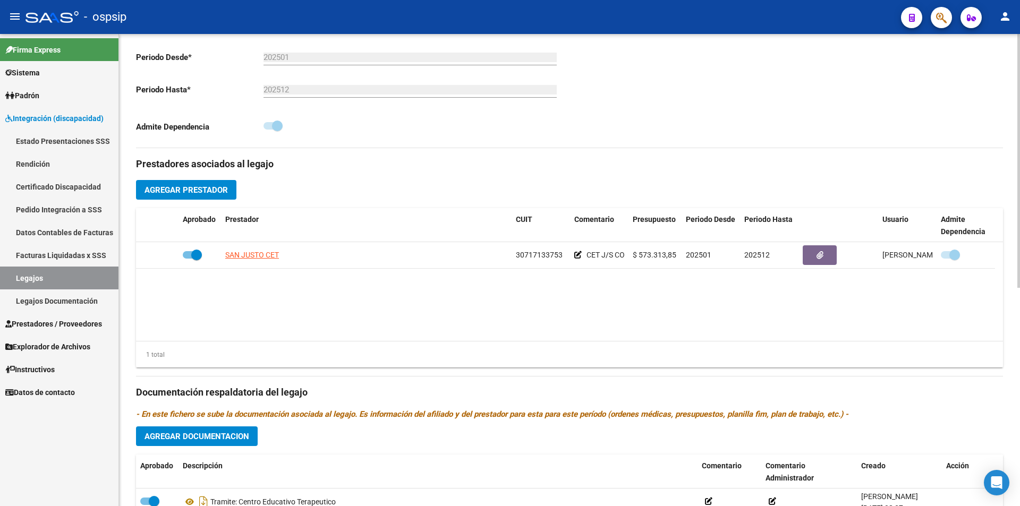
scroll to position [266, 0]
click at [37, 282] on link "Legajos" at bounding box center [59, 278] width 118 height 23
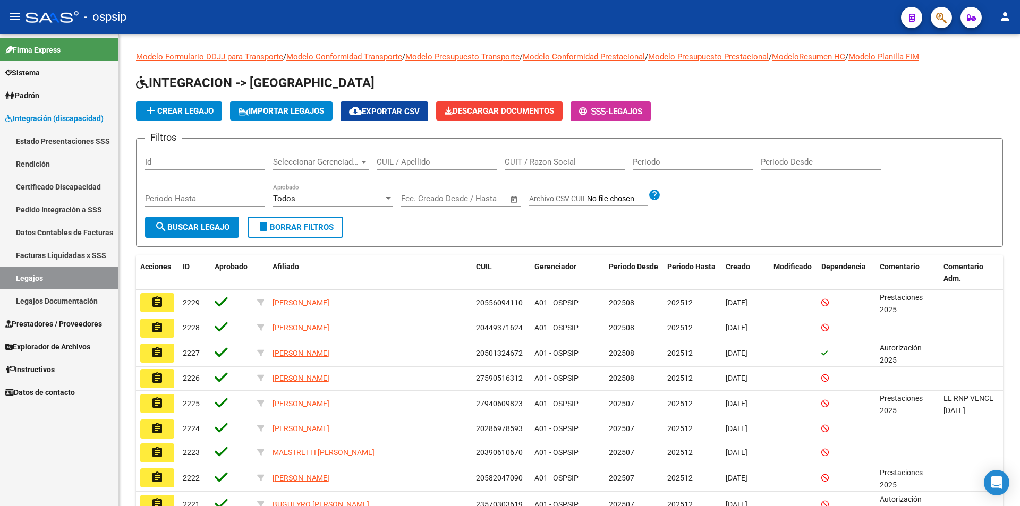
click at [395, 165] on input "CUIL / Apellido" at bounding box center [437, 162] width 120 height 10
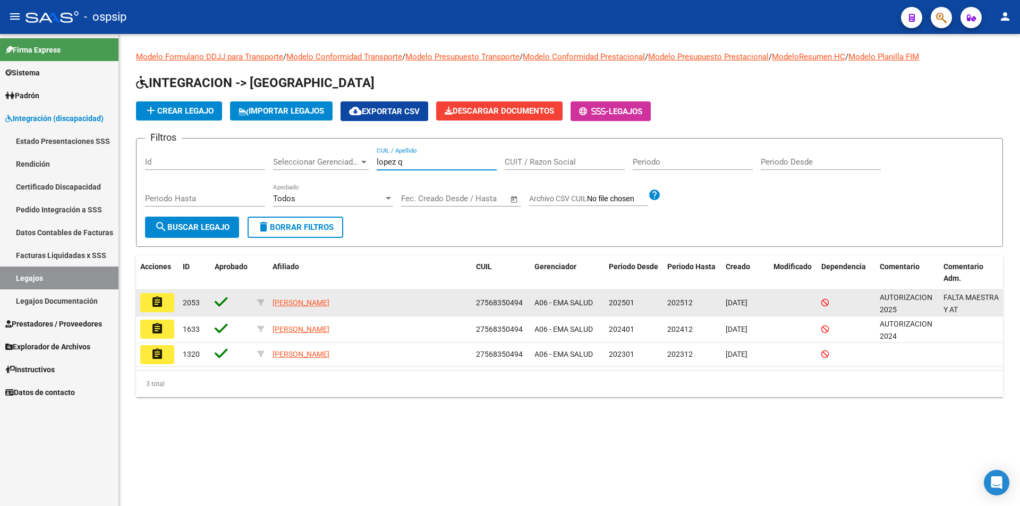
type input "lopez q"
click at [160, 301] on mat-icon "assignment" at bounding box center [157, 302] width 13 height 13
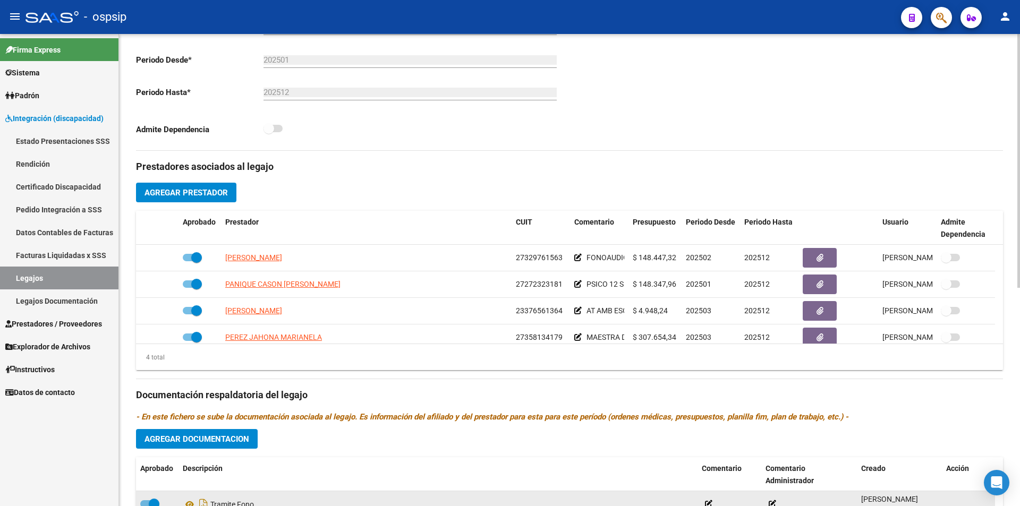
scroll to position [266, 0]
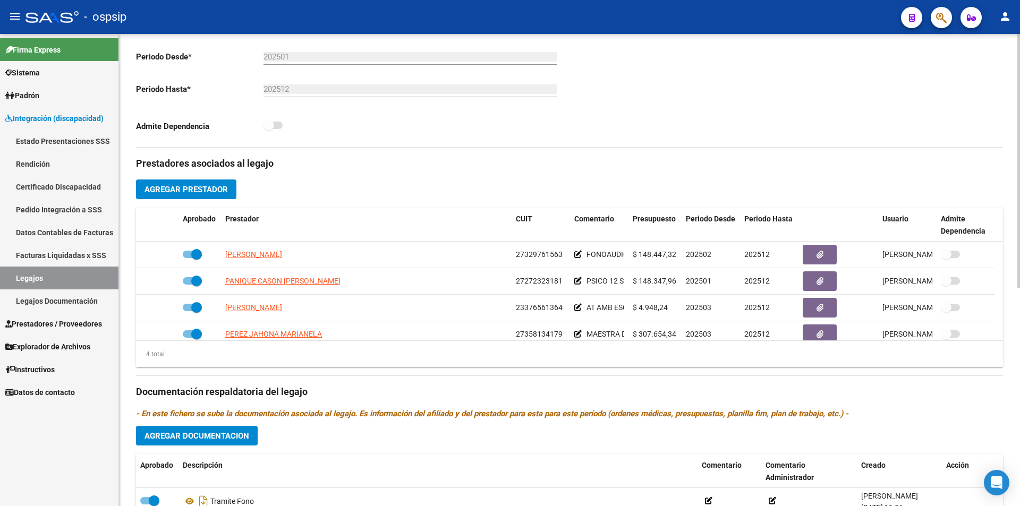
drag, startPoint x: 700, startPoint y: 406, endPoint x: 635, endPoint y: 403, distance: 64.9
click at [698, 405] on div "Prestadores asociados al legajo Agregar Prestador Aprobado Prestador CUIT Comen…" at bounding box center [569, 385] width 867 height 474
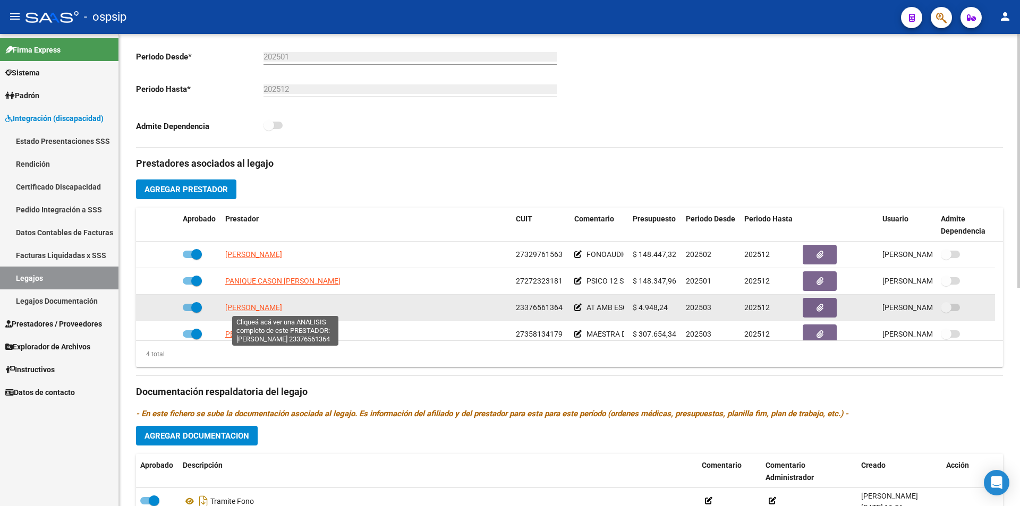
click at [227, 310] on span "[PERSON_NAME]" at bounding box center [253, 307] width 57 height 9
type textarea "23376561364"
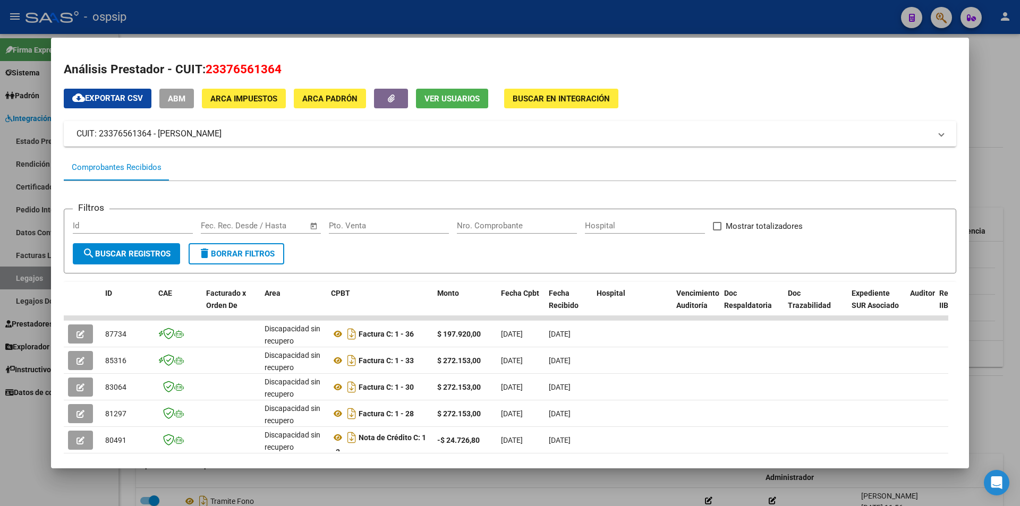
click at [17, 282] on div at bounding box center [510, 253] width 1020 height 506
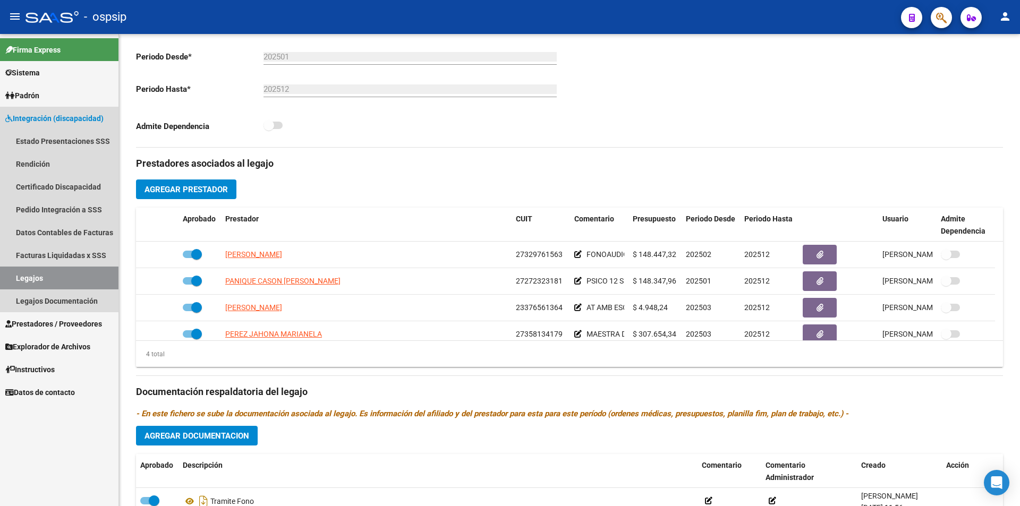
click at [15, 284] on link "Legajos" at bounding box center [59, 278] width 118 height 23
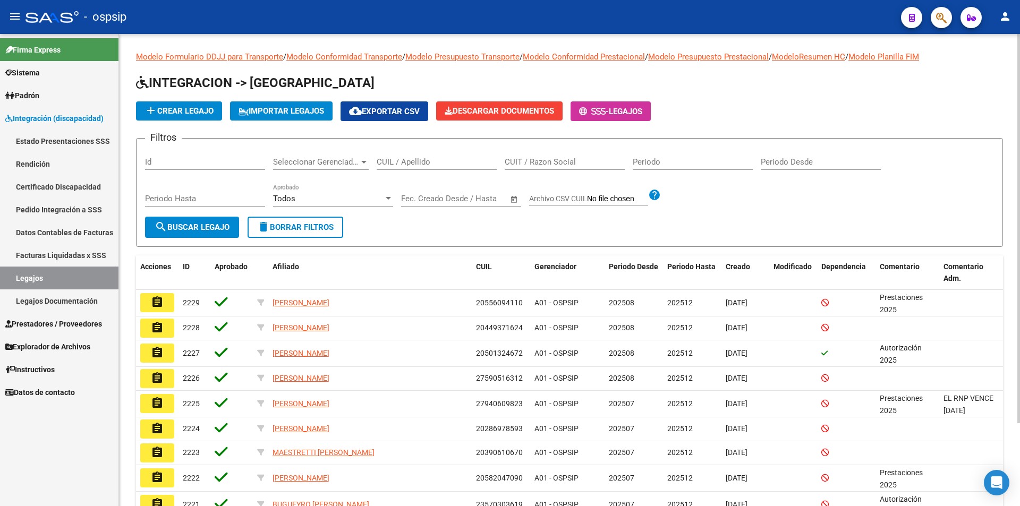
click at [401, 155] on div "CUIL / Apellido" at bounding box center [437, 158] width 120 height 23
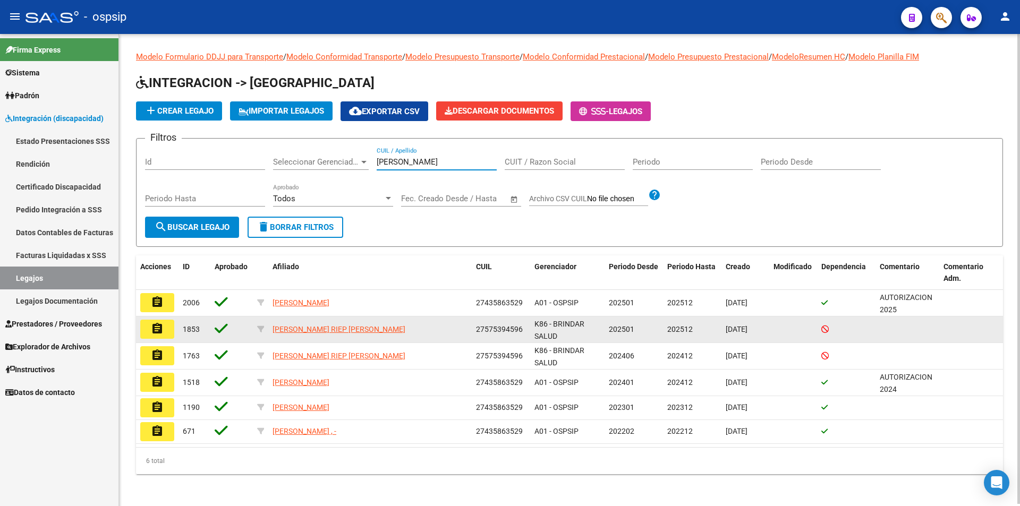
type input "[PERSON_NAME]"
click at [151, 328] on mat-icon "assignment" at bounding box center [157, 329] width 13 height 13
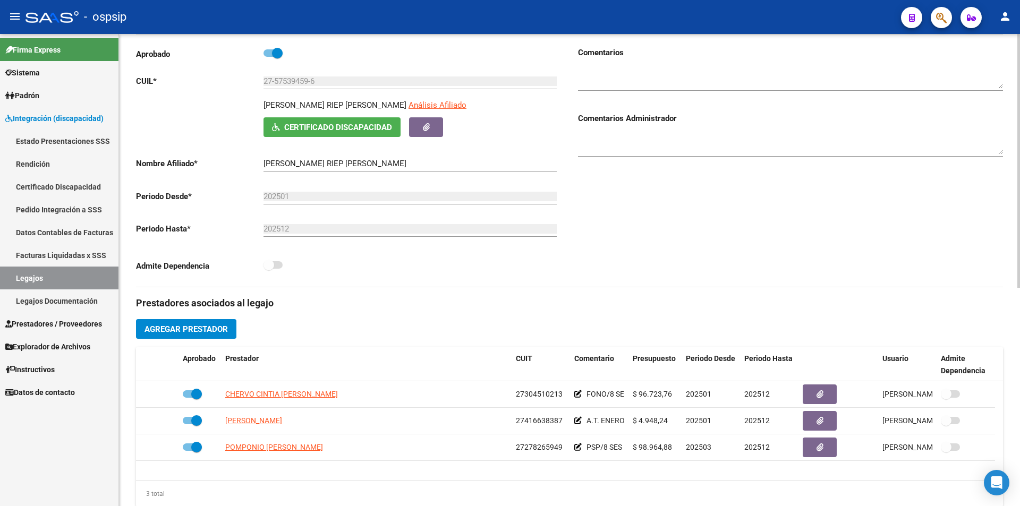
scroll to position [159, 0]
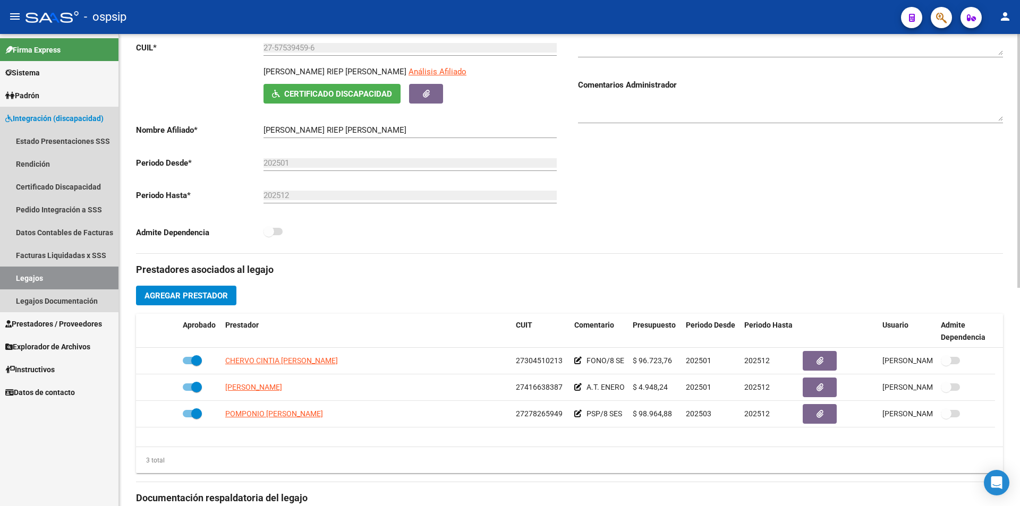
click at [75, 279] on link "Legajos" at bounding box center [59, 278] width 118 height 23
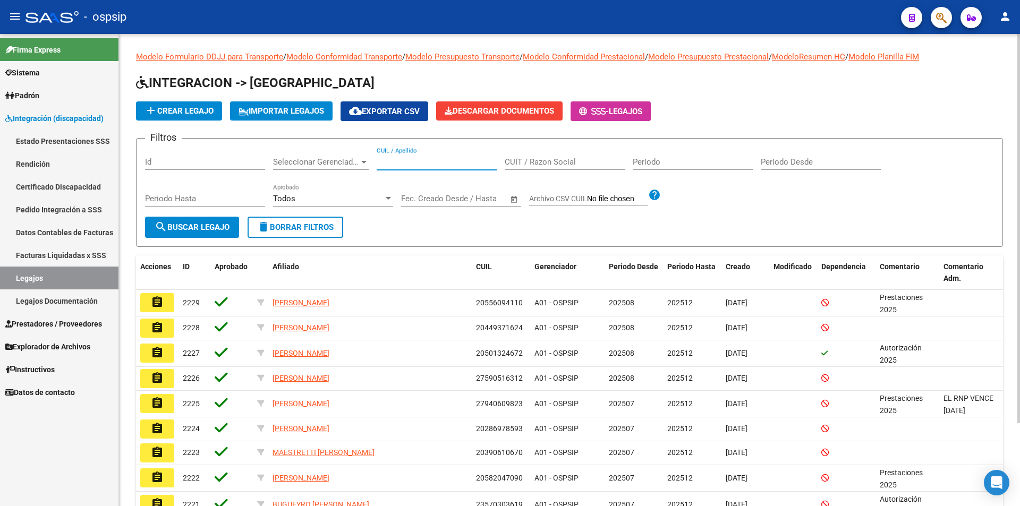
click at [391, 160] on input "CUIL / Apellido" at bounding box center [437, 162] width 120 height 10
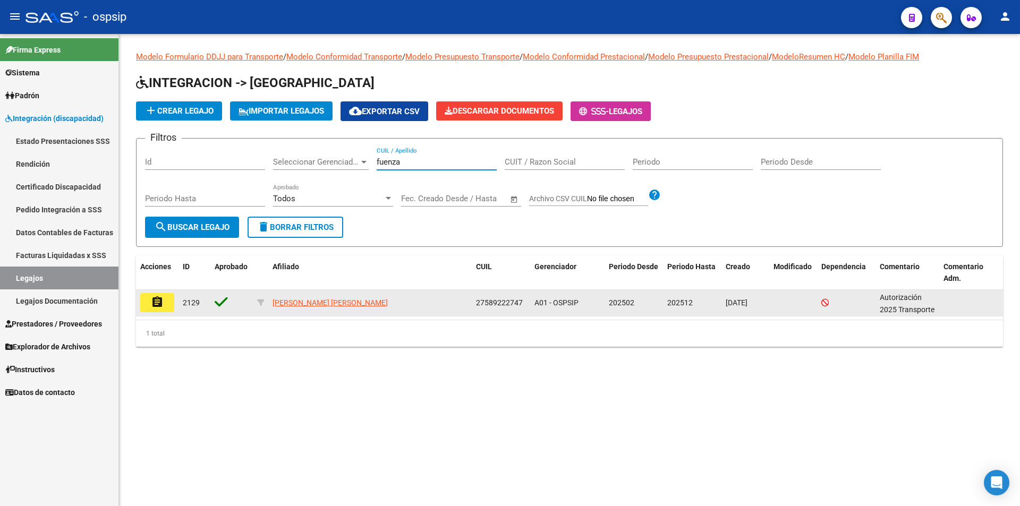
type input "fuenza"
click at [145, 304] on button "assignment" at bounding box center [157, 302] width 34 height 19
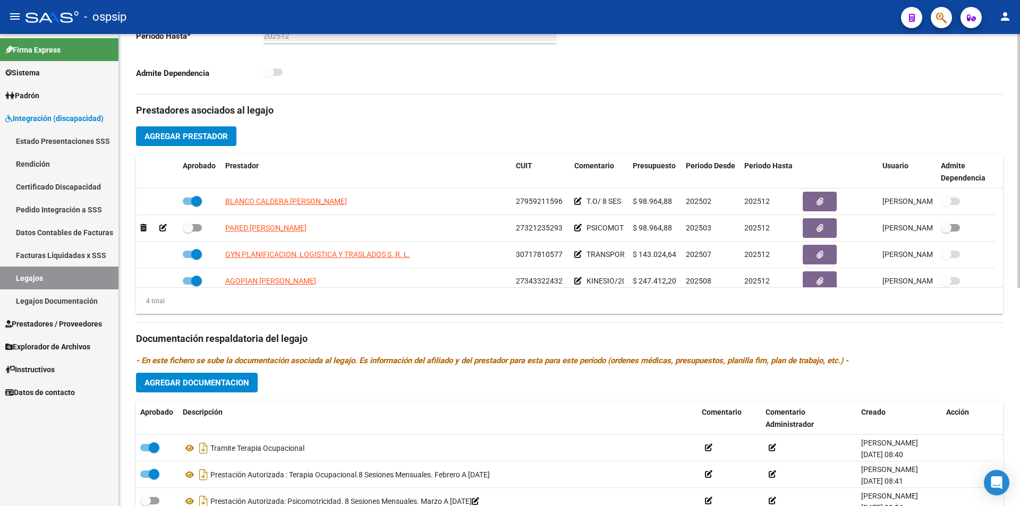
scroll to position [11, 0]
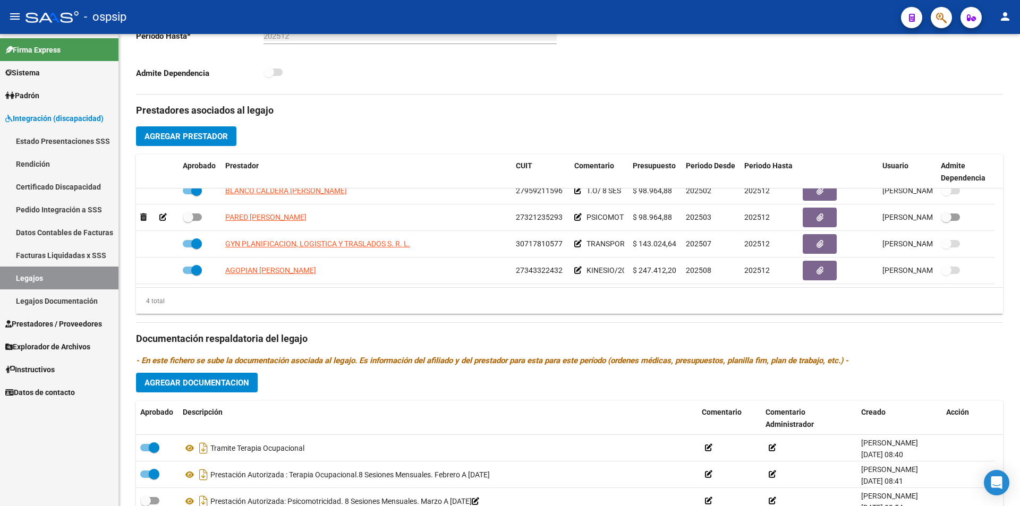
click at [44, 282] on link "Legajos" at bounding box center [59, 278] width 118 height 23
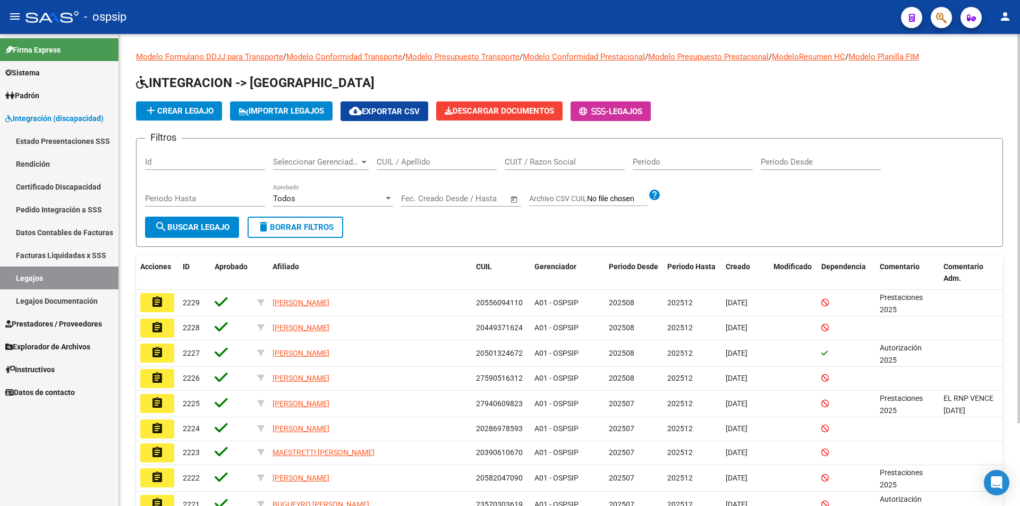
click at [393, 167] on div "CUIL / Apellido" at bounding box center [437, 158] width 120 height 23
paste input "27505873837"
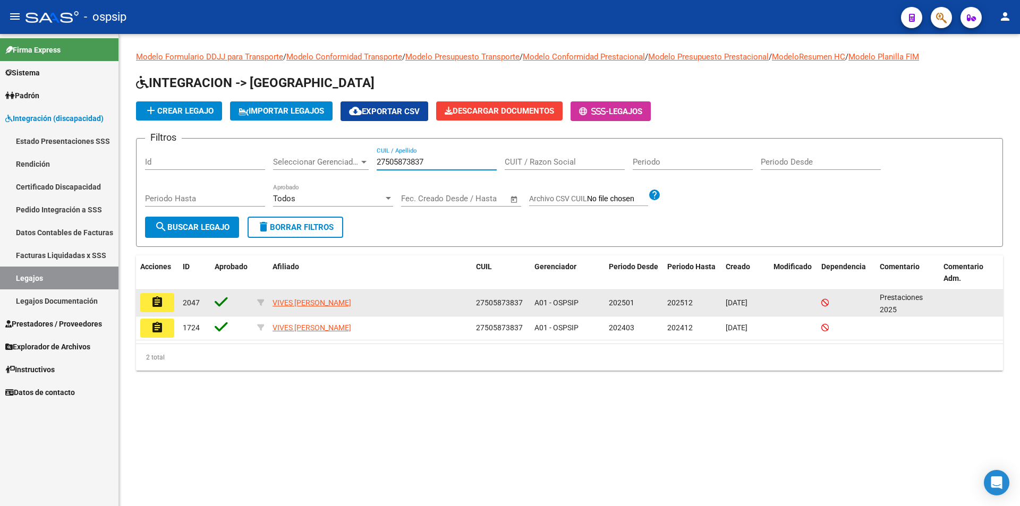
type input "27505873837"
click at [149, 304] on button "assignment" at bounding box center [157, 302] width 34 height 19
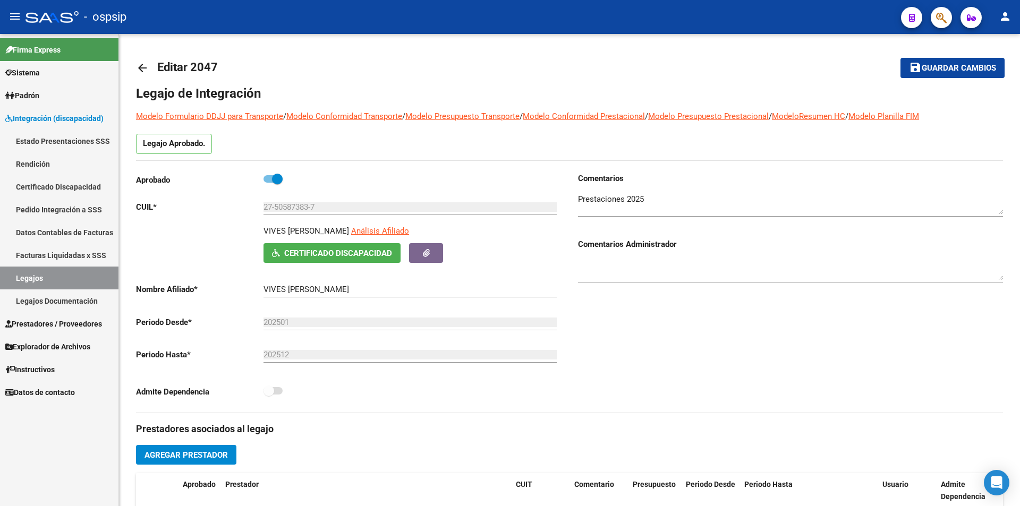
click at [56, 281] on link "Legajos" at bounding box center [59, 278] width 118 height 23
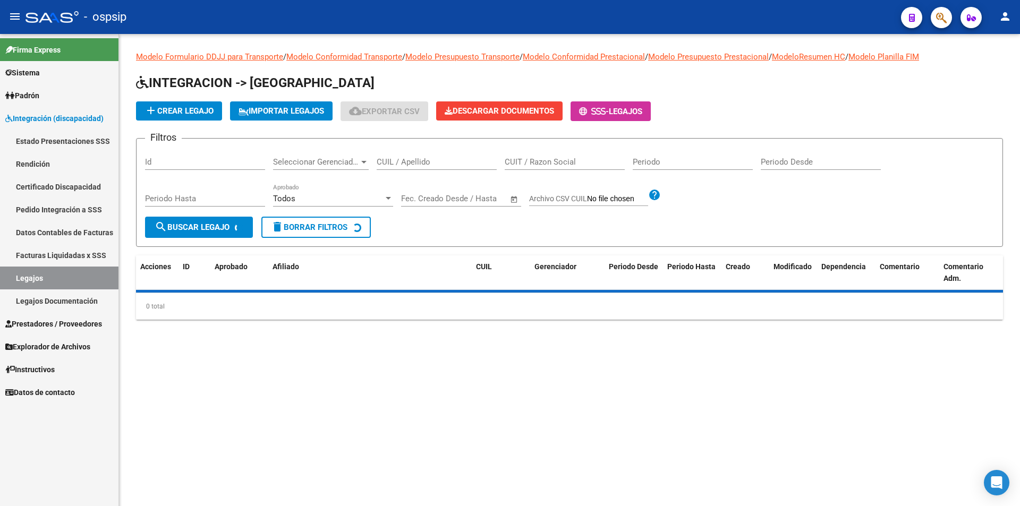
click at [401, 163] on input "CUIL / Apellido" at bounding box center [437, 162] width 120 height 10
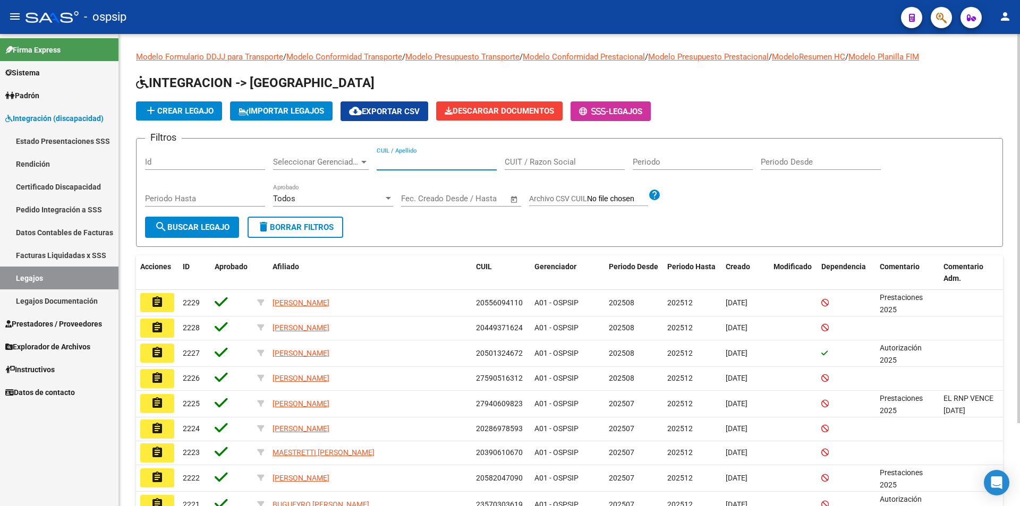
paste input "20582132668"
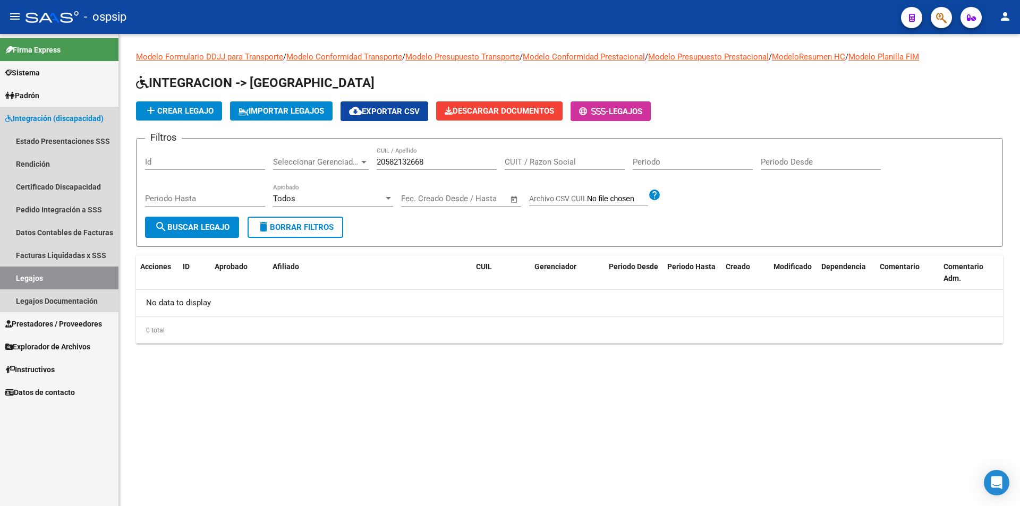
click at [84, 279] on link "Legajos" at bounding box center [59, 278] width 118 height 23
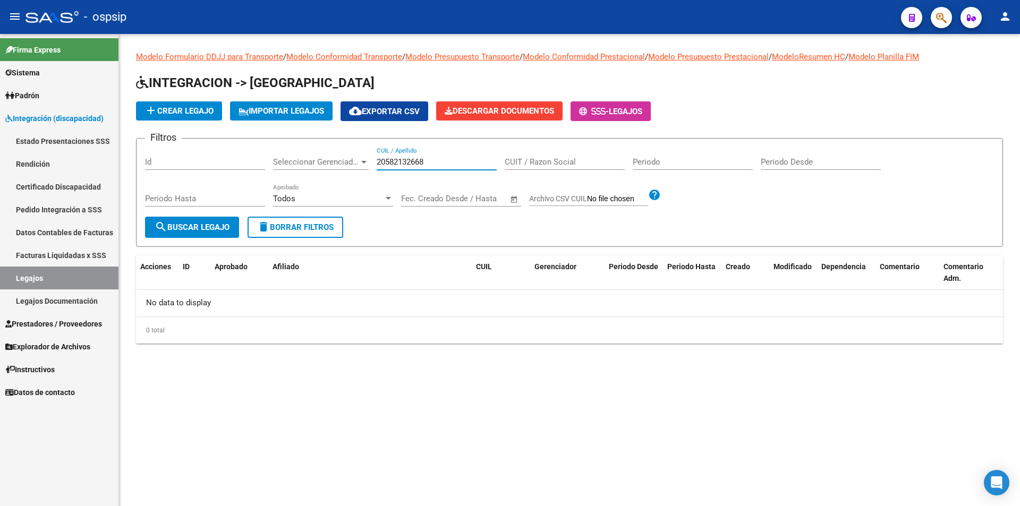
drag, startPoint x: 439, startPoint y: 160, endPoint x: 344, endPoint y: 151, distance: 95.0
click at [326, 156] on div "Filtros Id Seleccionar Gerenciador Seleccionar Gerenciador 20582132668 CUIL / A…" at bounding box center [569, 182] width 849 height 70
paste input "b"
drag, startPoint x: 435, startPoint y: 158, endPoint x: 295, endPoint y: 146, distance: 140.3
click at [295, 146] on form "Filtros Id Seleccionar Gerenciador Seleccionar Gerenciador 20582132668 CUIL / A…" at bounding box center [569, 192] width 867 height 109
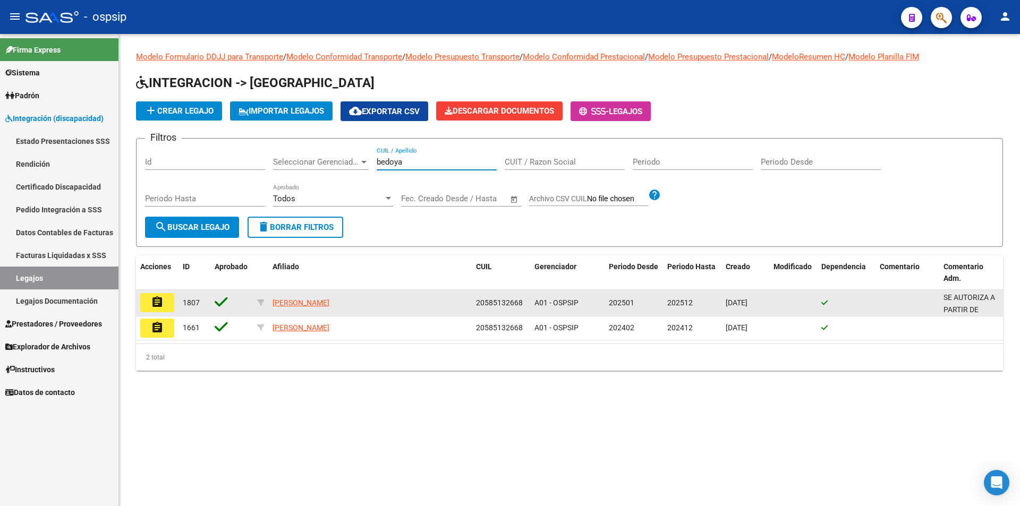
type input "bedoya"
drag, startPoint x: 522, startPoint y: 304, endPoint x: 468, endPoint y: 304, distance: 54.2
click at [468, 304] on div "assignment 1807 [PERSON_NAME] 20585132668 A01 - OSPSIP 202501 202512 [DATE] SE …" at bounding box center [569, 303] width 867 height 27
copy div "[PERSON_NAME] 20585132668"
click at [155, 301] on mat-icon "assignment" at bounding box center [157, 302] width 13 height 13
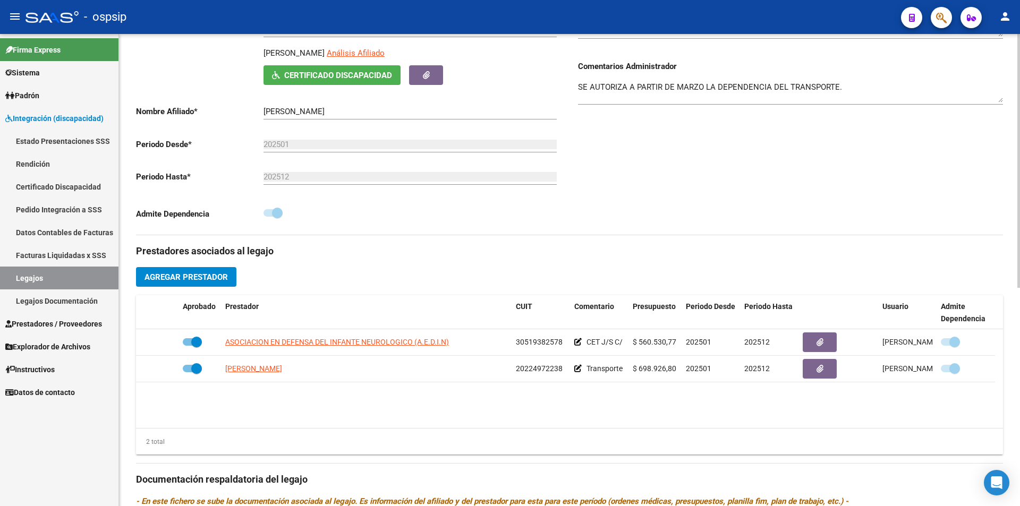
scroll to position [266, 0]
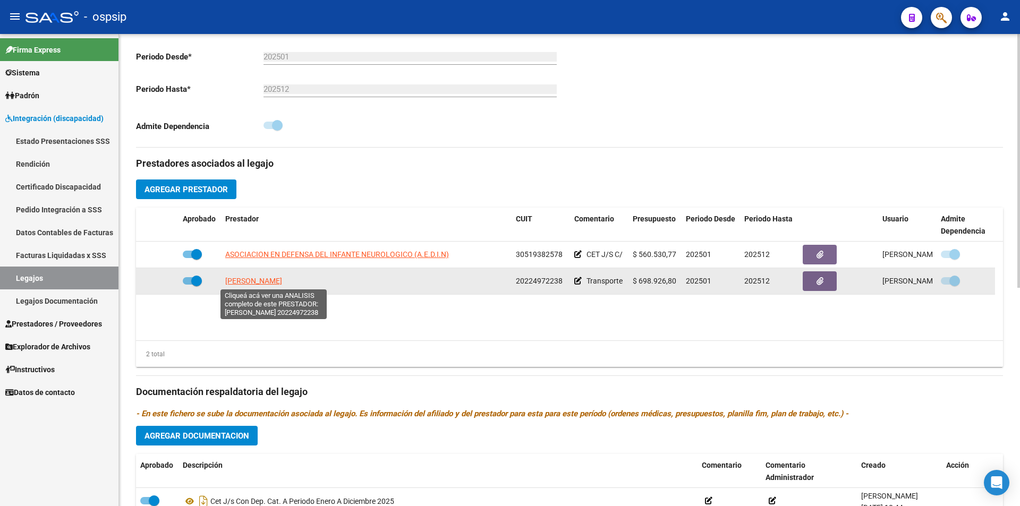
click at [281, 281] on span "[PERSON_NAME]" at bounding box center [253, 281] width 57 height 9
type textarea "20224972238"
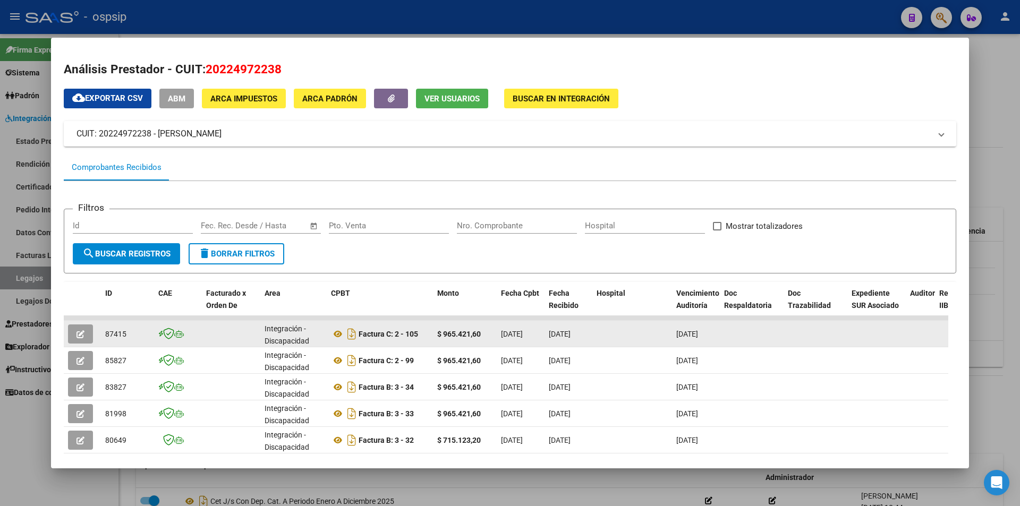
click at [73, 333] on button "button" at bounding box center [80, 334] width 25 height 19
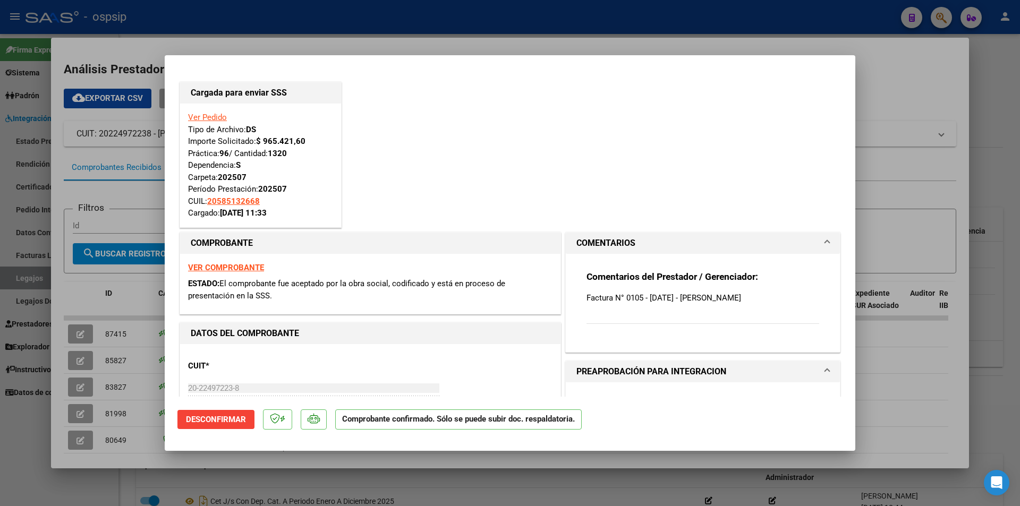
click at [77, 381] on div at bounding box center [510, 253] width 1020 height 506
type input "$ 0,00"
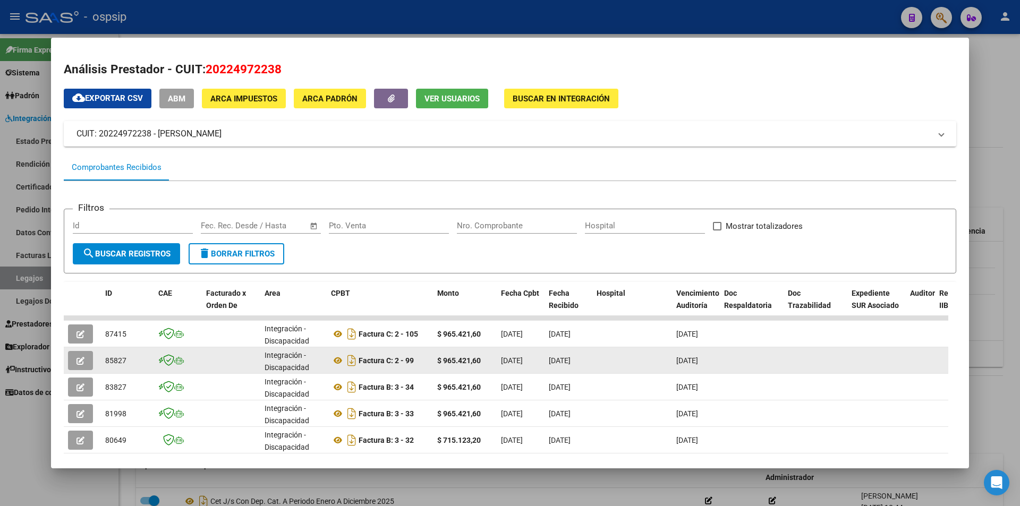
click at [79, 363] on icon "button" at bounding box center [81, 361] width 8 height 8
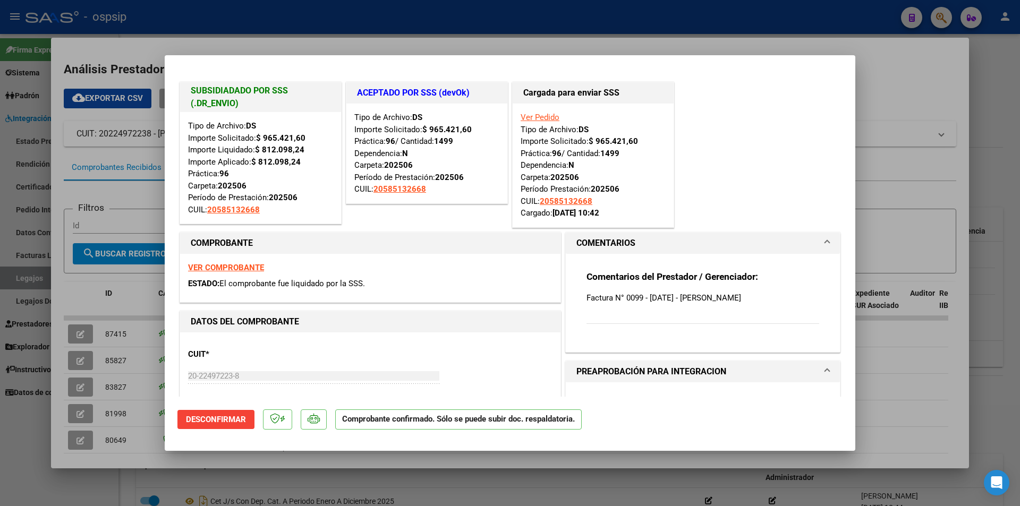
click at [40, 276] on div at bounding box center [510, 253] width 1020 height 506
type input "$ 0,00"
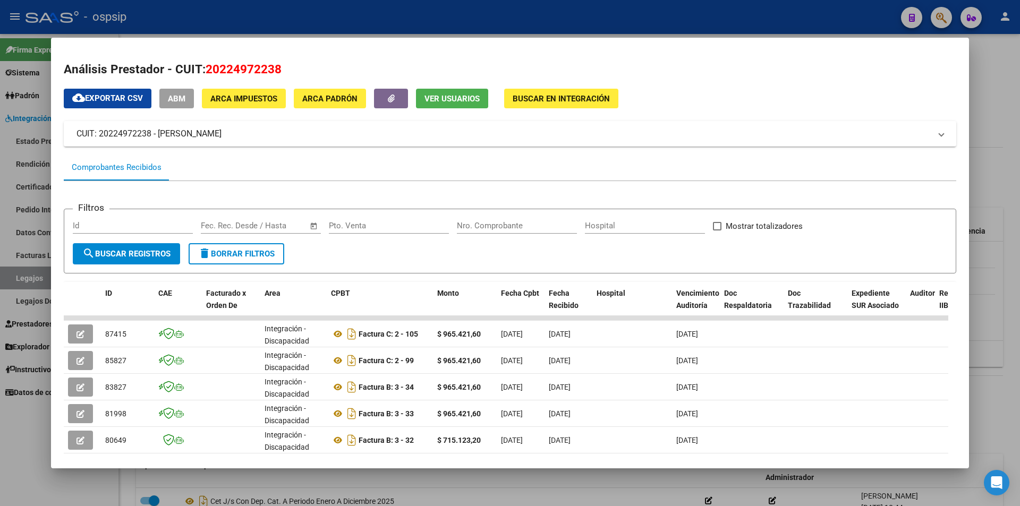
click at [34, 278] on div at bounding box center [510, 253] width 1020 height 506
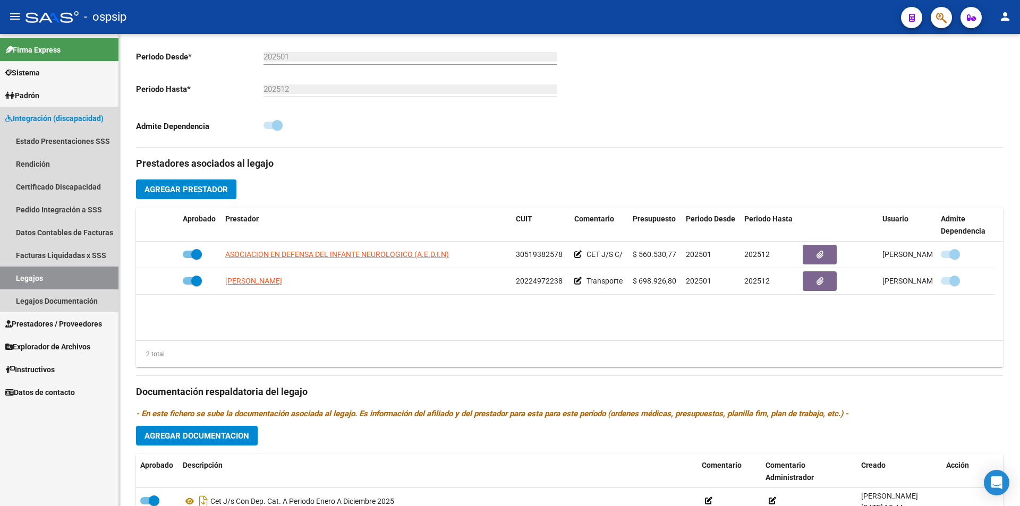
click at [31, 276] on link "Legajos" at bounding box center [59, 278] width 118 height 23
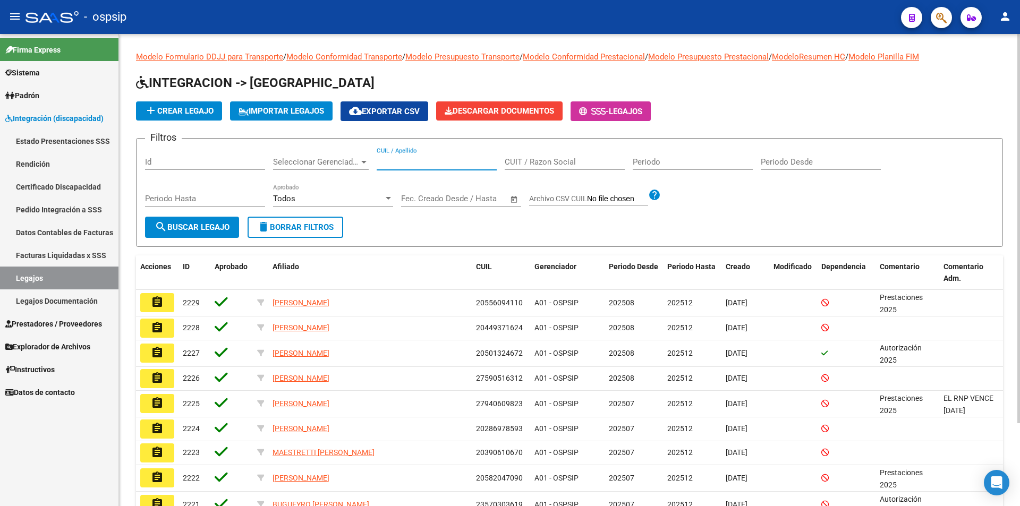
click at [387, 159] on input "CUIL / Apellido" at bounding box center [437, 162] width 120 height 10
paste input "20581235985"
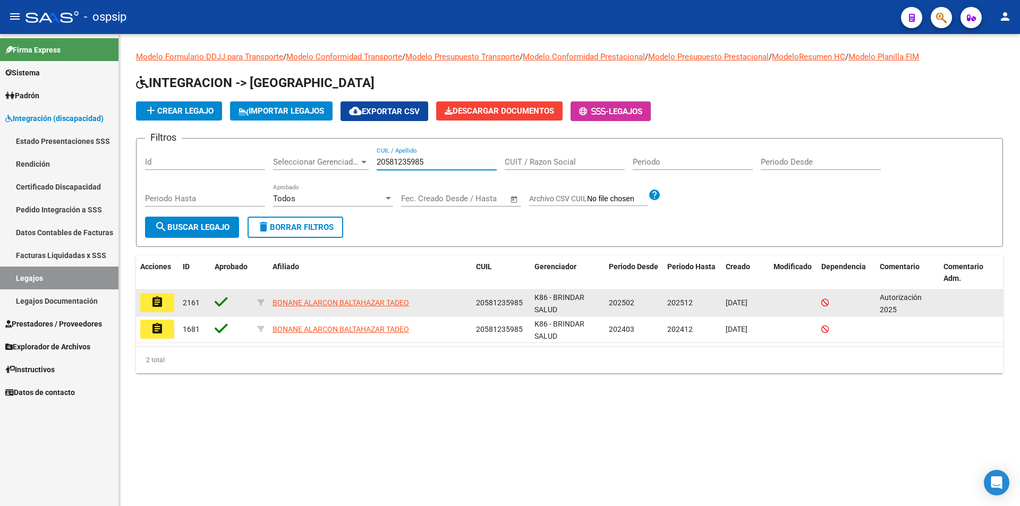
type input "20581235985"
click at [156, 303] on mat-icon "assignment" at bounding box center [157, 302] width 13 height 13
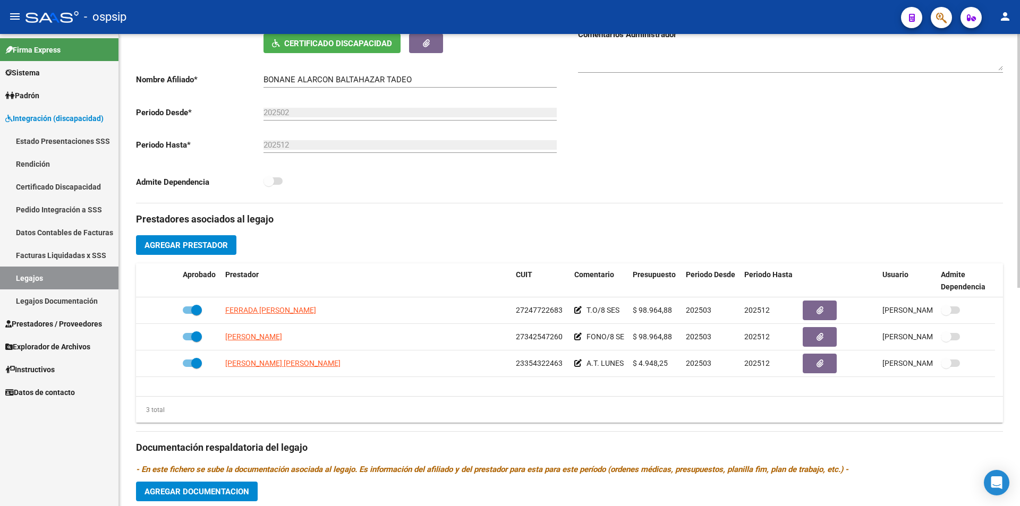
scroll to position [213, 0]
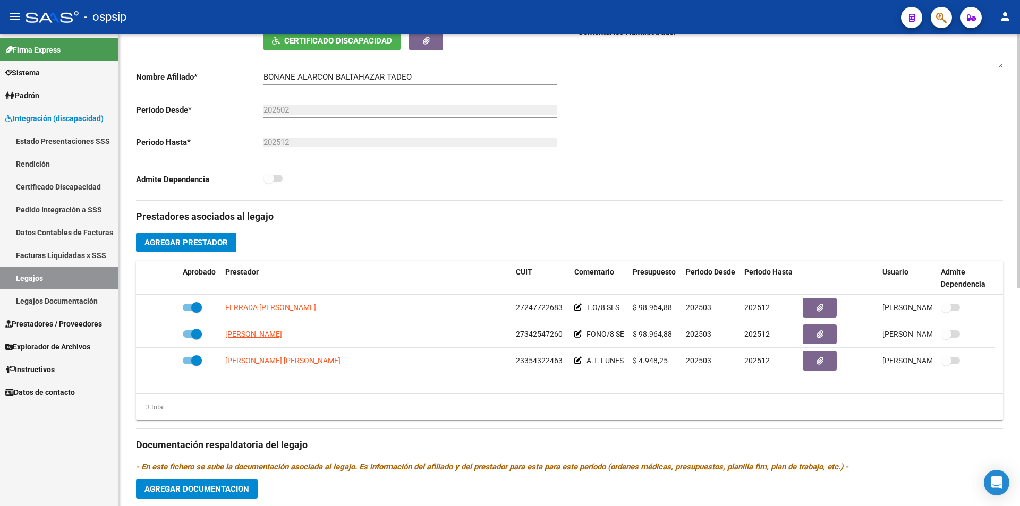
click at [608, 391] on datatable-body "FERRADA [PERSON_NAME] 27247722683 T.O/8 SES $ 98.964,88 202503 202512 [PERSON_N…" at bounding box center [569, 344] width 867 height 99
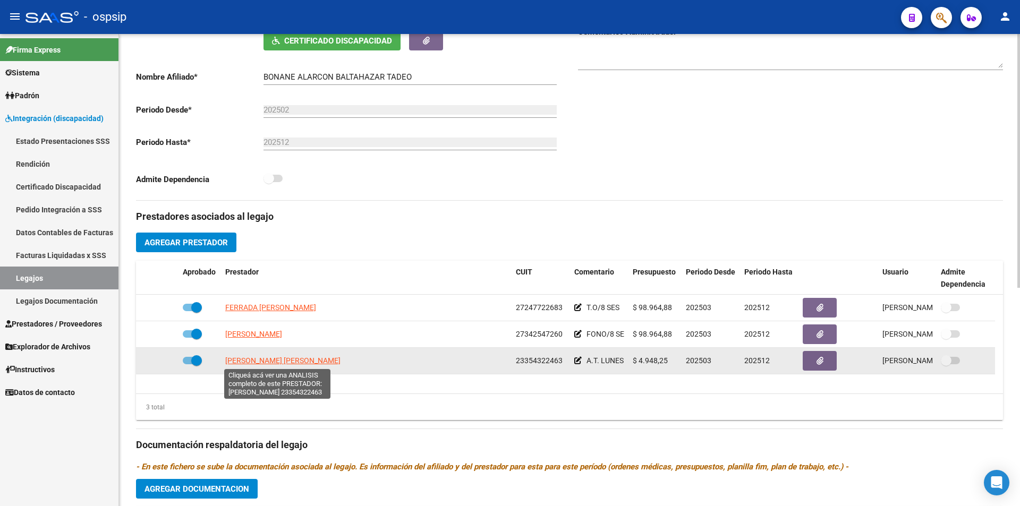
click at [277, 360] on span "[PERSON_NAME] [PERSON_NAME]" at bounding box center [282, 361] width 115 height 9
type textarea "23354322463"
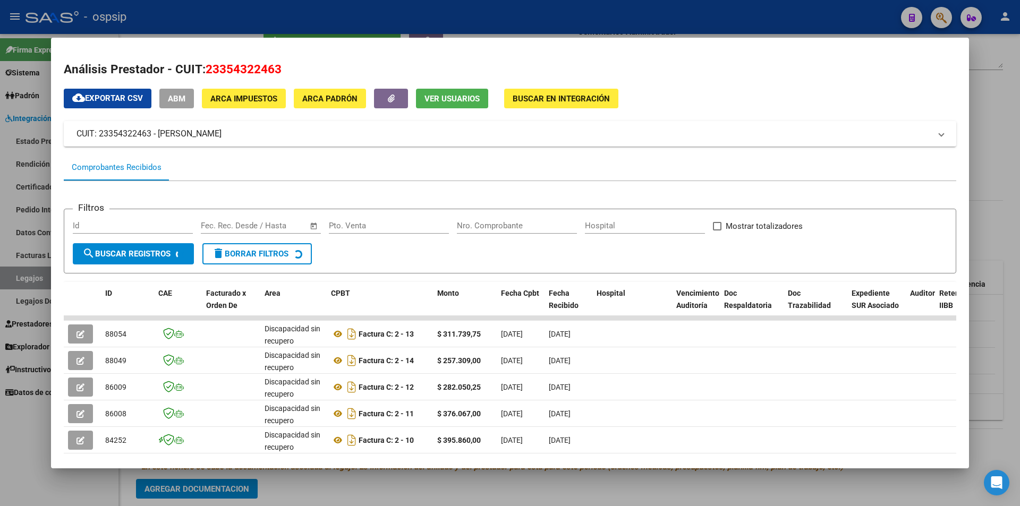
scroll to position [1, 0]
click at [25, 279] on div at bounding box center [510, 253] width 1020 height 506
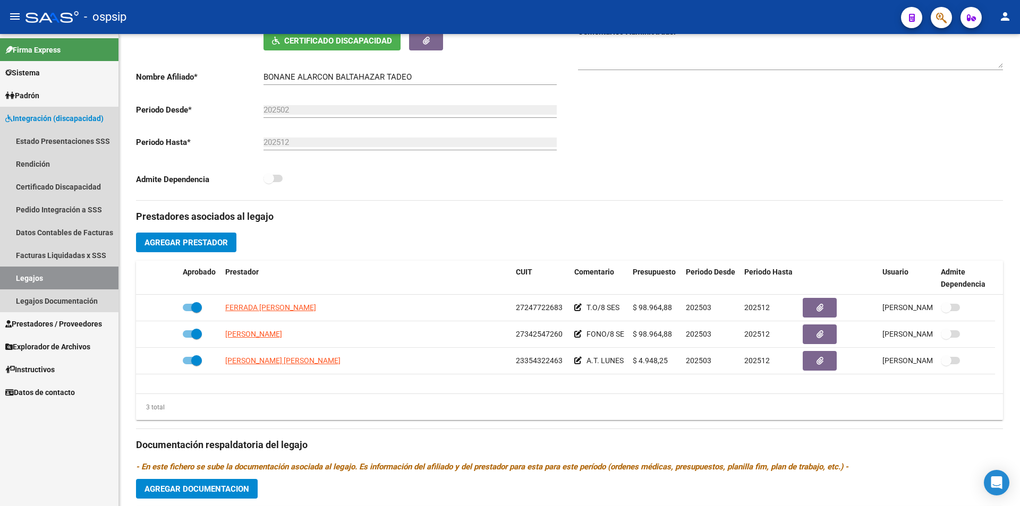
click at [24, 278] on link "Legajos" at bounding box center [59, 278] width 118 height 23
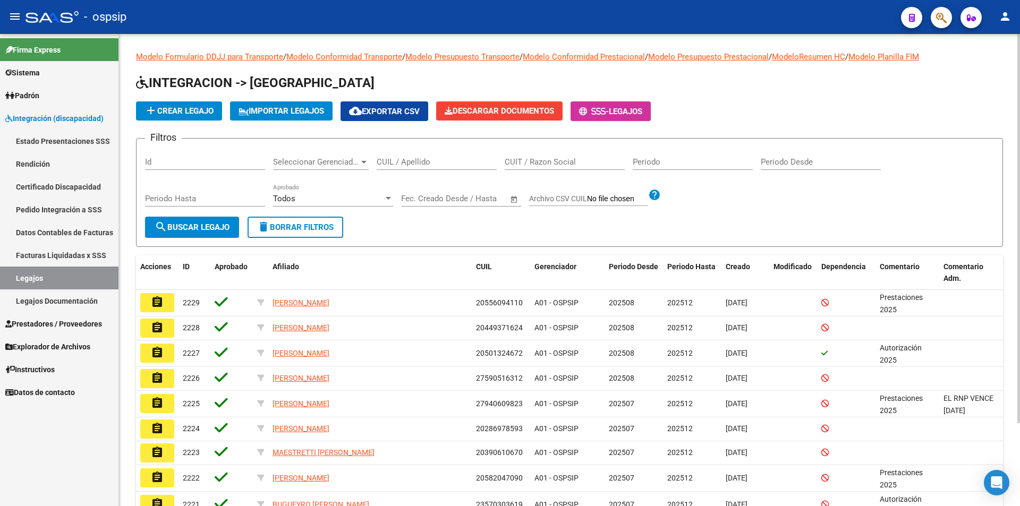
click at [429, 160] on input "CUIL / Apellido" at bounding box center [437, 162] width 120 height 10
paste input "27511263463"
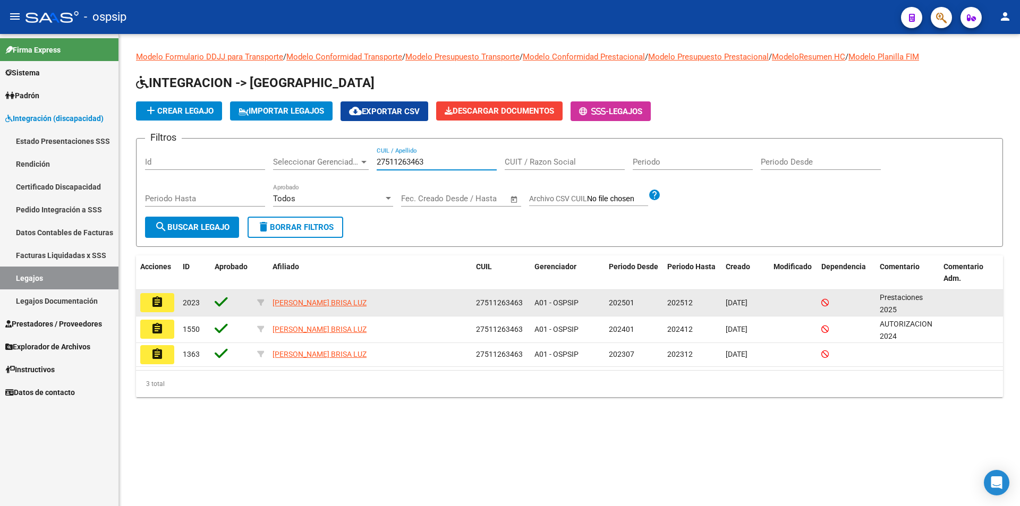
type input "27511263463"
click at [165, 306] on button "assignment" at bounding box center [157, 302] width 34 height 19
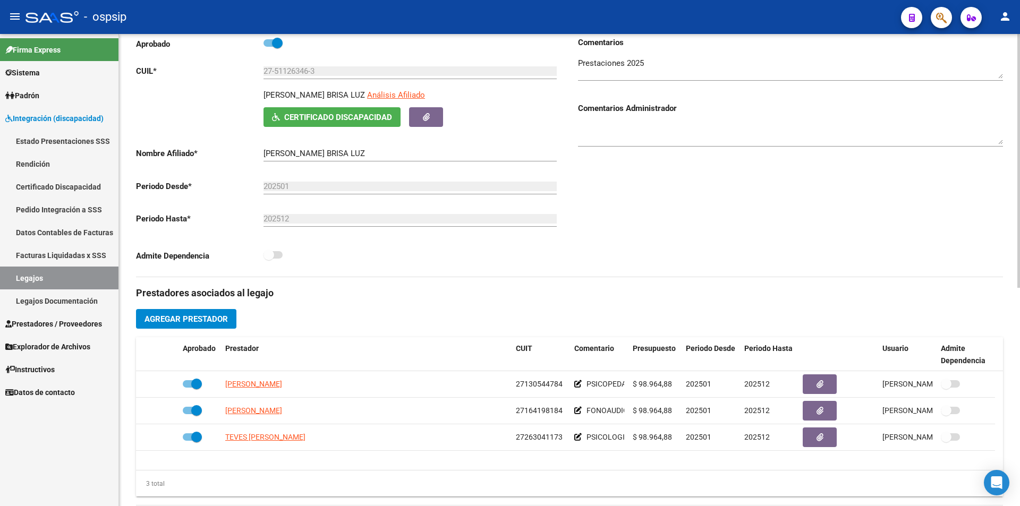
scroll to position [159, 0]
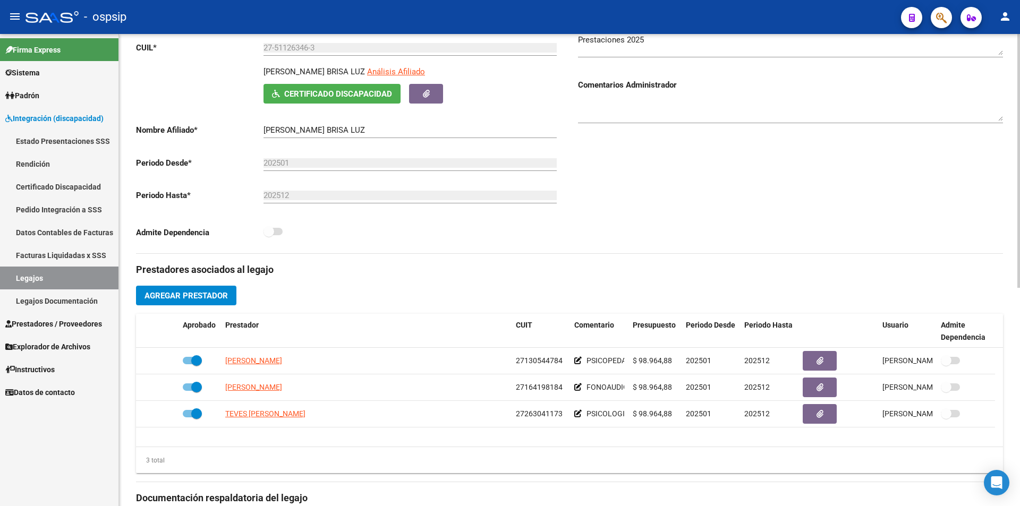
click at [79, 275] on link "Legajos" at bounding box center [59, 278] width 118 height 23
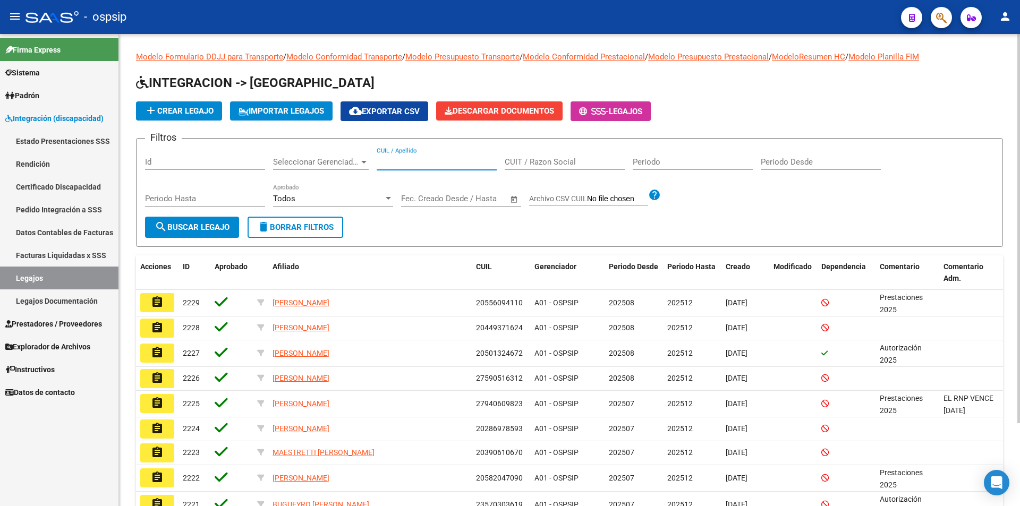
click at [438, 162] on input "CUIL / Apellido" at bounding box center [437, 162] width 120 height 10
paste input "20548767394"
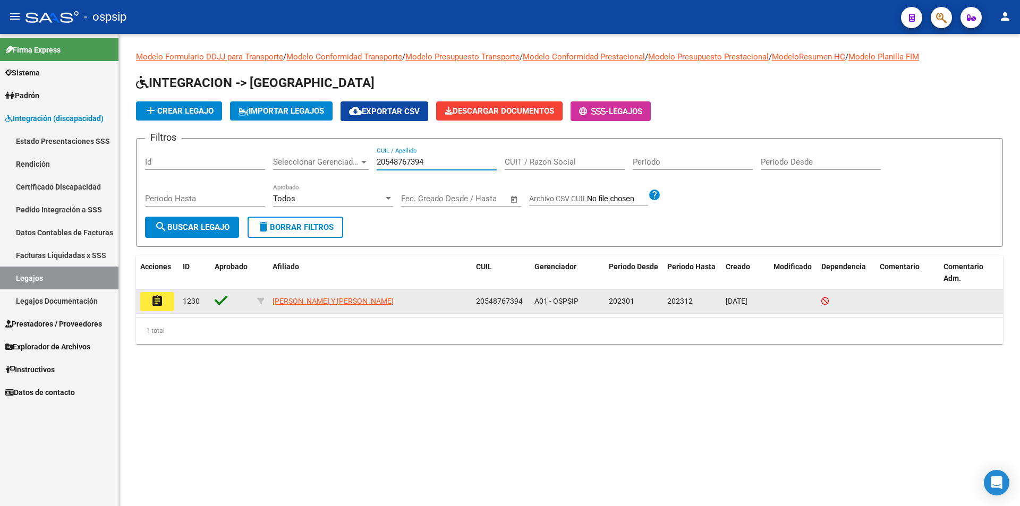
type input "20548767394"
click at [149, 301] on button "assignment" at bounding box center [157, 301] width 34 height 19
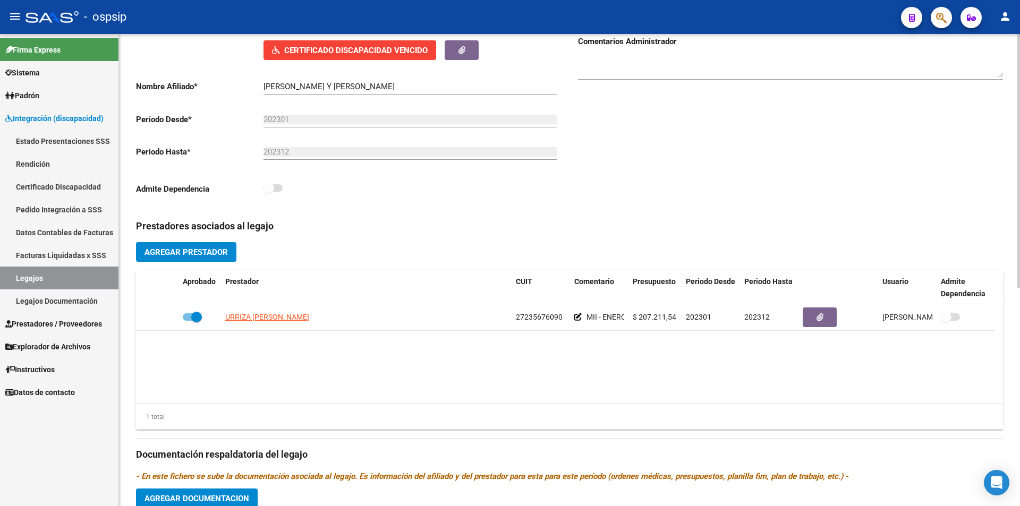
scroll to position [213, 0]
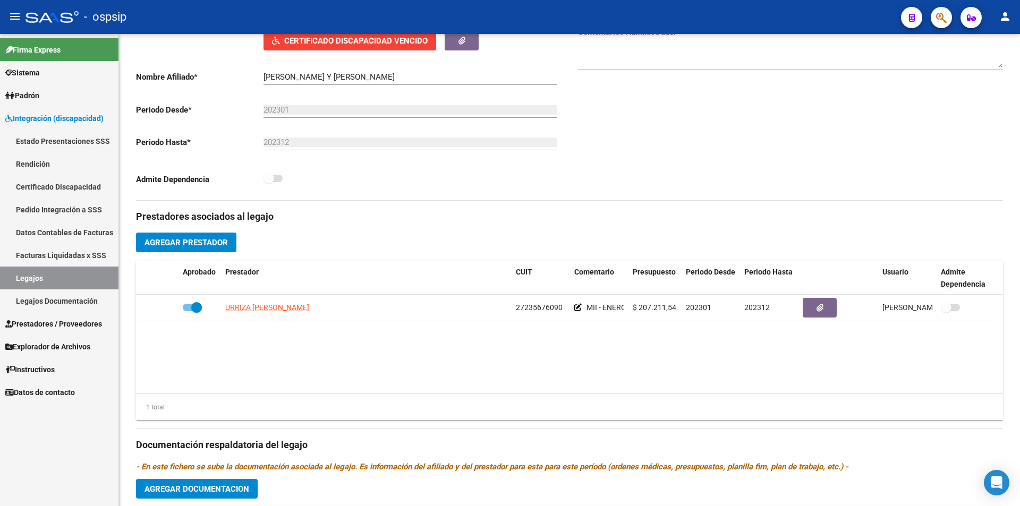
click at [80, 277] on link "Legajos" at bounding box center [59, 278] width 118 height 23
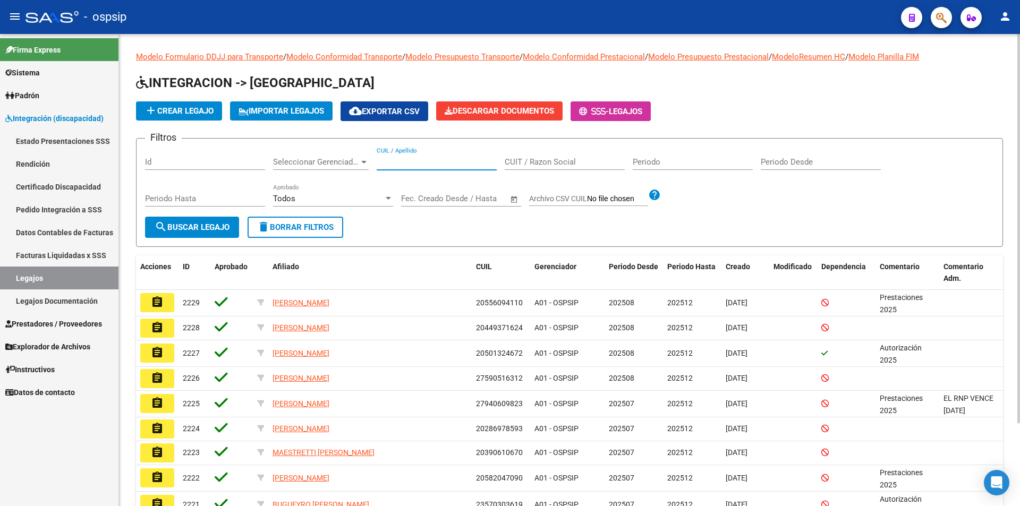
click at [395, 164] on input "CUIL / Apellido" at bounding box center [437, 162] width 120 height 10
paste input "27523665478"
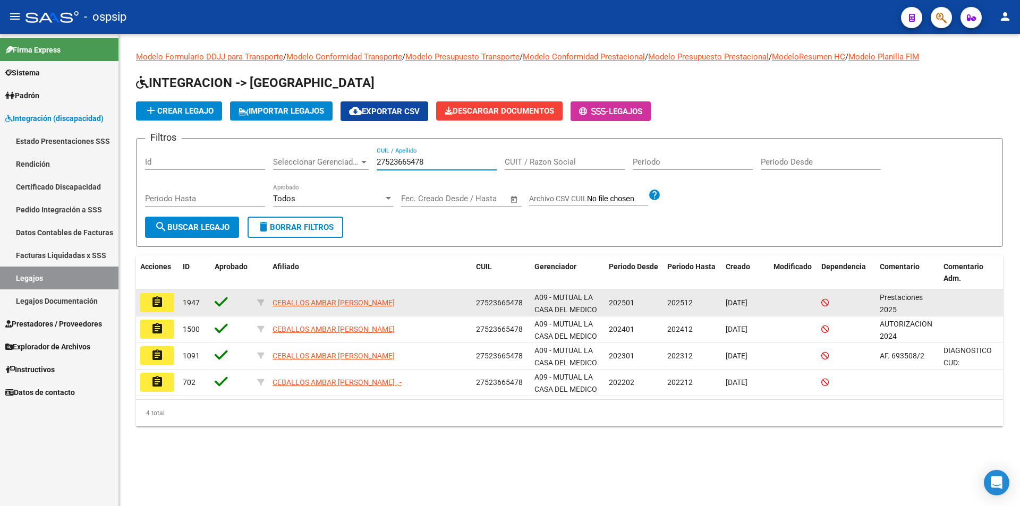
type input "27523665478"
click at [158, 304] on mat-icon "assignment" at bounding box center [157, 302] width 13 height 13
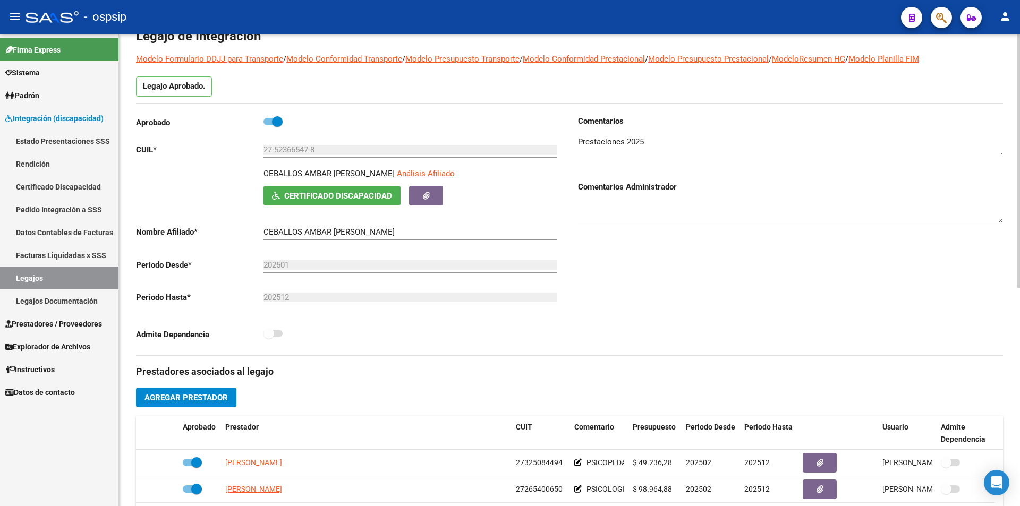
scroll to position [213, 0]
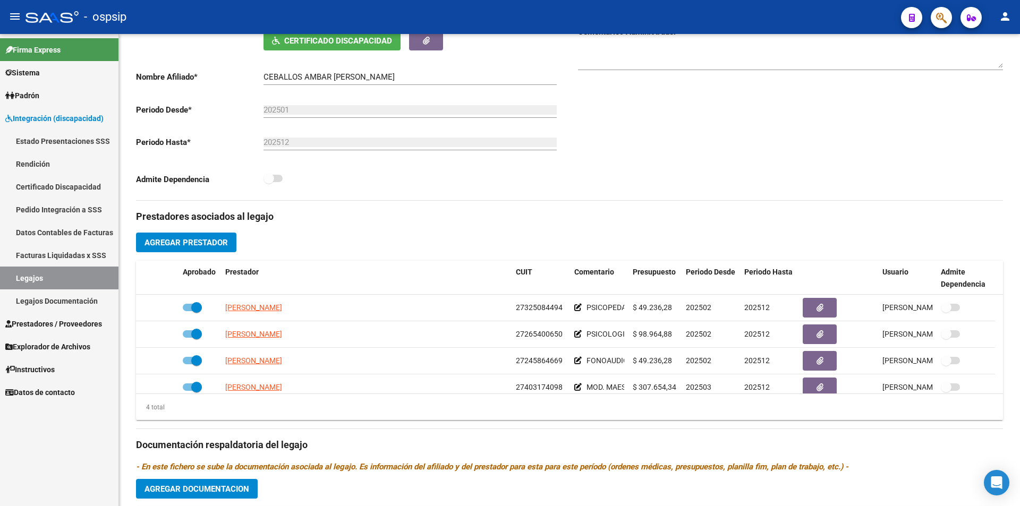
click at [88, 284] on link "Legajos" at bounding box center [59, 278] width 118 height 23
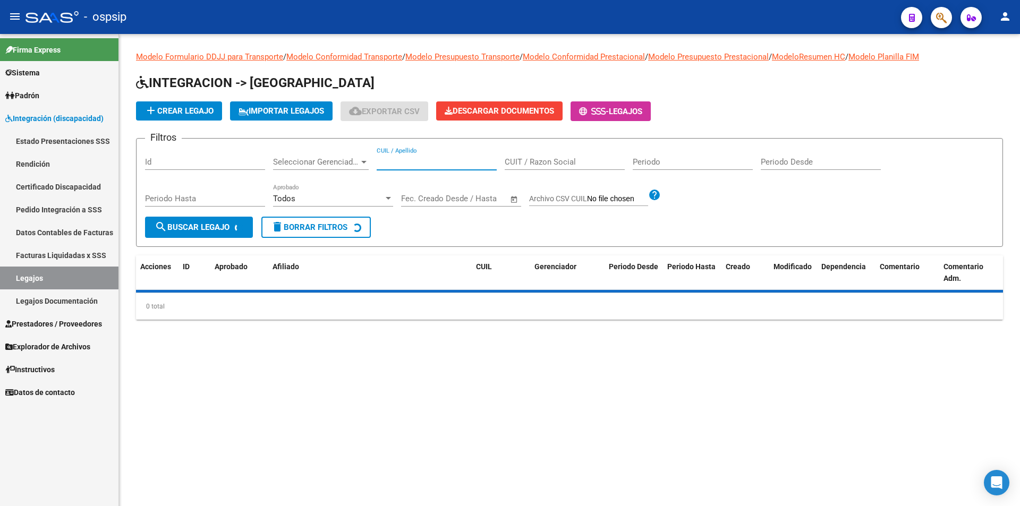
click at [419, 163] on input "CUIL / Apellido" at bounding box center [437, 162] width 120 height 10
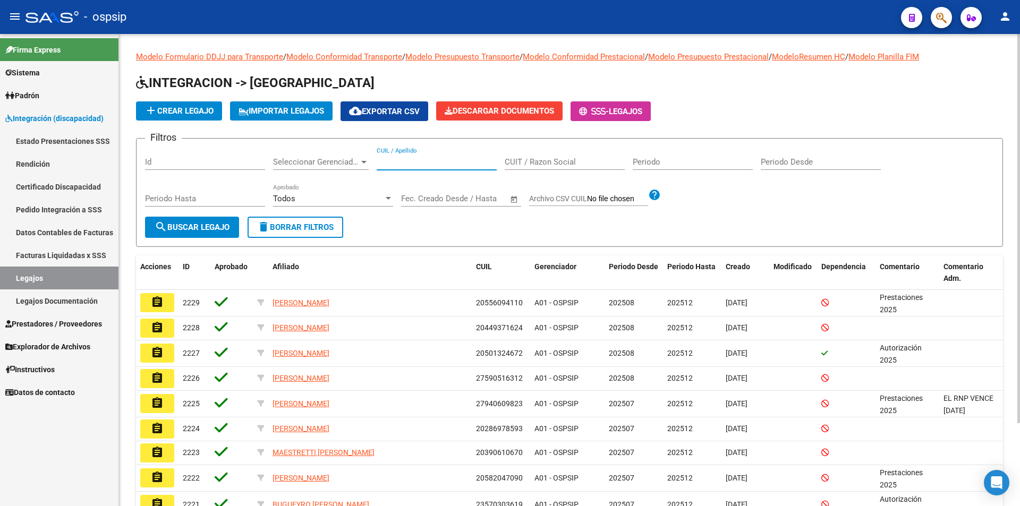
paste input "27376748788"
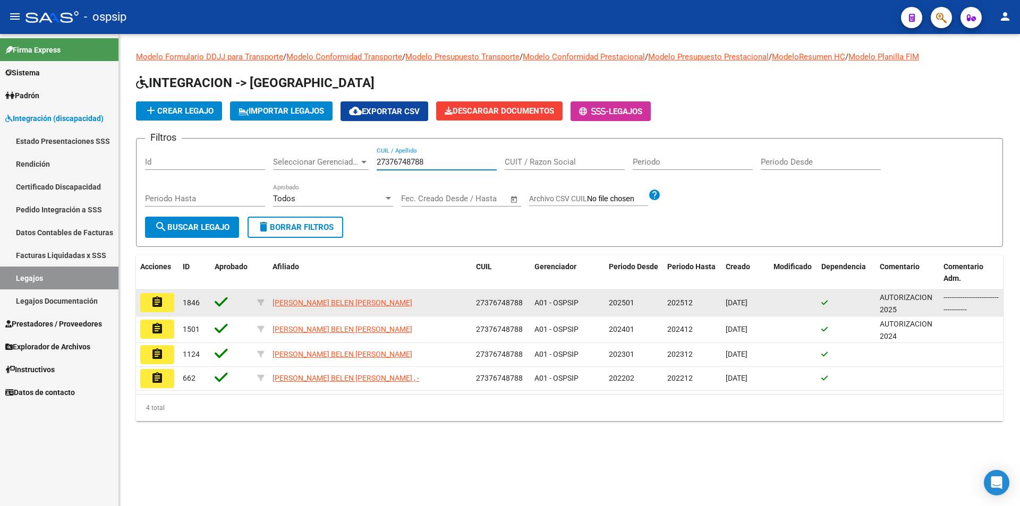
type input "27376748788"
click at [150, 304] on button "assignment" at bounding box center [157, 302] width 34 height 19
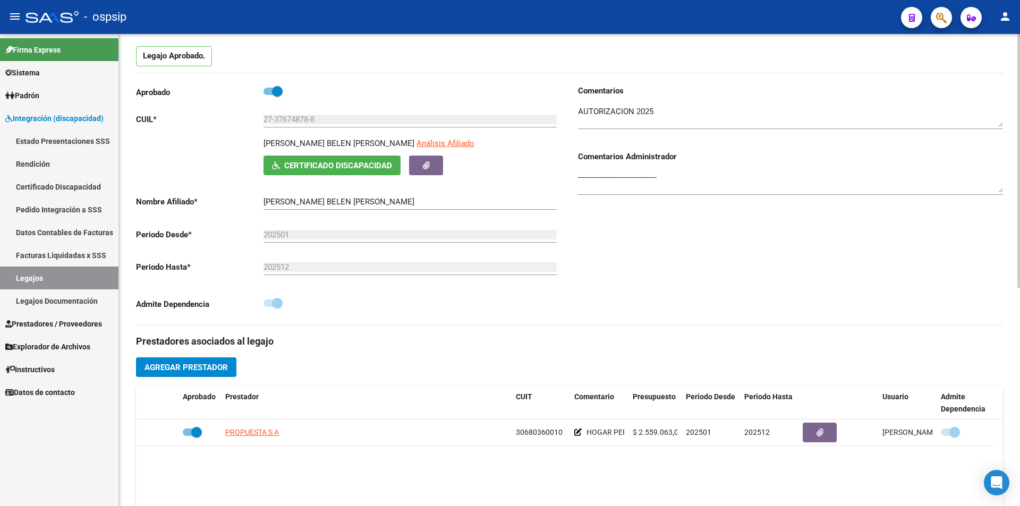
scroll to position [319, 0]
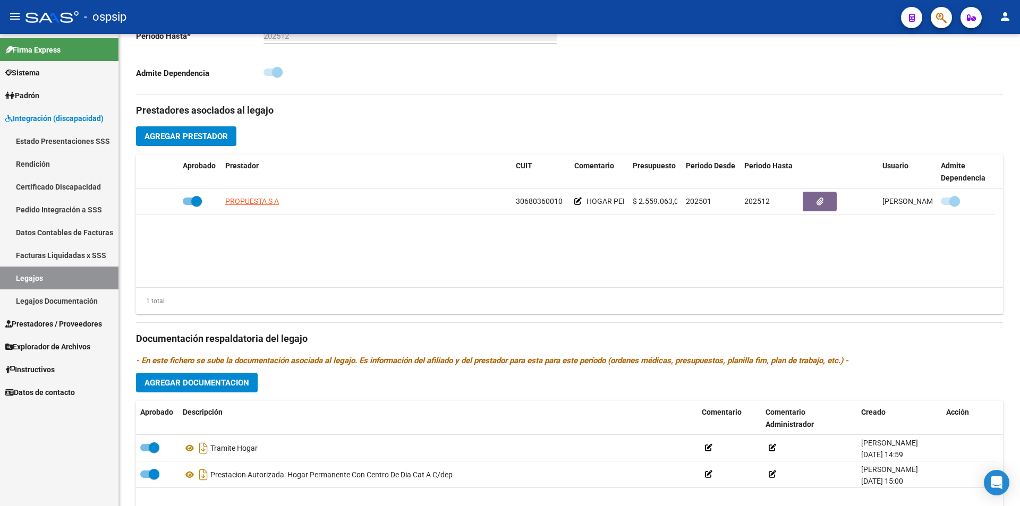
click at [71, 281] on link "Legajos" at bounding box center [59, 278] width 118 height 23
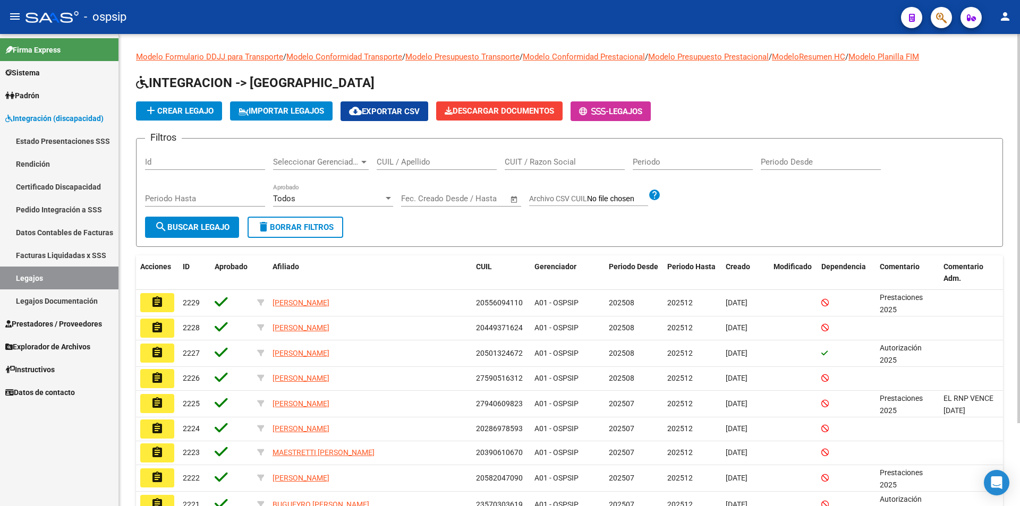
click at [409, 165] on input "CUIL / Apellido" at bounding box center [437, 162] width 120 height 10
paste input "27362982303"
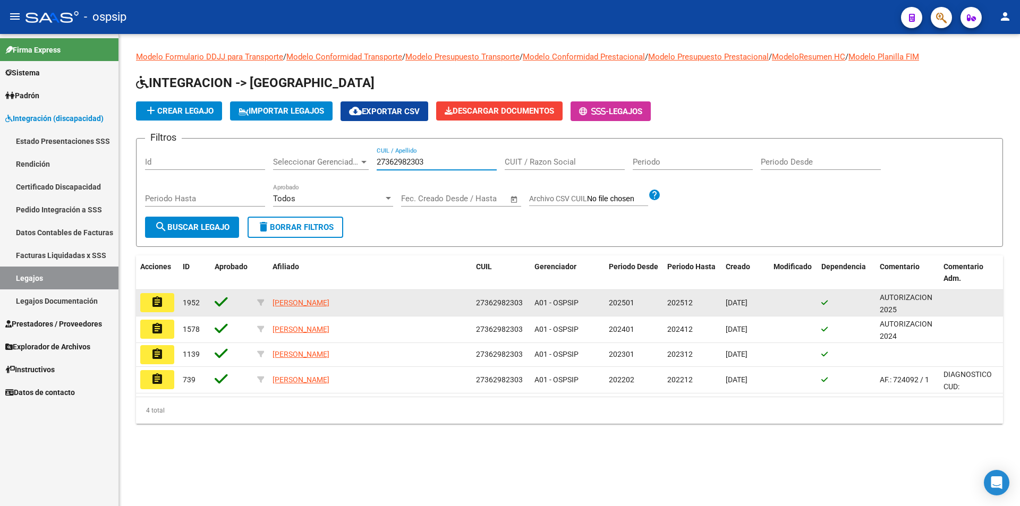
type input "27362982303"
click at [168, 306] on button "assignment" at bounding box center [157, 302] width 34 height 19
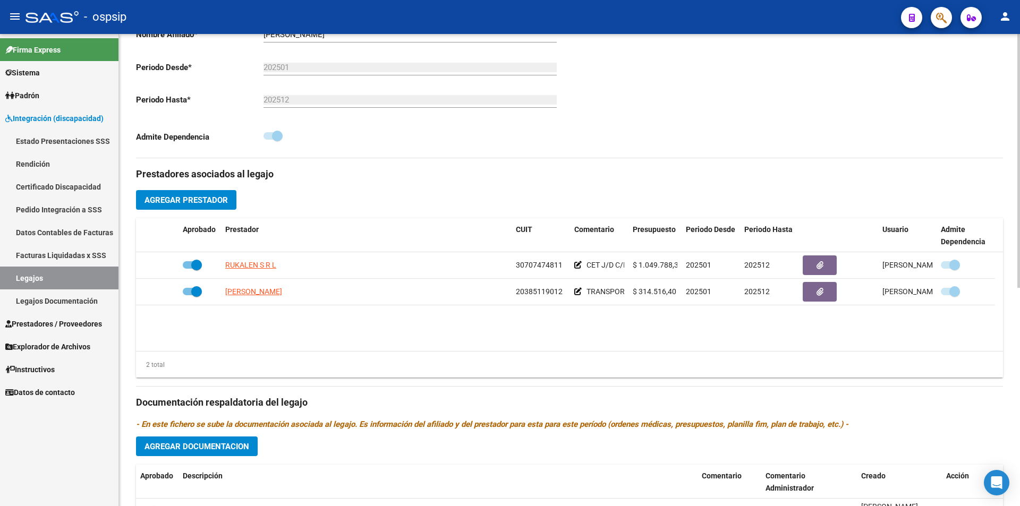
scroll to position [319, 0]
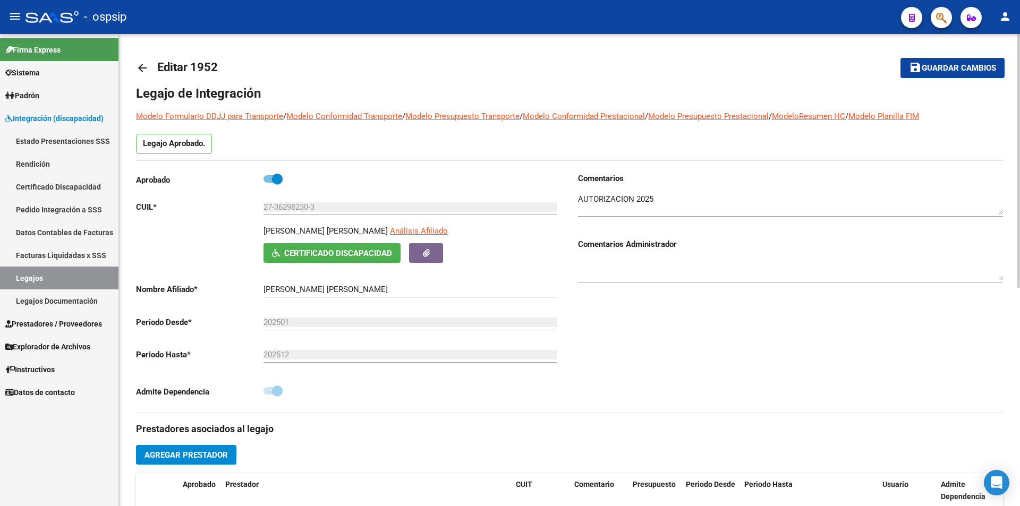
scroll to position [319, 0]
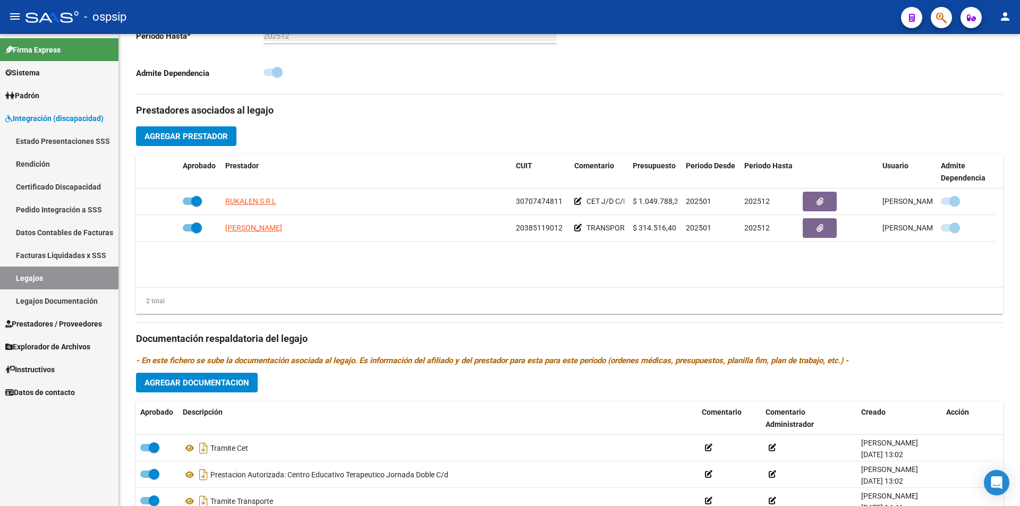
drag, startPoint x: 44, startPoint y: 275, endPoint x: 79, endPoint y: 270, distance: 35.5
click at [43, 276] on link "Legajos" at bounding box center [59, 278] width 118 height 23
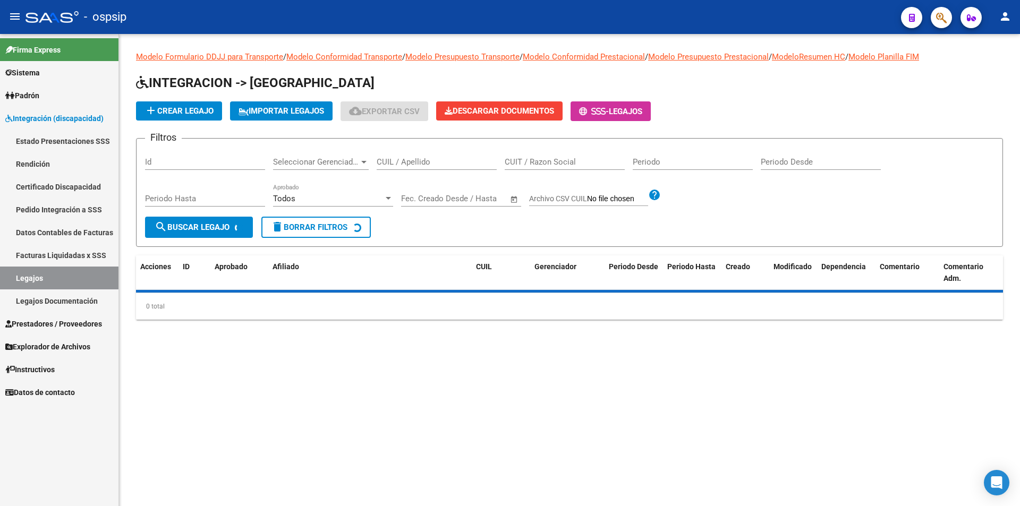
click at [384, 164] on input "CUIL / Apellido" at bounding box center [437, 162] width 120 height 10
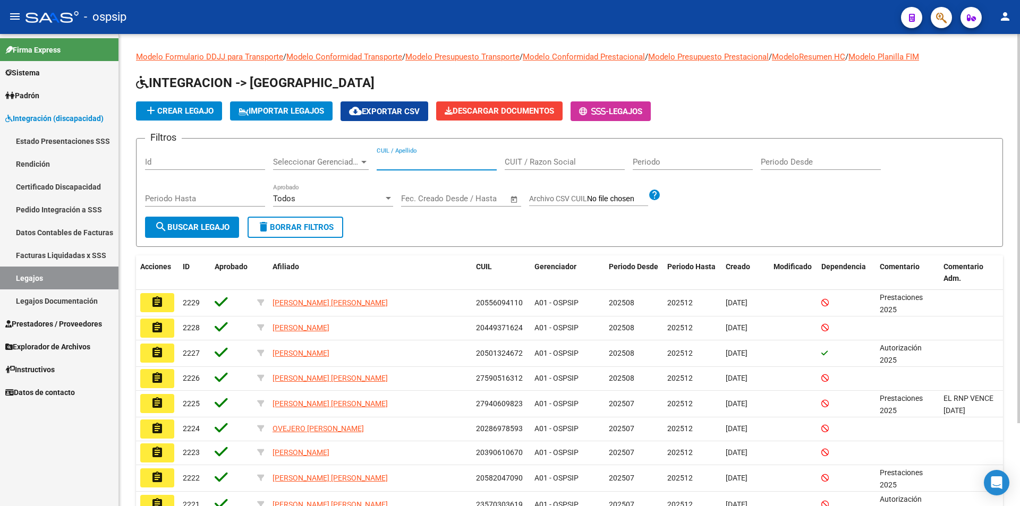
paste input "27337823241"
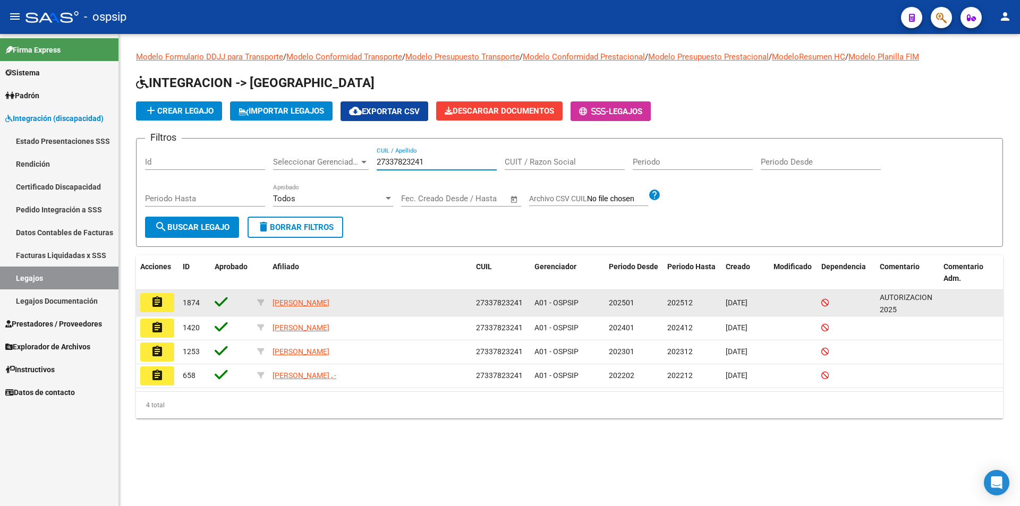
type input "27337823241"
click at [149, 308] on button "assignment" at bounding box center [157, 302] width 34 height 19
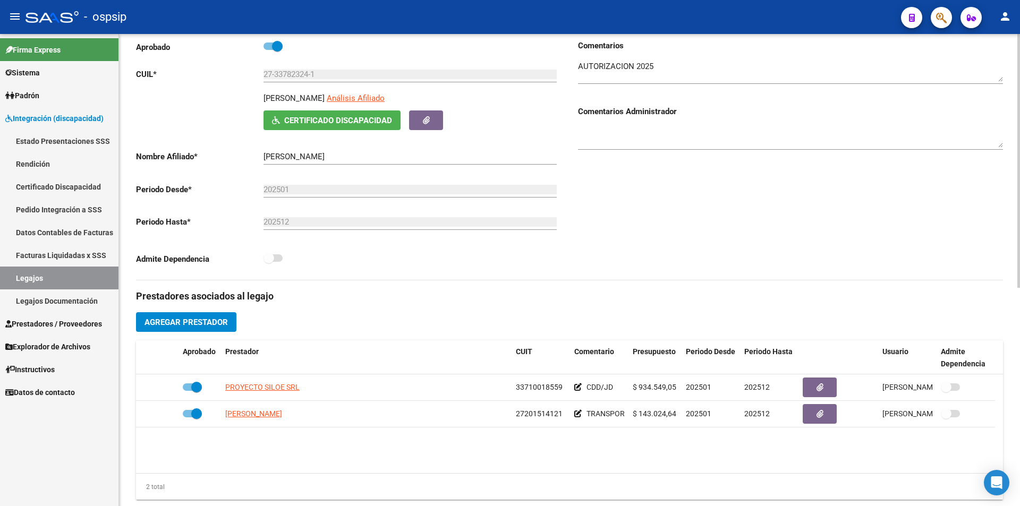
scroll to position [266, 0]
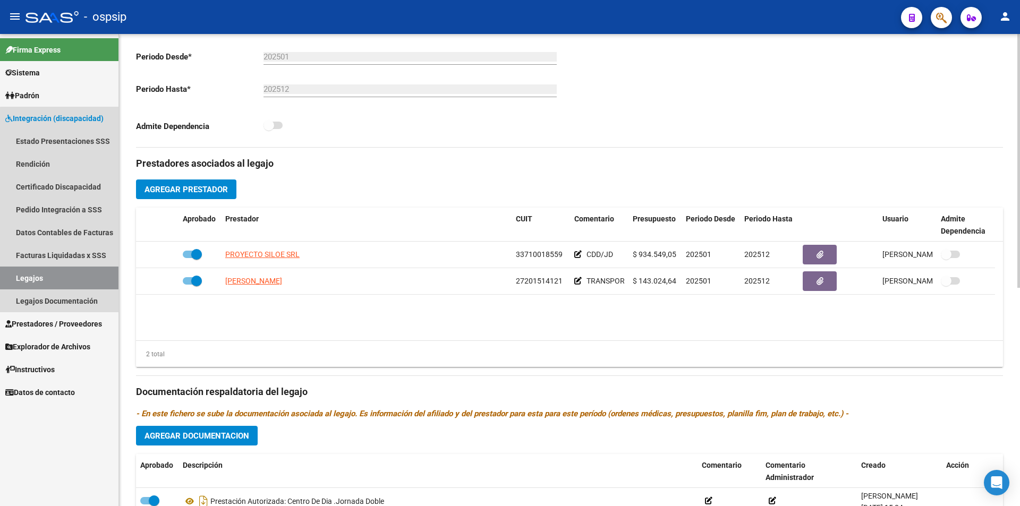
drag, startPoint x: 90, startPoint y: 276, endPoint x: 128, endPoint y: 268, distance: 38.0
click at [90, 276] on link "Legajos" at bounding box center [59, 278] width 118 height 23
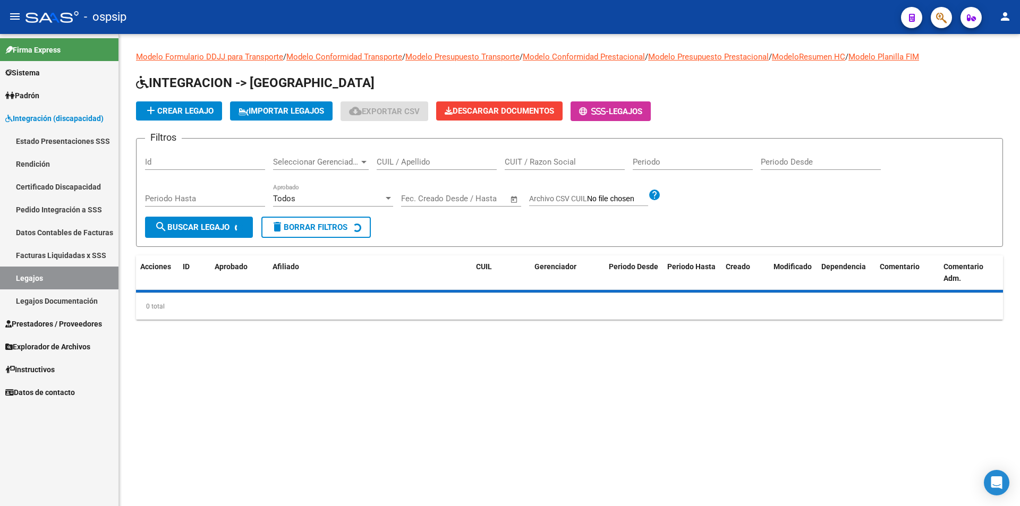
click at [410, 163] on input "CUIL / Apellido" at bounding box center [437, 162] width 120 height 10
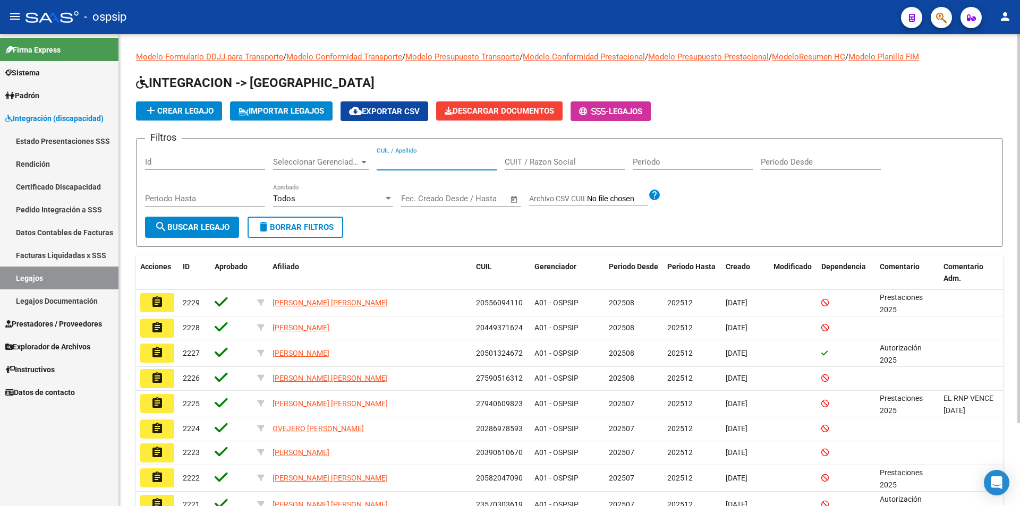
paste input "27345164680"
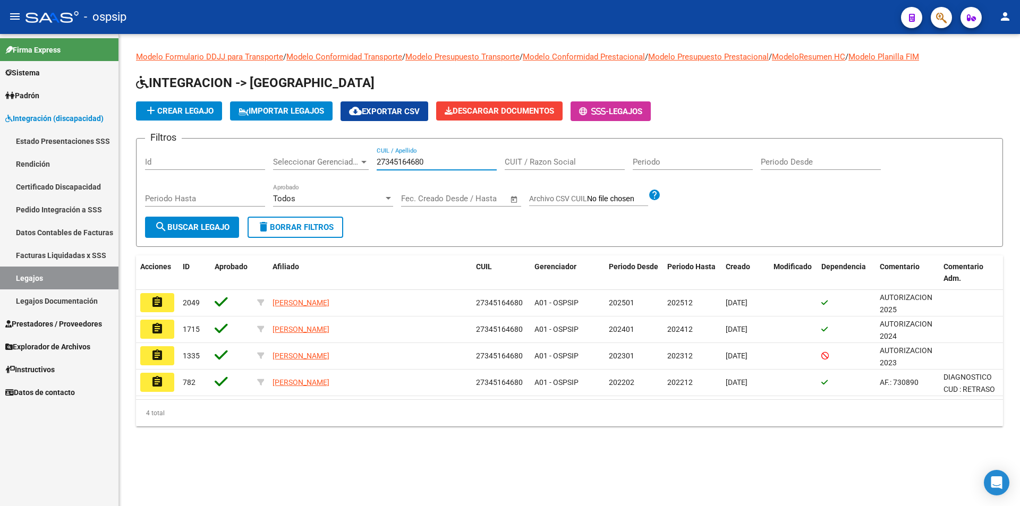
type input "27345164680"
click at [220, 226] on span "search Buscar Legajo" at bounding box center [192, 228] width 75 height 10
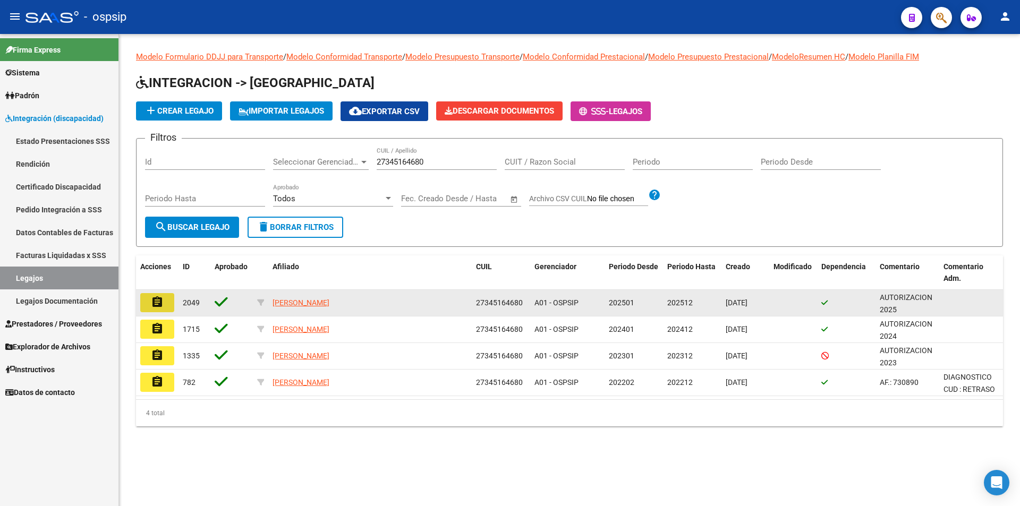
click at [154, 303] on mat-icon "assignment" at bounding box center [157, 302] width 13 height 13
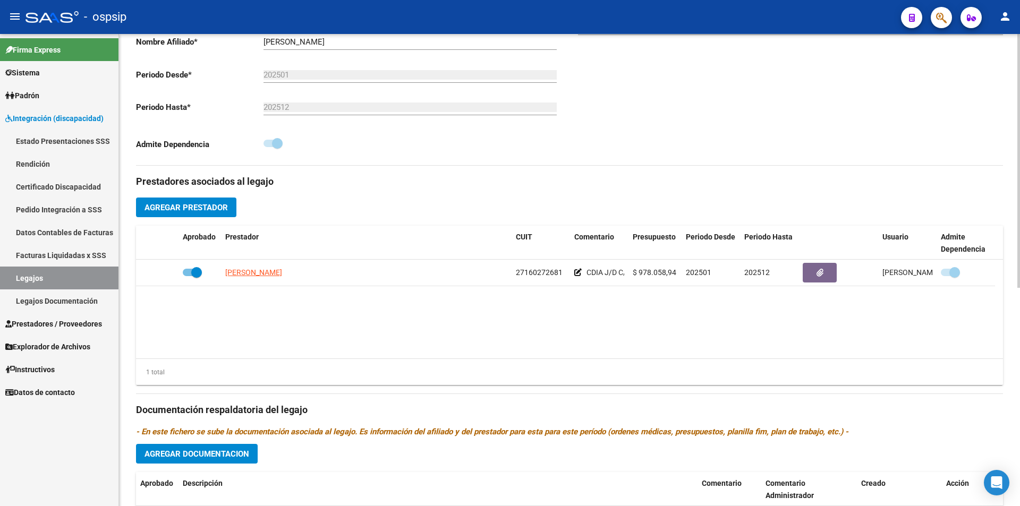
scroll to position [266, 0]
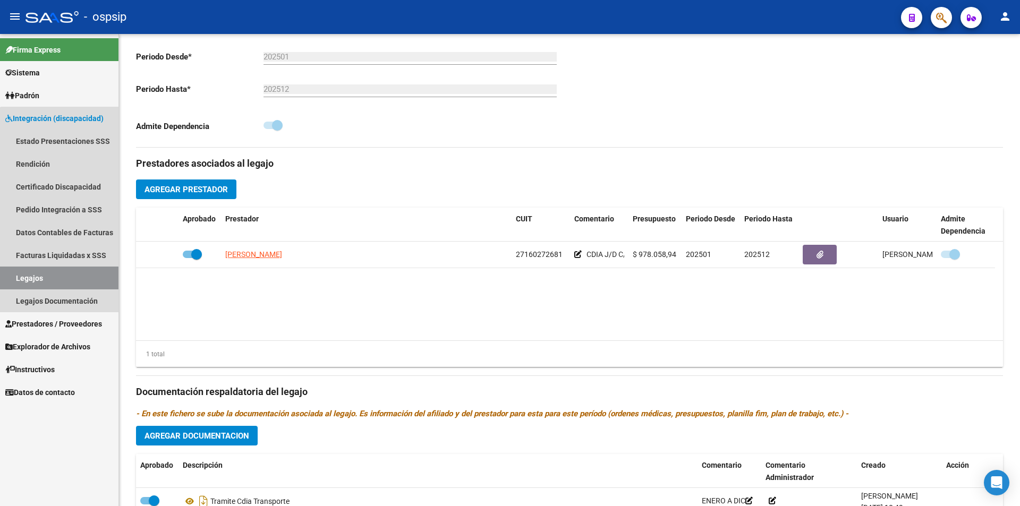
click at [73, 274] on link "Legajos" at bounding box center [59, 278] width 118 height 23
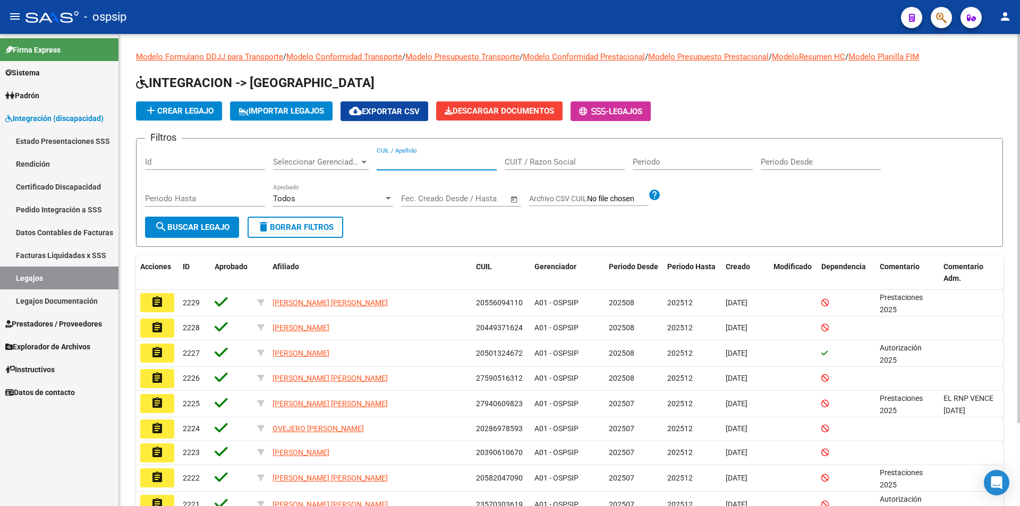
click at [460, 165] on input "CUIL / Apellido" at bounding box center [437, 162] width 120 height 10
paste input "27529061353"
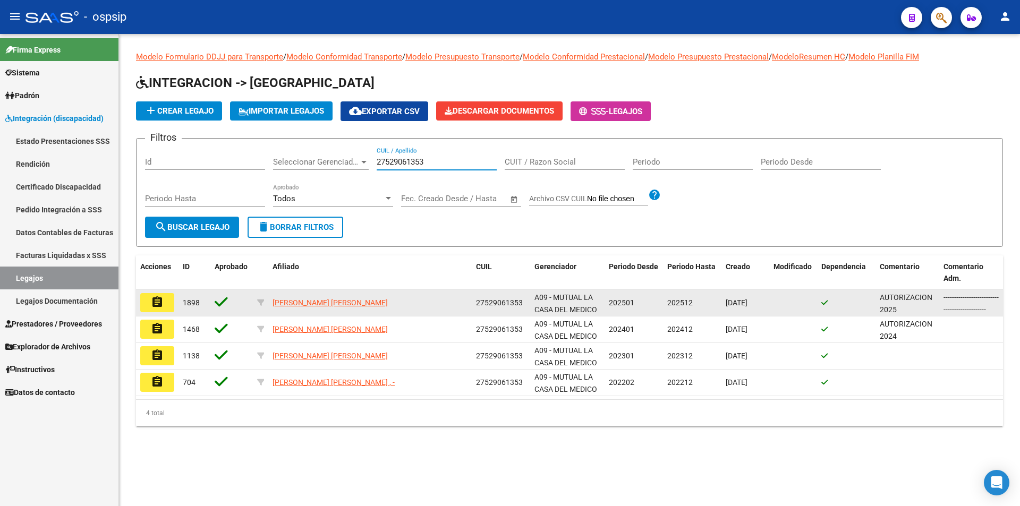
type input "27529061353"
click at [166, 301] on button "assignment" at bounding box center [157, 302] width 34 height 19
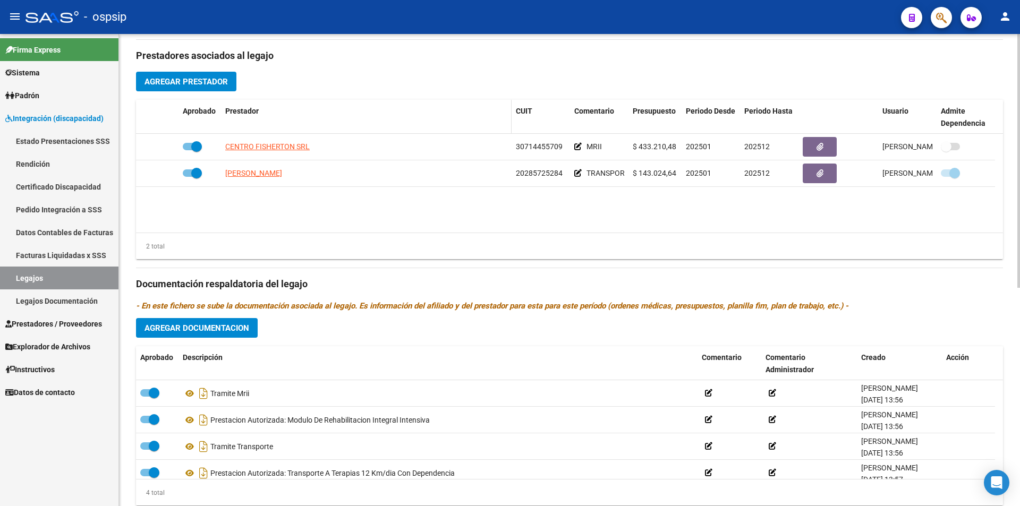
scroll to position [407, 0]
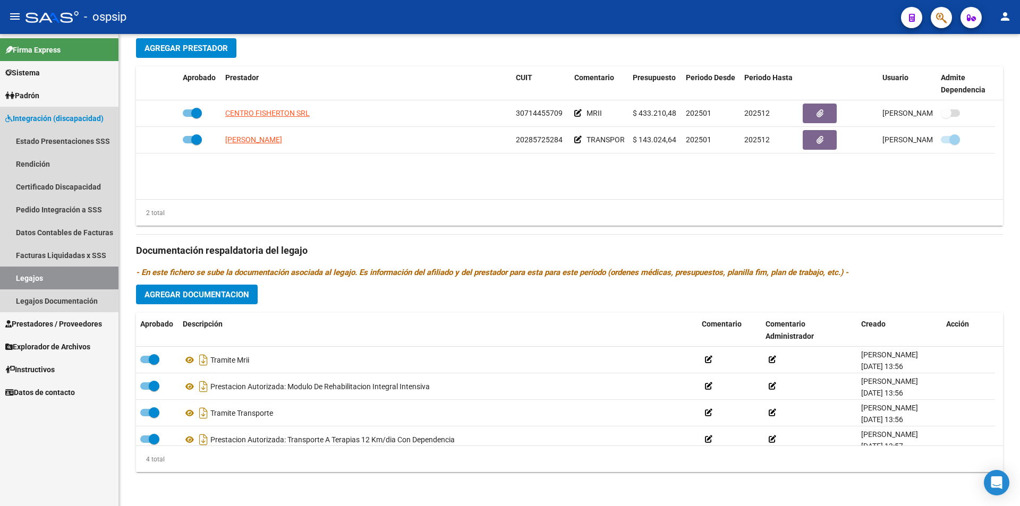
drag, startPoint x: 75, startPoint y: 279, endPoint x: 113, endPoint y: 264, distance: 40.6
click at [75, 278] on link "Legajos" at bounding box center [59, 278] width 118 height 23
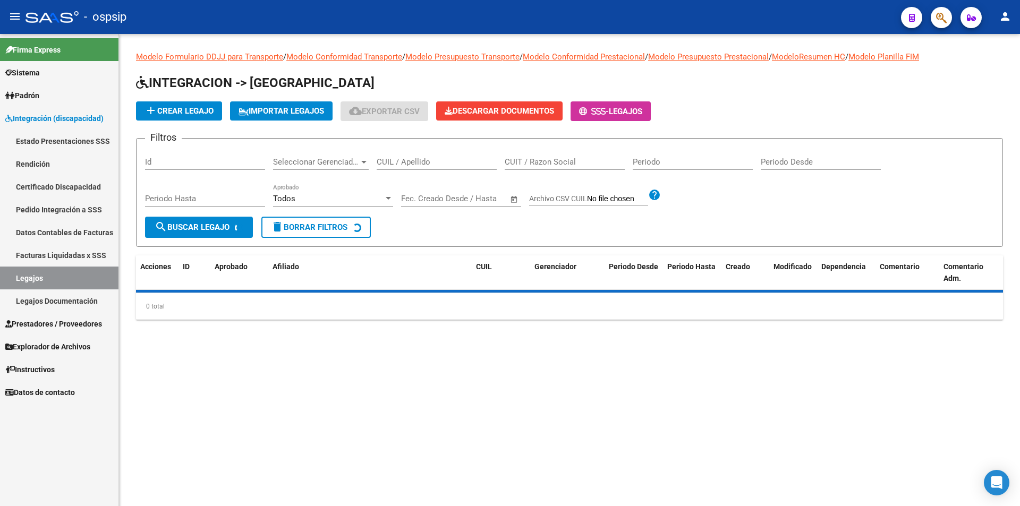
click at [408, 158] on input "CUIL / Apellido" at bounding box center [437, 162] width 120 height 10
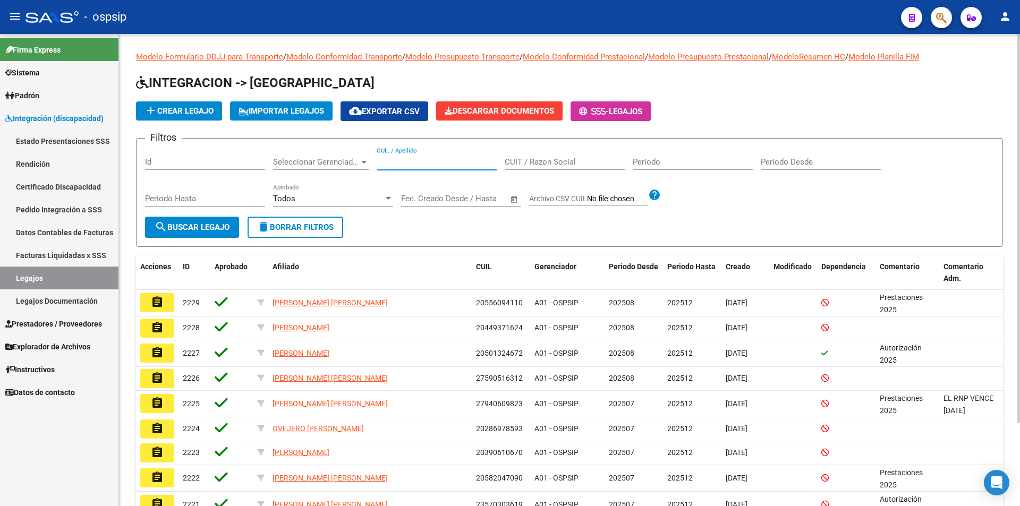
paste input "20459225529"
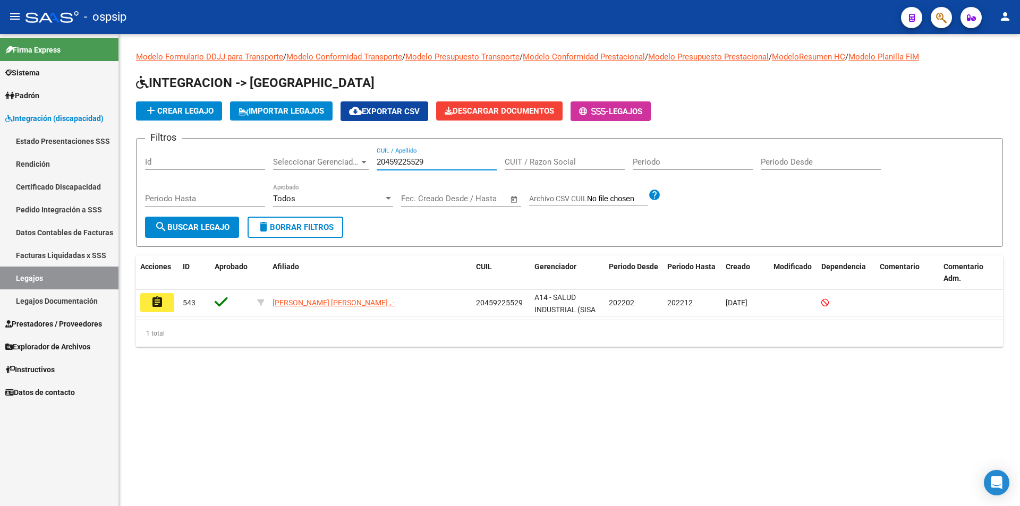
click at [75, 281] on link "Legajos" at bounding box center [59, 278] width 118 height 23
drag, startPoint x: 472, startPoint y: 161, endPoint x: 366, endPoint y: 163, distance: 106.3
click at [366, 163] on div "Filtros Id Seleccionar Gerenciador Seleccionar Gerenciador 20459225529 CUIL / A…" at bounding box center [569, 182] width 849 height 70
paste input "552812426"
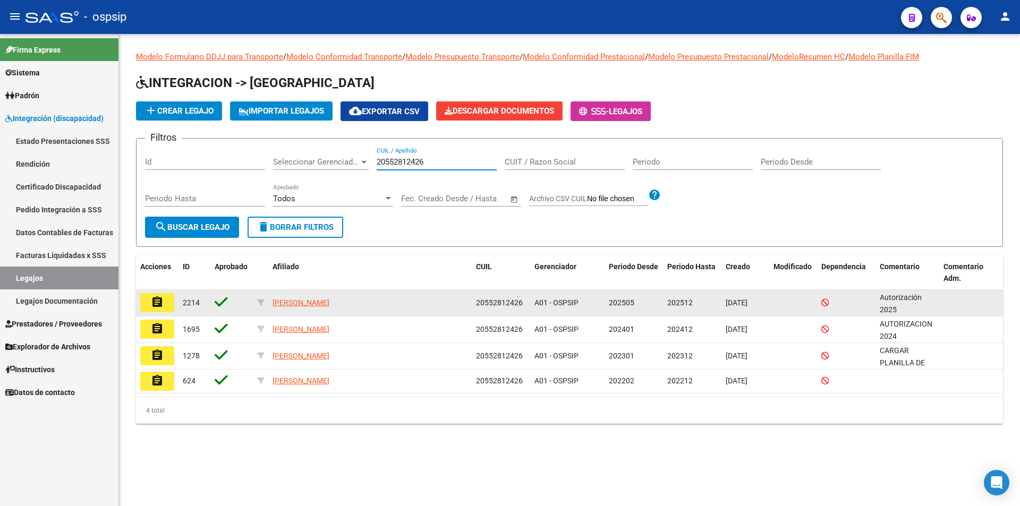
type input "20552812426"
click at [150, 300] on button "assignment" at bounding box center [157, 302] width 34 height 19
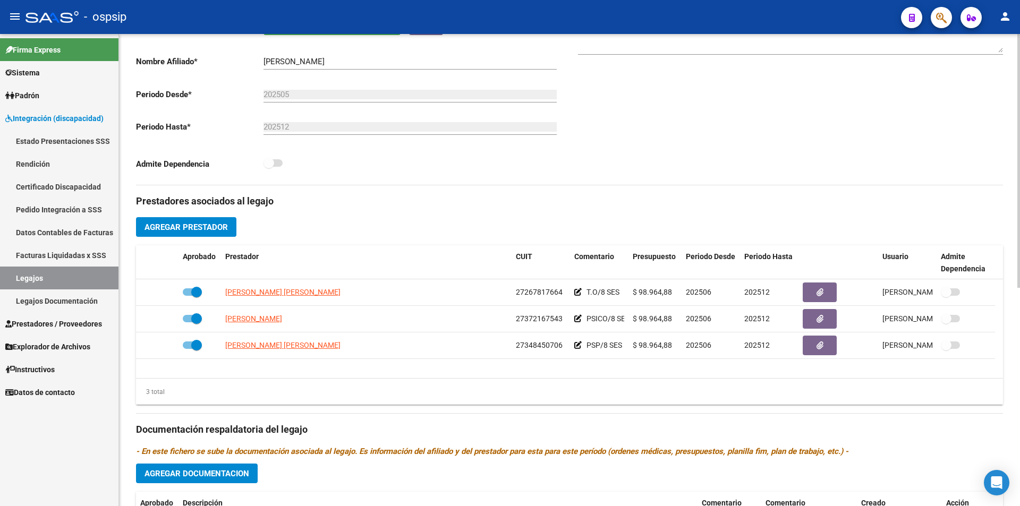
scroll to position [266, 0]
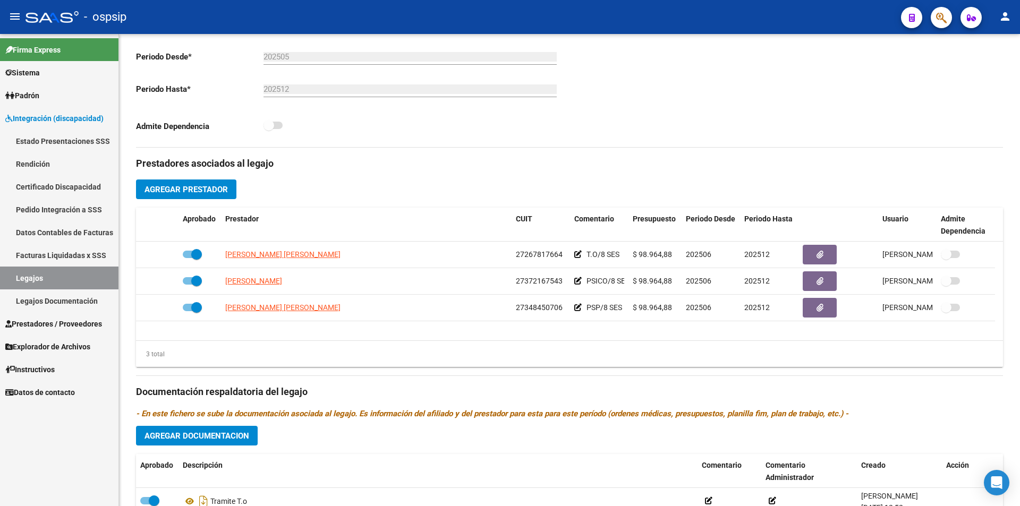
click at [86, 274] on link "Legajos" at bounding box center [59, 278] width 118 height 23
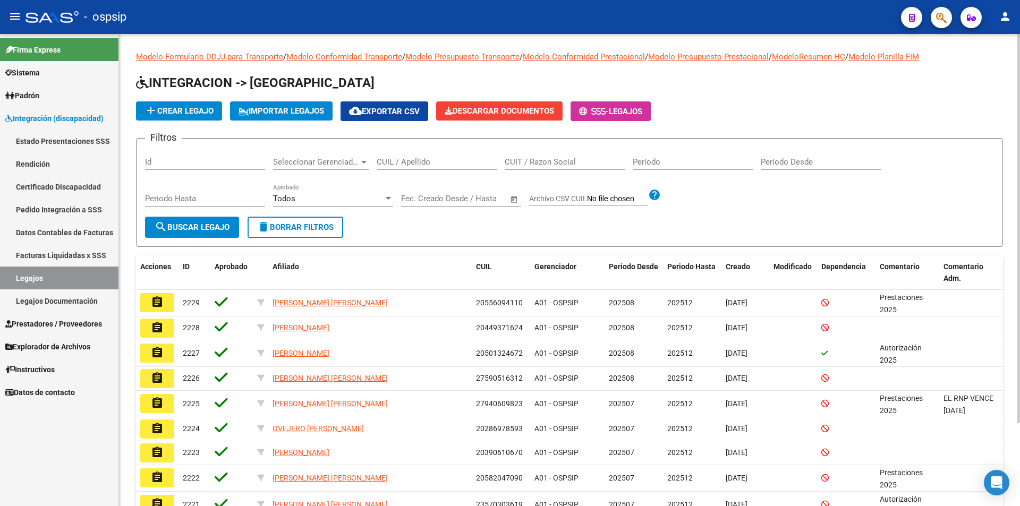
click at [431, 162] on input "CUIL / Apellido" at bounding box center [437, 162] width 120 height 10
paste input "40879498"
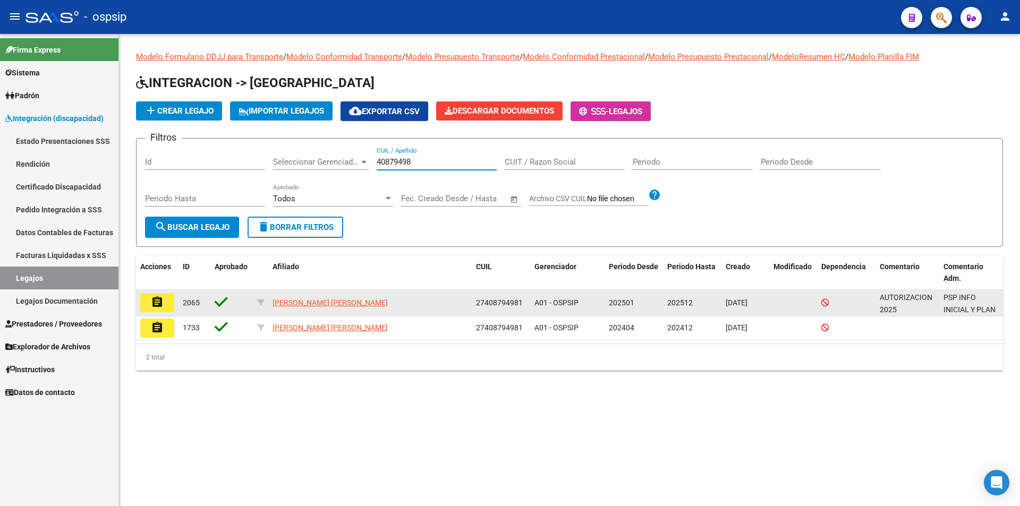
type input "40879498"
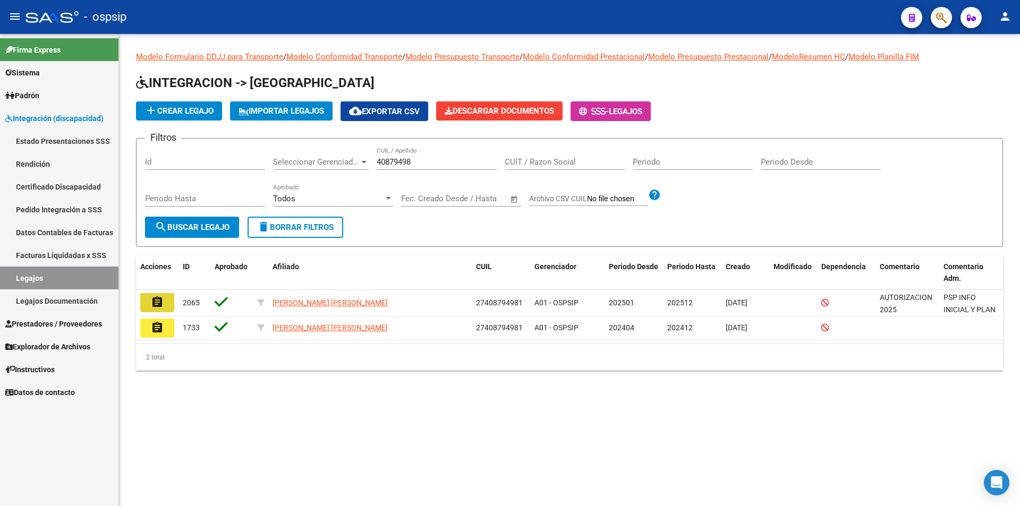
click at [152, 304] on mat-icon "assignment" at bounding box center [157, 302] width 13 height 13
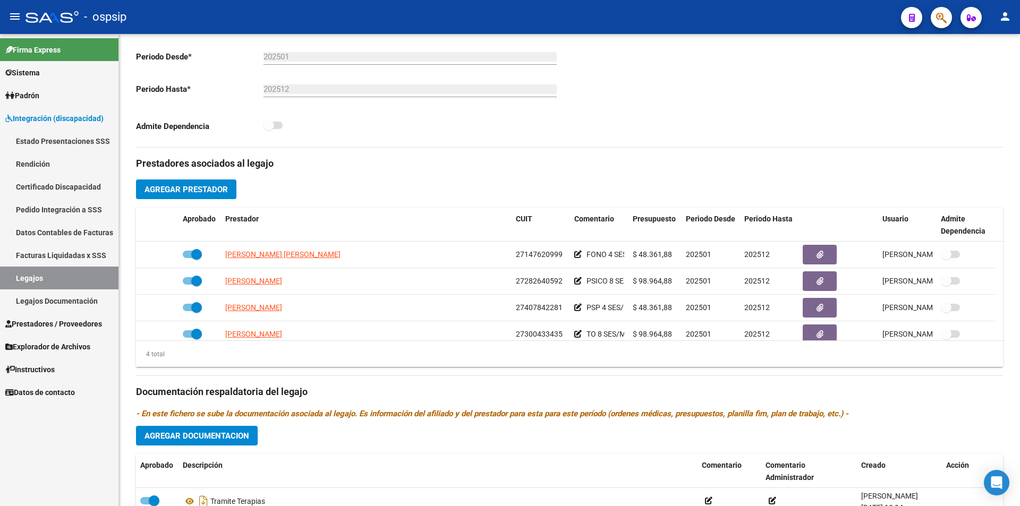
click at [69, 282] on link "Legajos" at bounding box center [59, 278] width 118 height 23
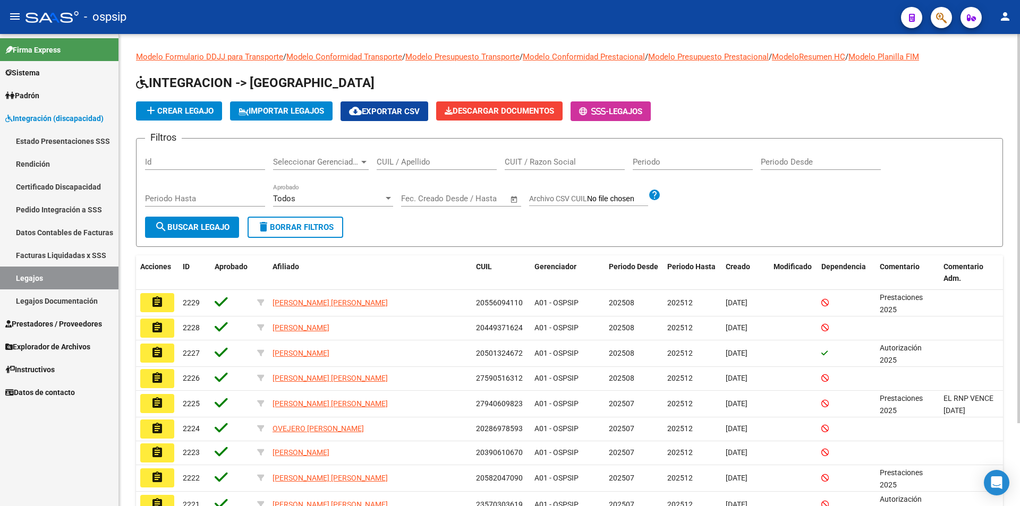
click at [404, 162] on input "CUIL / Apellido" at bounding box center [437, 162] width 120 height 10
paste input "27426840079"
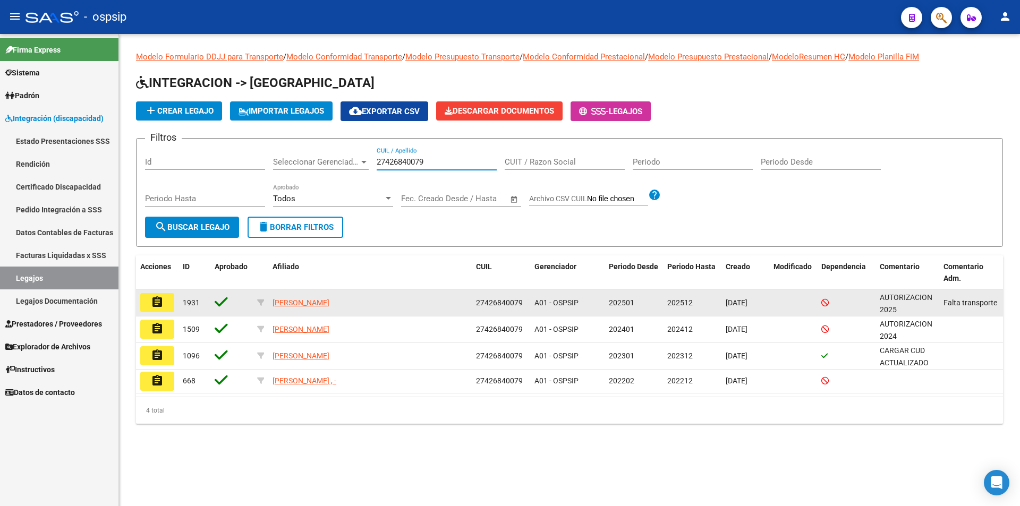
type input "27426840079"
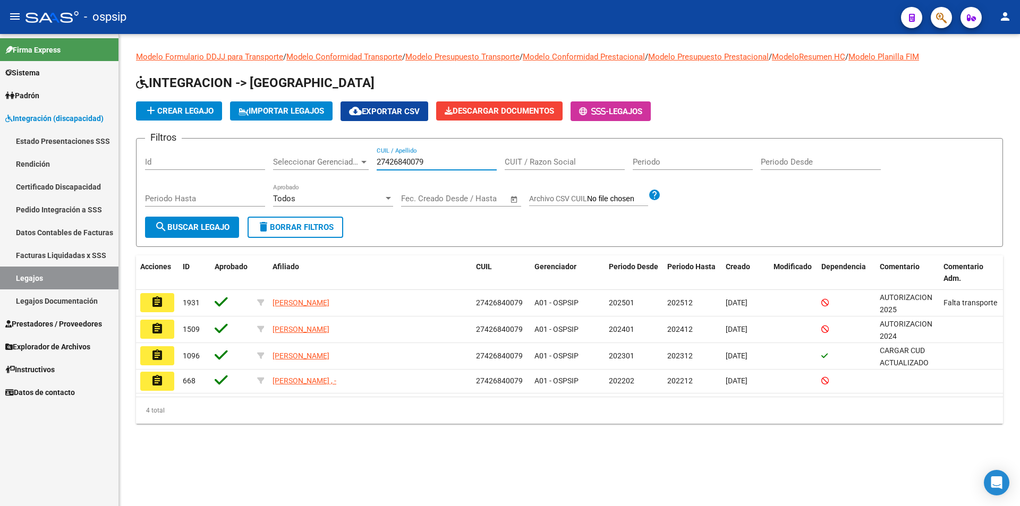
drag, startPoint x: 158, startPoint y: 303, endPoint x: 169, endPoint y: 304, distance: 11.2
click at [160, 302] on mat-icon "assignment" at bounding box center [157, 302] width 13 height 13
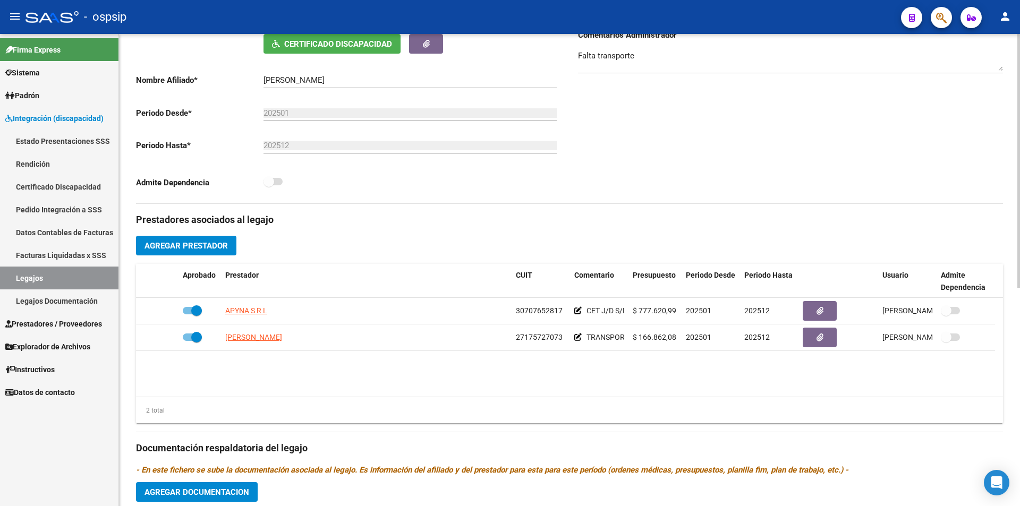
scroll to position [213, 0]
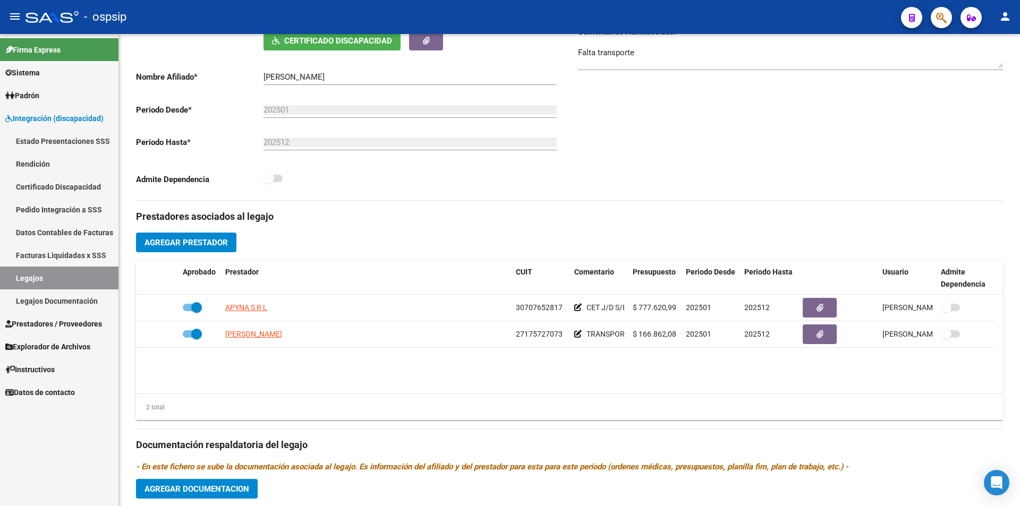
drag, startPoint x: 59, startPoint y: 279, endPoint x: 99, endPoint y: 269, distance: 41.1
click at [59, 278] on link "Legajos" at bounding box center [59, 278] width 118 height 23
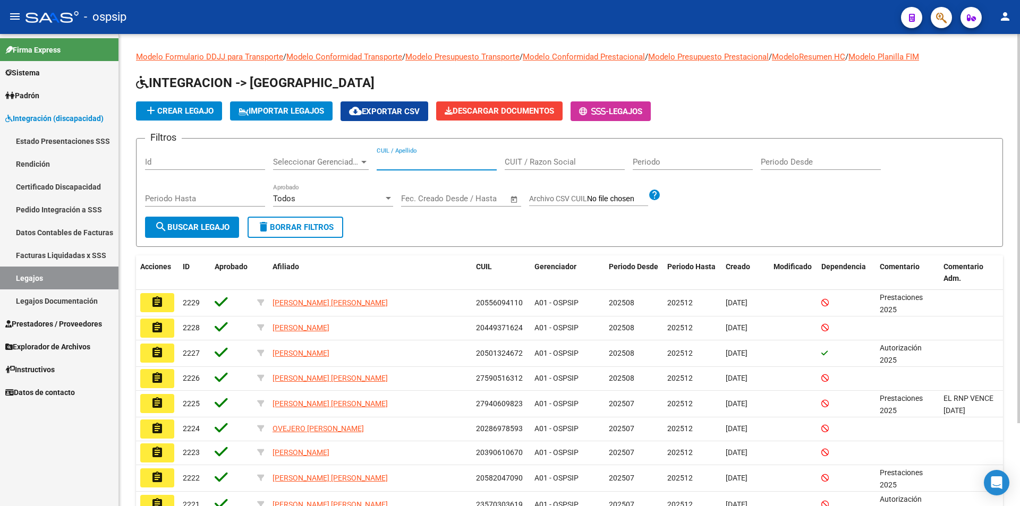
click at [426, 157] on input "CUIL / Apellido" at bounding box center [437, 162] width 120 height 10
paste input "27396230394"
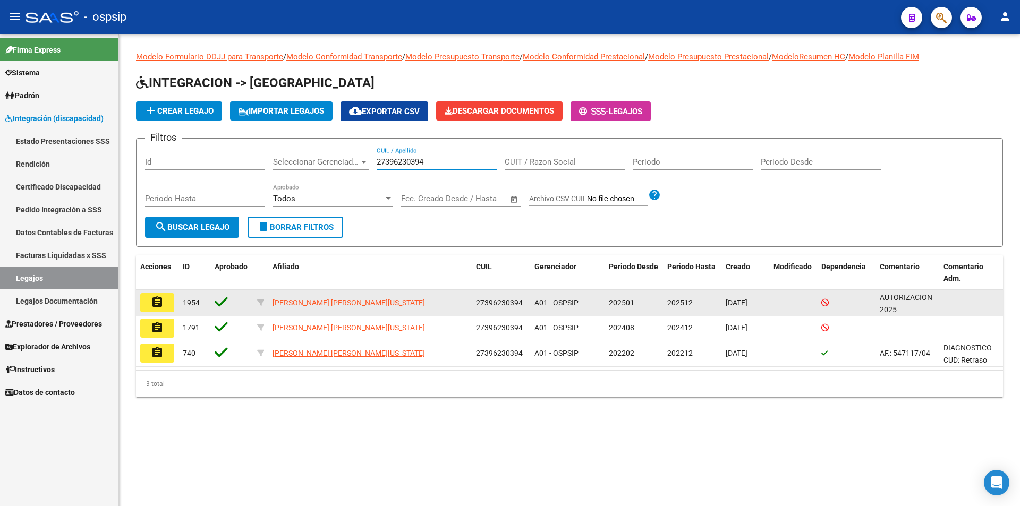
type input "27396230394"
click at [160, 302] on mat-icon "assignment" at bounding box center [157, 302] width 13 height 13
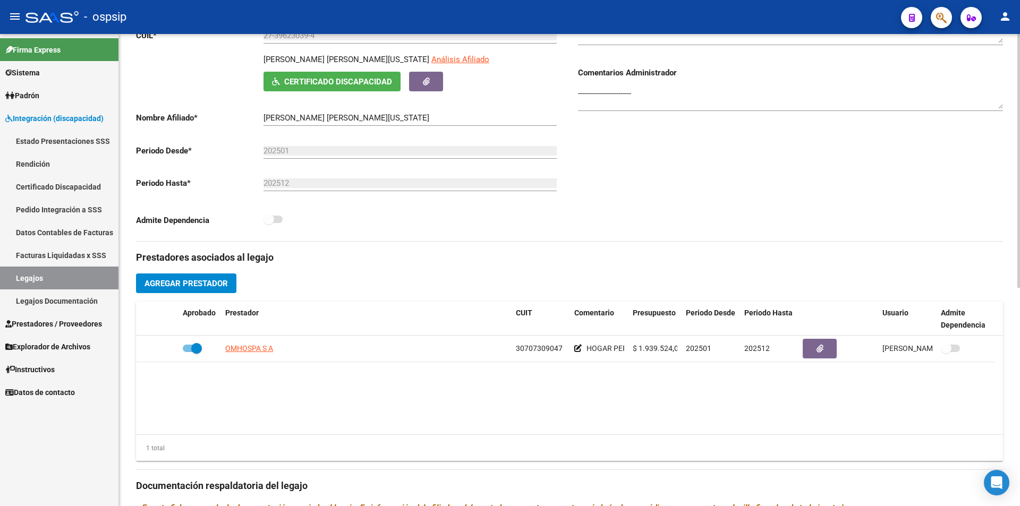
scroll to position [266, 0]
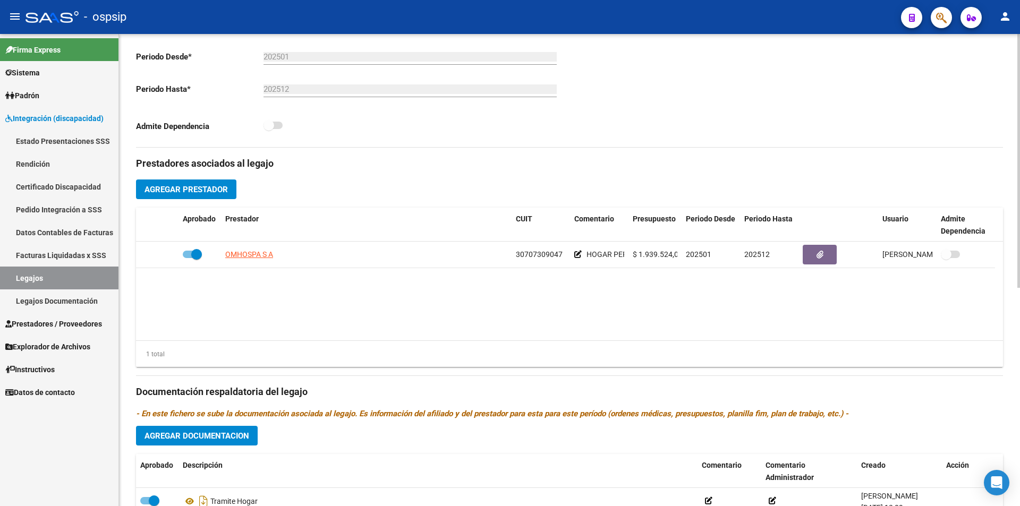
drag, startPoint x: 58, startPoint y: 277, endPoint x: 131, endPoint y: 264, distance: 74.5
click at [57, 277] on link "Legajos" at bounding box center [59, 278] width 118 height 23
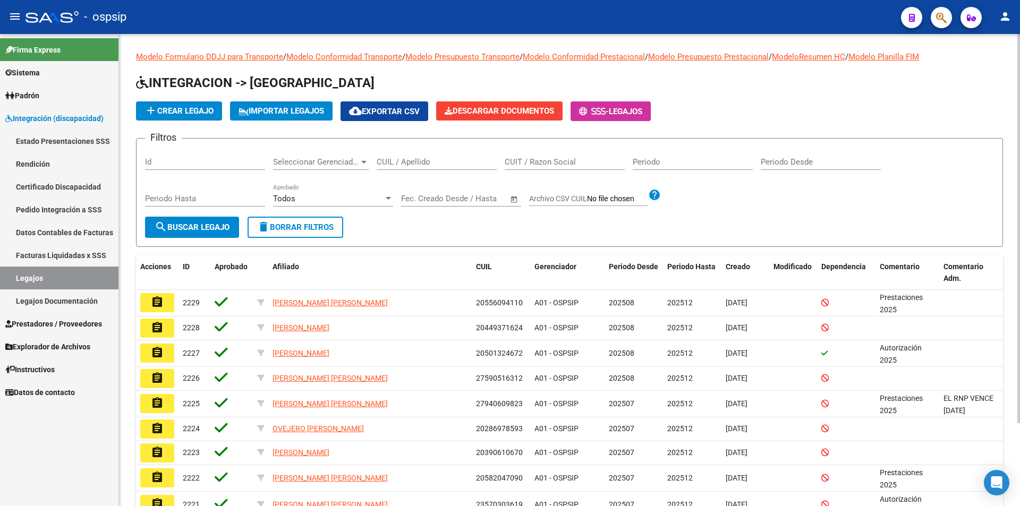
click at [428, 168] on div "CUIL / Apellido" at bounding box center [437, 158] width 120 height 23
paste input "27411705221"
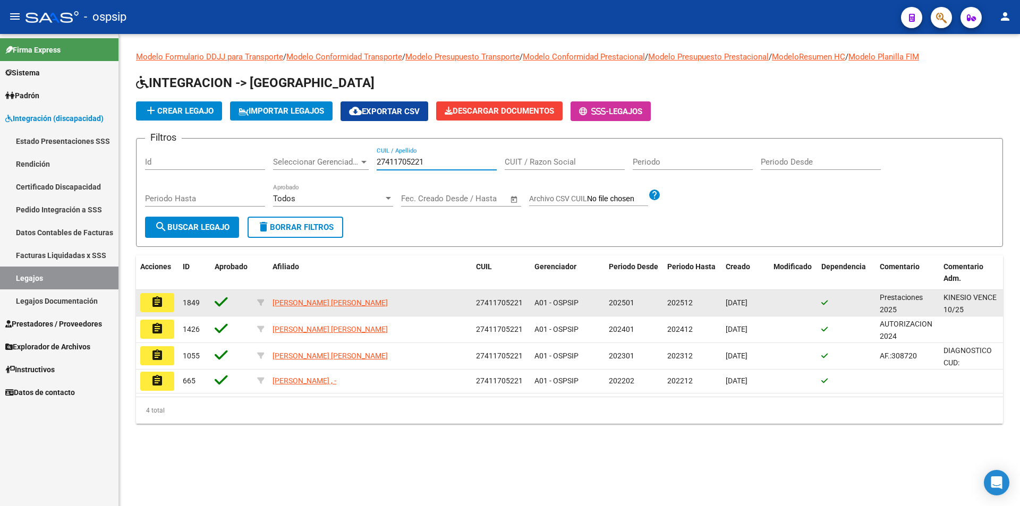
type input "27411705221"
click at [160, 307] on mat-icon "assignment" at bounding box center [157, 302] width 13 height 13
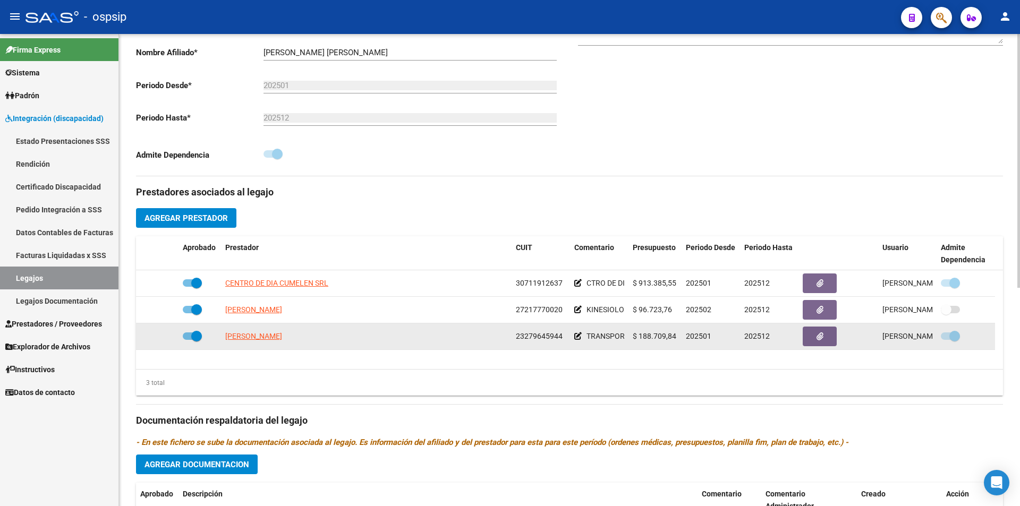
scroll to position [319, 0]
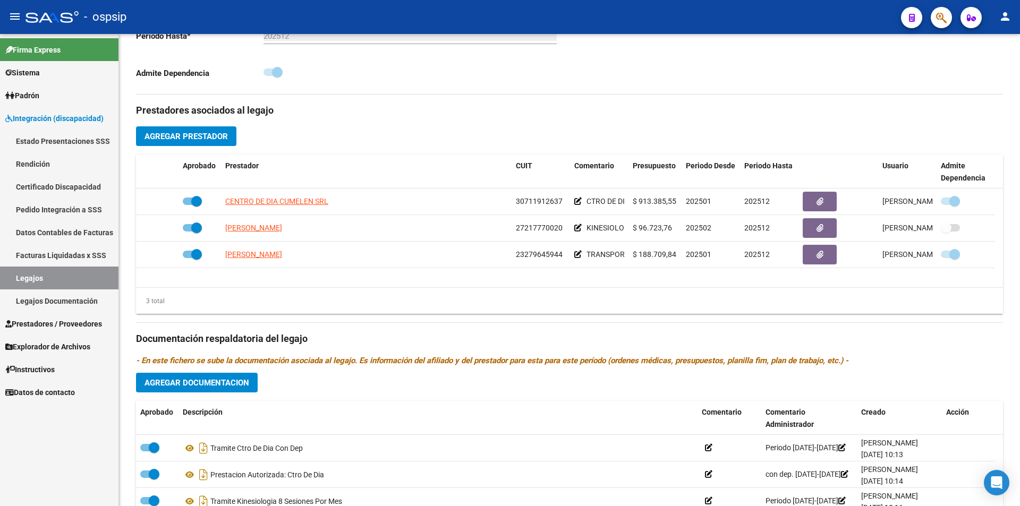
click at [66, 268] on link "Legajos" at bounding box center [59, 278] width 118 height 23
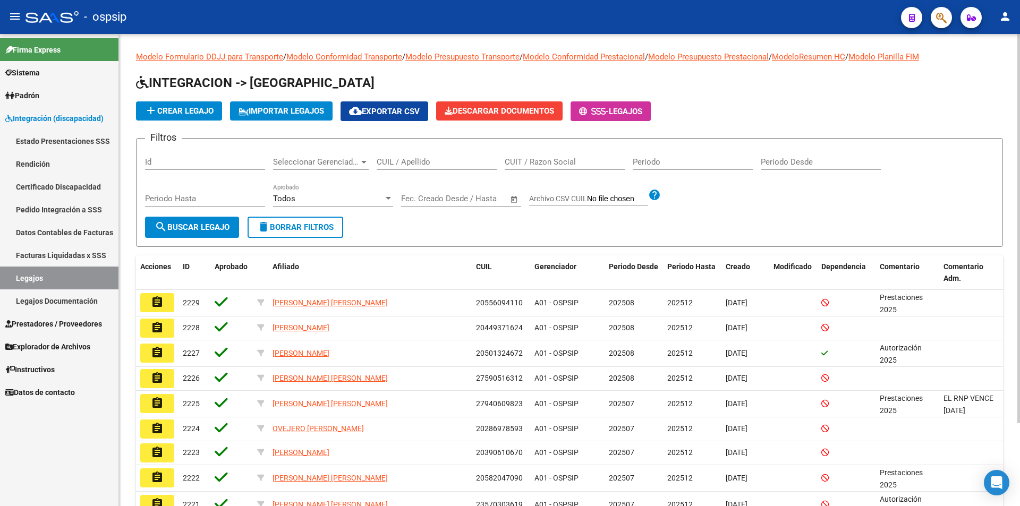
click at [421, 154] on div "CUIL / Apellido" at bounding box center [437, 158] width 120 height 23
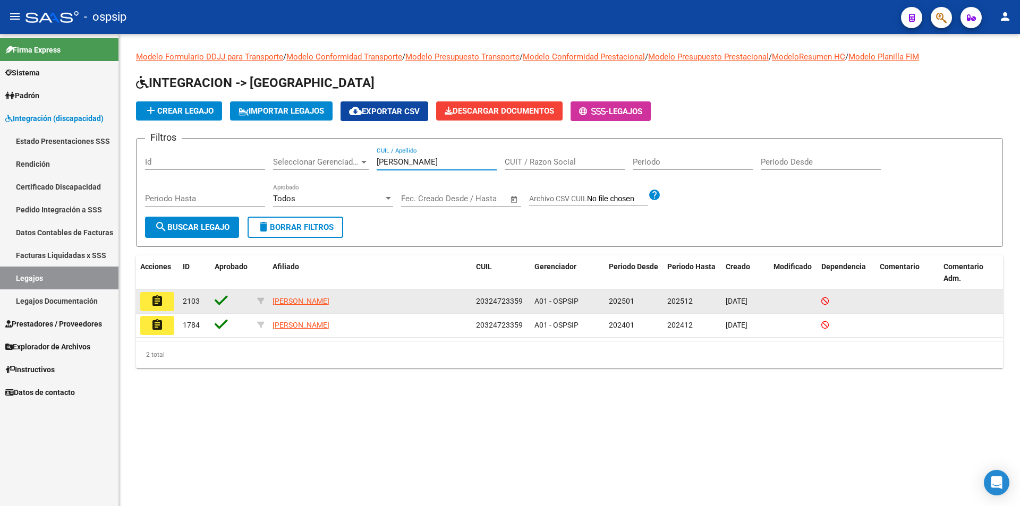
type input "patuglio"
click at [161, 304] on mat-icon "assignment" at bounding box center [157, 301] width 13 height 13
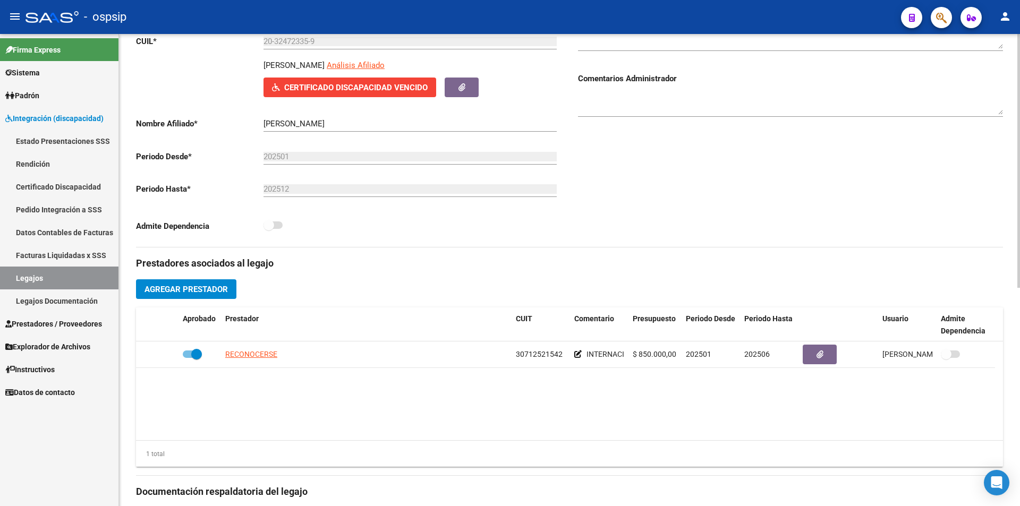
scroll to position [213, 0]
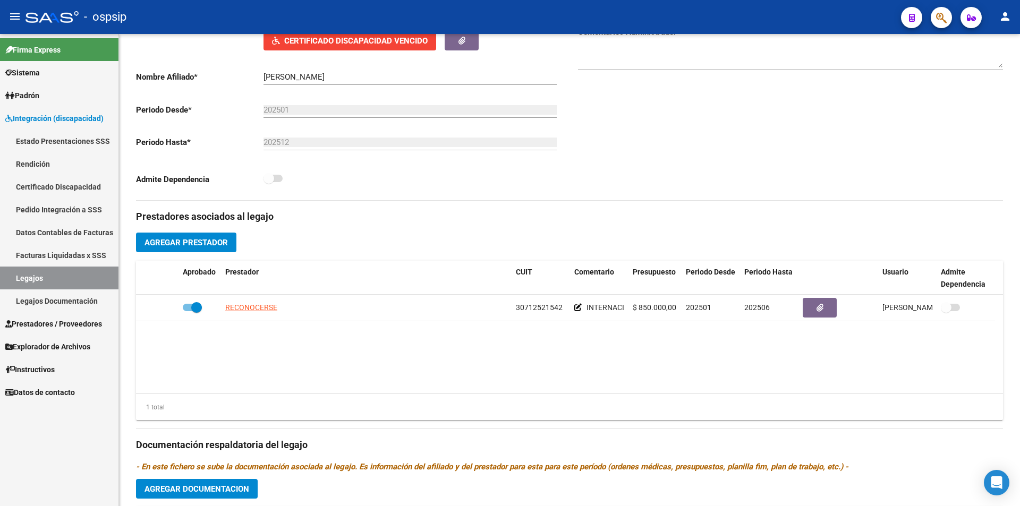
click at [86, 276] on link "Legajos" at bounding box center [59, 278] width 118 height 23
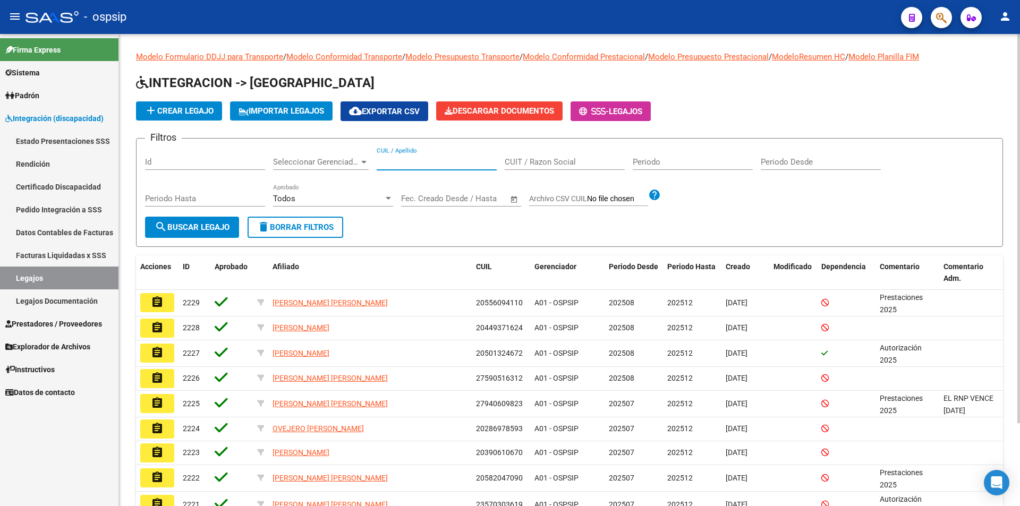
click at [418, 163] on input "CUIL / Apellido" at bounding box center [437, 162] width 120 height 10
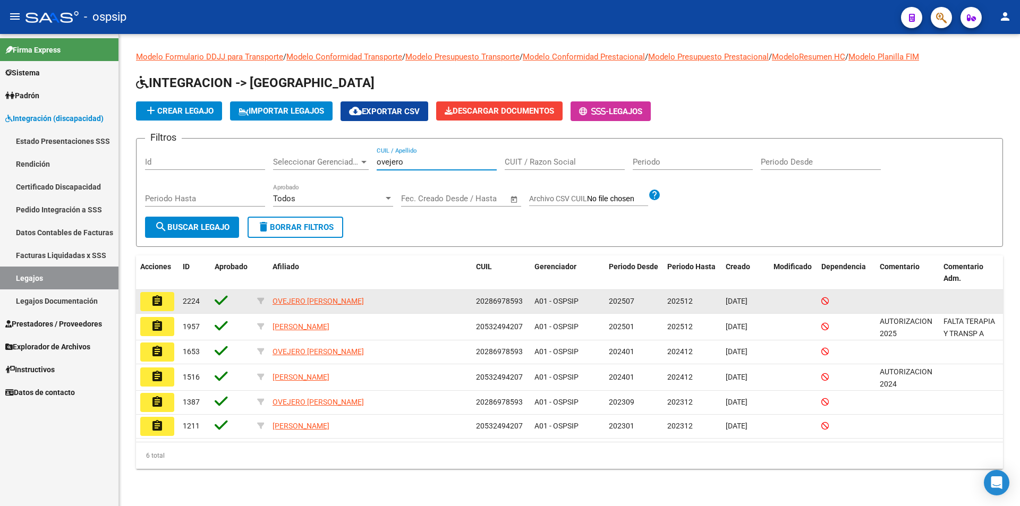
type input "ovejero"
click at [166, 303] on button "assignment" at bounding box center [157, 301] width 34 height 19
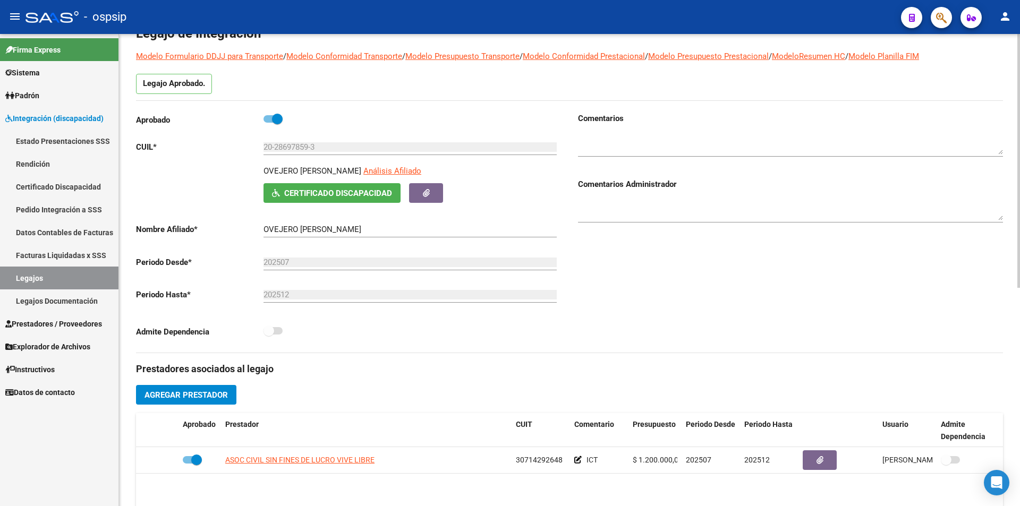
scroll to position [266, 0]
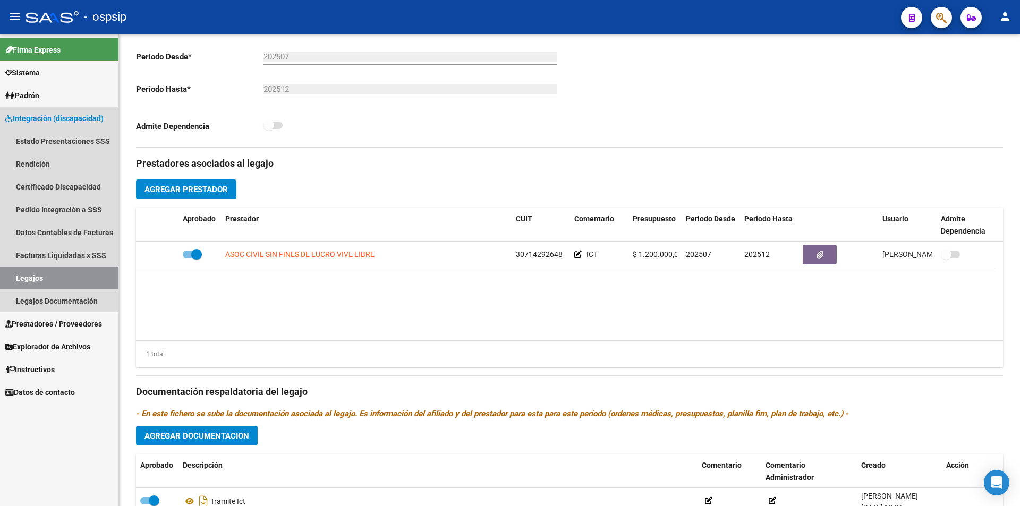
drag, startPoint x: 80, startPoint y: 269, endPoint x: 100, endPoint y: 273, distance: 20.5
click at [80, 271] on link "Legajos" at bounding box center [59, 278] width 118 height 23
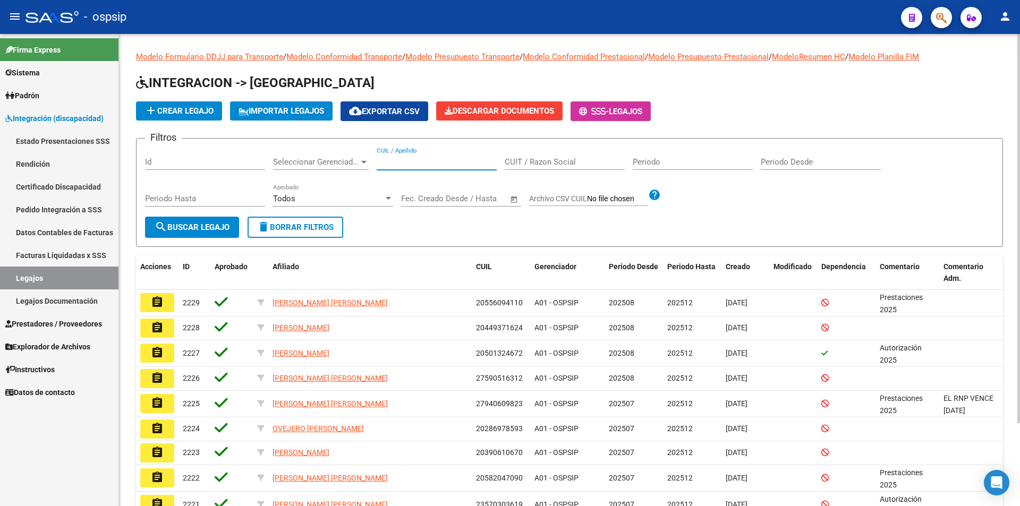
click at [400, 164] on input "CUIL / Apellido" at bounding box center [437, 162] width 120 height 10
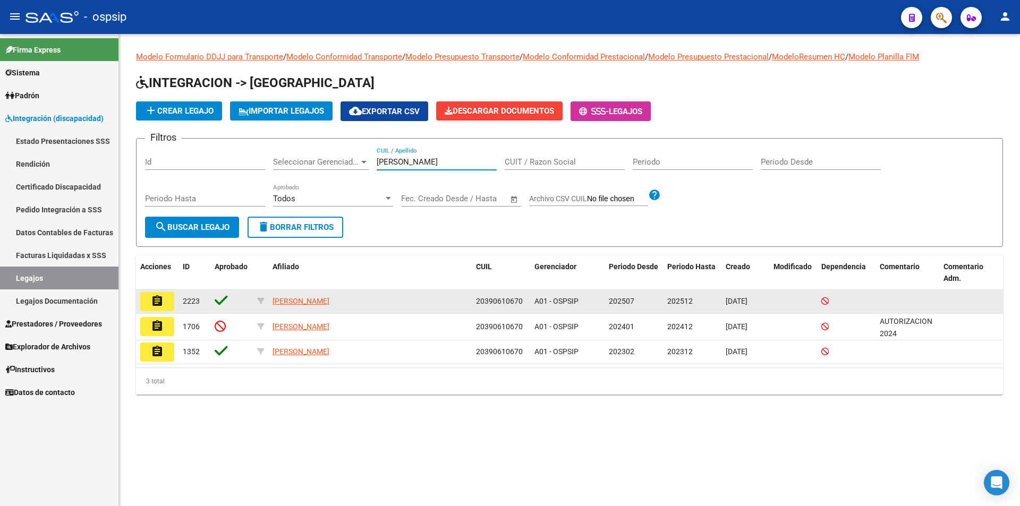
type input "maestre"
click at [154, 301] on mat-icon "assignment" at bounding box center [157, 301] width 13 height 13
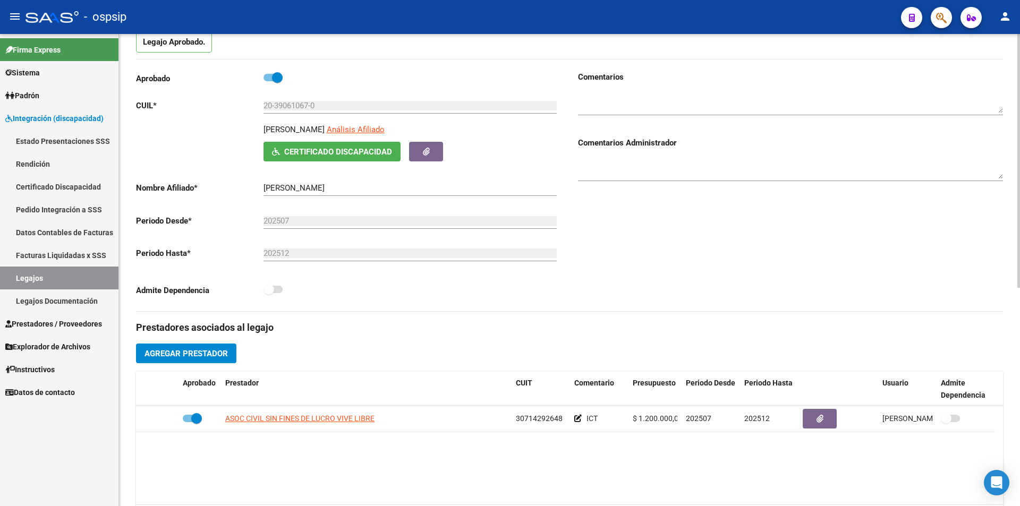
scroll to position [106, 0]
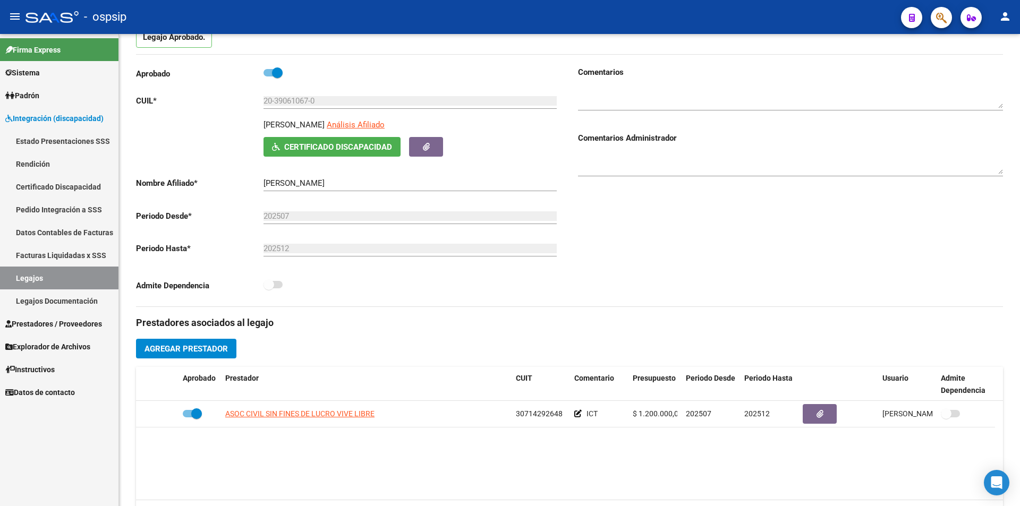
click at [77, 275] on link "Legajos" at bounding box center [59, 278] width 118 height 23
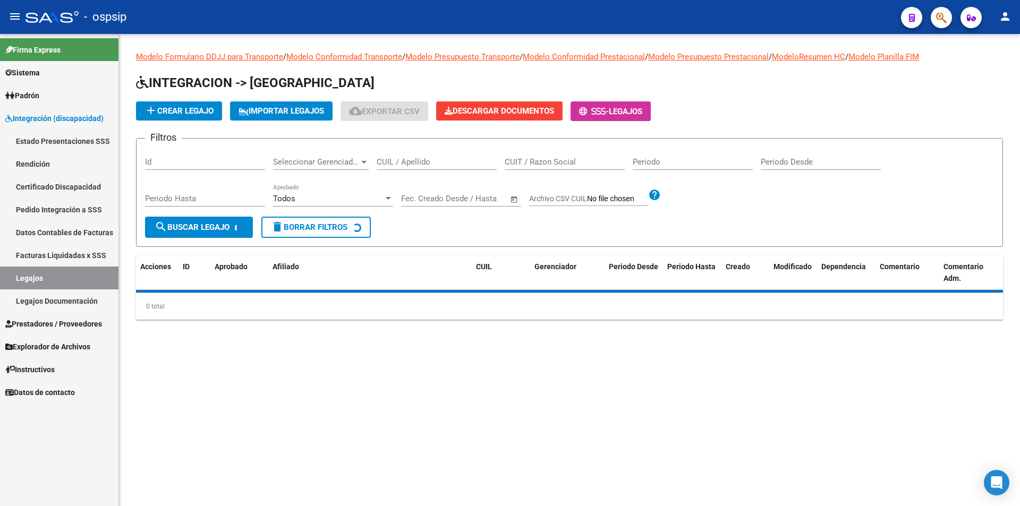
click at [423, 160] on input "CUIL / Apellido" at bounding box center [437, 162] width 120 height 10
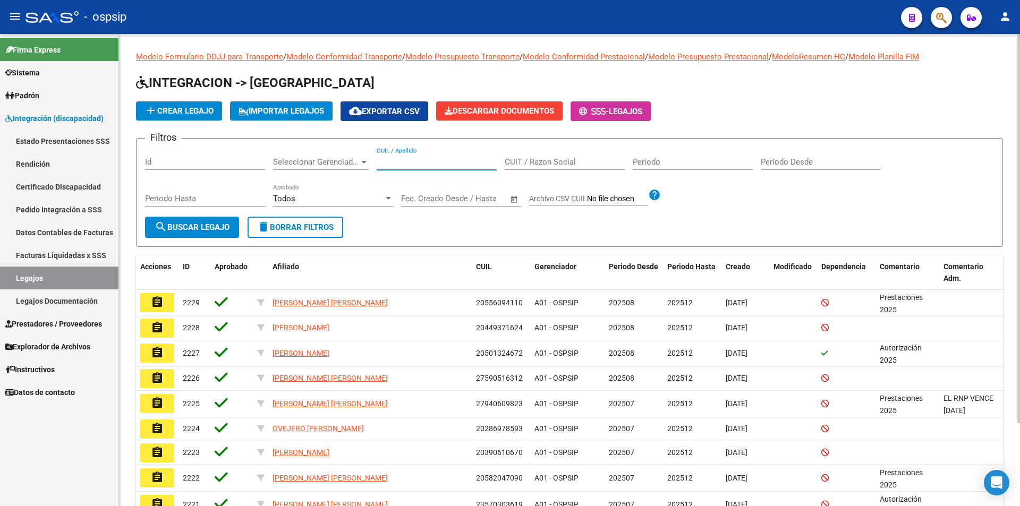
paste input "27505873837"
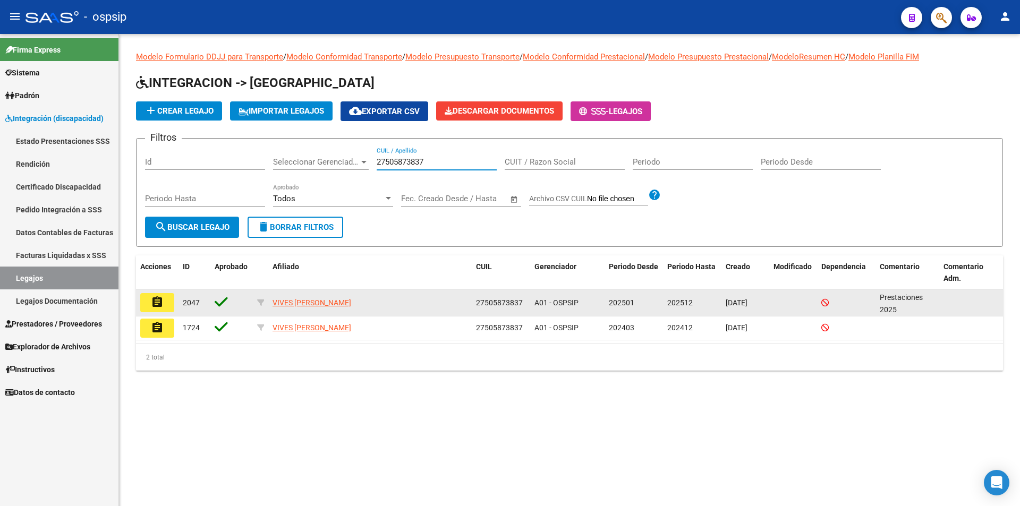
type input "27505873837"
click at [156, 303] on mat-icon "assignment" at bounding box center [157, 302] width 13 height 13
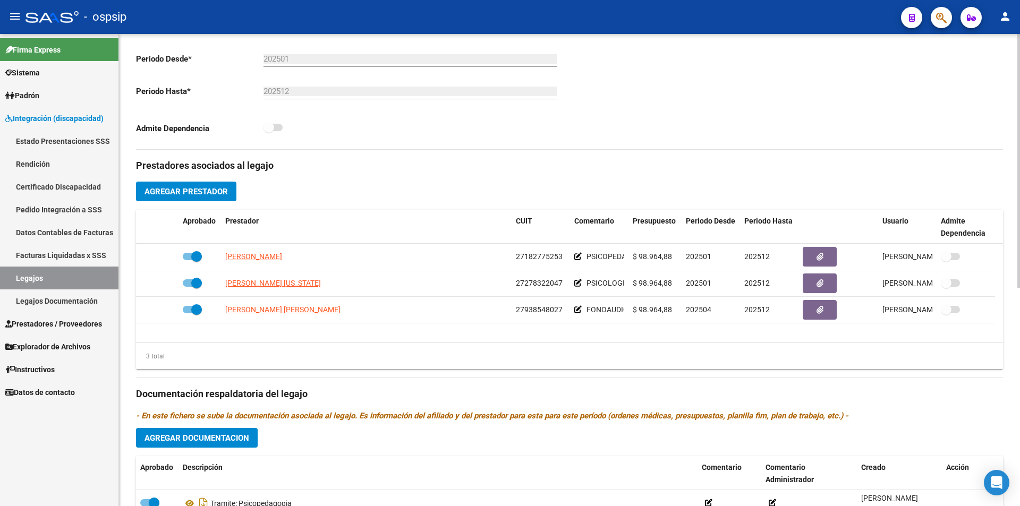
scroll to position [266, 0]
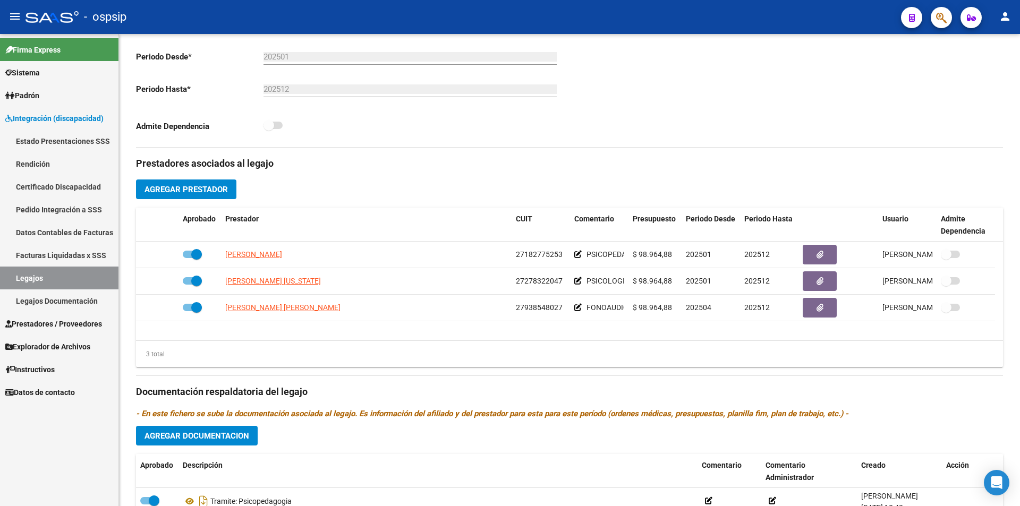
click at [79, 273] on link "Legajos" at bounding box center [59, 278] width 118 height 23
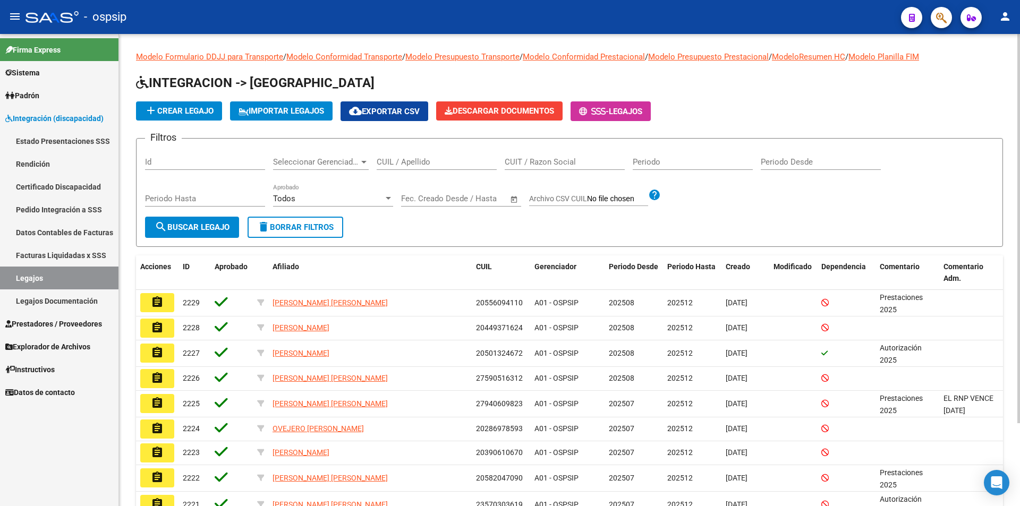
click at [405, 160] on input "CUIL / Apellido" at bounding box center [437, 162] width 120 height 10
paste input "20530727670"
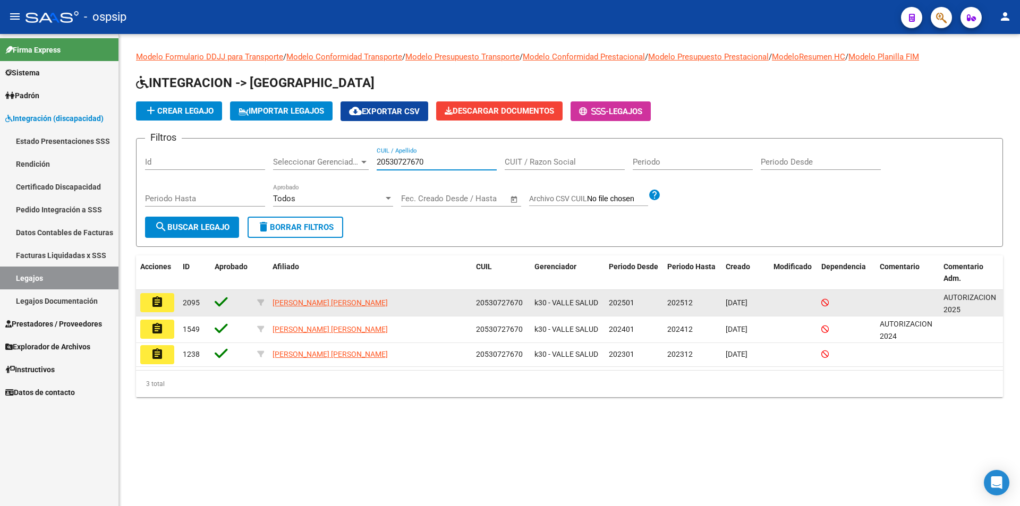
type input "20530727670"
click at [149, 306] on button "assignment" at bounding box center [157, 302] width 34 height 19
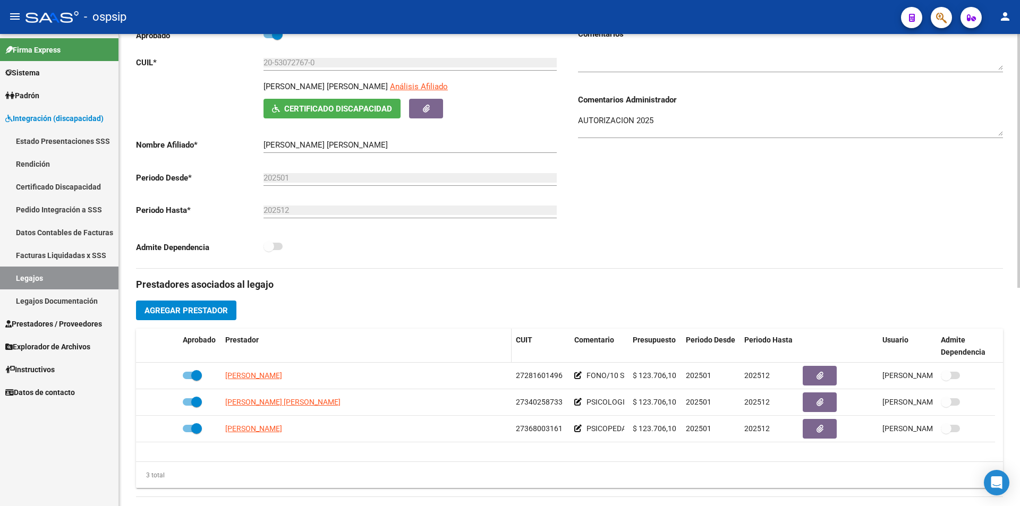
scroll to position [159, 0]
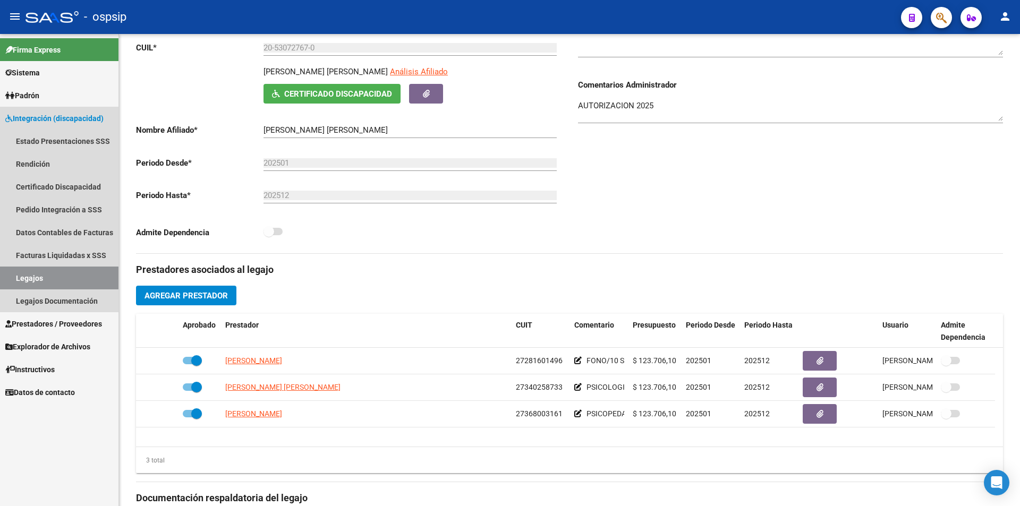
click at [84, 273] on link "Legajos" at bounding box center [59, 278] width 118 height 23
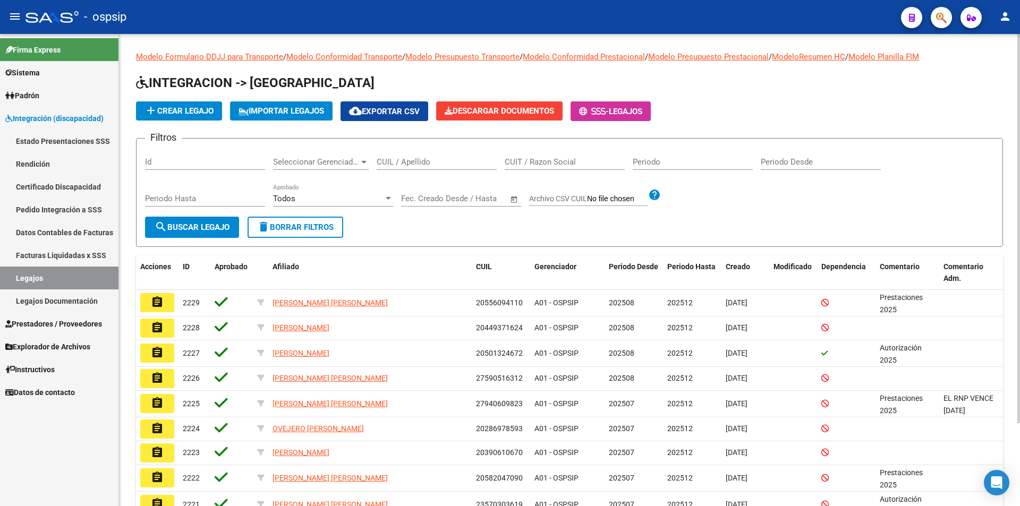
click at [414, 169] on div "CUIL / Apellido" at bounding box center [437, 158] width 120 height 23
paste input "27535591925"
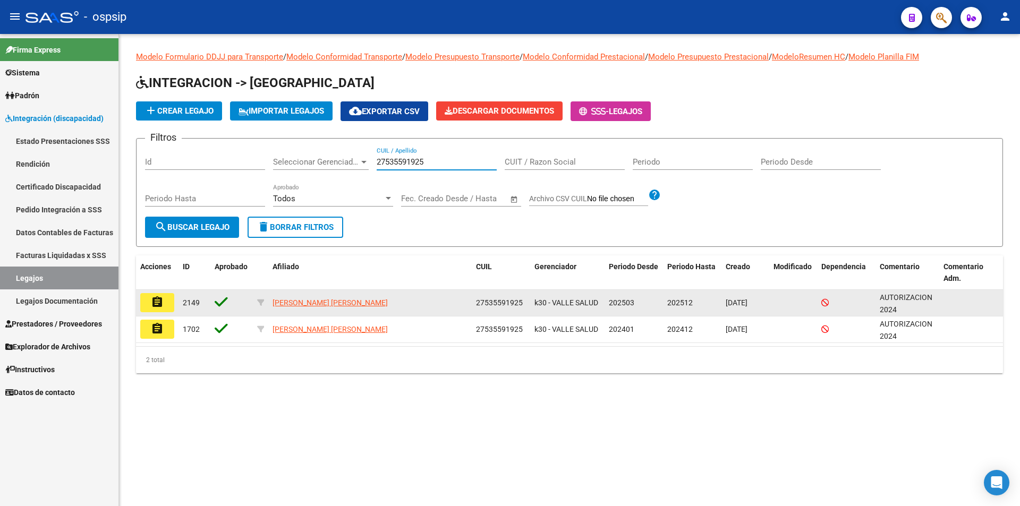
type input "27535591925"
click at [157, 303] on mat-icon "assignment" at bounding box center [157, 302] width 13 height 13
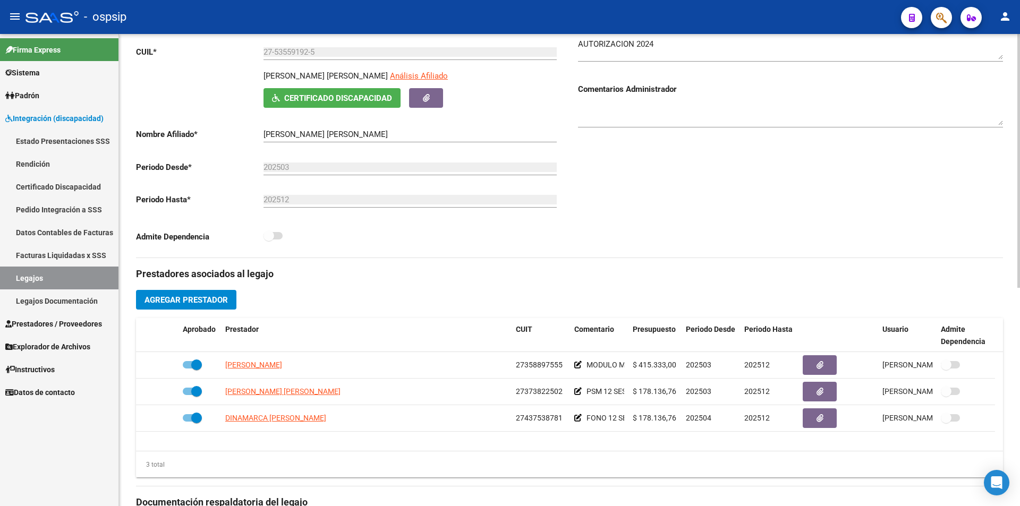
scroll to position [213, 0]
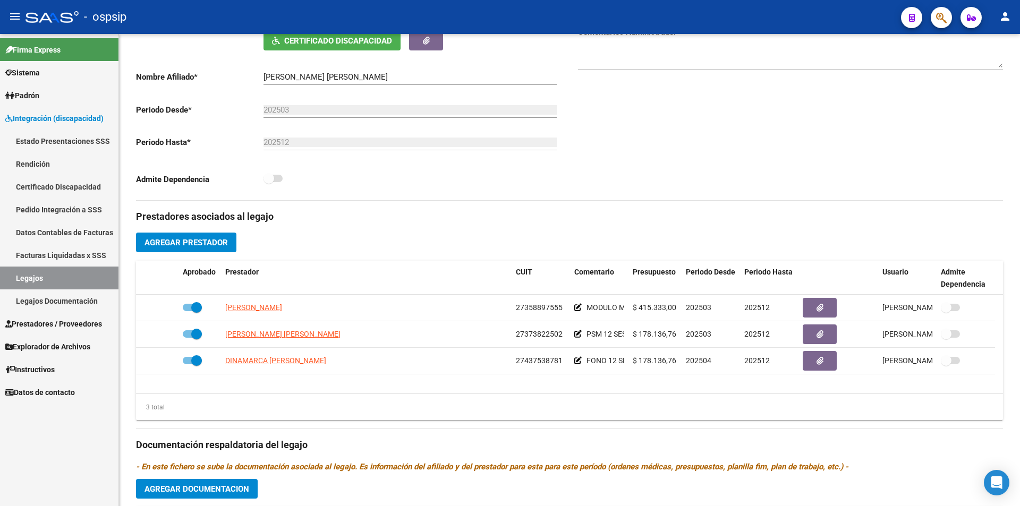
click at [65, 277] on link "Legajos" at bounding box center [59, 278] width 118 height 23
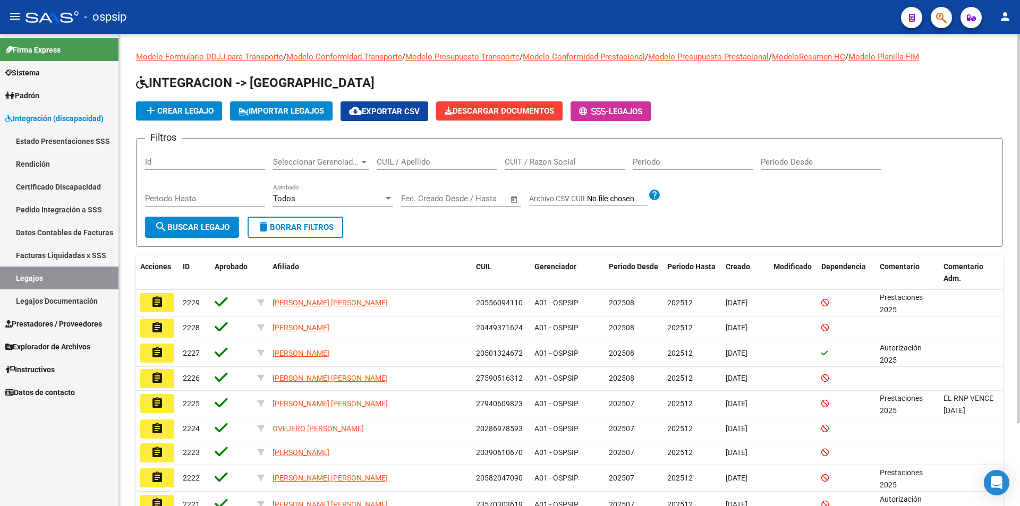
click at [411, 164] on input "CUIL / Apellido" at bounding box center [437, 162] width 120 height 10
paste input "27529139689"
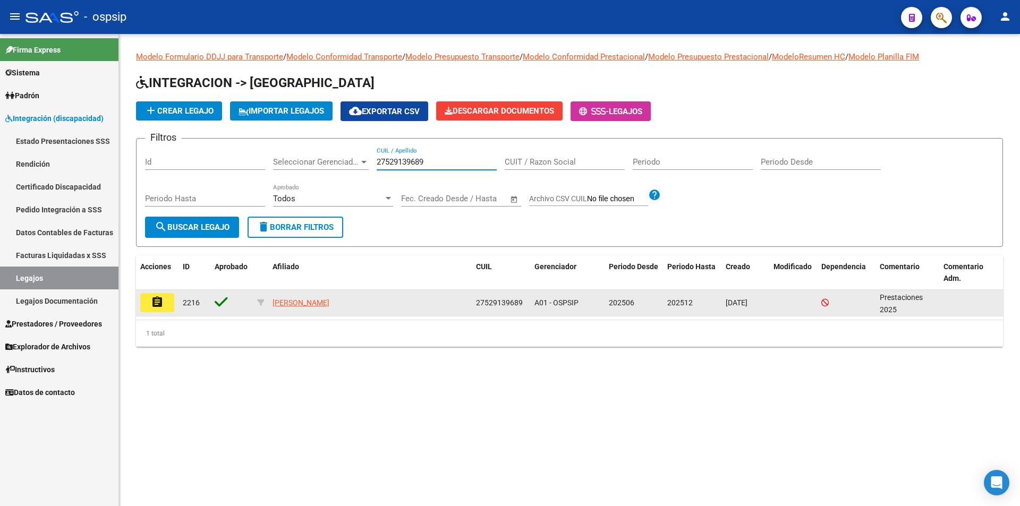
type input "27529139689"
click at [159, 299] on mat-icon "assignment" at bounding box center [157, 302] width 13 height 13
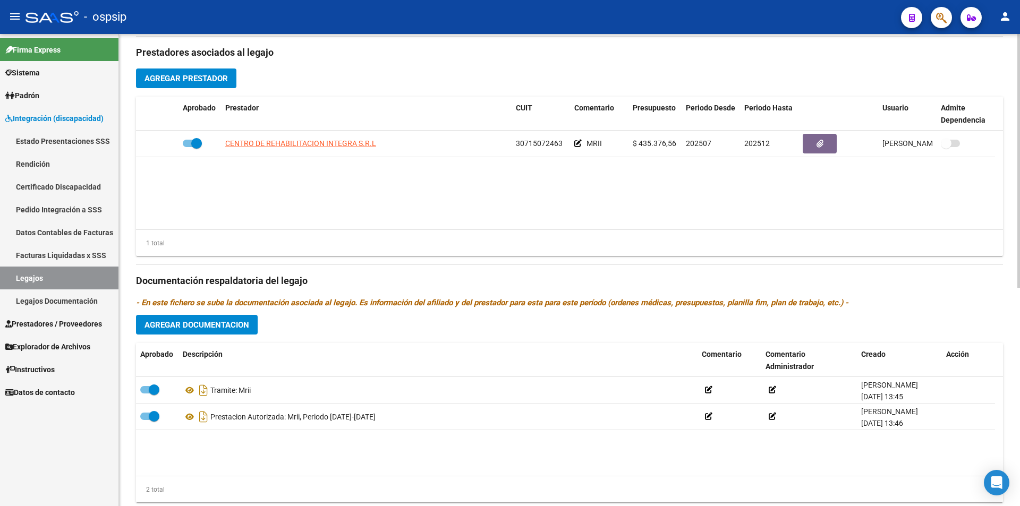
scroll to position [319, 0]
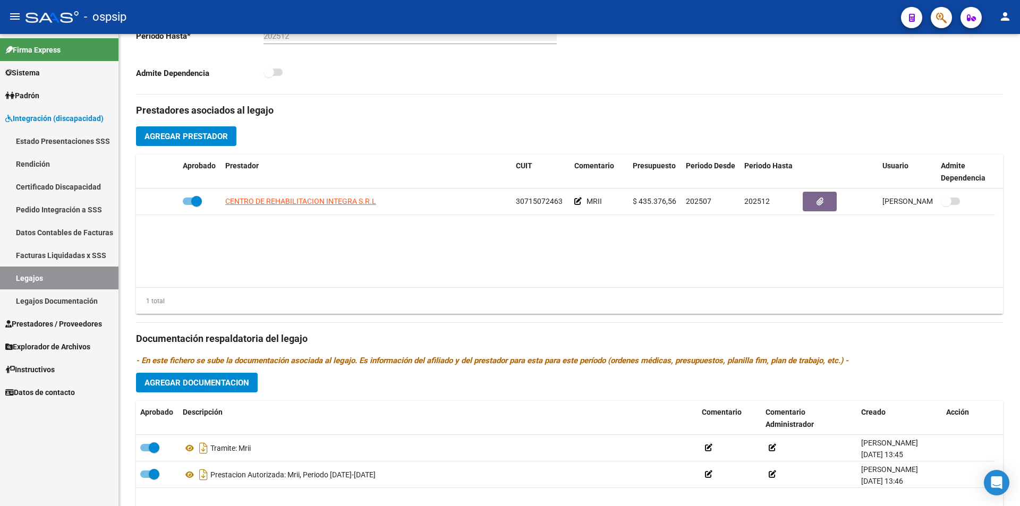
click at [83, 277] on link "Legajos" at bounding box center [59, 278] width 118 height 23
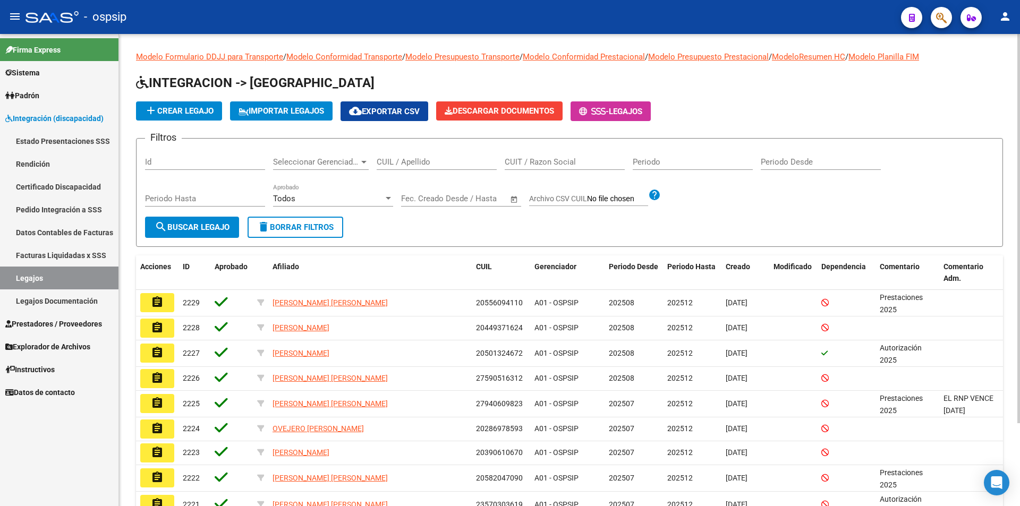
click at [393, 160] on input "CUIL / Apellido" at bounding box center [437, 162] width 120 height 10
paste input "27529801578"
type input "27529801578"
click at [188, 231] on span "search Buscar Legajo" at bounding box center [192, 228] width 75 height 10
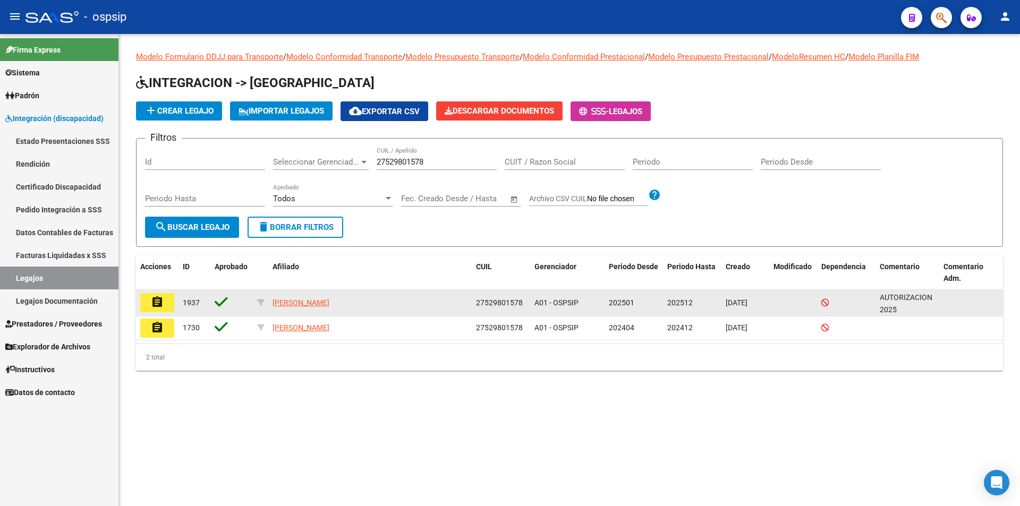
click at [152, 299] on mat-icon "assignment" at bounding box center [157, 302] width 13 height 13
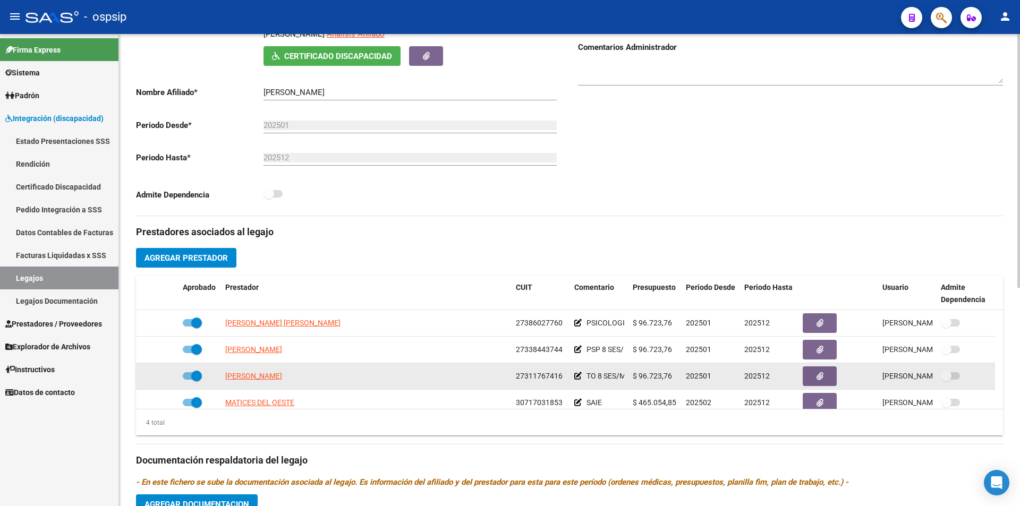
scroll to position [213, 0]
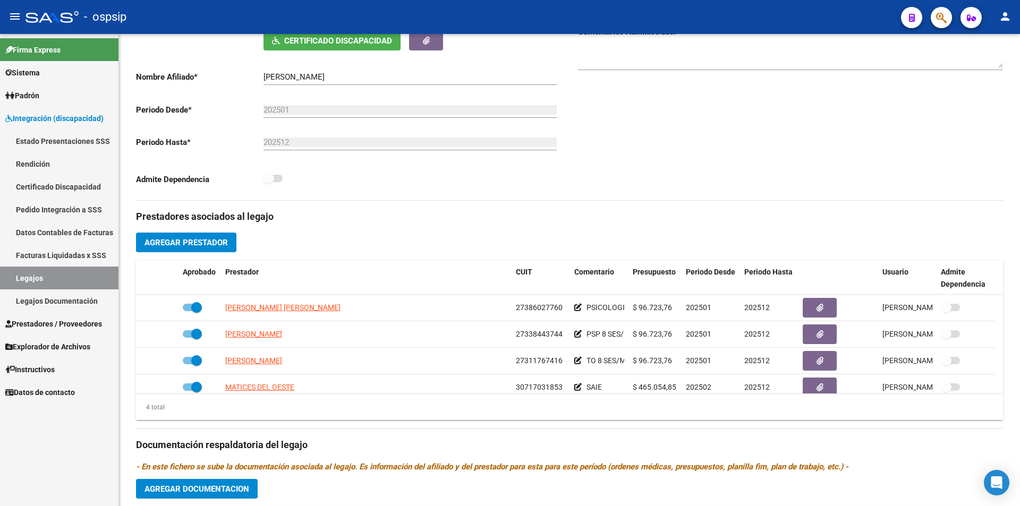
click at [72, 277] on link "Legajos" at bounding box center [59, 278] width 118 height 23
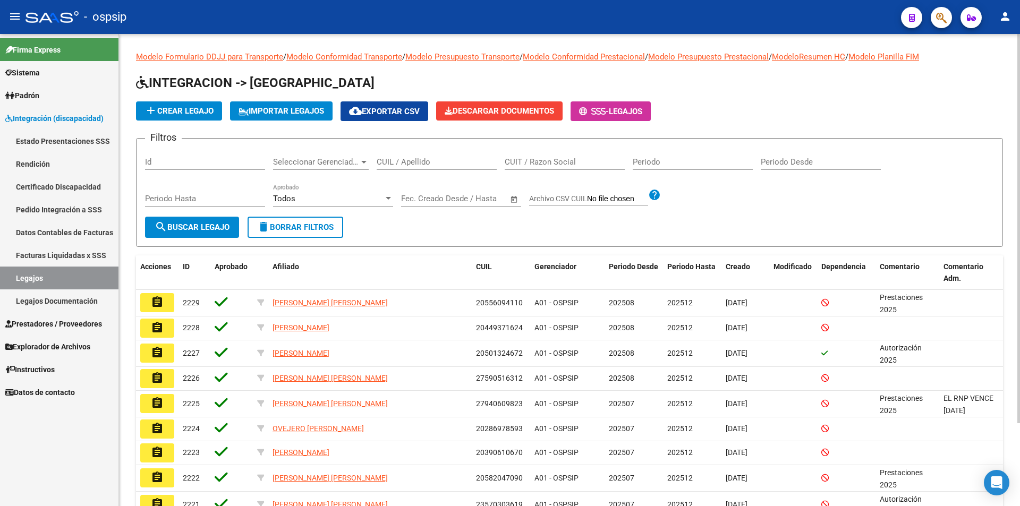
click at [395, 162] on input "CUIL / Apellido" at bounding box center [437, 162] width 120 height 10
paste input "20554363262"
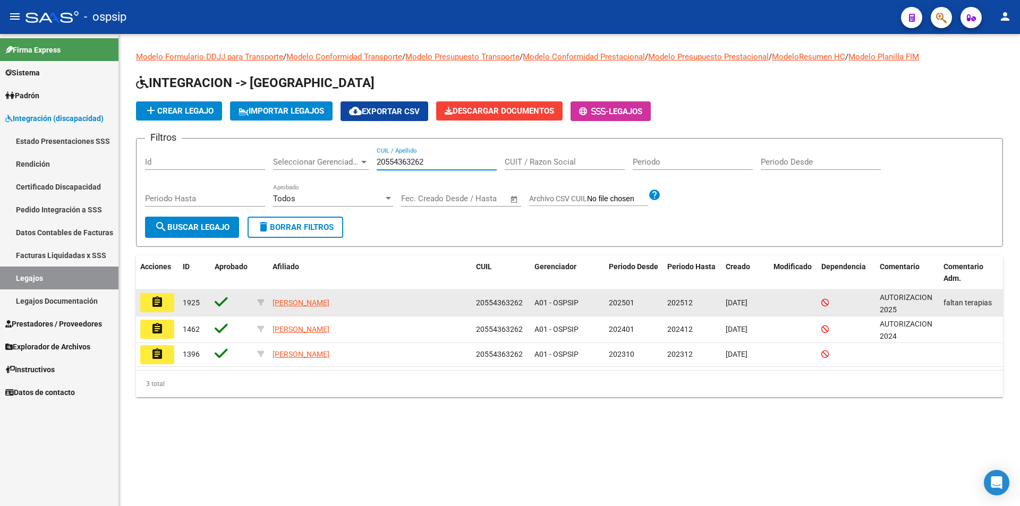
type input "20554363262"
click at [157, 300] on mat-icon "assignment" at bounding box center [157, 302] width 13 height 13
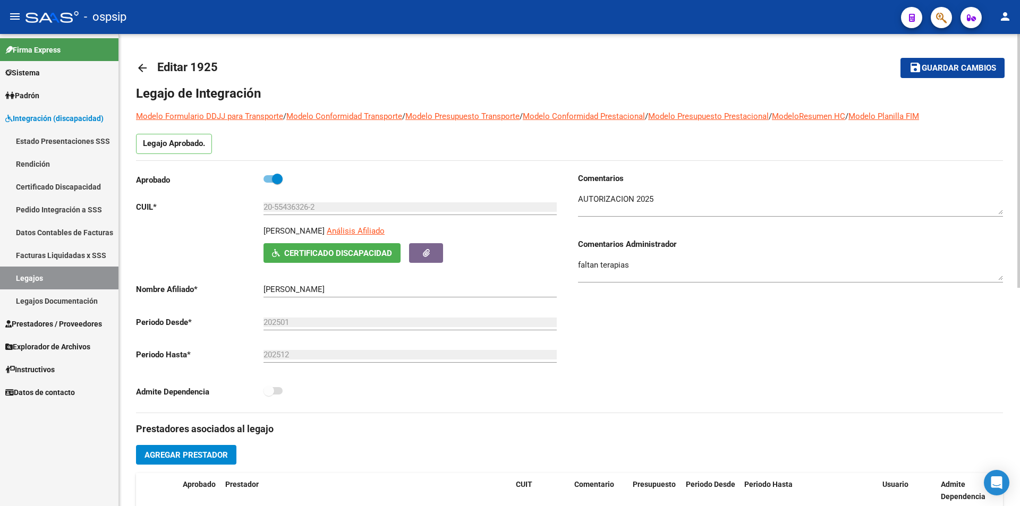
scroll to position [266, 0]
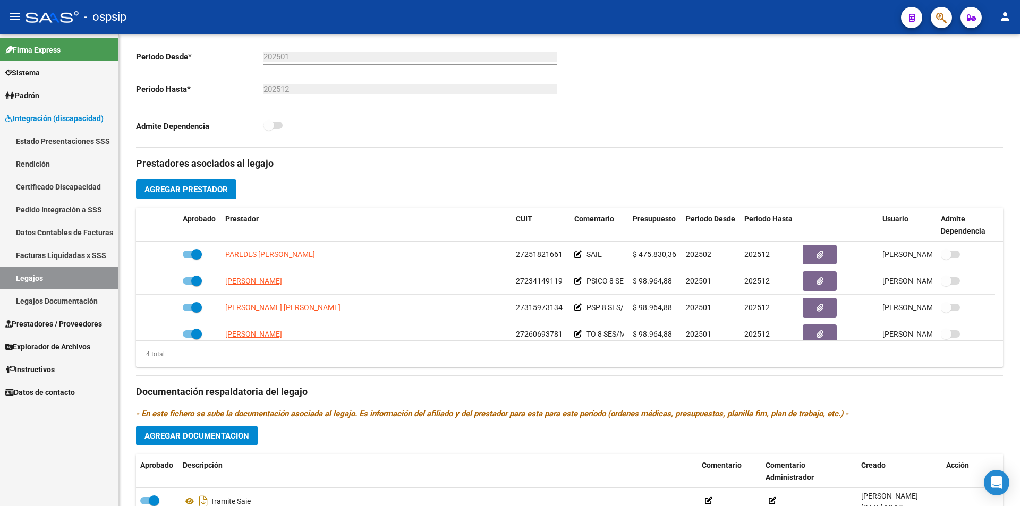
click at [59, 279] on link "Legajos" at bounding box center [59, 278] width 118 height 23
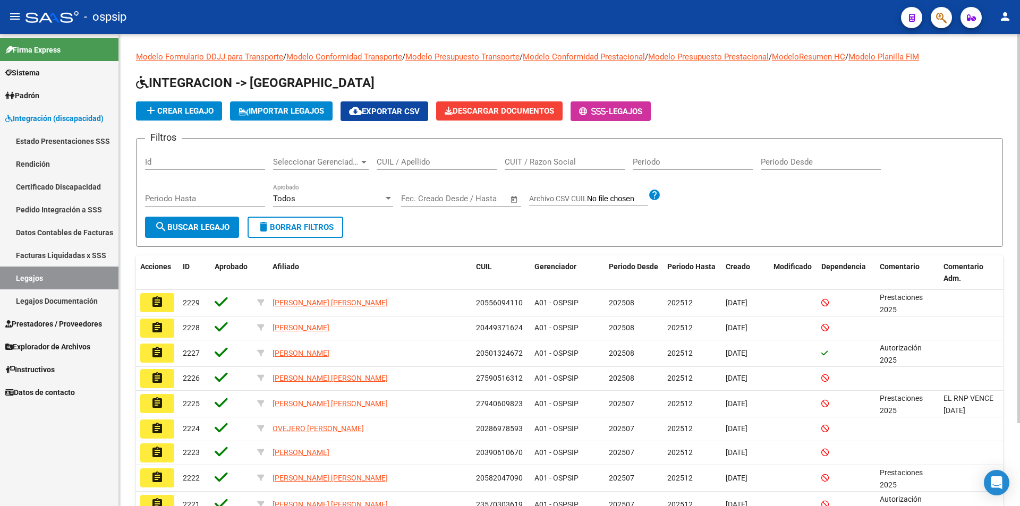
click at [400, 158] on input "CUIL / Apellido" at bounding box center [437, 162] width 120 height 10
paste input "20584960729"
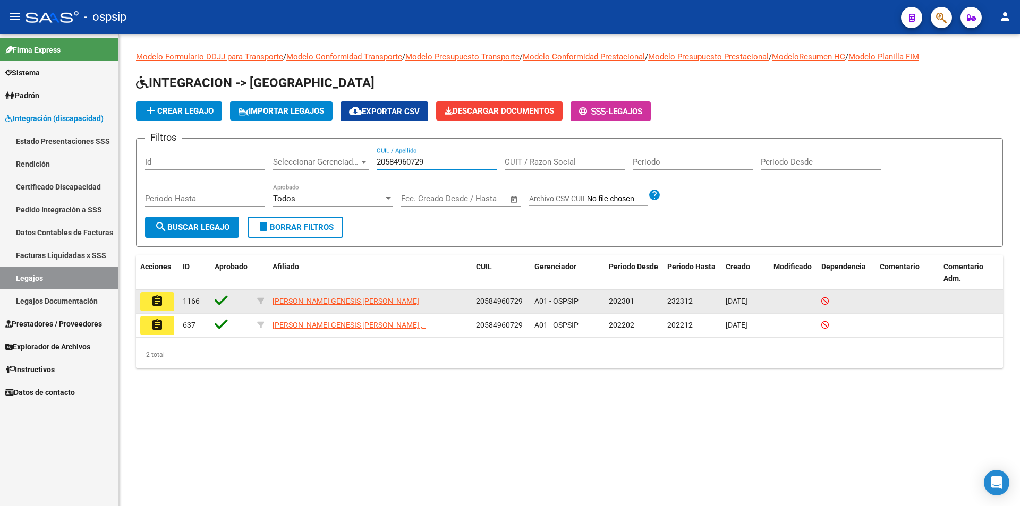
type input "20584960729"
click at [159, 301] on mat-icon "assignment" at bounding box center [157, 301] width 13 height 13
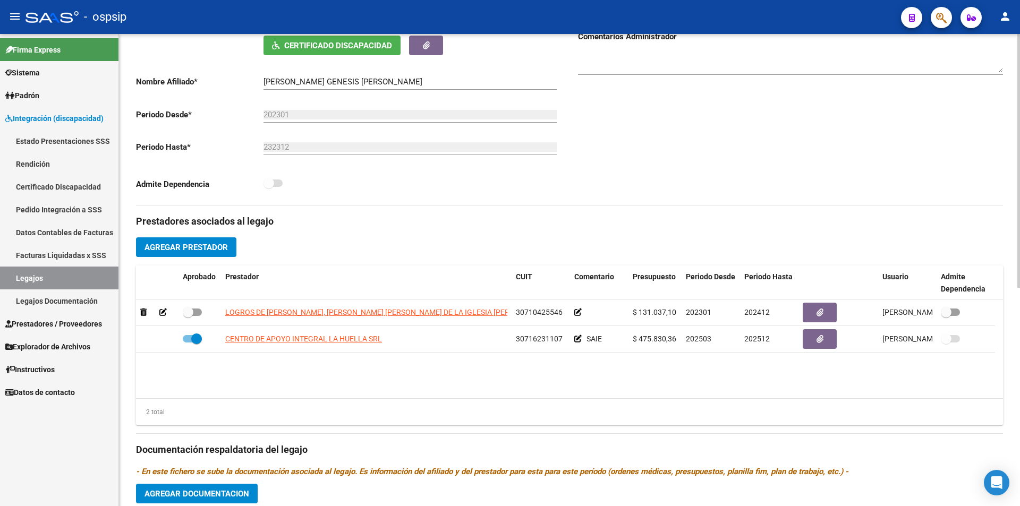
scroll to position [266, 0]
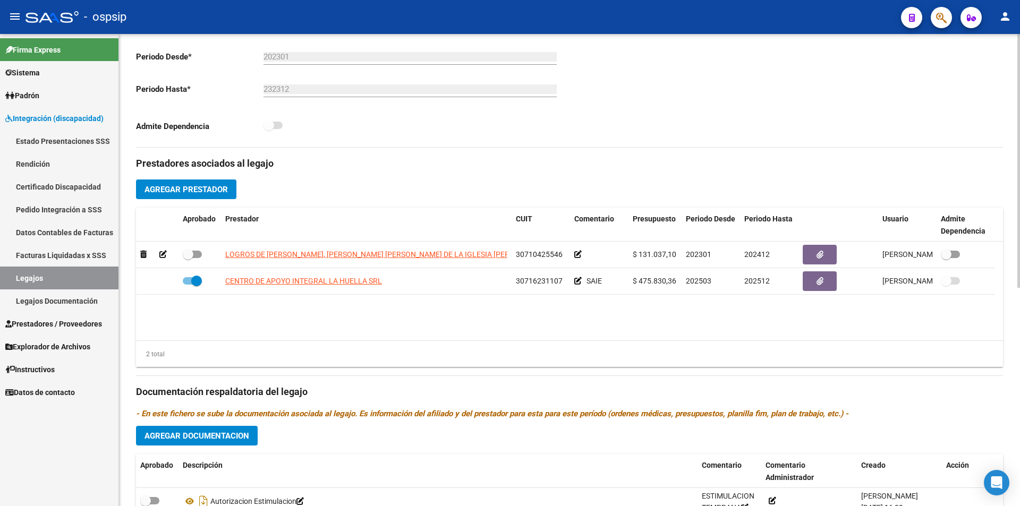
drag, startPoint x: 80, startPoint y: 274, endPoint x: 99, endPoint y: 270, distance: 19.5
click at [80, 274] on link "Legajos" at bounding box center [59, 278] width 118 height 23
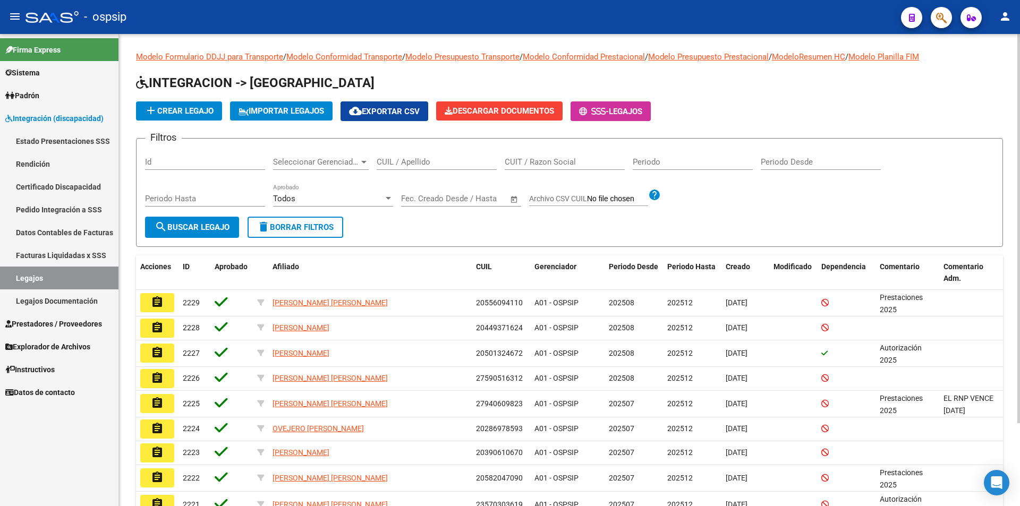
click at [402, 153] on div "CUIL / Apellido" at bounding box center [437, 158] width 120 height 23
paste input "27511447378"
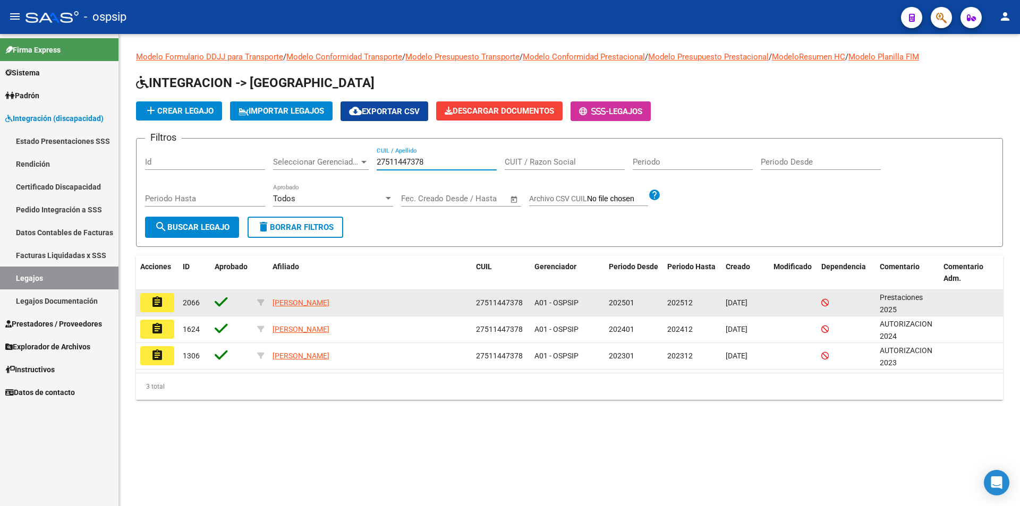
type input "27511447378"
click at [153, 304] on mat-icon "assignment" at bounding box center [157, 302] width 13 height 13
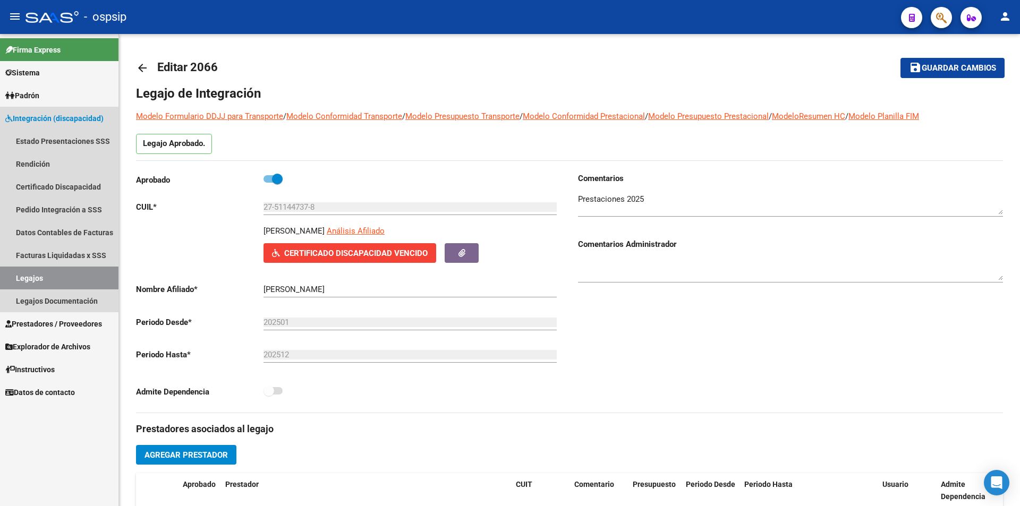
click at [47, 276] on link "Legajos" at bounding box center [59, 278] width 118 height 23
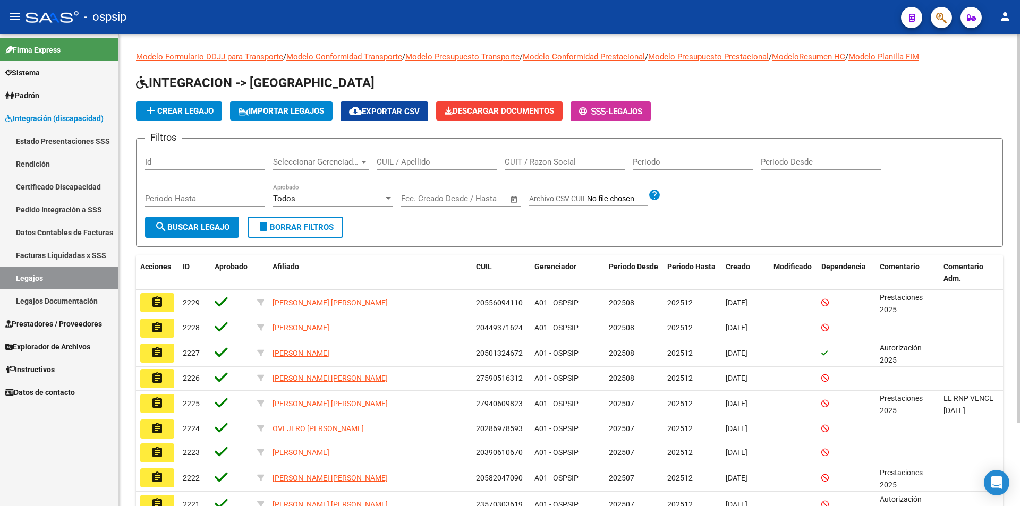
click at [438, 159] on input "CUIL / Apellido" at bounding box center [437, 162] width 120 height 10
paste input "27415709507"
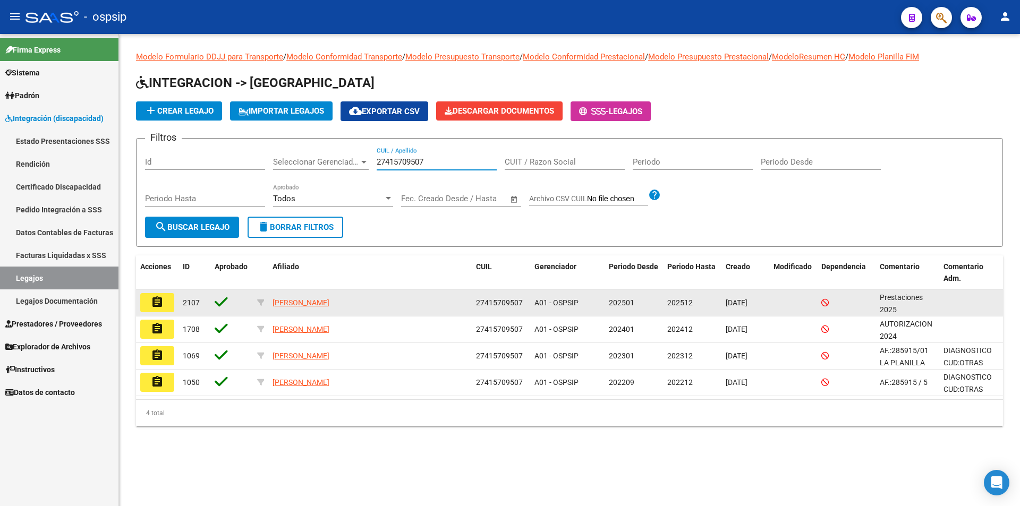
type input "27415709507"
click at [163, 300] on mat-icon "assignment" at bounding box center [157, 302] width 13 height 13
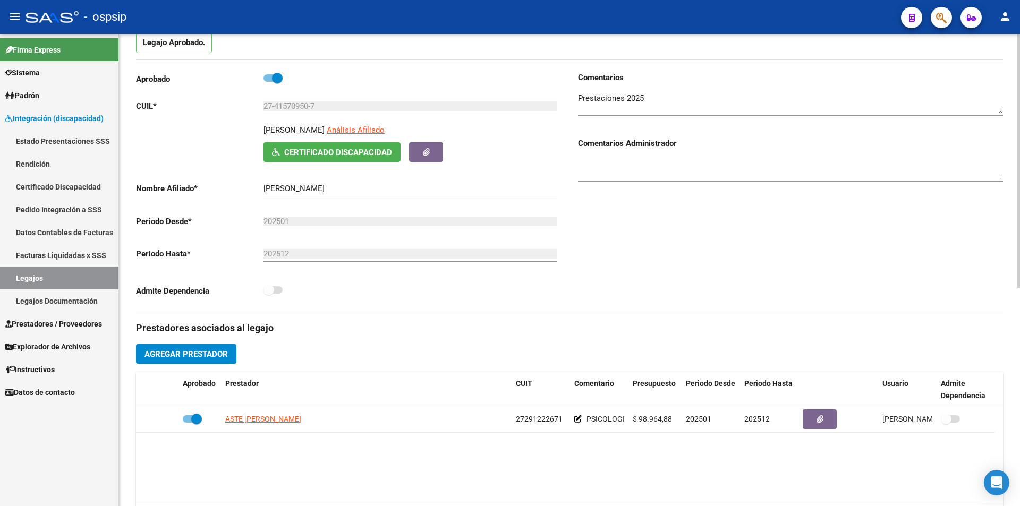
scroll to position [213, 0]
